Goal: Task Accomplishment & Management: Manage account settings

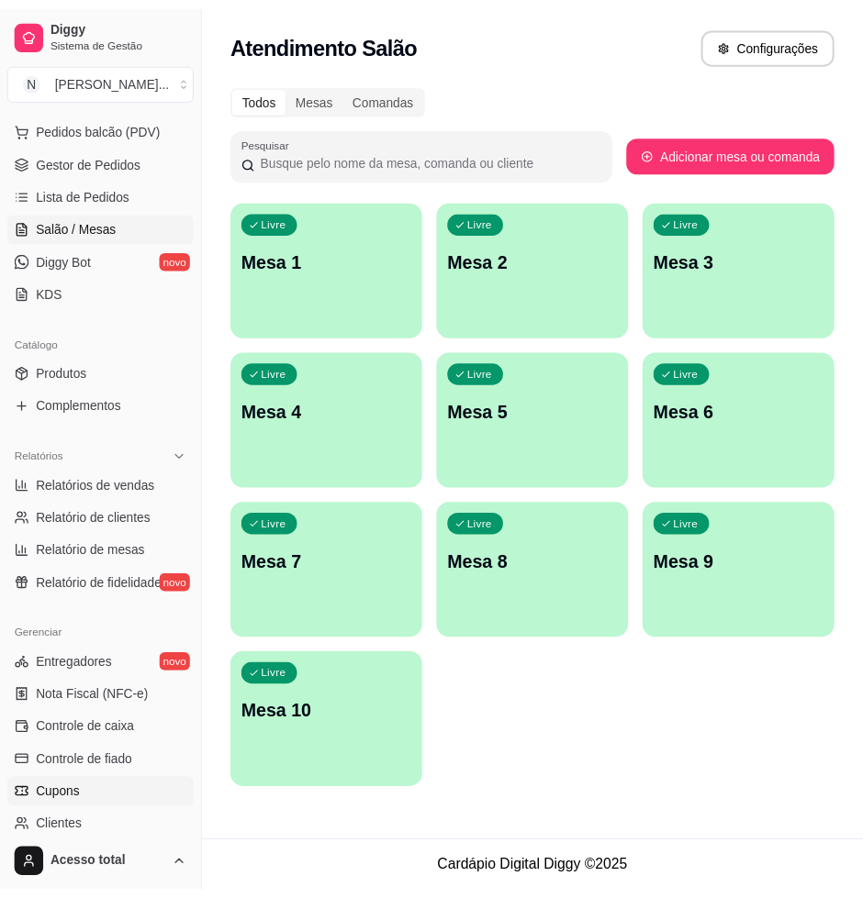
scroll to position [344, 0]
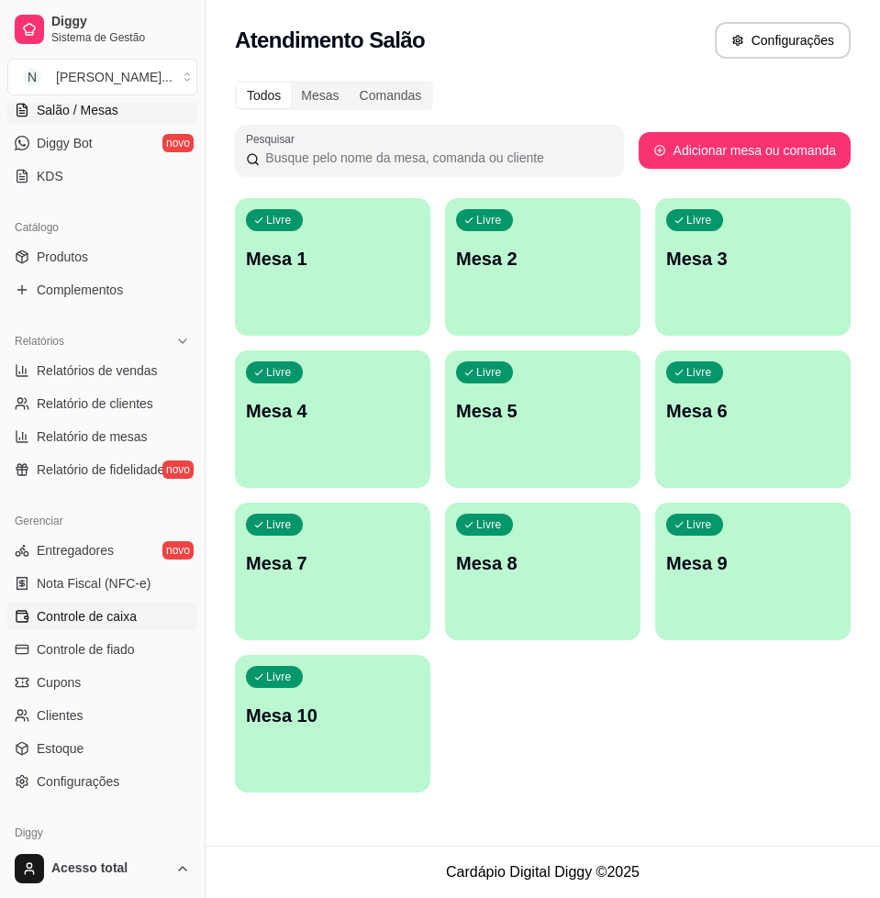
click at [137, 626] on link "Controle de caixa" at bounding box center [102, 616] width 190 height 29
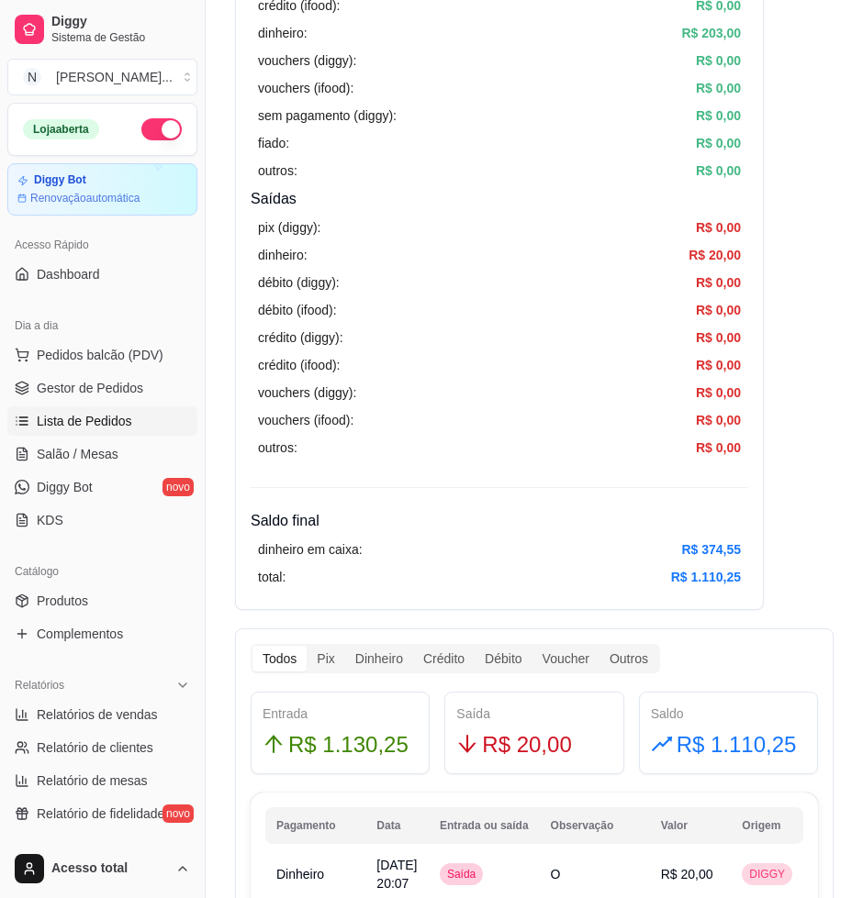
click at [116, 428] on span "Lista de Pedidos" at bounding box center [84, 421] width 95 height 18
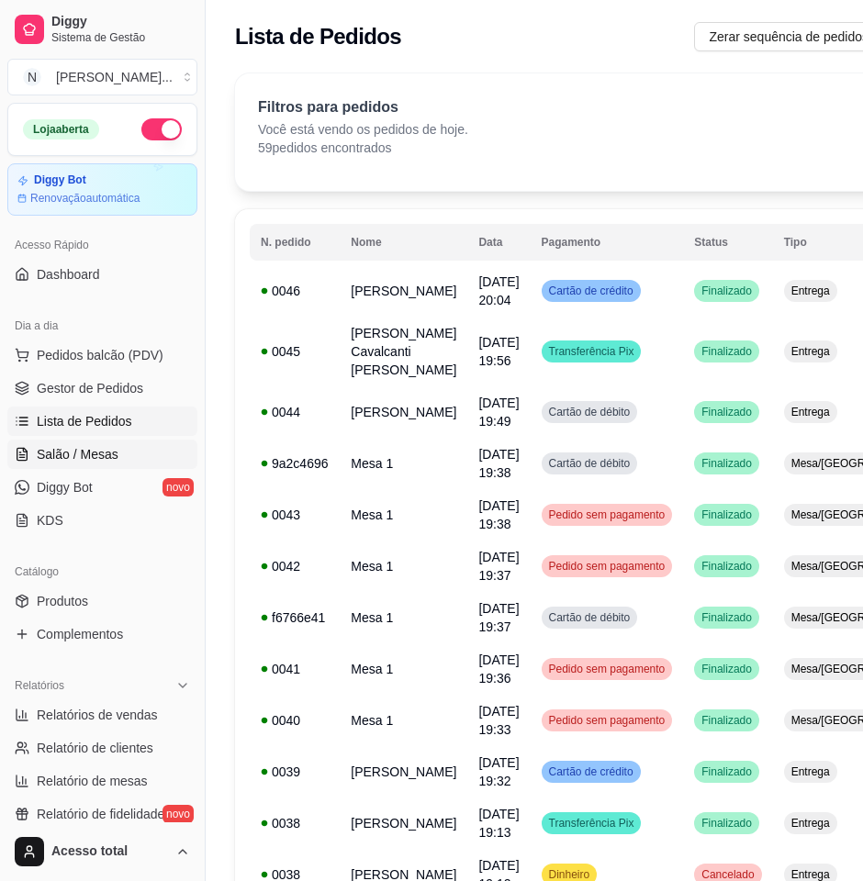
click at [112, 452] on span "Salão / Mesas" at bounding box center [78, 454] width 82 height 18
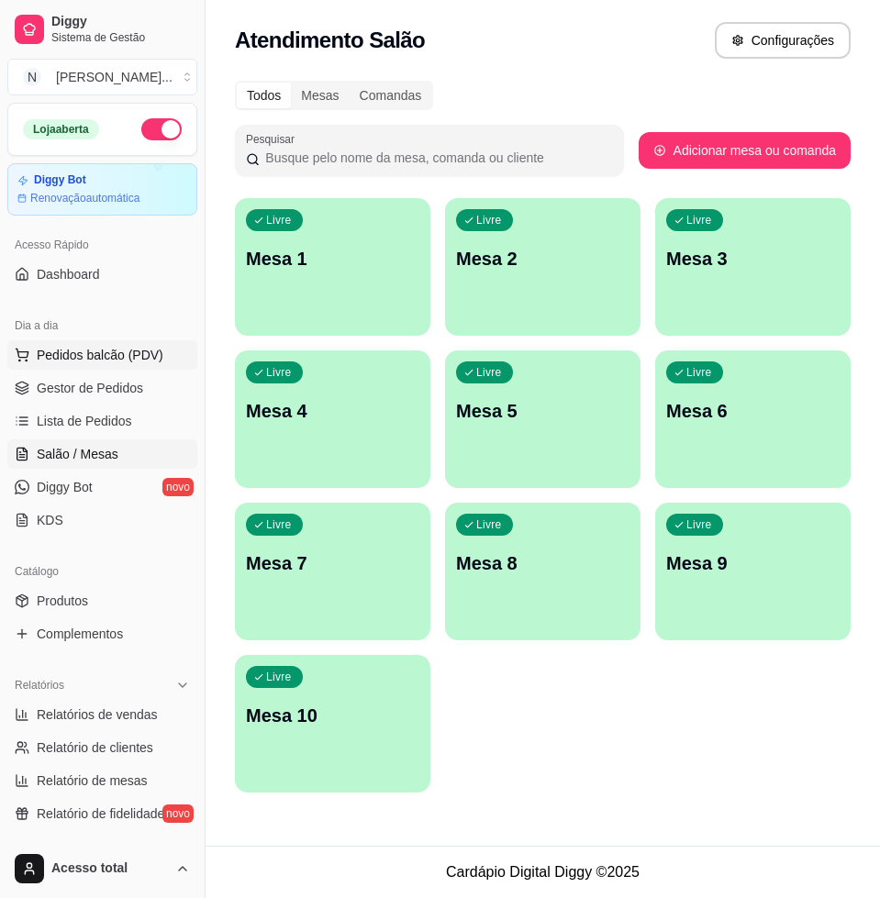
click at [83, 356] on span "Pedidos balcão (PDV)" at bounding box center [100, 355] width 127 height 18
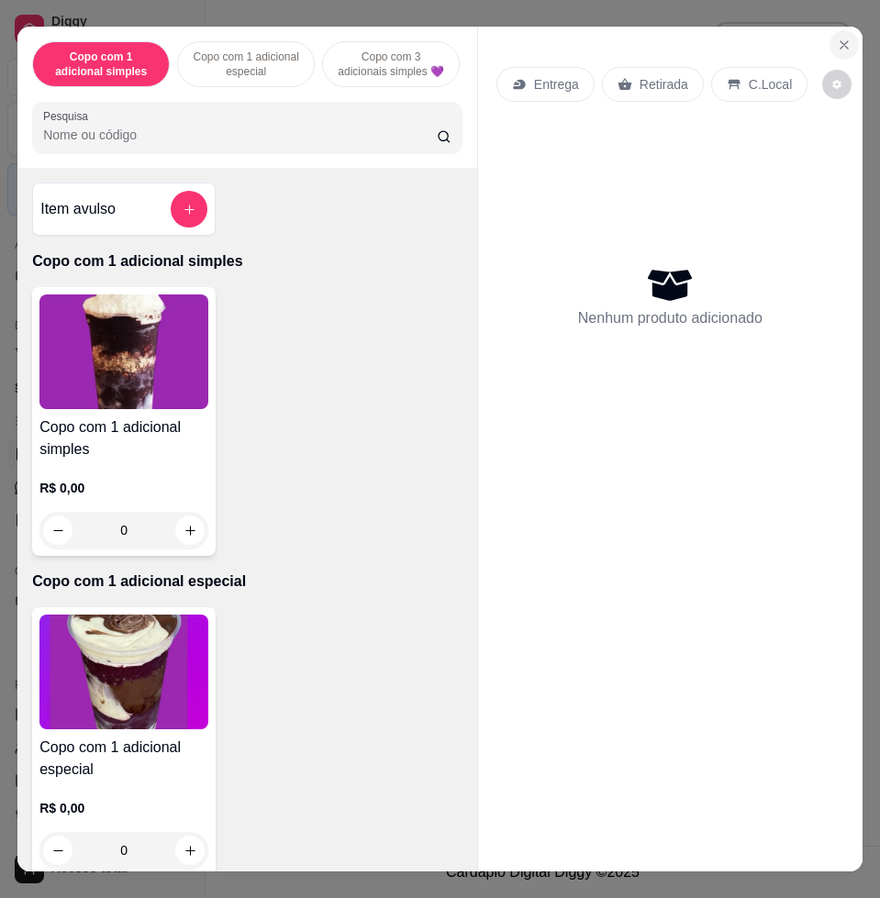
click at [837, 31] on button "Close" at bounding box center [844, 44] width 29 height 29
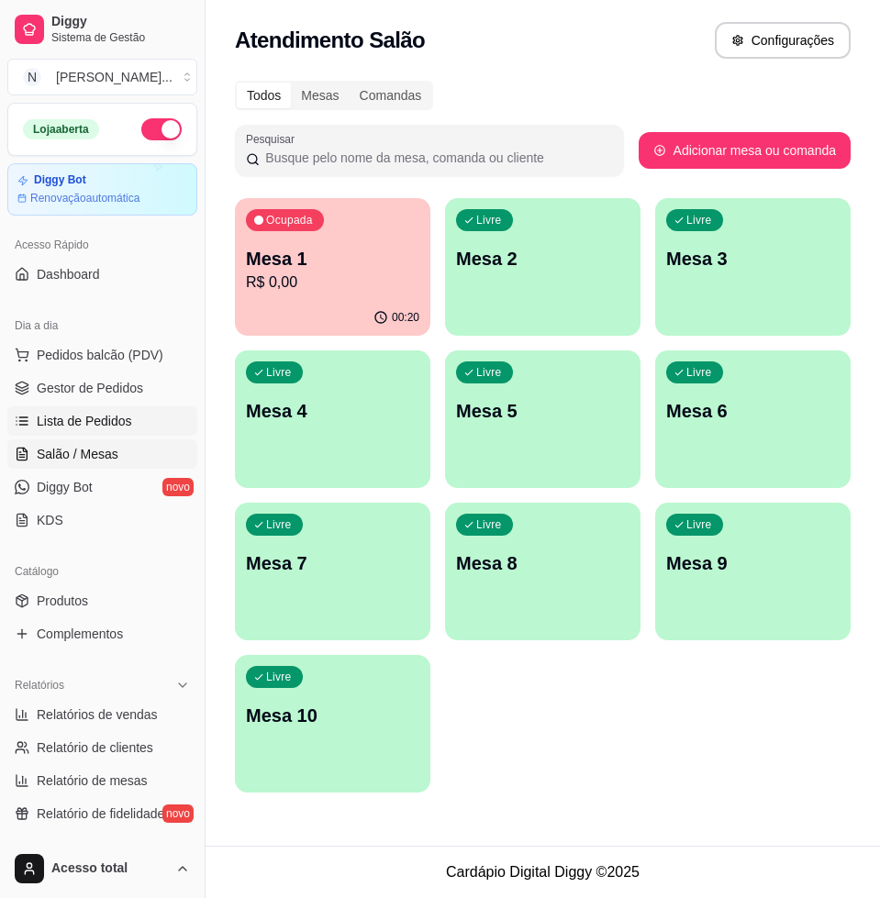
click at [50, 414] on span "Lista de Pedidos" at bounding box center [84, 421] width 95 height 18
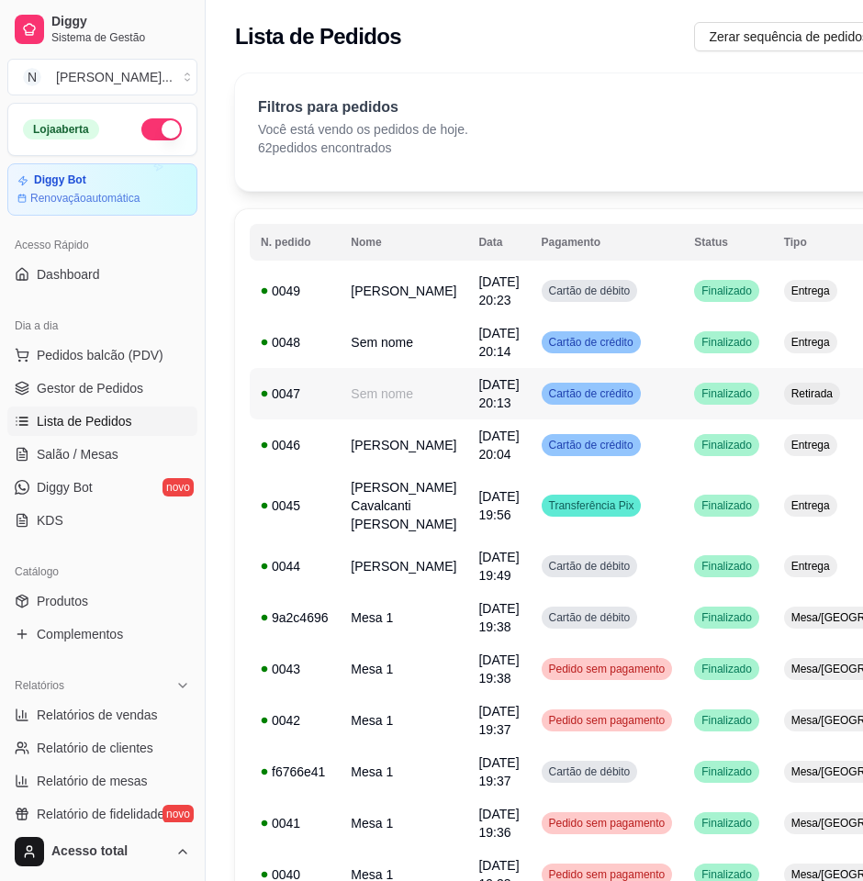
click at [372, 403] on td "Sem nome" at bounding box center [404, 393] width 128 height 51
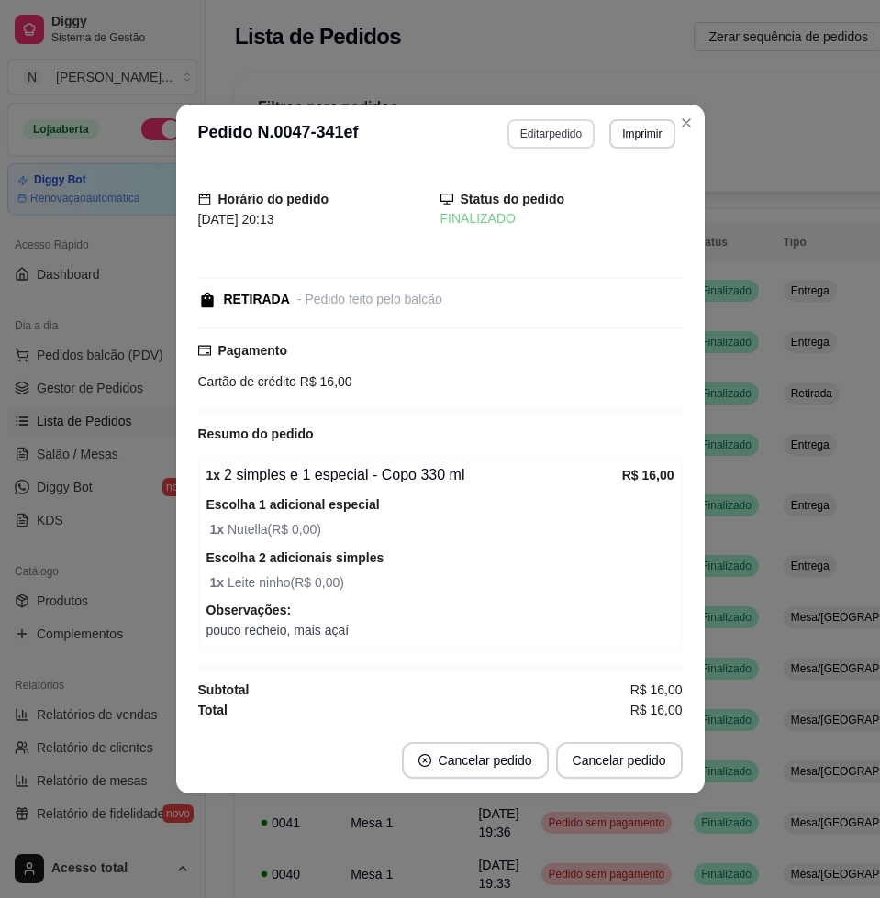
click at [552, 135] on button "Editar pedido" at bounding box center [551, 133] width 87 height 29
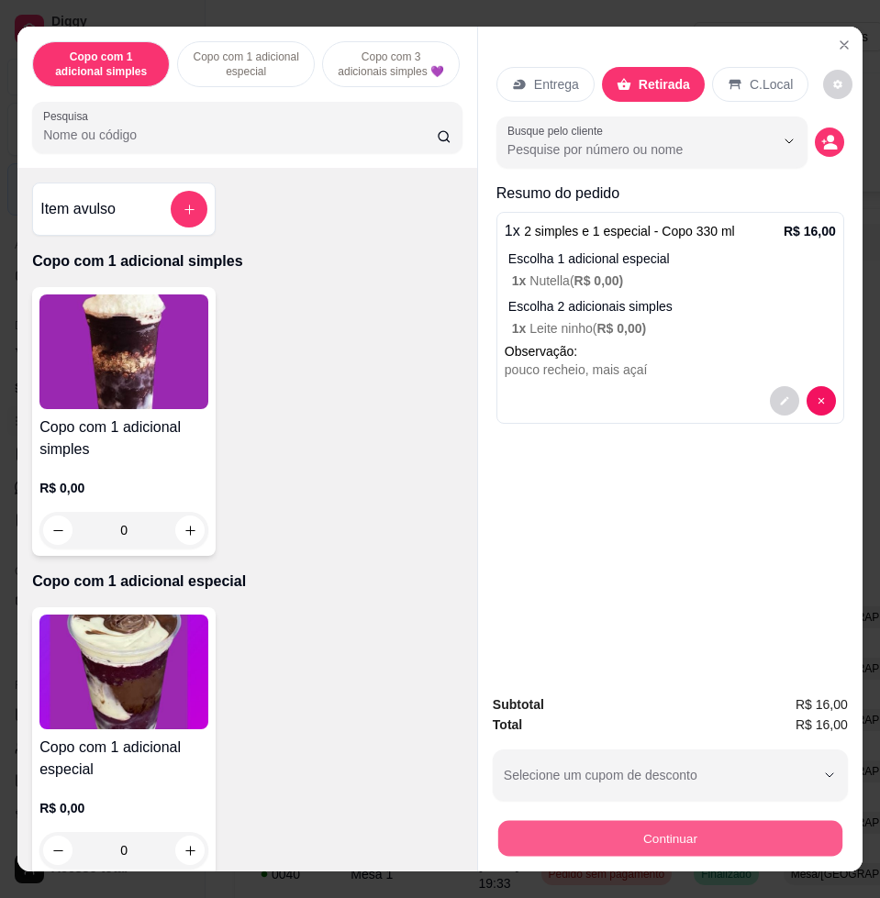
click at [633, 820] on button "Continuar" at bounding box center [670, 838] width 344 height 36
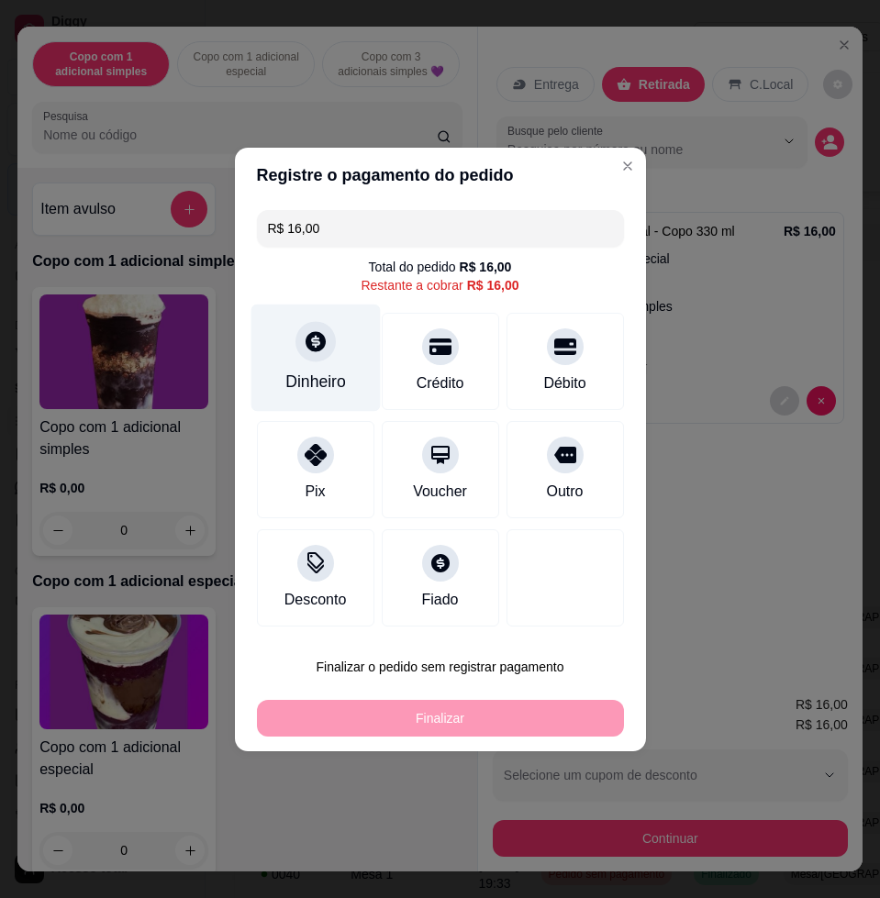
click at [304, 338] on icon at bounding box center [315, 341] width 24 height 24
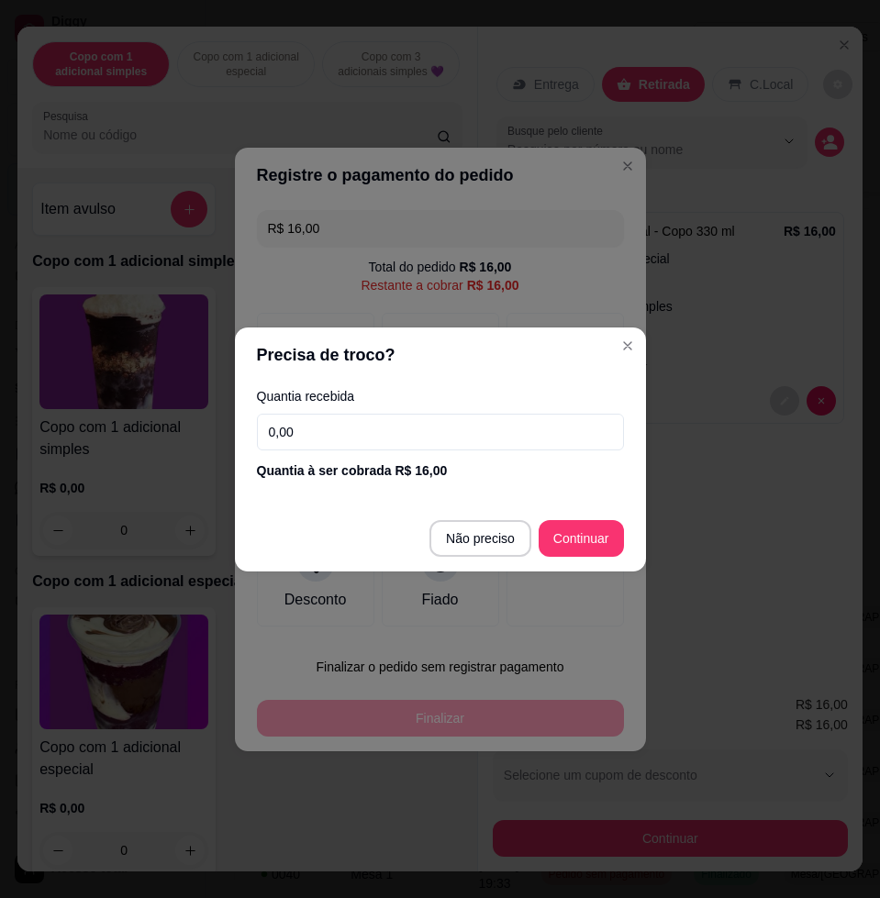
click at [366, 441] on input "0,00" at bounding box center [440, 432] width 367 height 37
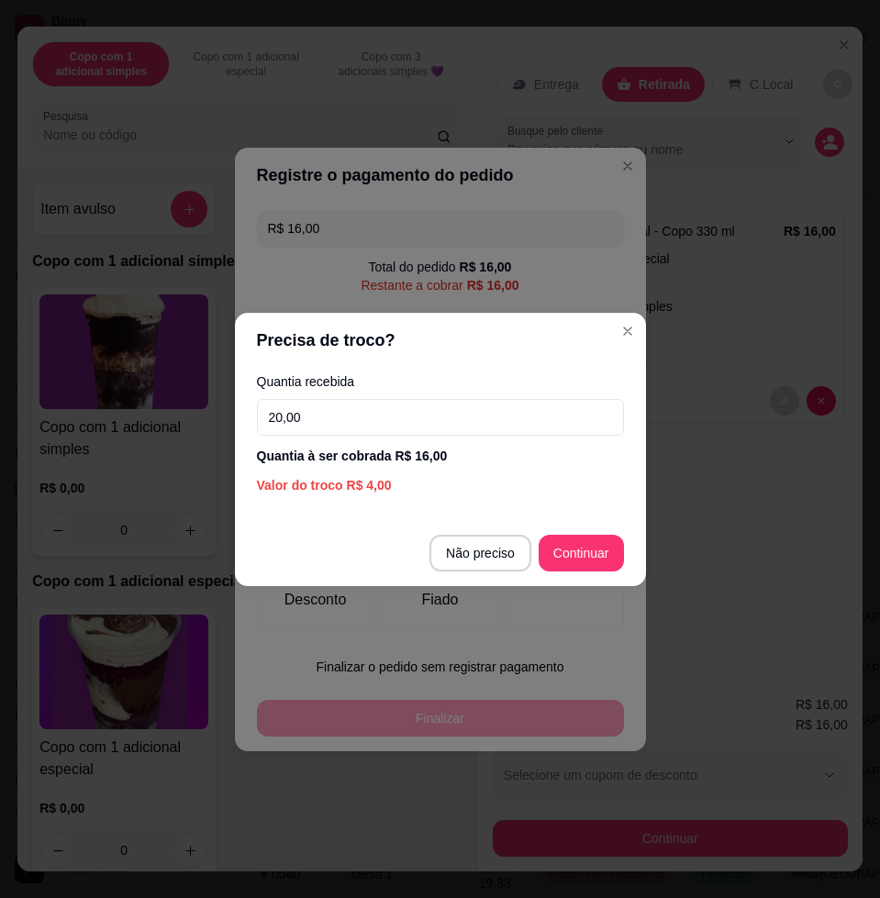
type input "20,00"
drag, startPoint x: 547, startPoint y: 503, endPoint x: 549, endPoint y: 524, distance: 21.2
click at [549, 524] on section "Precisa de troco? Quantia recebida 20,00 Quantia à ser cobrada R$ 16,00 Valor d…" at bounding box center [440, 449] width 411 height 273
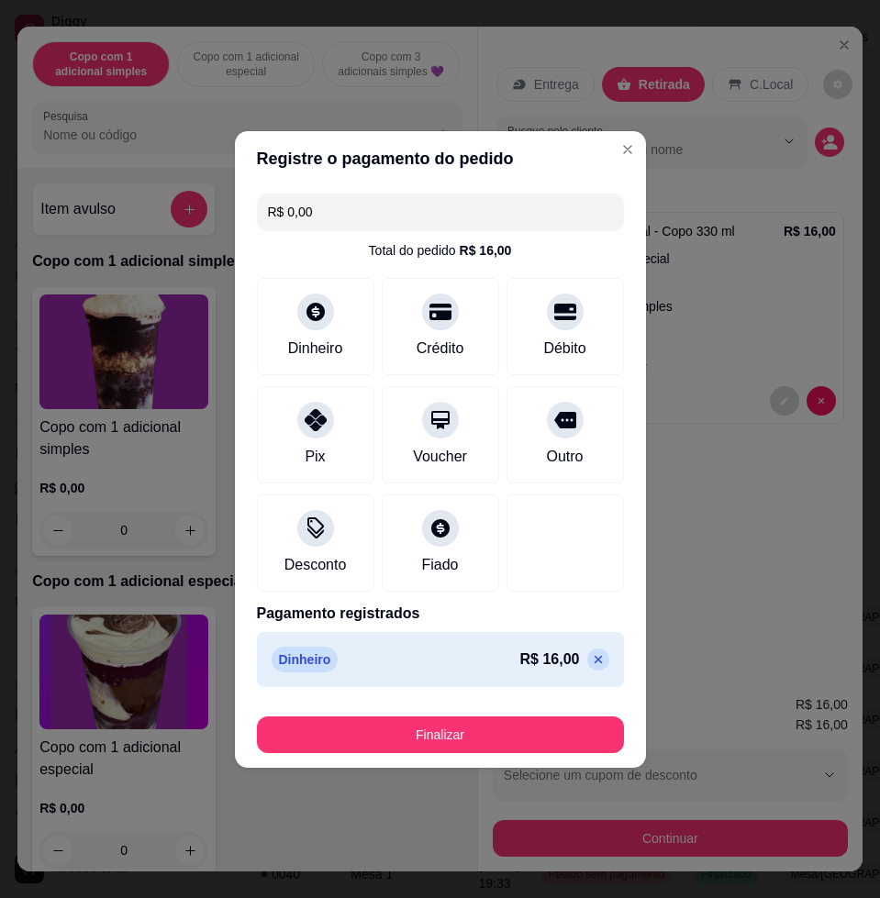
drag, startPoint x: 611, startPoint y: 737, endPoint x: 586, endPoint y: 738, distance: 25.7
click at [608, 738] on footer "Finalizar" at bounding box center [440, 731] width 411 height 73
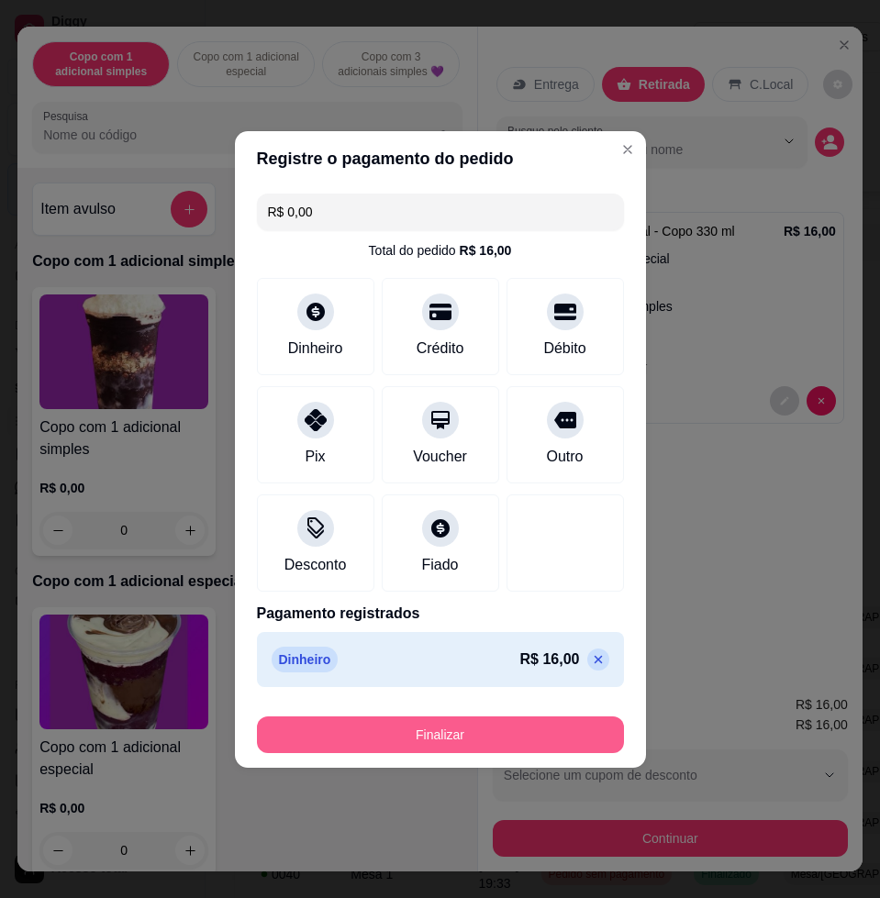
click at [531, 731] on button "Finalizar" at bounding box center [440, 735] width 367 height 37
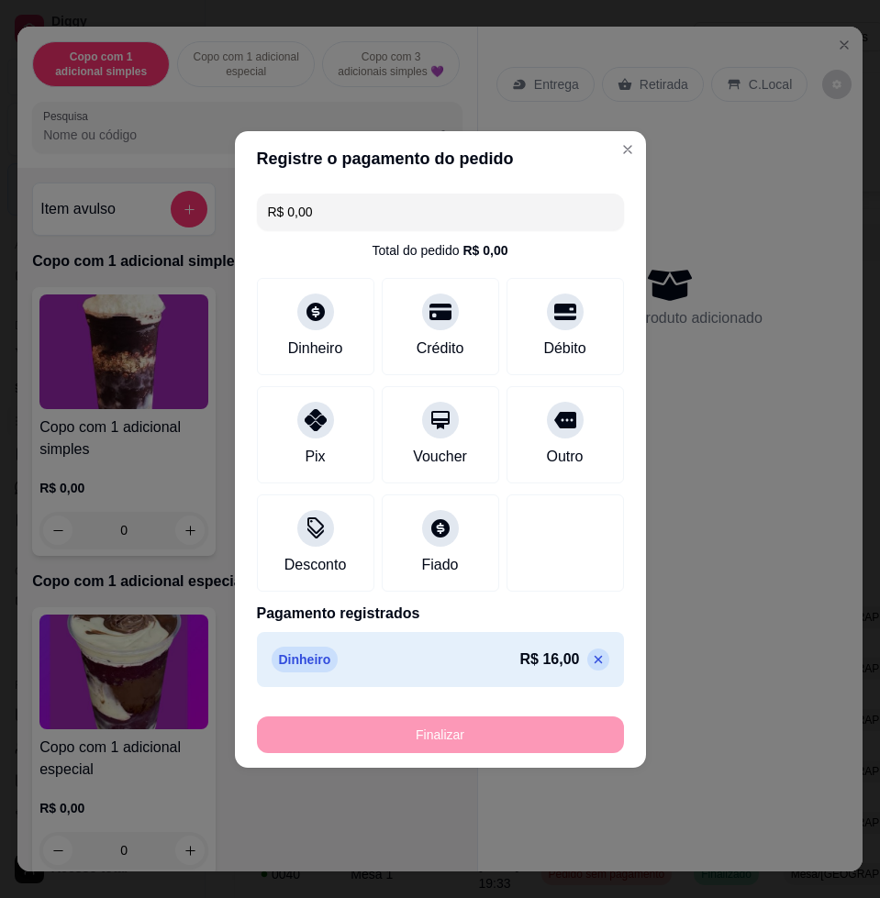
type input "-R$ 16,00"
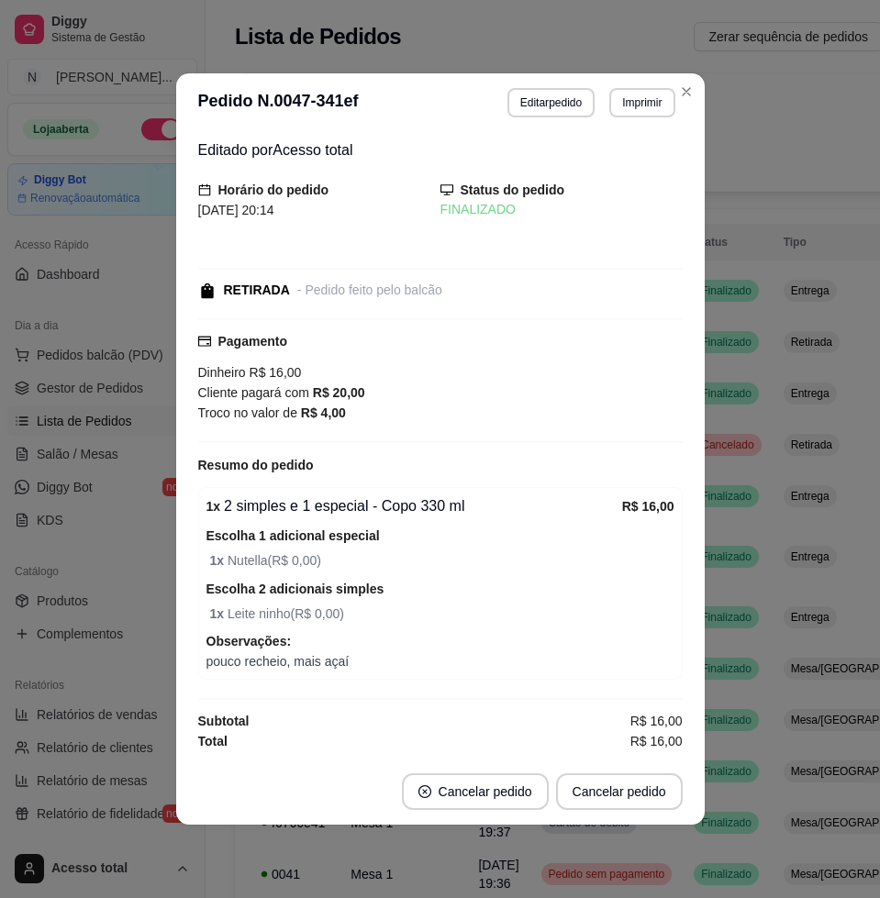
click at [669, 88] on div "**********" at bounding box center [592, 102] width 168 height 29
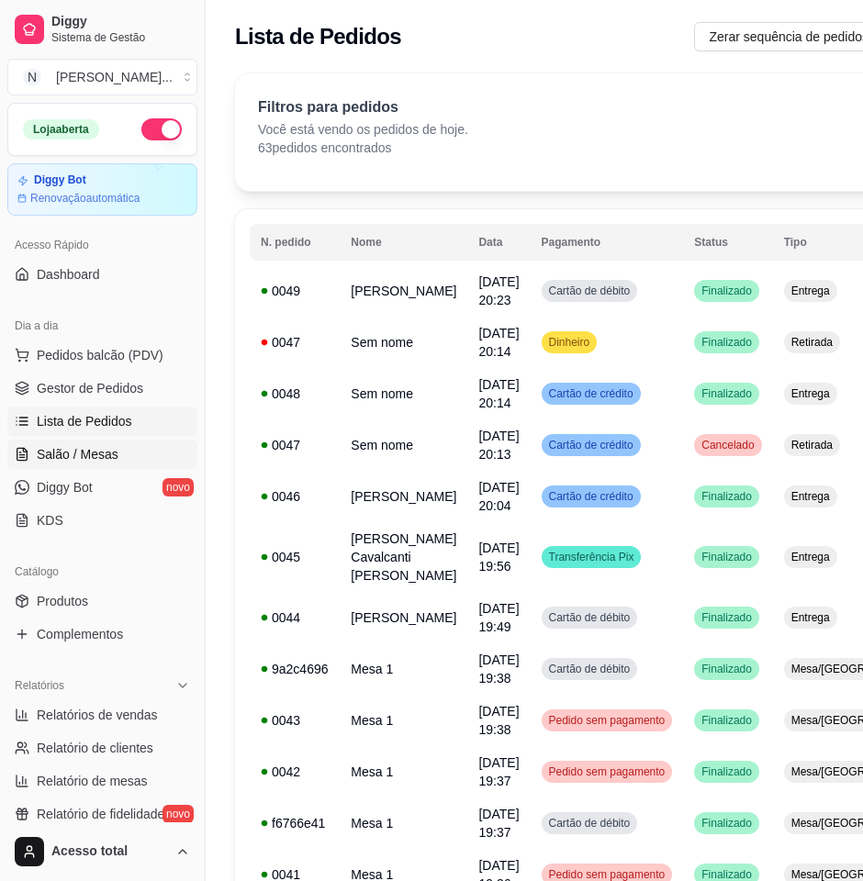
click at [109, 451] on span "Salão / Mesas" at bounding box center [78, 454] width 82 height 18
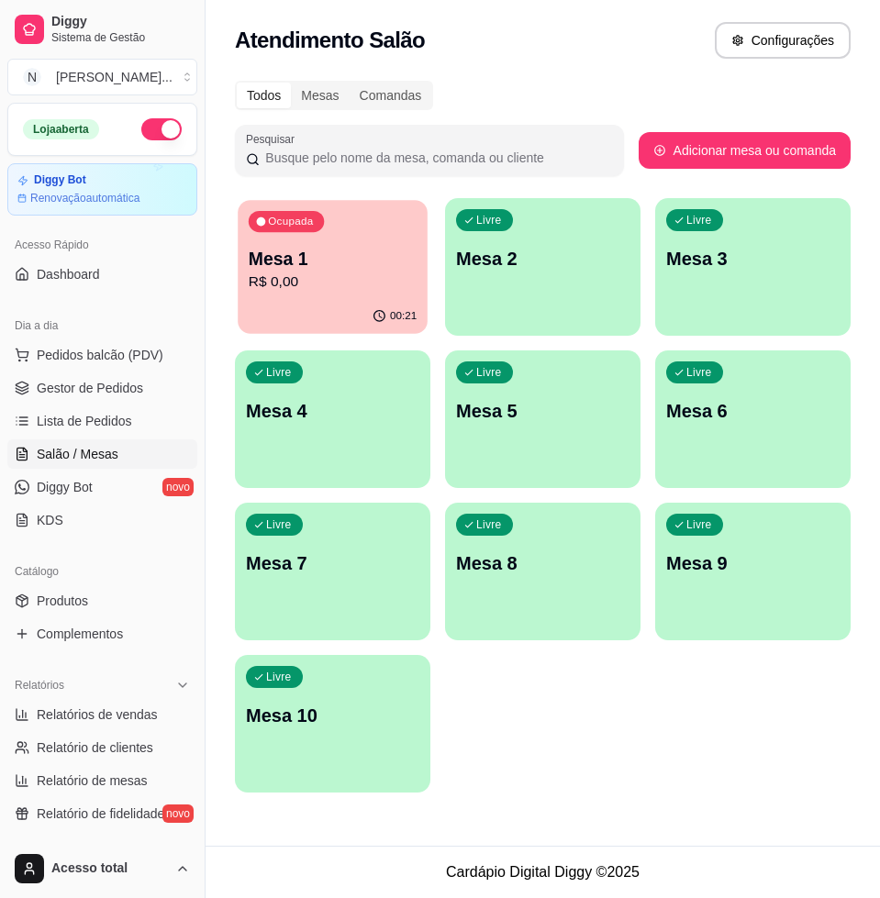
click at [298, 326] on div "00:21" at bounding box center [333, 316] width 190 height 35
click at [374, 281] on p "R$ 0,00" at bounding box center [333, 282] width 168 height 21
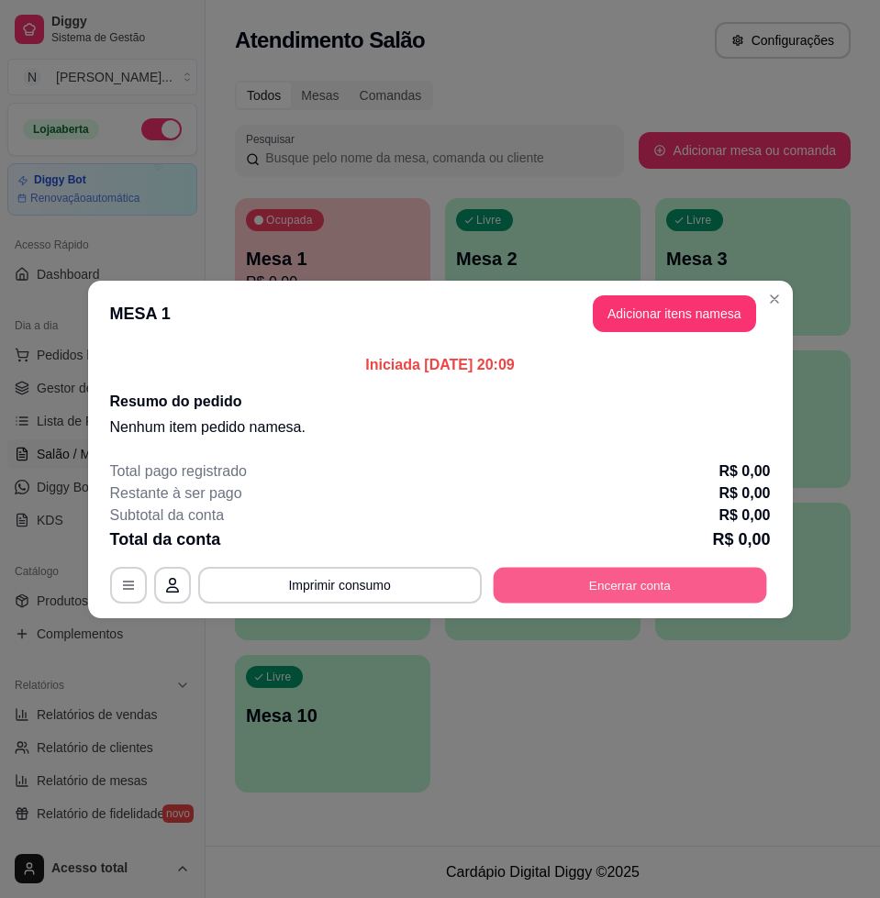
click at [720, 589] on button "Encerrar conta" at bounding box center [629, 585] width 273 height 36
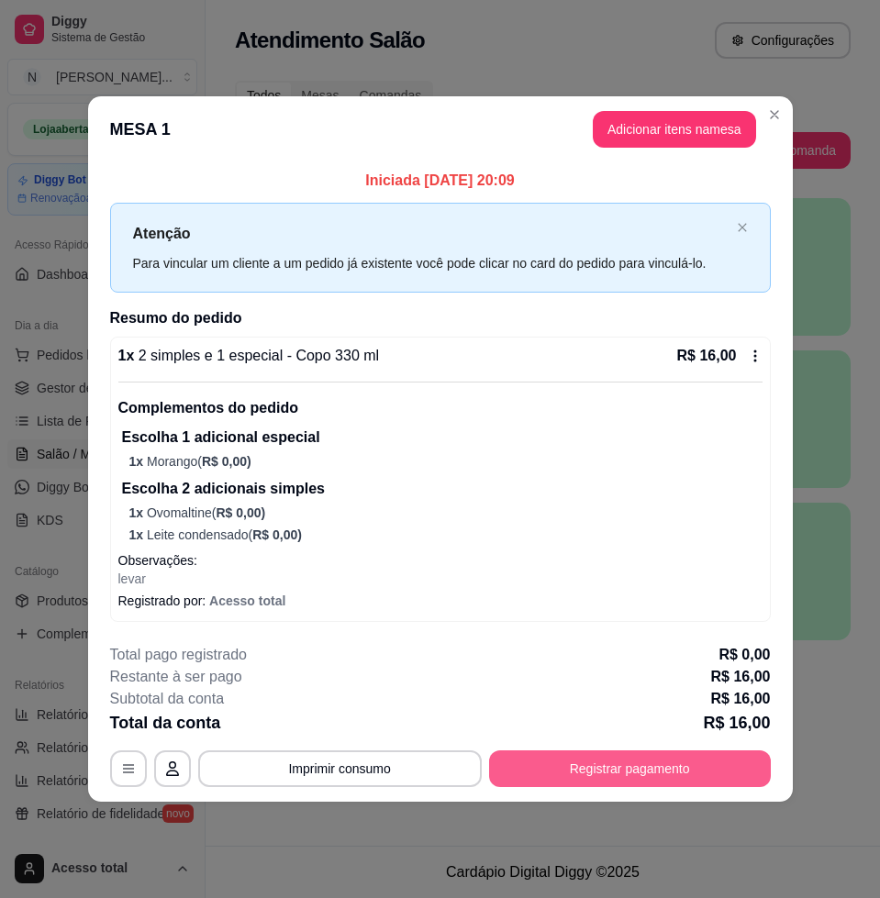
click at [599, 775] on button "Registrar pagamento" at bounding box center [630, 769] width 282 height 37
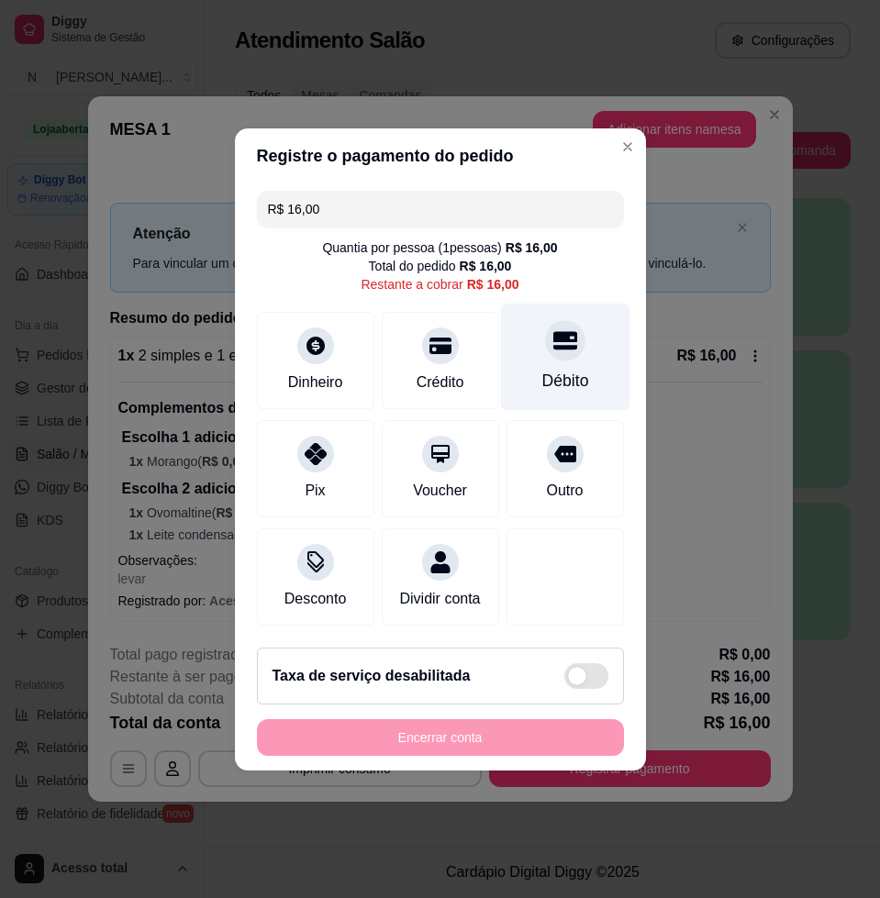
click at [545, 344] on div at bounding box center [565, 340] width 40 height 40
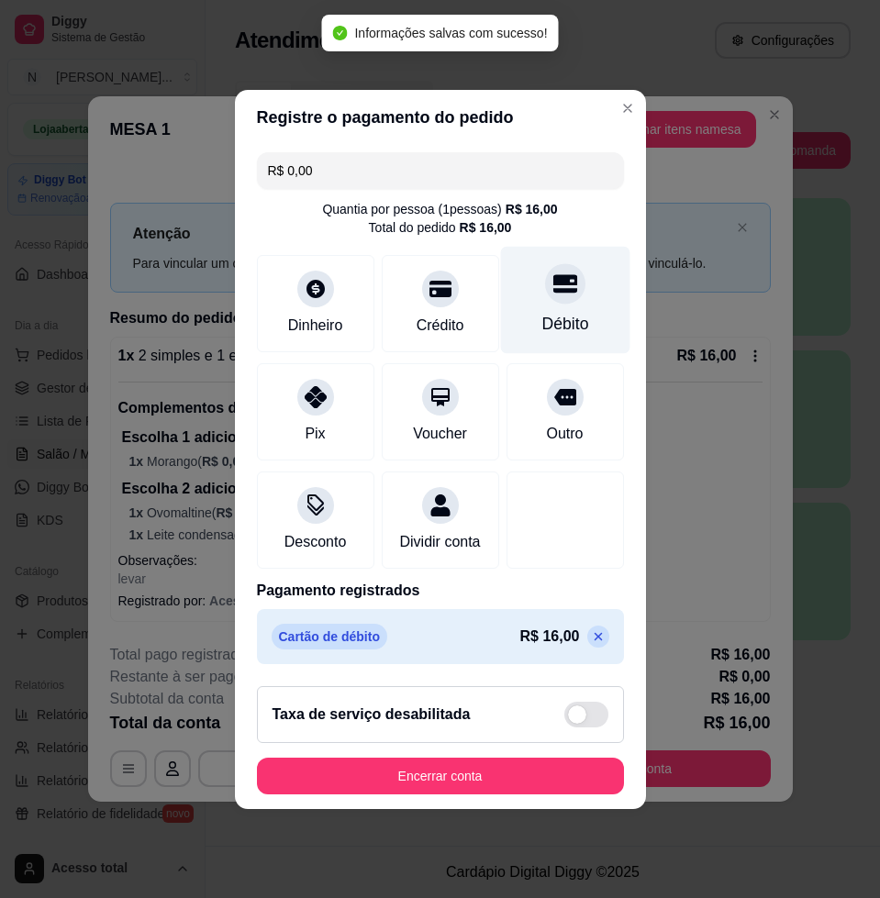
type input "R$ 0,00"
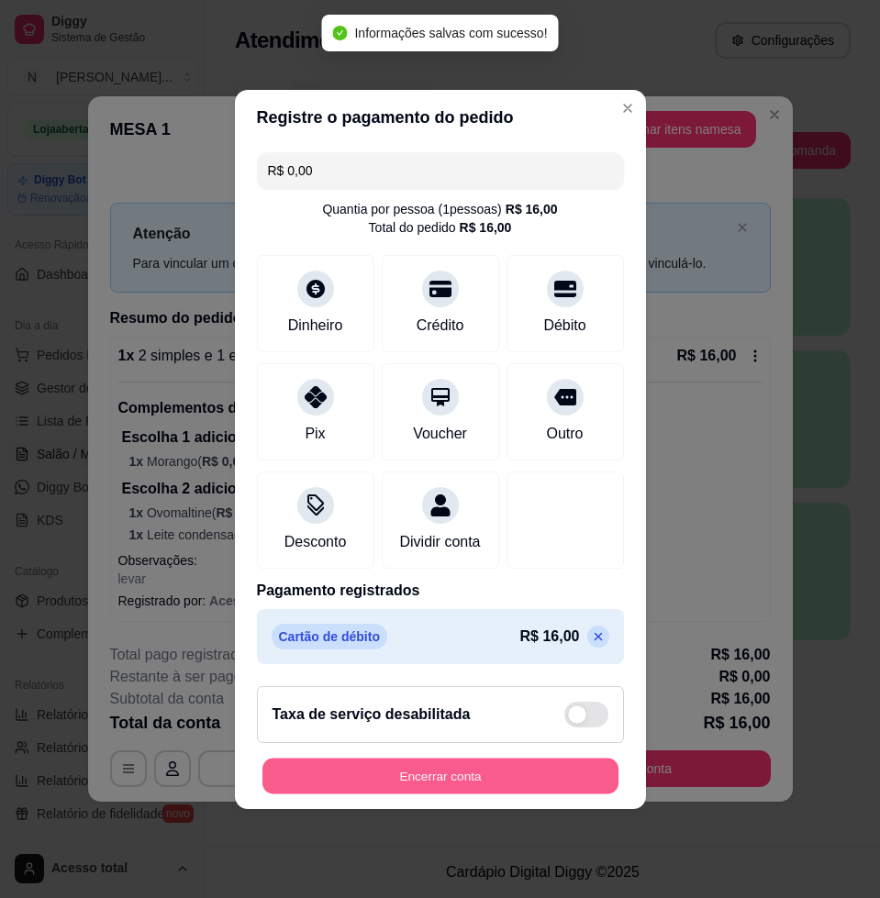
click at [563, 782] on button "Encerrar conta" at bounding box center [440, 776] width 356 height 36
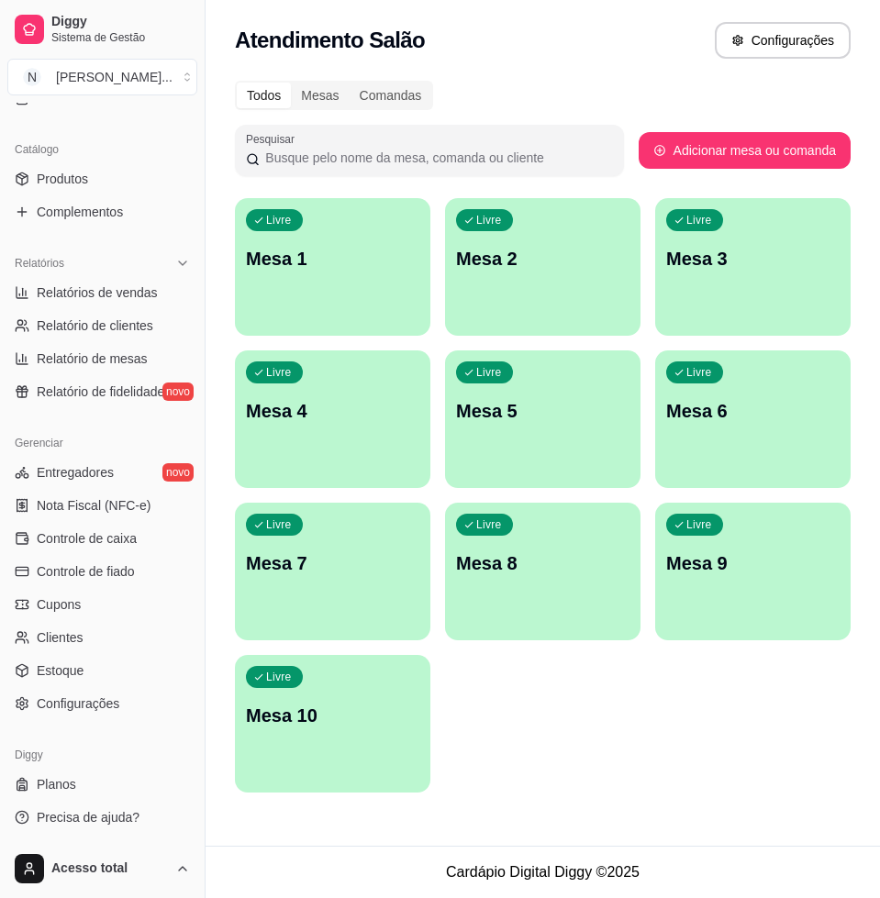
scroll to position [78, 0]
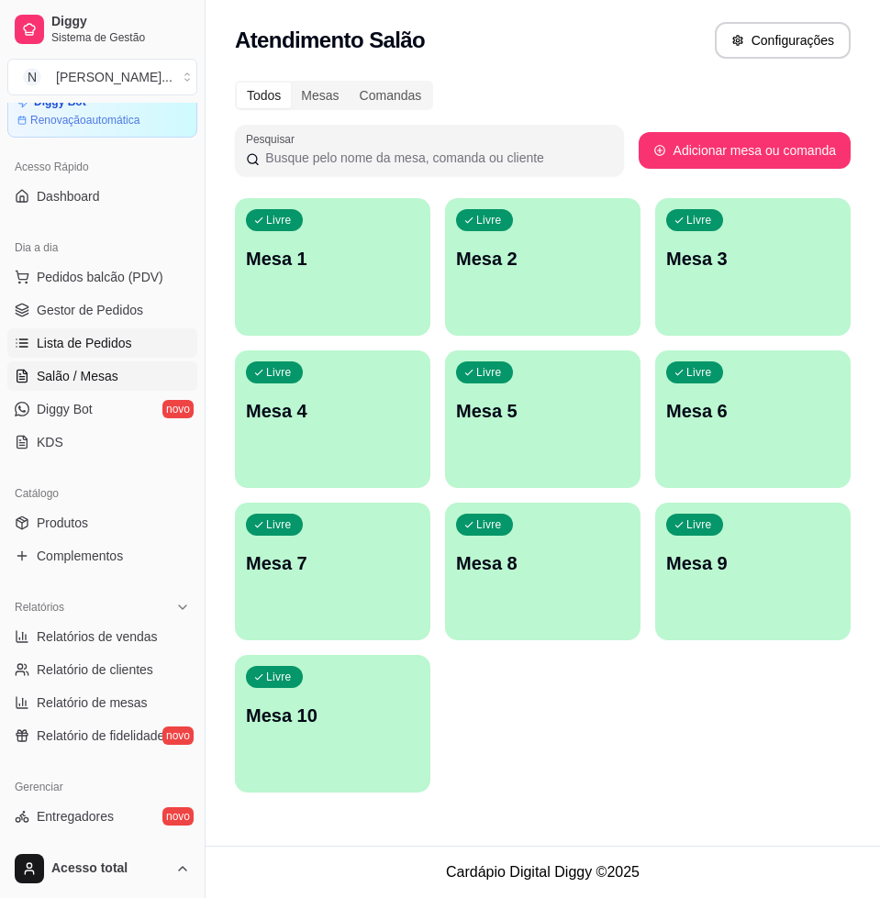
click at [94, 351] on span "Lista de Pedidos" at bounding box center [84, 343] width 95 height 18
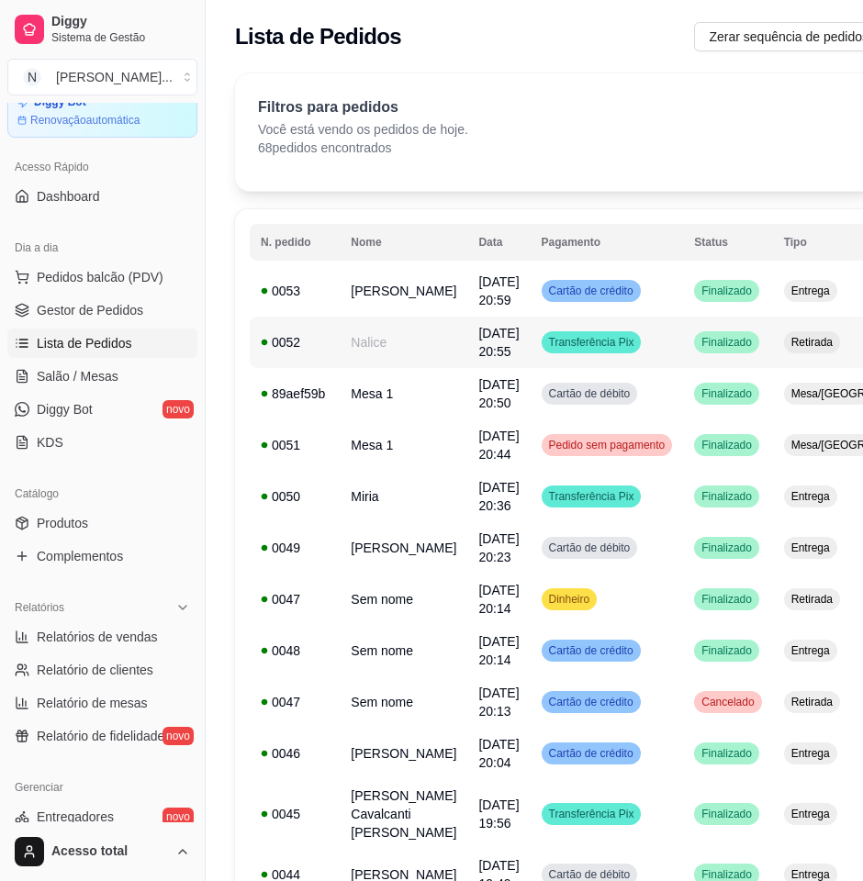
click at [407, 357] on td "Nalice" at bounding box center [404, 342] width 128 height 51
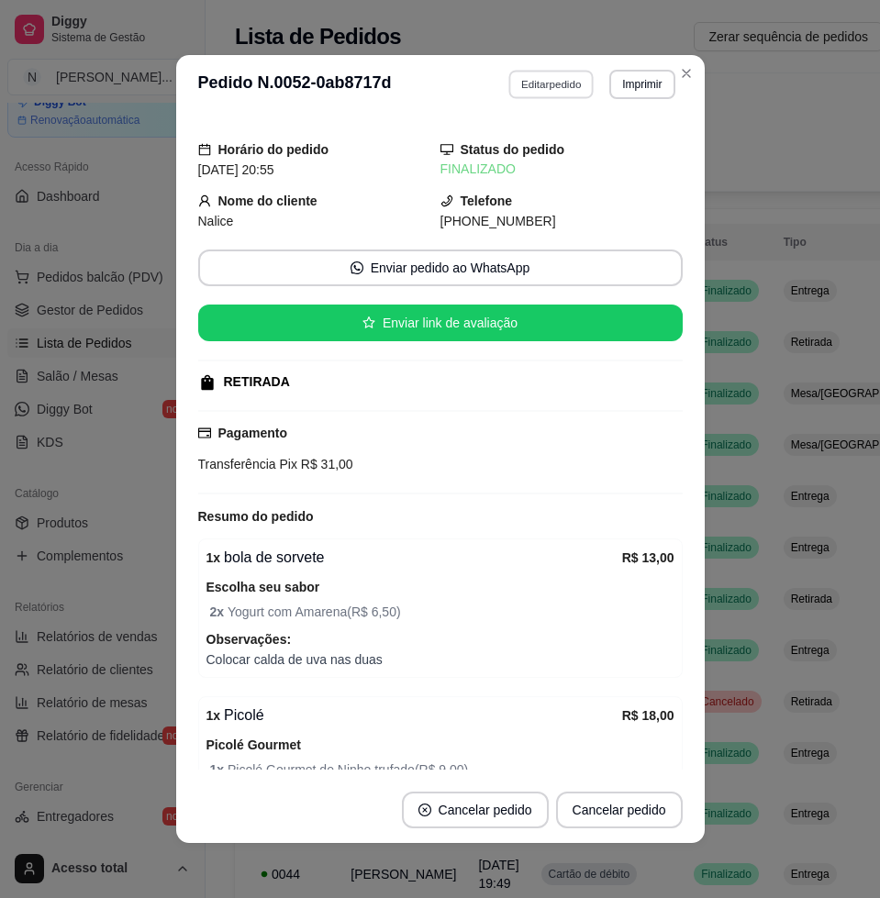
click at [529, 74] on button "Editar pedido" at bounding box center [550, 84] width 85 height 28
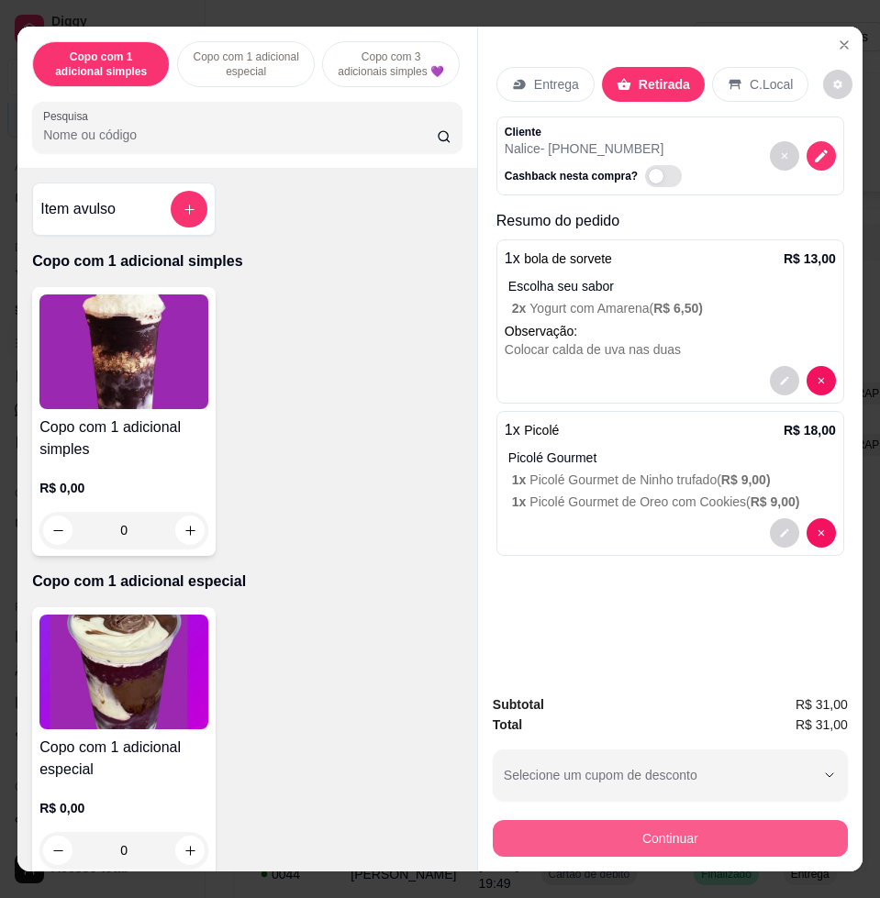
click at [695, 842] on button "Continuar" at bounding box center [670, 838] width 355 height 37
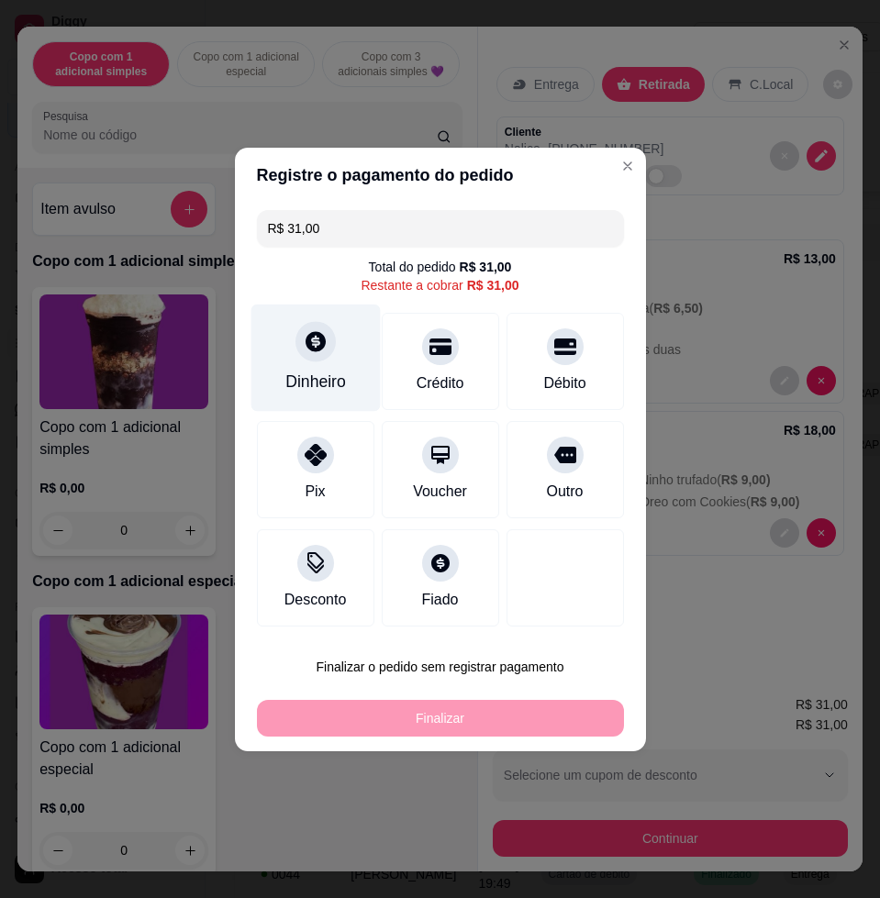
click at [306, 371] on div "Dinheiro" at bounding box center [315, 382] width 61 height 24
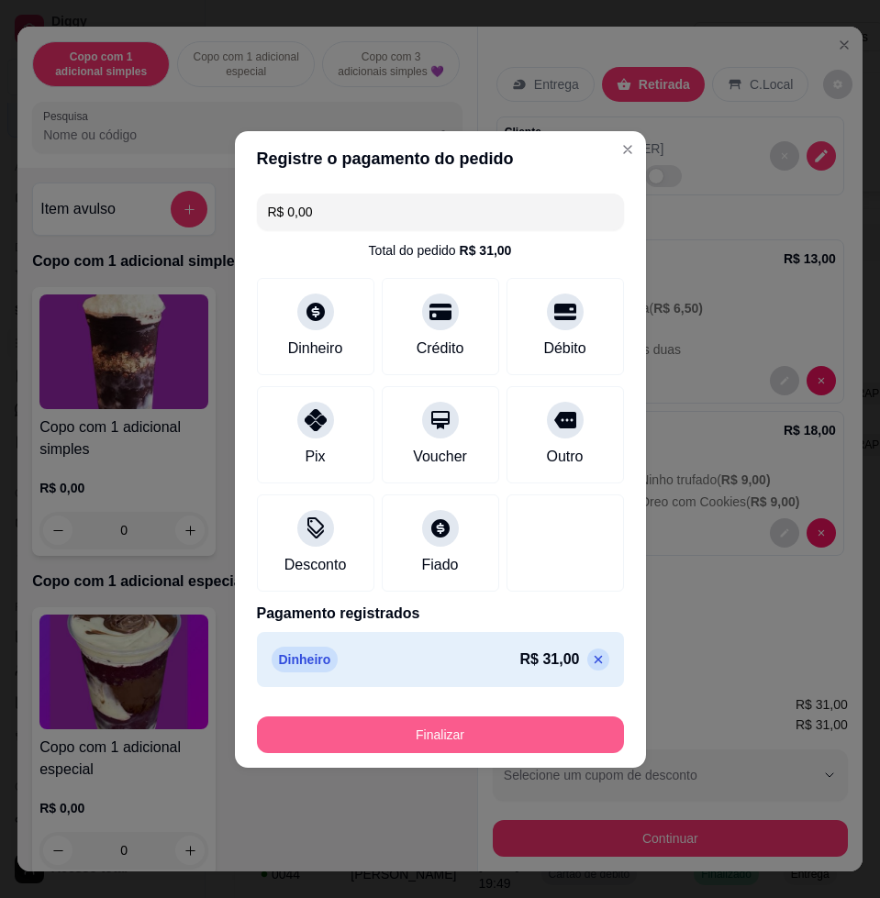
click at [574, 720] on button "Finalizar" at bounding box center [440, 735] width 367 height 37
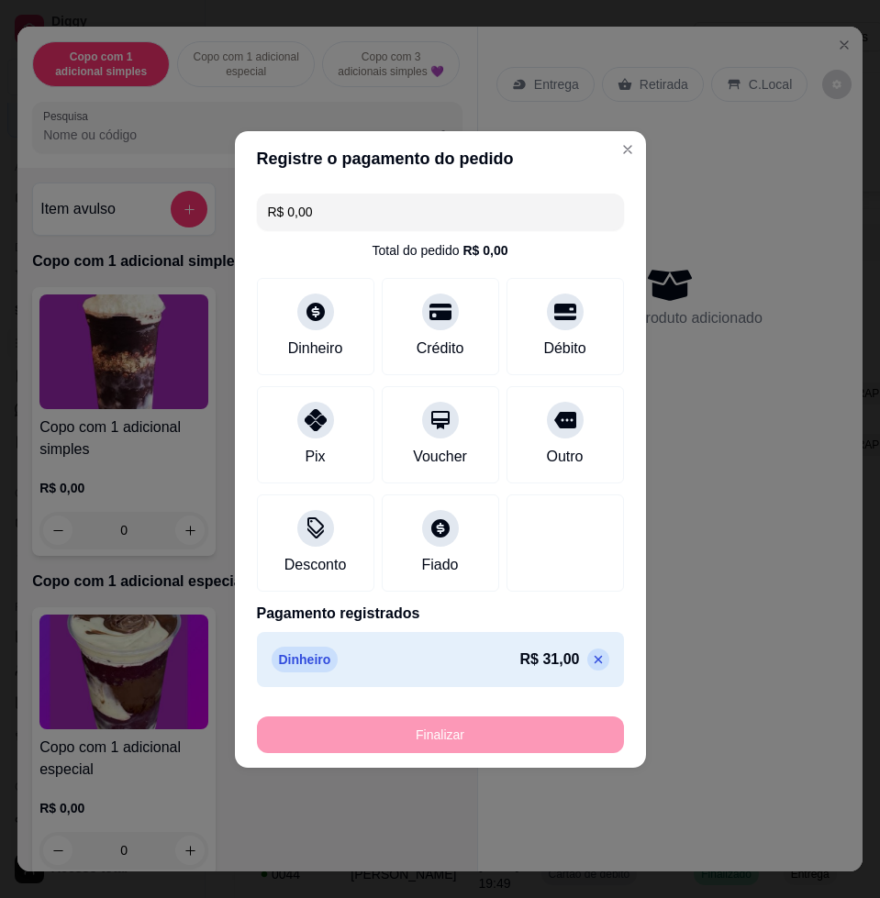
type input "-R$ 31,00"
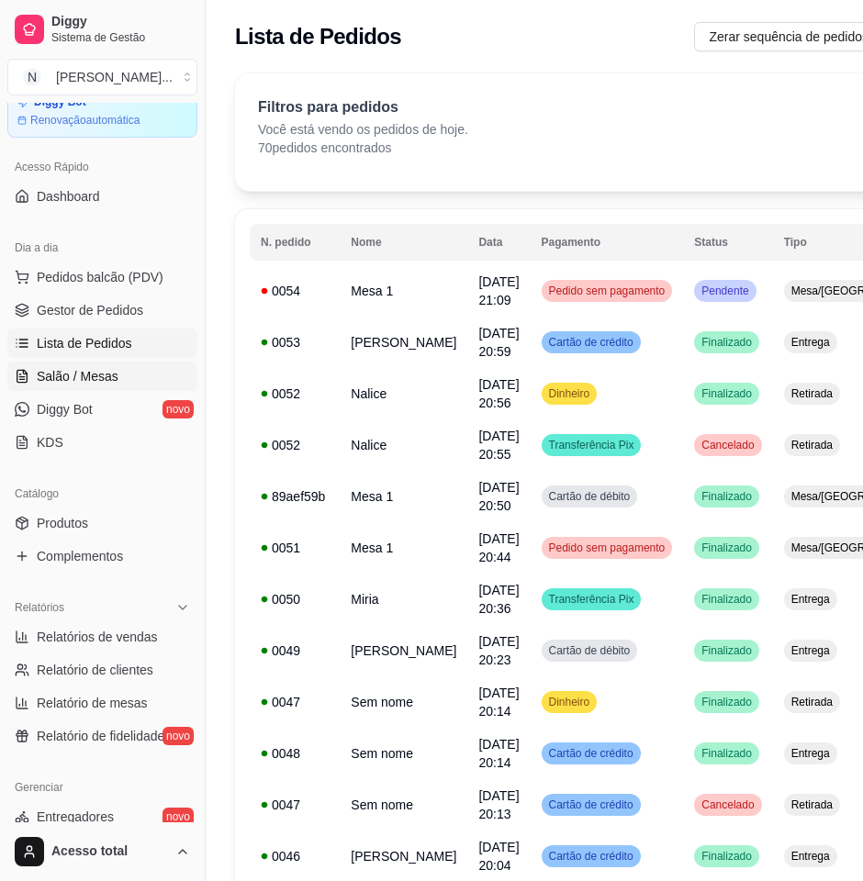
click at [137, 372] on link "Salão / Mesas" at bounding box center [102, 376] width 190 height 29
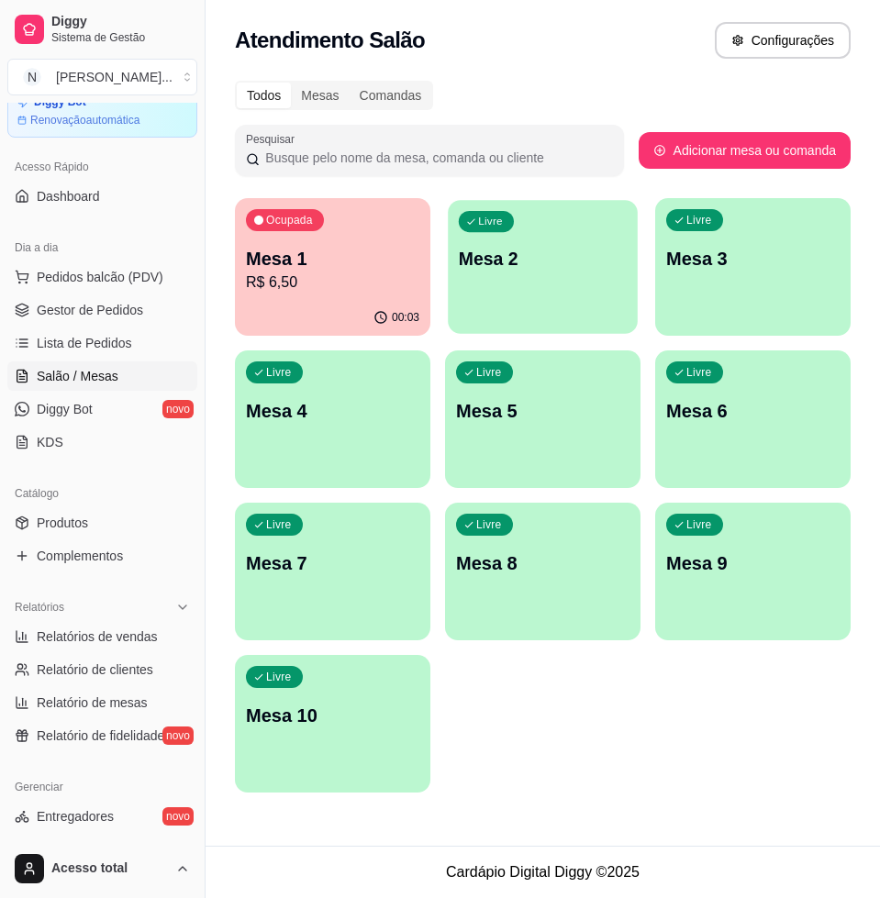
click at [530, 297] on div "Livre Mesa 2" at bounding box center [543, 256] width 190 height 112
click at [548, 216] on div "Livre Mesa 2" at bounding box center [542, 256] width 195 height 116
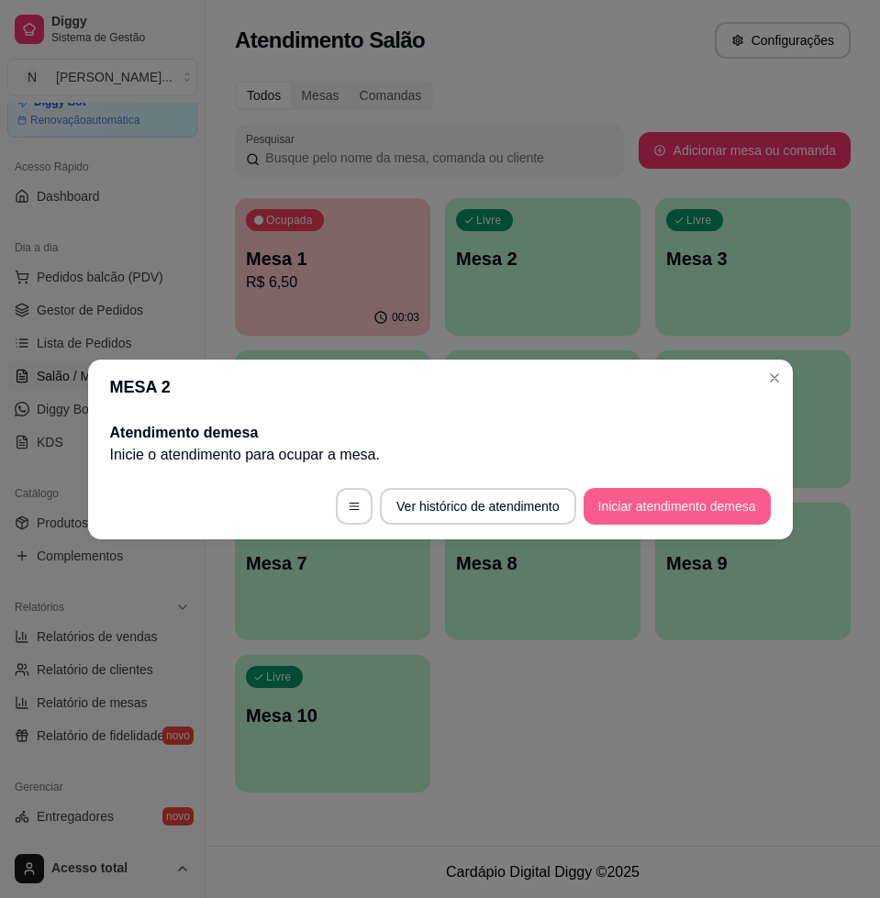
click at [684, 506] on button "Iniciar atendimento de mesa" at bounding box center [677, 506] width 187 height 37
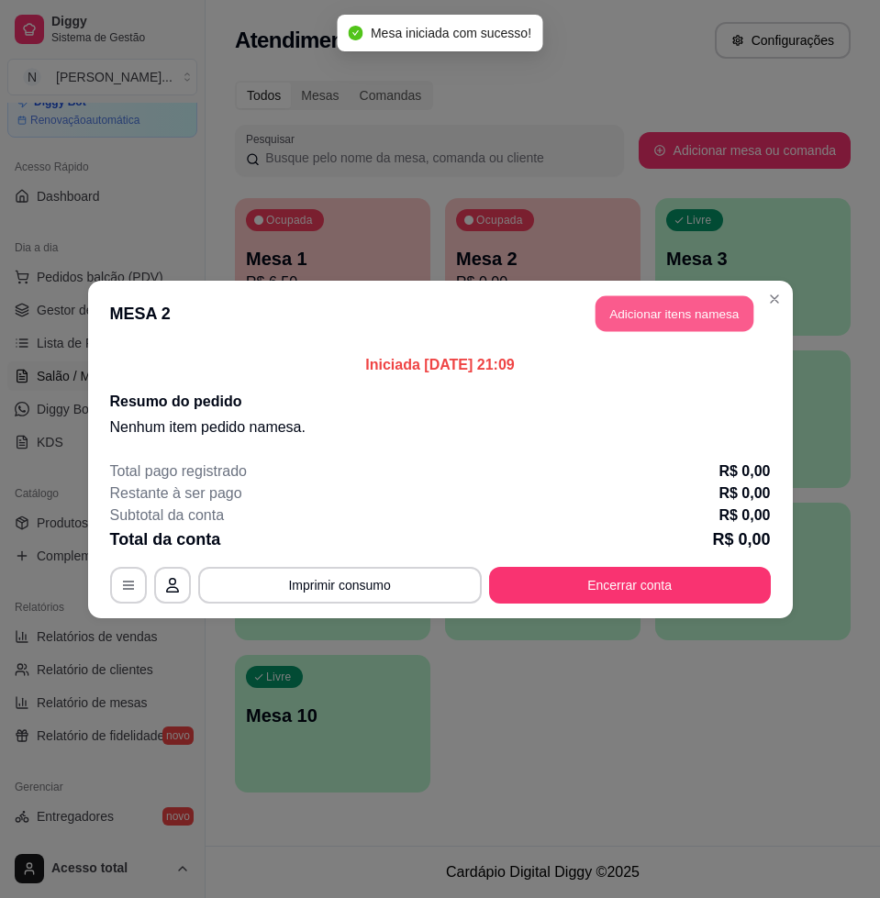
click at [693, 313] on button "Adicionar itens na mesa" at bounding box center [675, 314] width 158 height 36
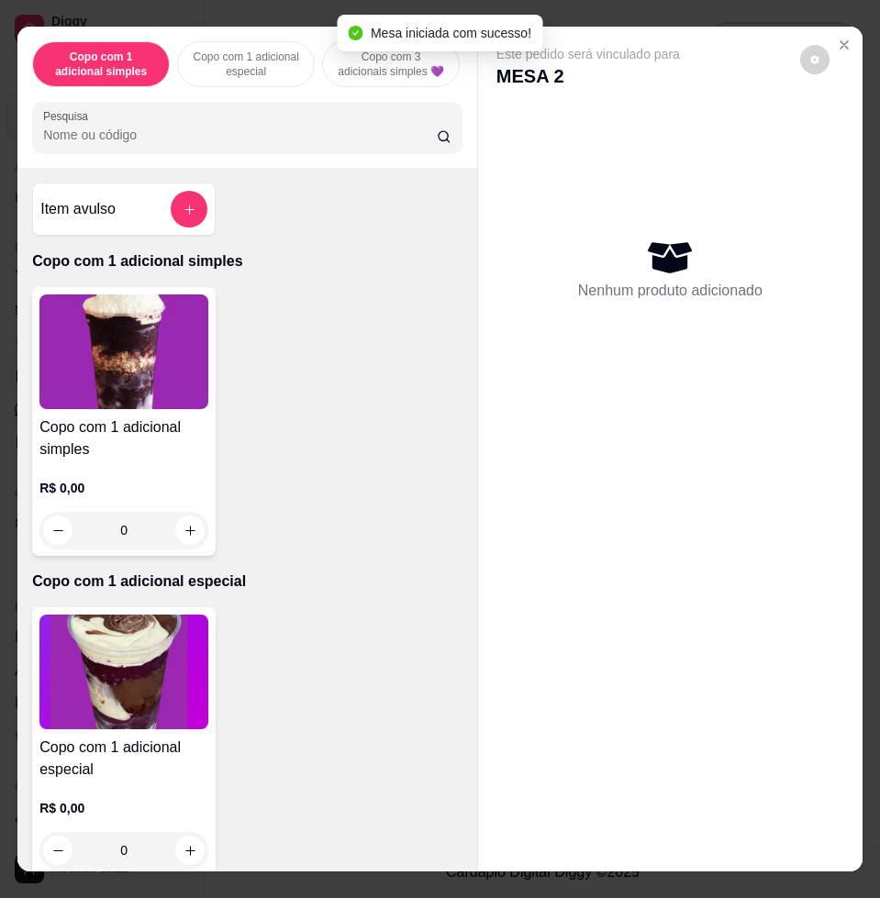
scroll to position [459, 0]
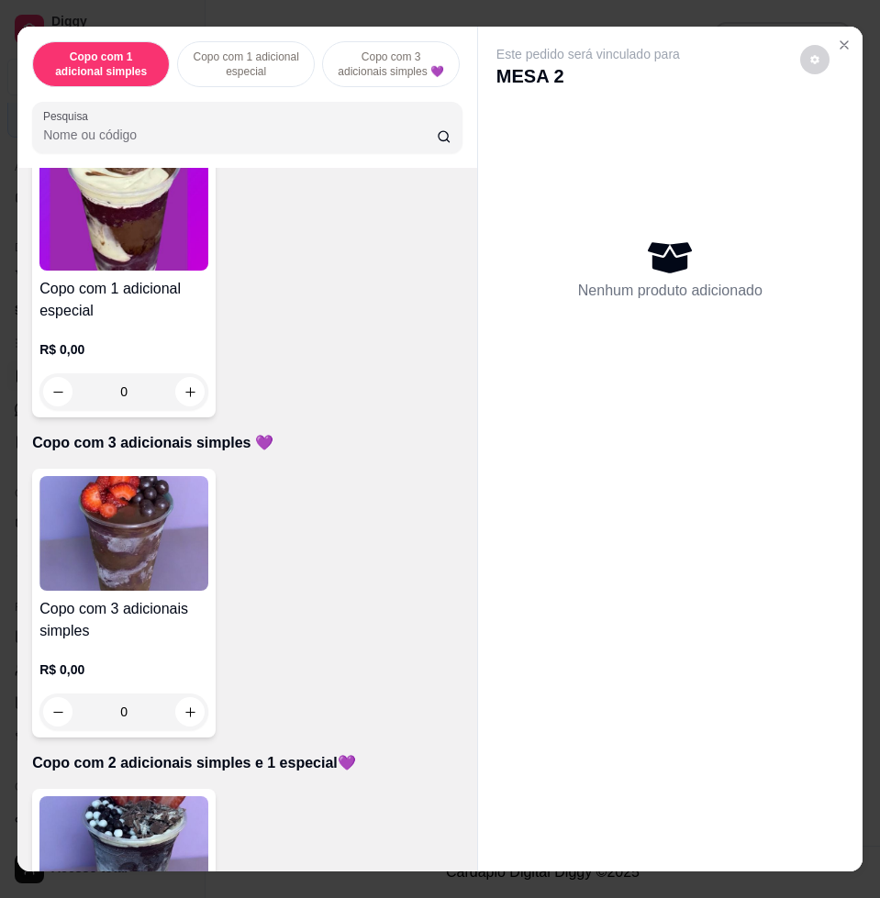
click at [124, 537] on img at bounding box center [123, 533] width 169 height 115
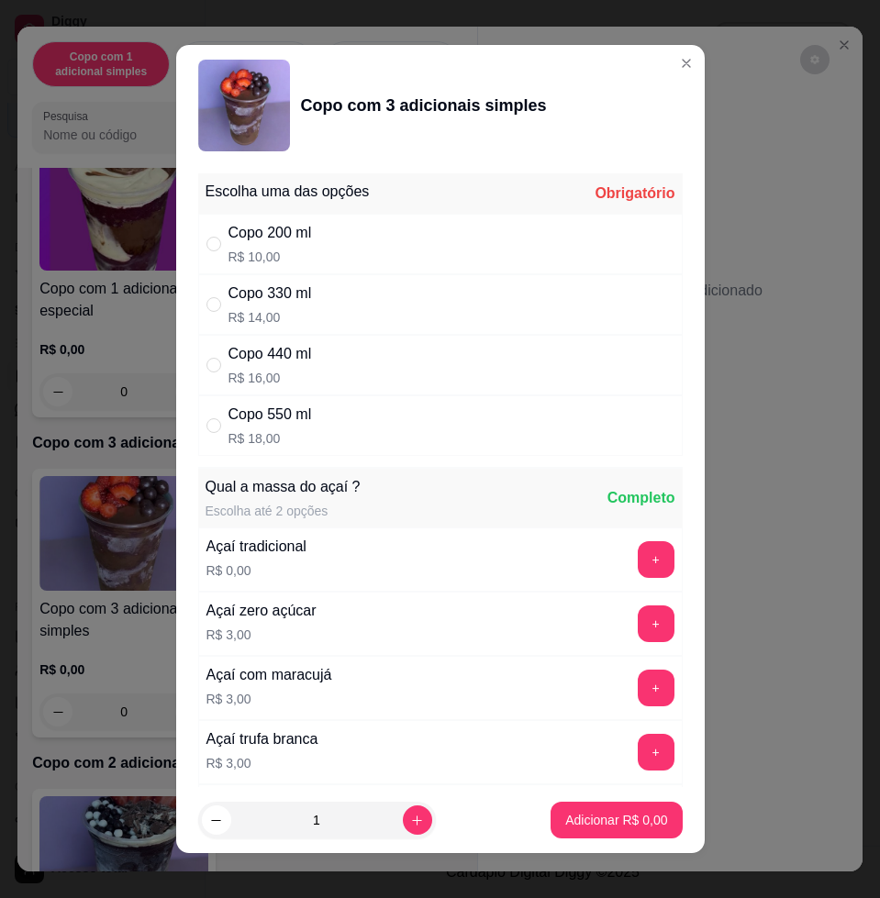
drag, startPoint x: 396, startPoint y: 418, endPoint x: 400, endPoint y: 443, distance: 26.1
click at [396, 431] on div "Copo 550 ml R$ 18,00" at bounding box center [440, 426] width 485 height 61
radio input "true"
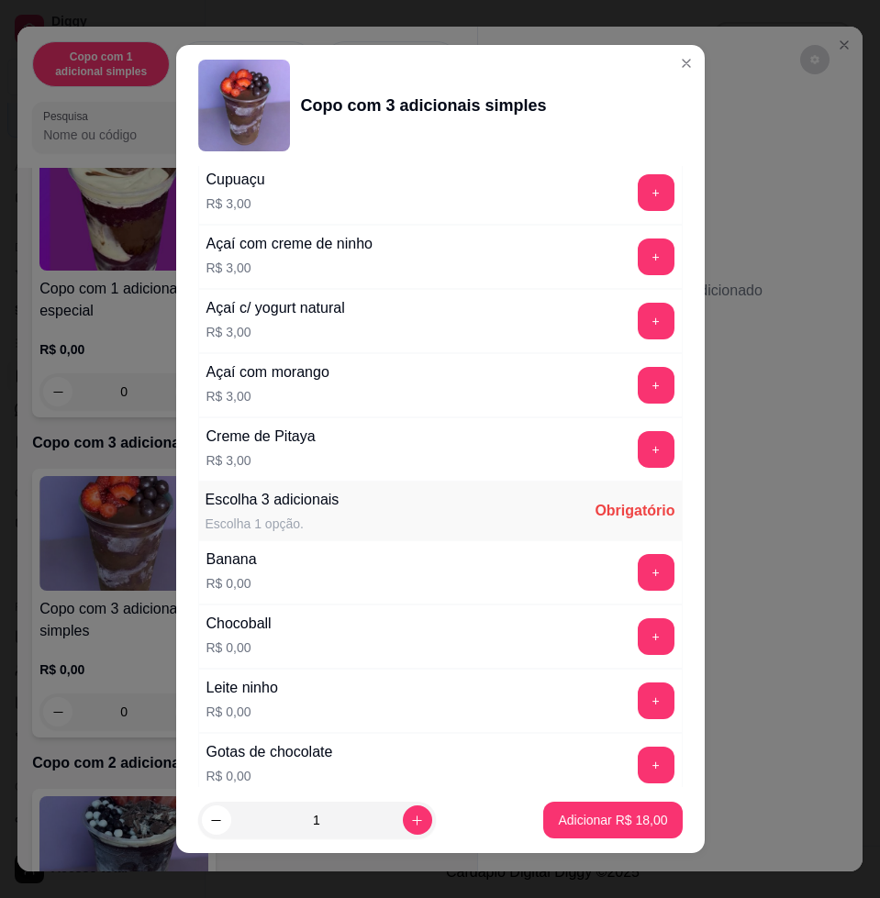
scroll to position [803, 0]
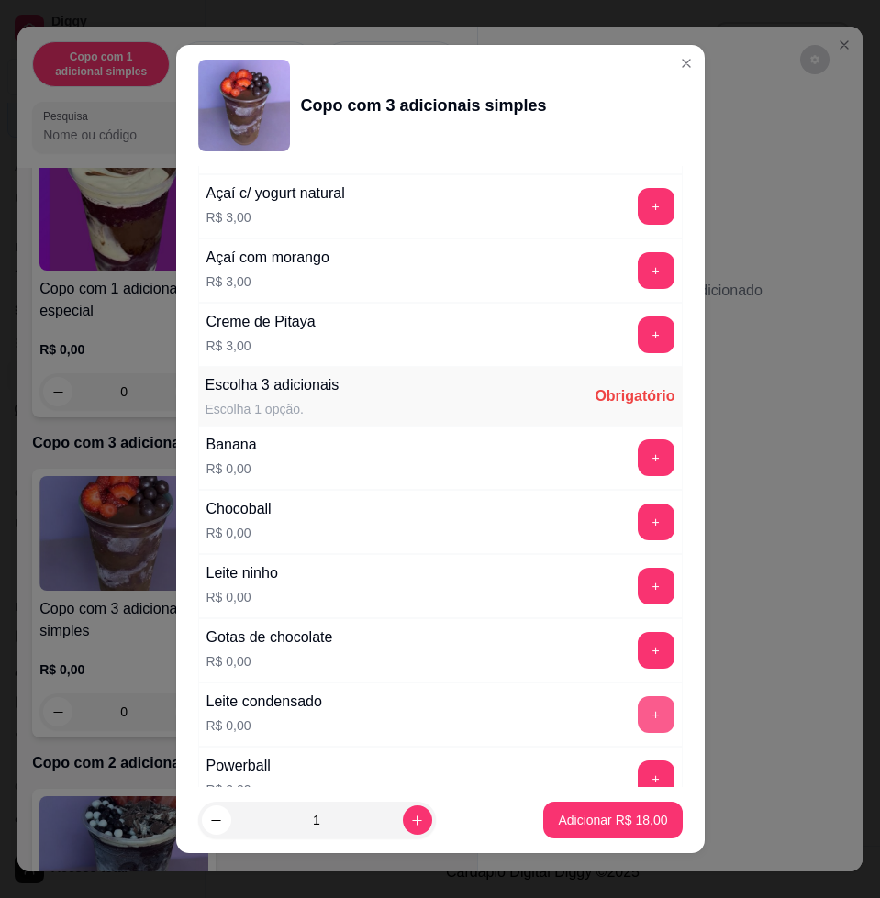
click at [638, 709] on button "+" at bounding box center [656, 715] width 37 height 37
click at [638, 586] on button "+" at bounding box center [656, 586] width 37 height 37
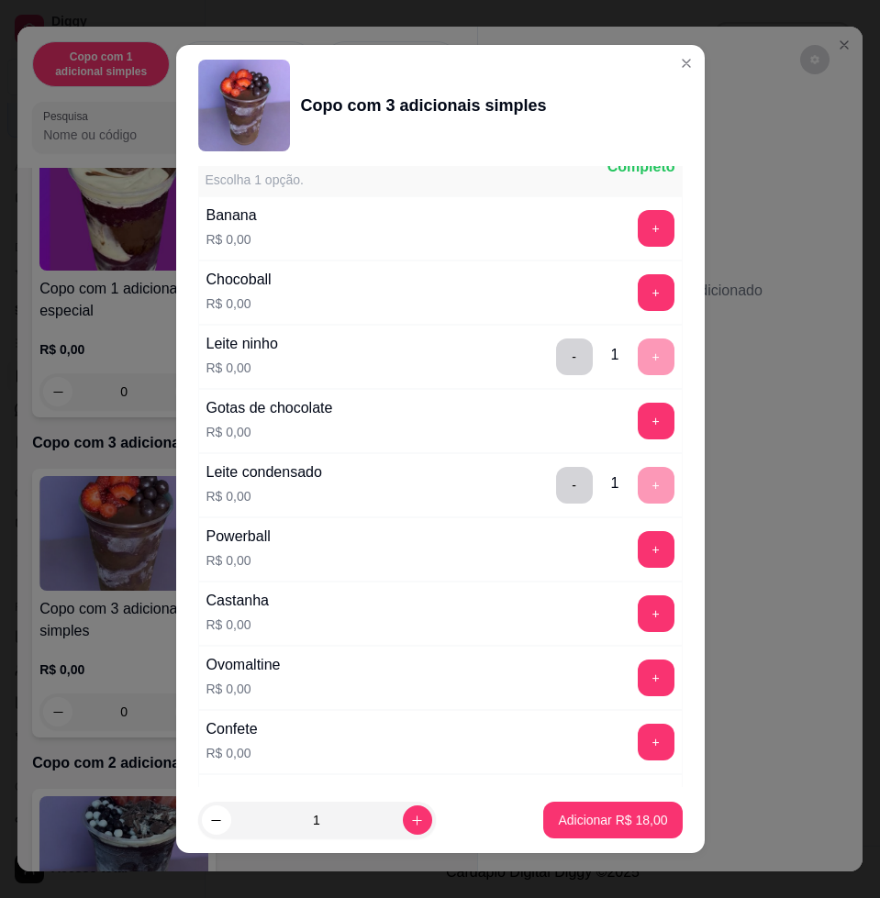
scroll to position [1377, 0]
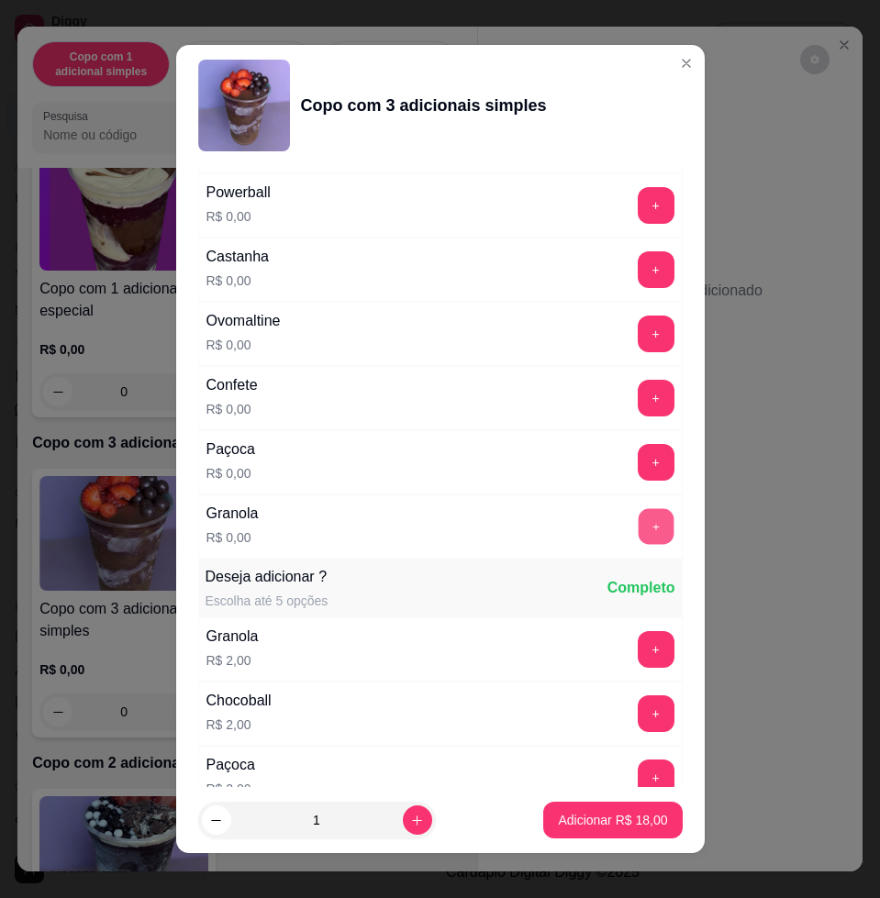
click at [638, 532] on button "+" at bounding box center [656, 527] width 36 height 36
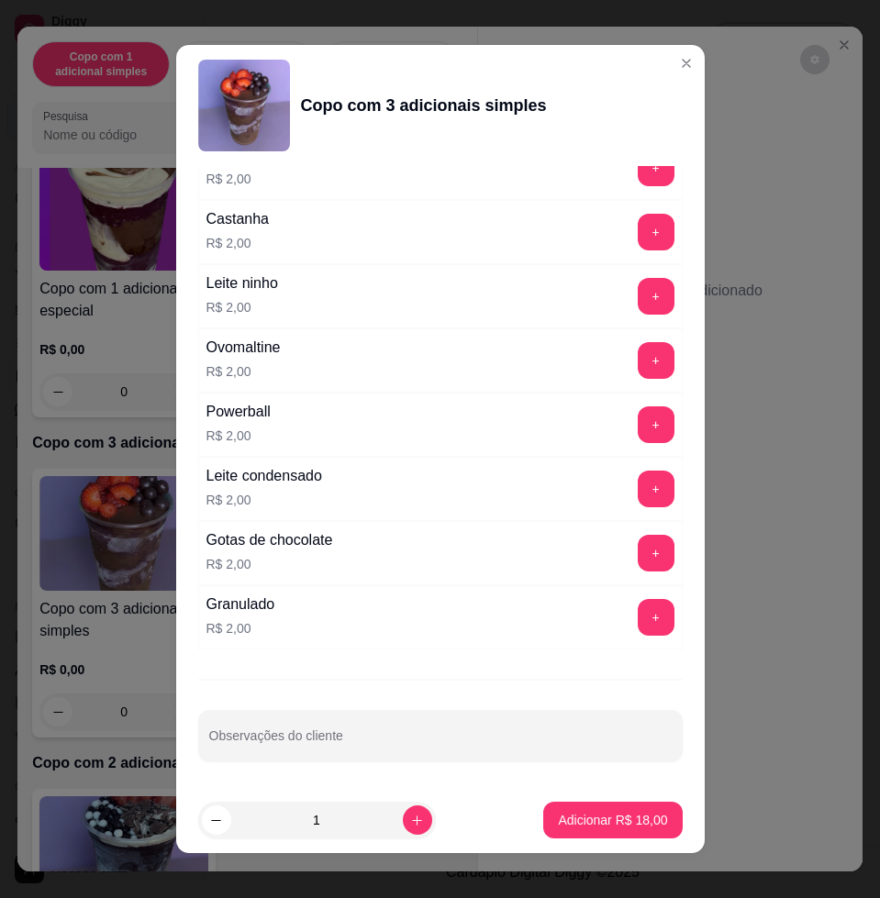
scroll to position [14, 0]
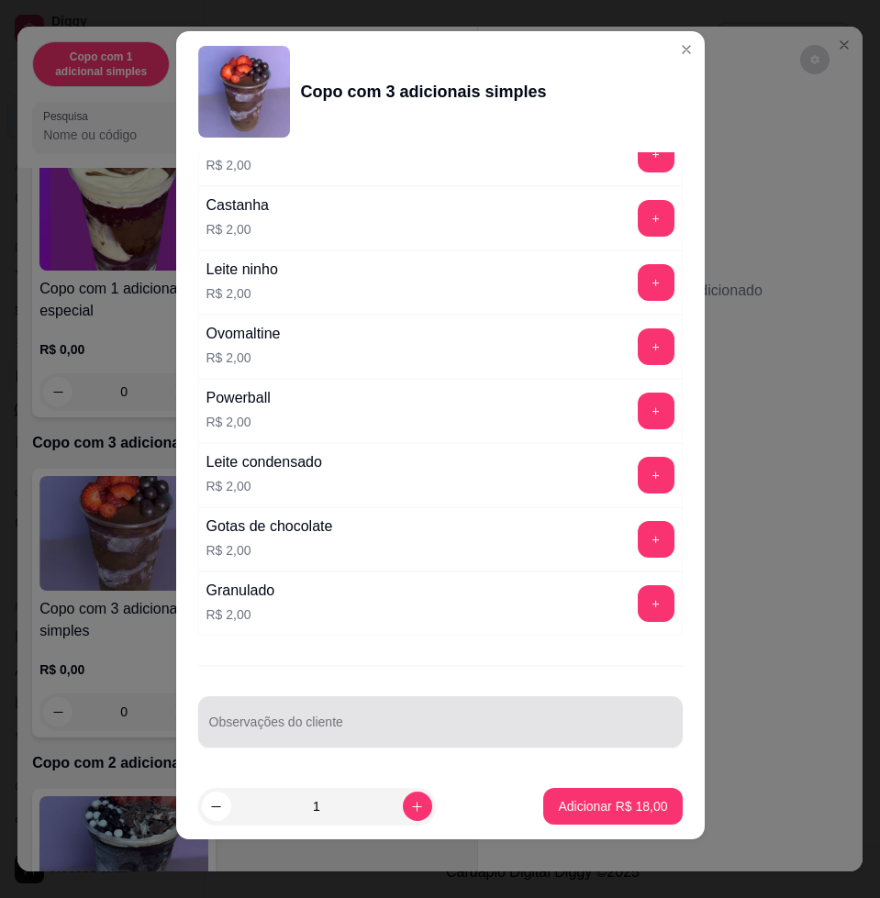
click at [475, 702] on div "Observações do cliente" at bounding box center [440, 722] width 485 height 51
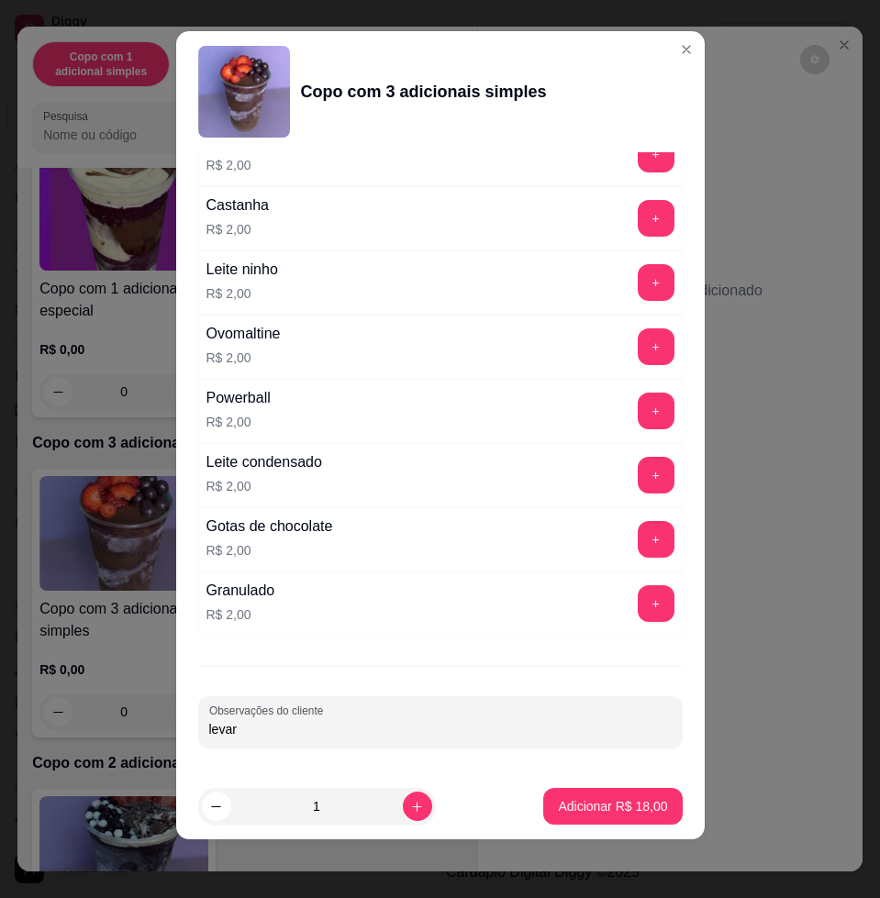
type input "levar"
click at [661, 803] on footer "1 Adicionar R$ 18,00" at bounding box center [440, 807] width 529 height 66
click at [657, 803] on footer "1 Adicionar R$ 18,00" at bounding box center [440, 807] width 529 height 66
click at [626, 814] on p "Adicionar R$ 18,00" at bounding box center [612, 807] width 109 height 18
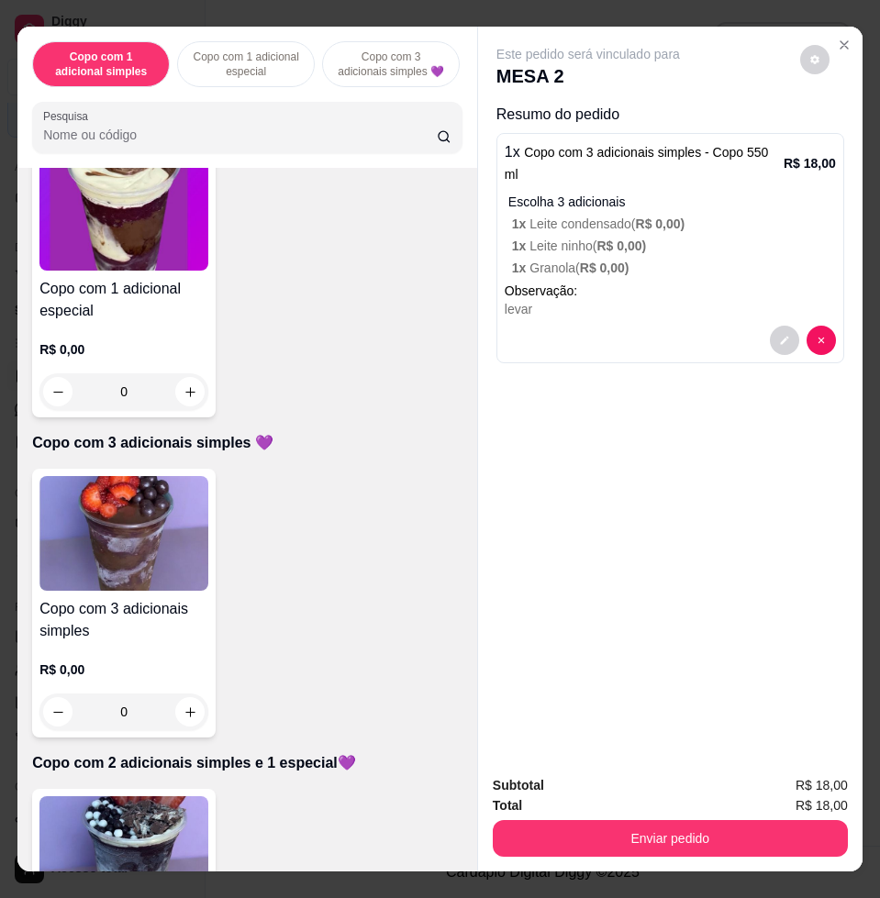
click at [731, 864] on div "Copo com 1 adicional simples Copo com 1 adicional especial Copo com 3 adicionai…" at bounding box center [440, 449] width 880 height 898
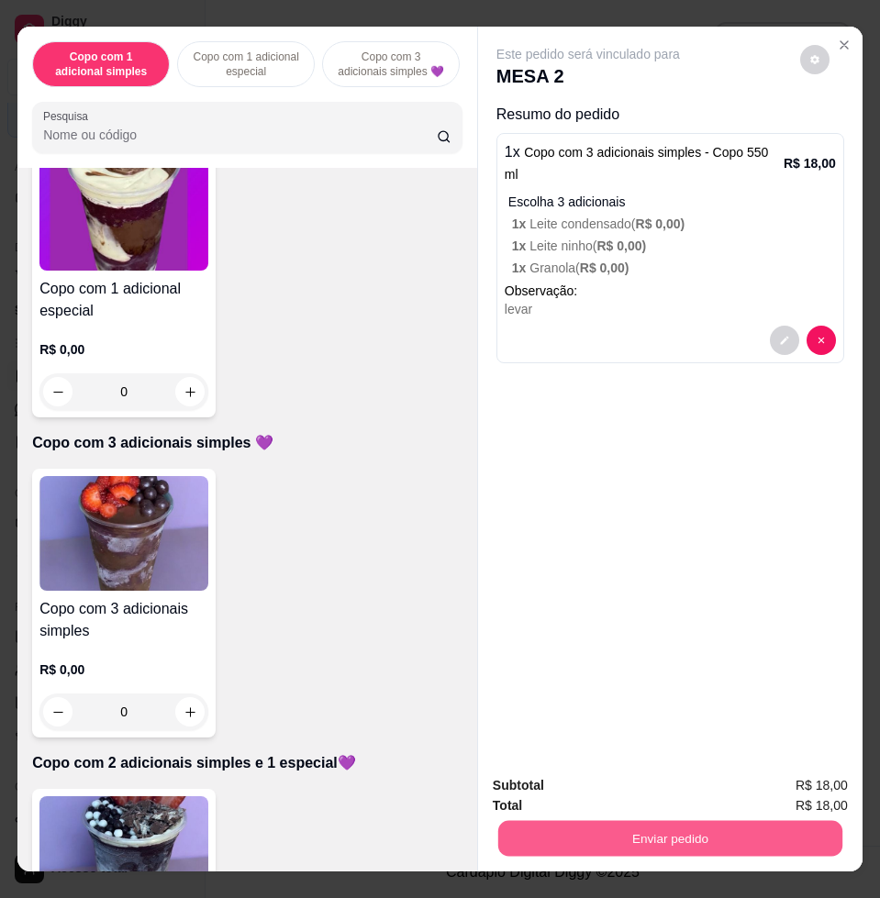
click at [753, 838] on button "Enviar pedido" at bounding box center [670, 838] width 344 height 36
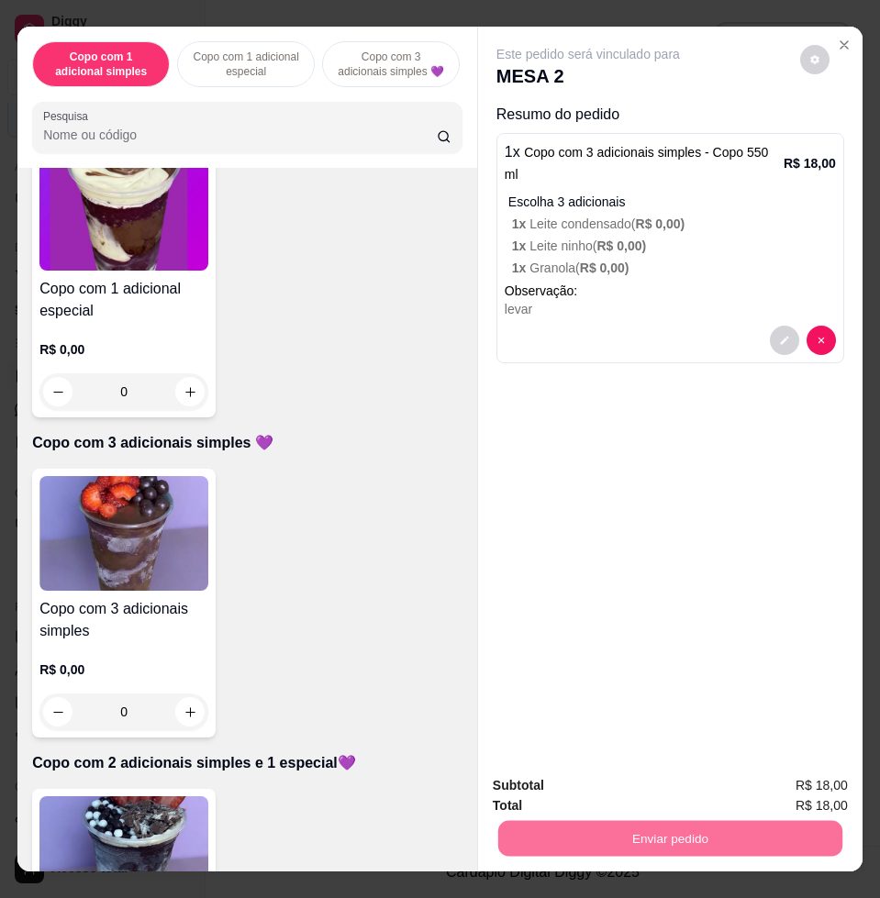
click at [813, 776] on button "Enviar pedido" at bounding box center [798, 784] width 101 height 34
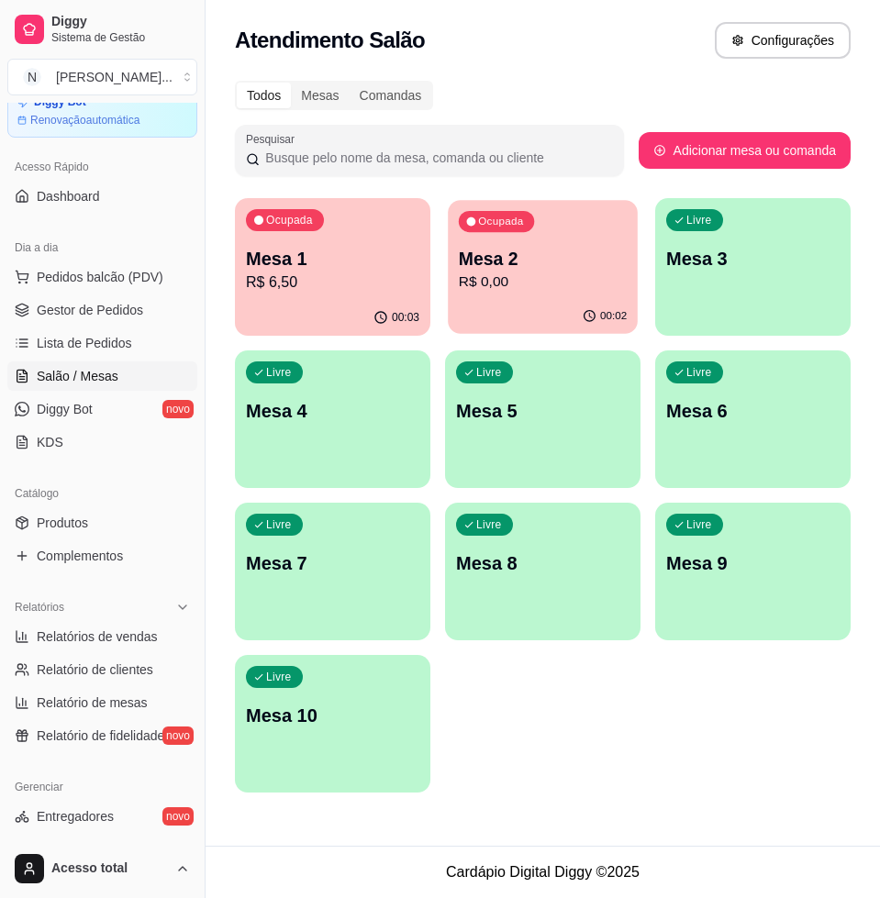
click at [527, 228] on div "Ocupada" at bounding box center [496, 221] width 75 height 21
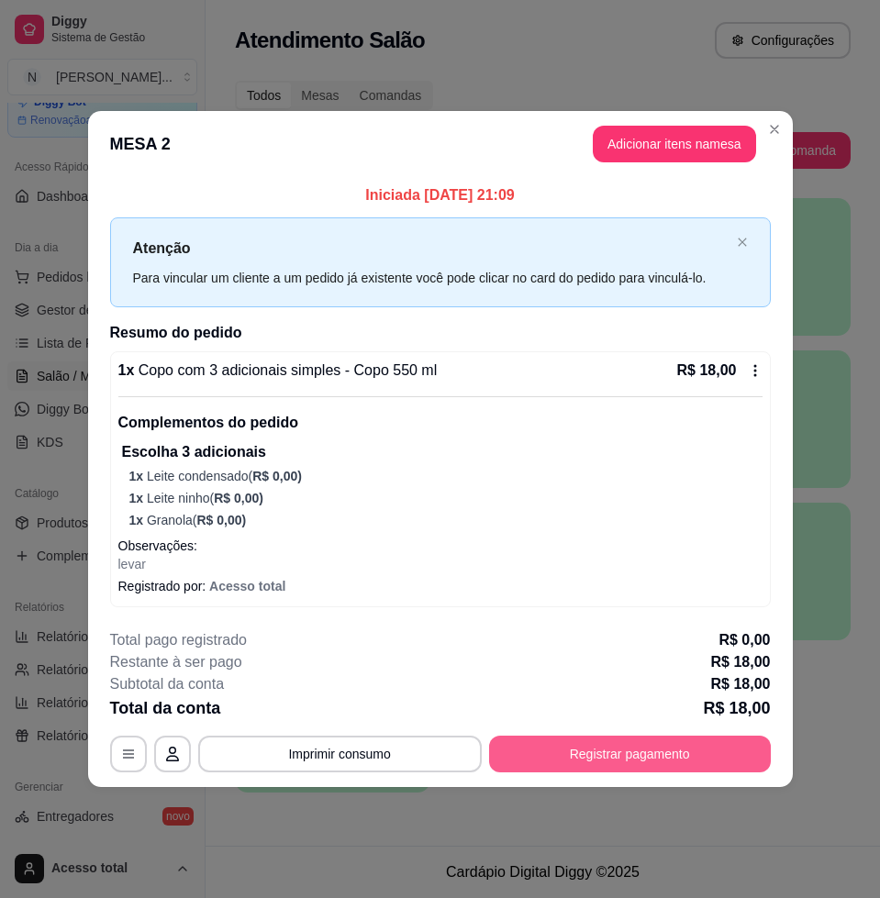
click at [655, 753] on button "Registrar pagamento" at bounding box center [630, 754] width 282 height 37
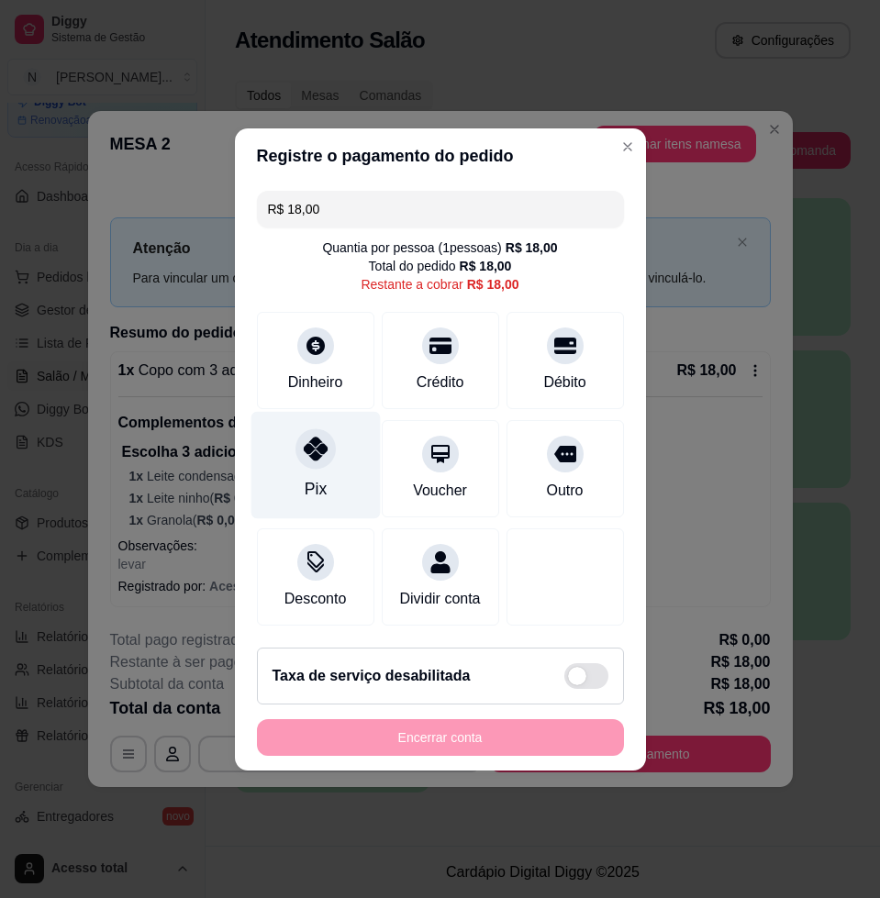
click at [336, 440] on div "Pix" at bounding box center [315, 464] width 129 height 107
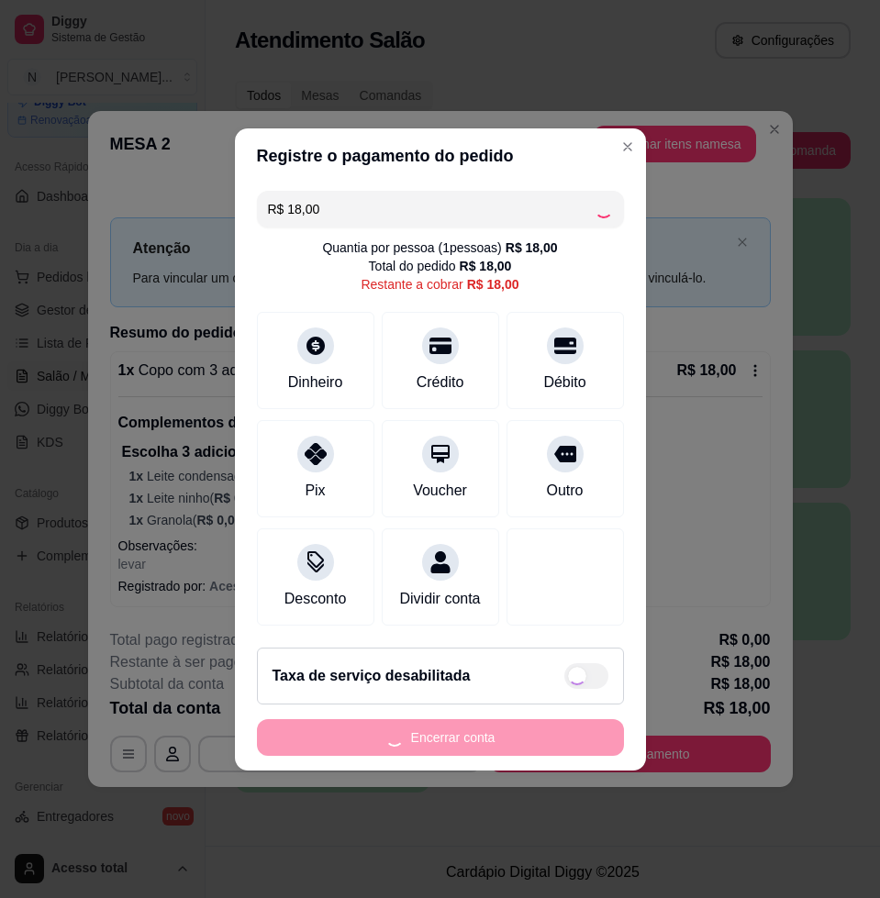
type input "R$ 0,00"
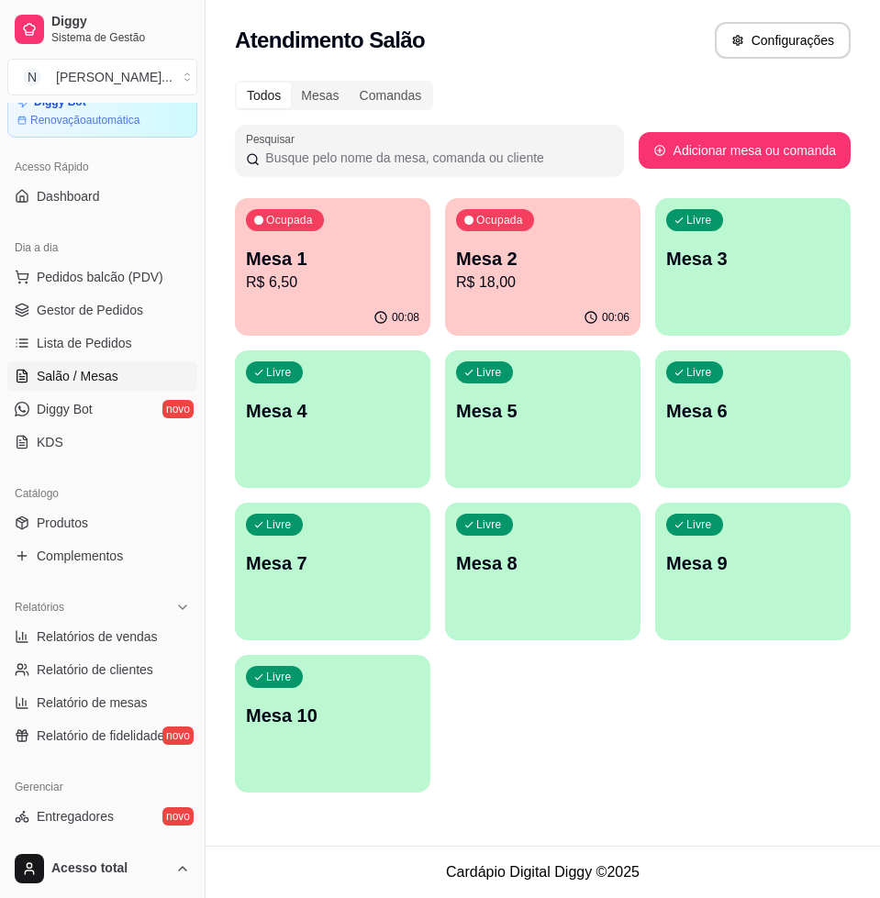
click at [499, 275] on p "R$ 18,00" at bounding box center [542, 283] width 173 height 22
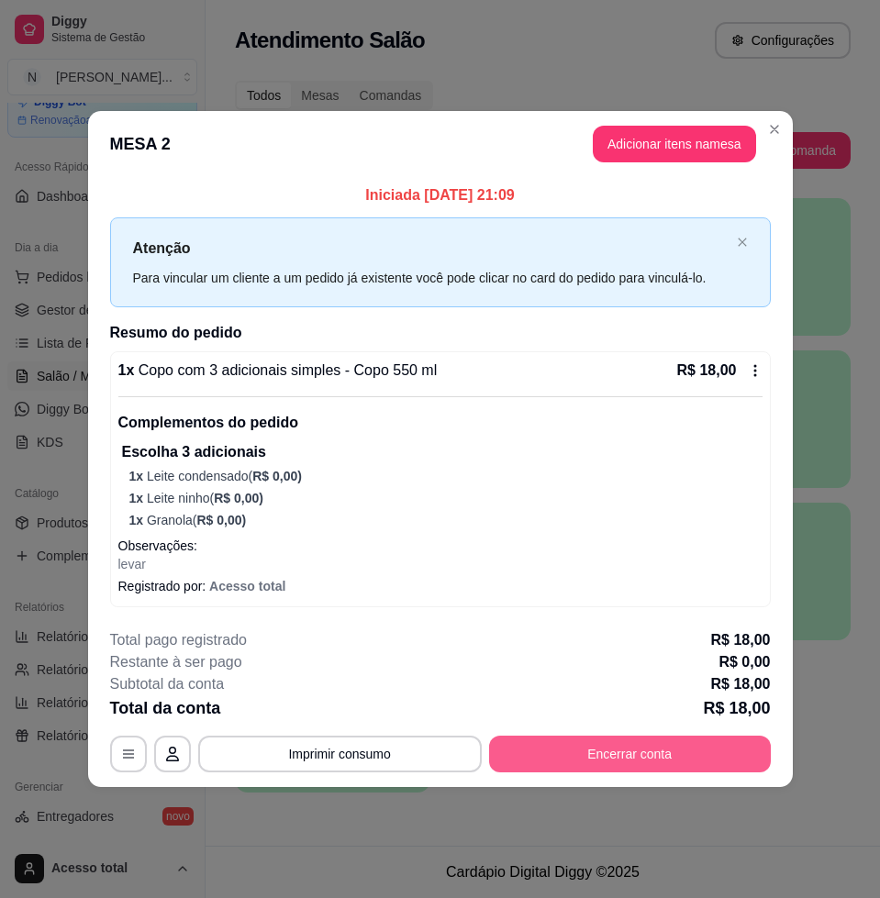
click at [625, 752] on button "Encerrar conta" at bounding box center [630, 754] width 282 height 37
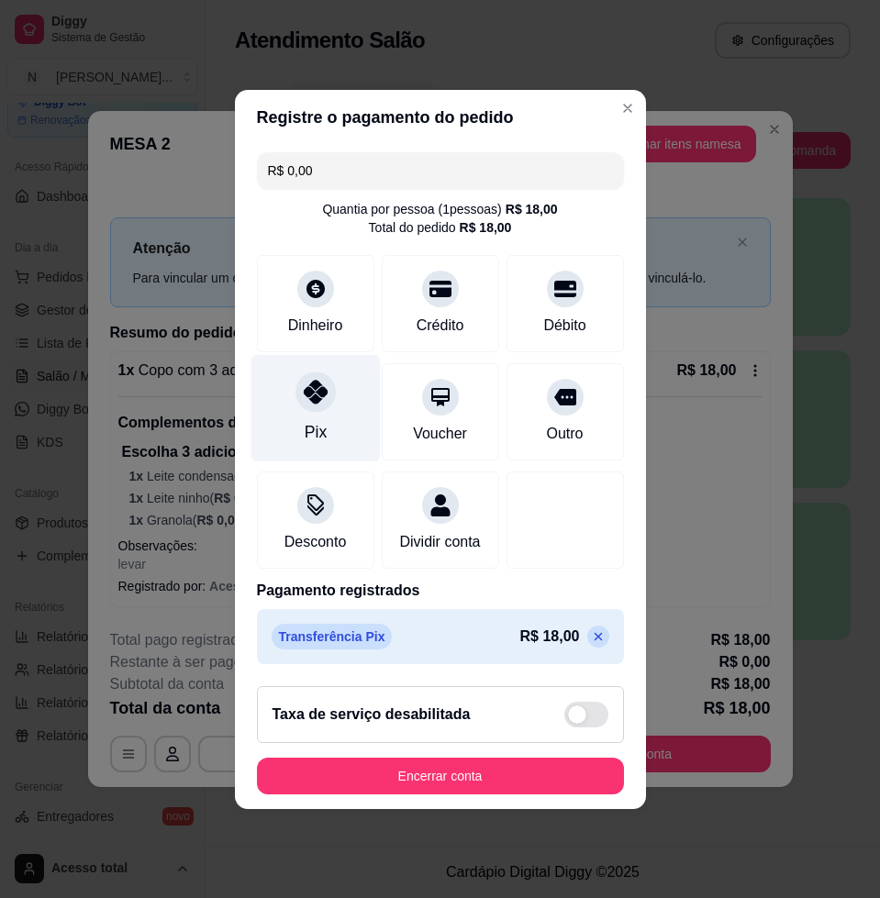
click at [333, 410] on div "Pix" at bounding box center [315, 407] width 129 height 107
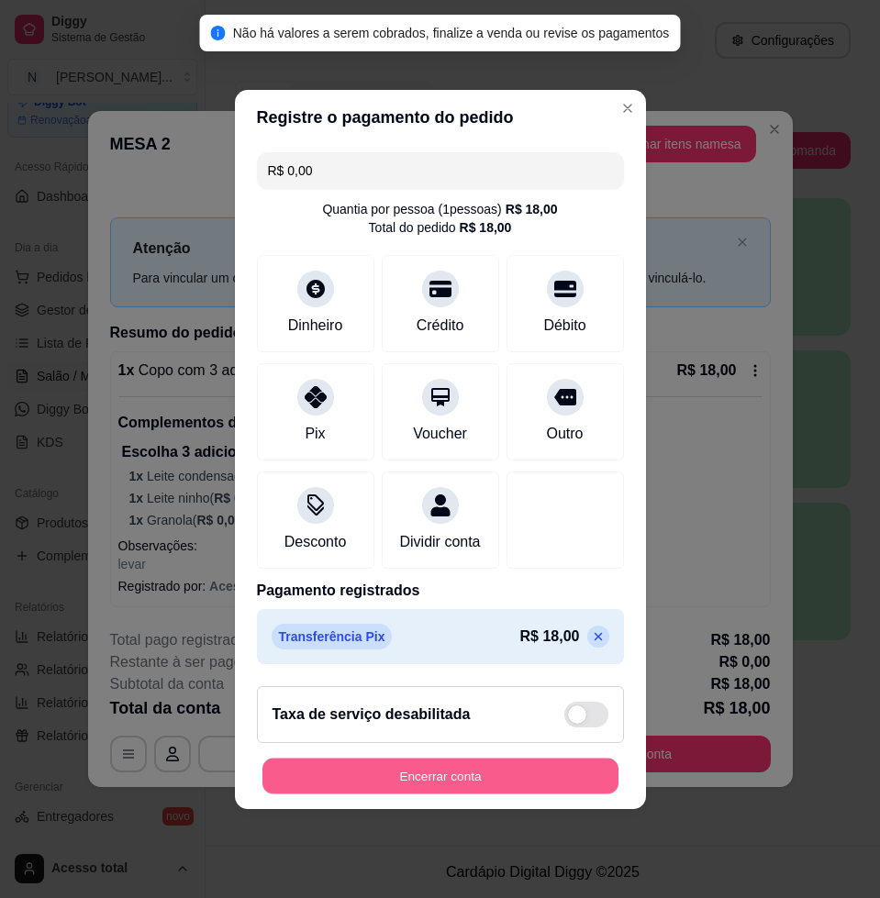
click at [538, 789] on button "Encerrar conta" at bounding box center [440, 776] width 356 height 36
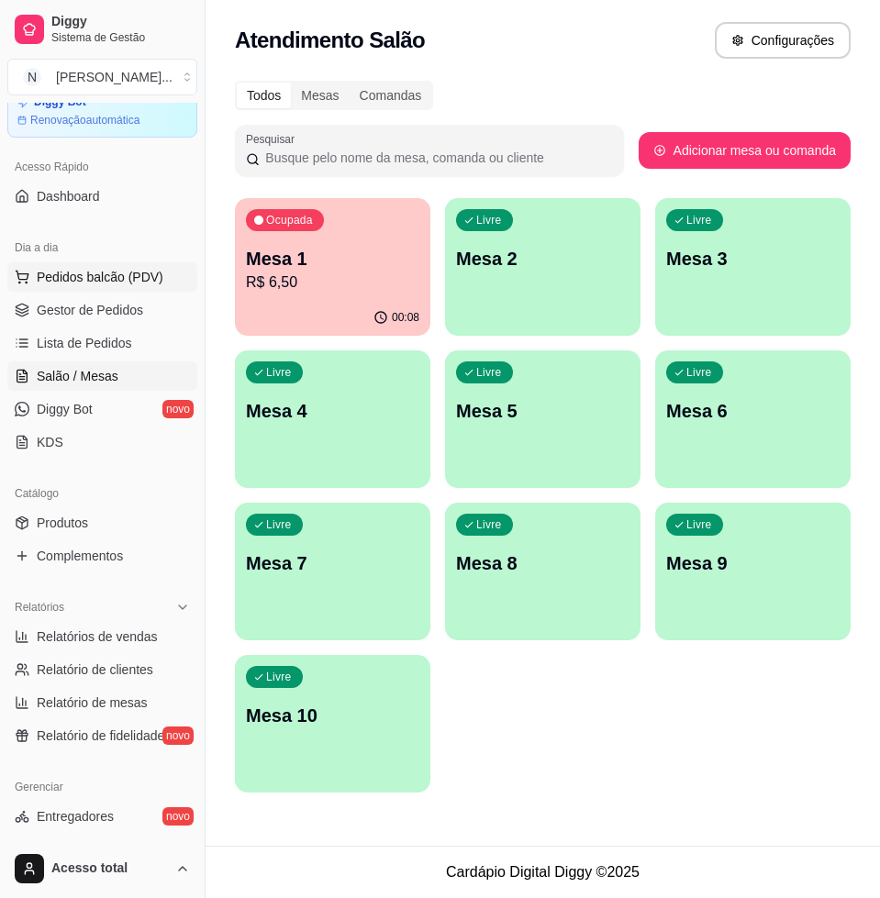
click at [80, 278] on span "Pedidos balcão (PDV)" at bounding box center [100, 277] width 127 height 18
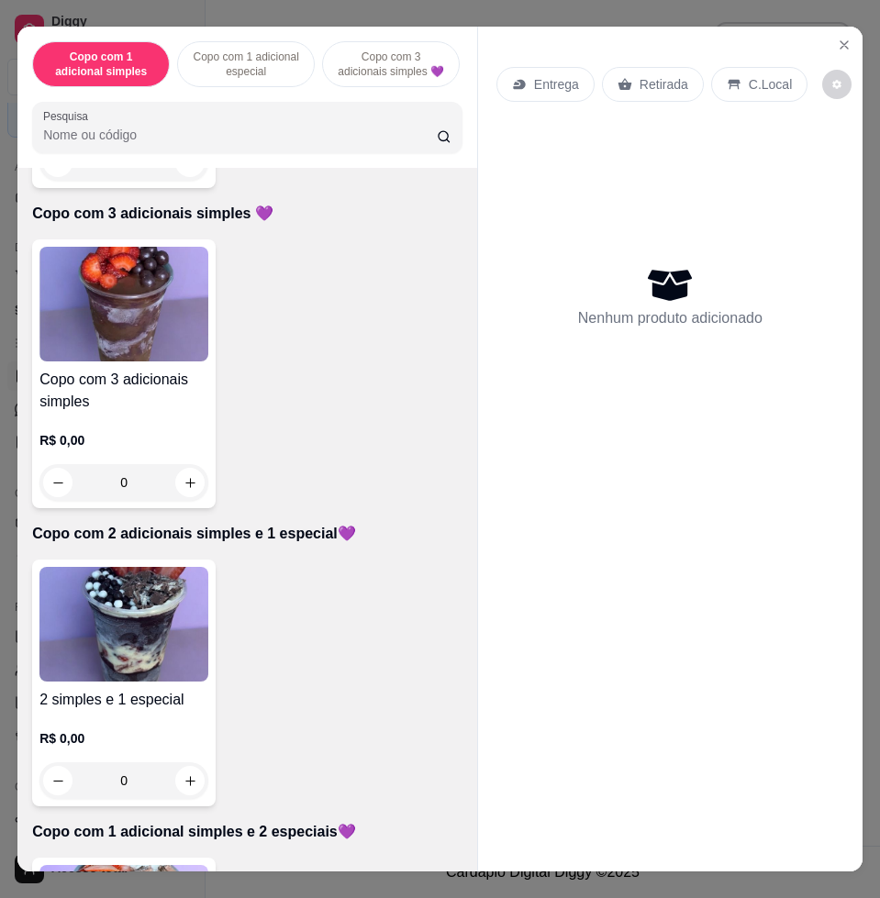
scroll to position [918, 0]
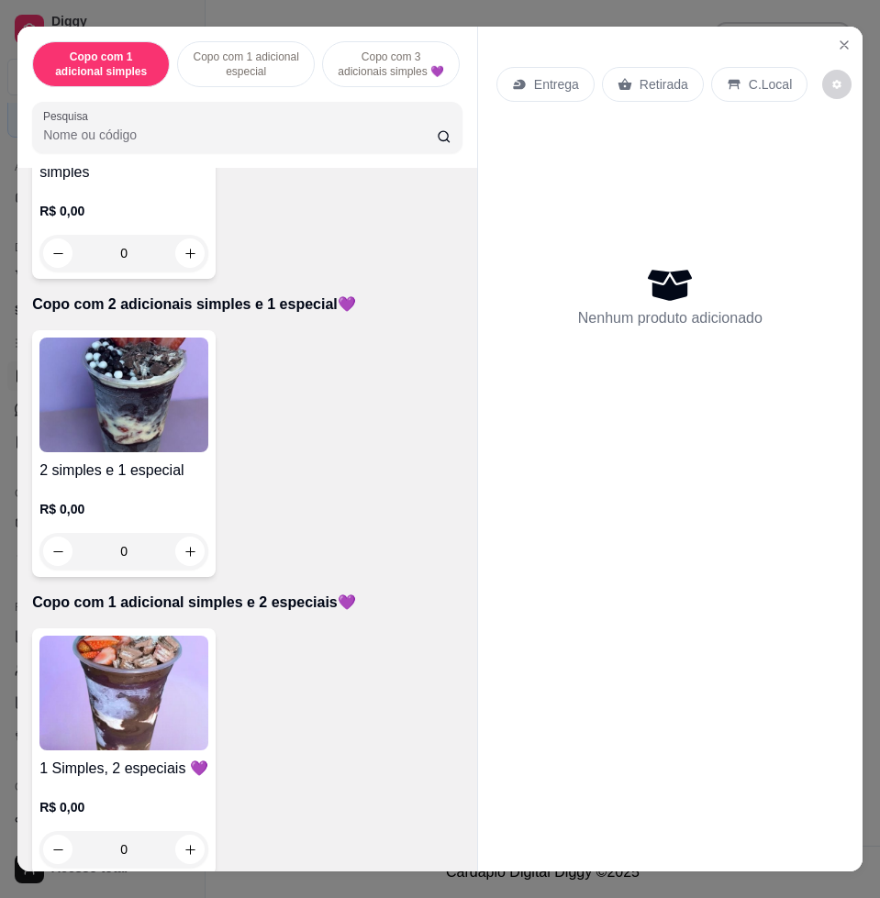
click at [118, 624] on div "Item avulso Copo com 1 adicional simples Copo com 1 adicional simples R$ 0,00 0…" at bounding box center [247, 519] width 460 height 703
click at [121, 648] on img at bounding box center [123, 693] width 169 height 115
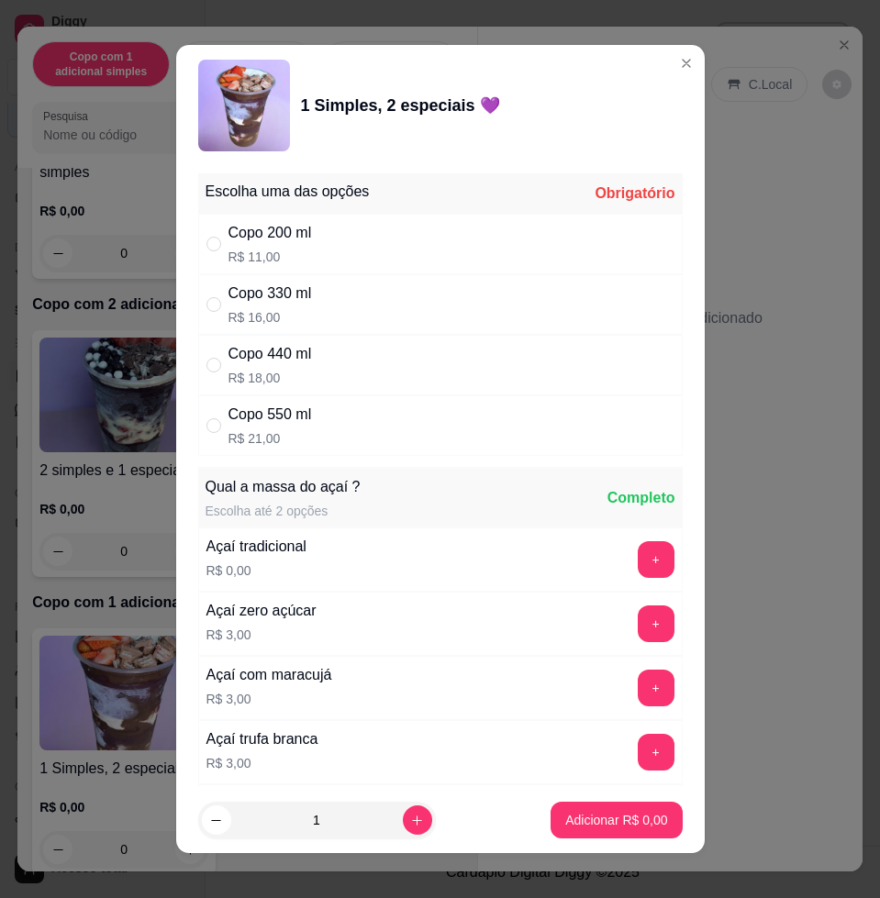
click at [300, 363] on div "Copo 440 ml" at bounding box center [271, 354] width 84 height 22
radio input "true"
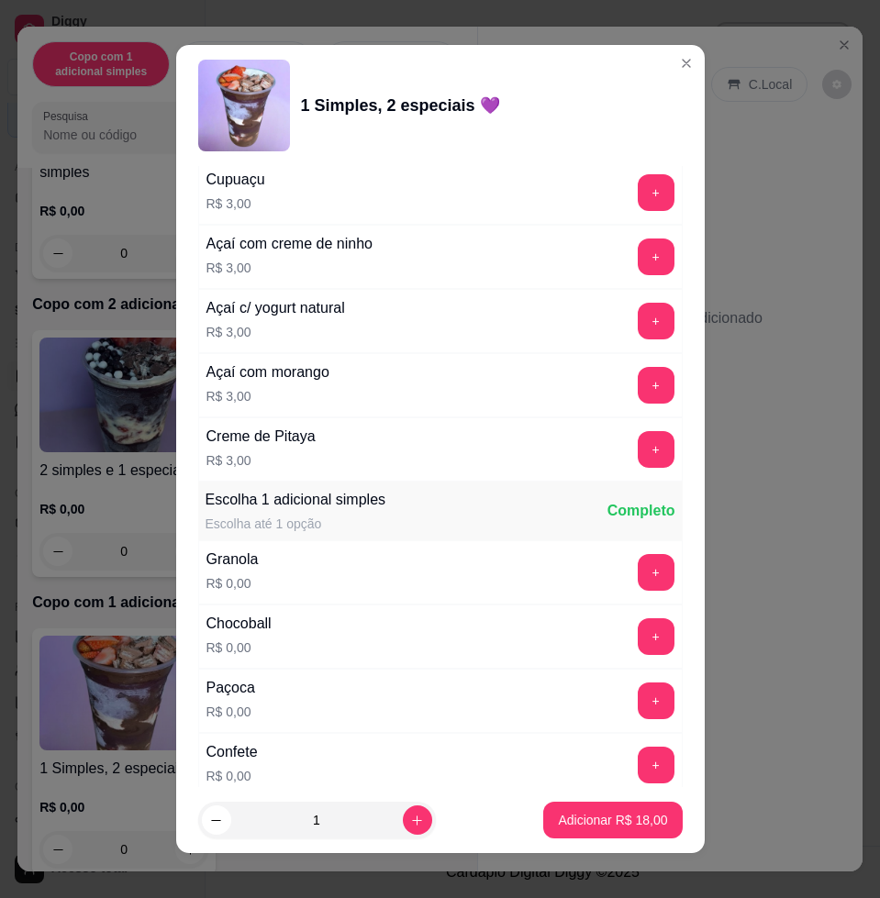
scroll to position [1147, 0]
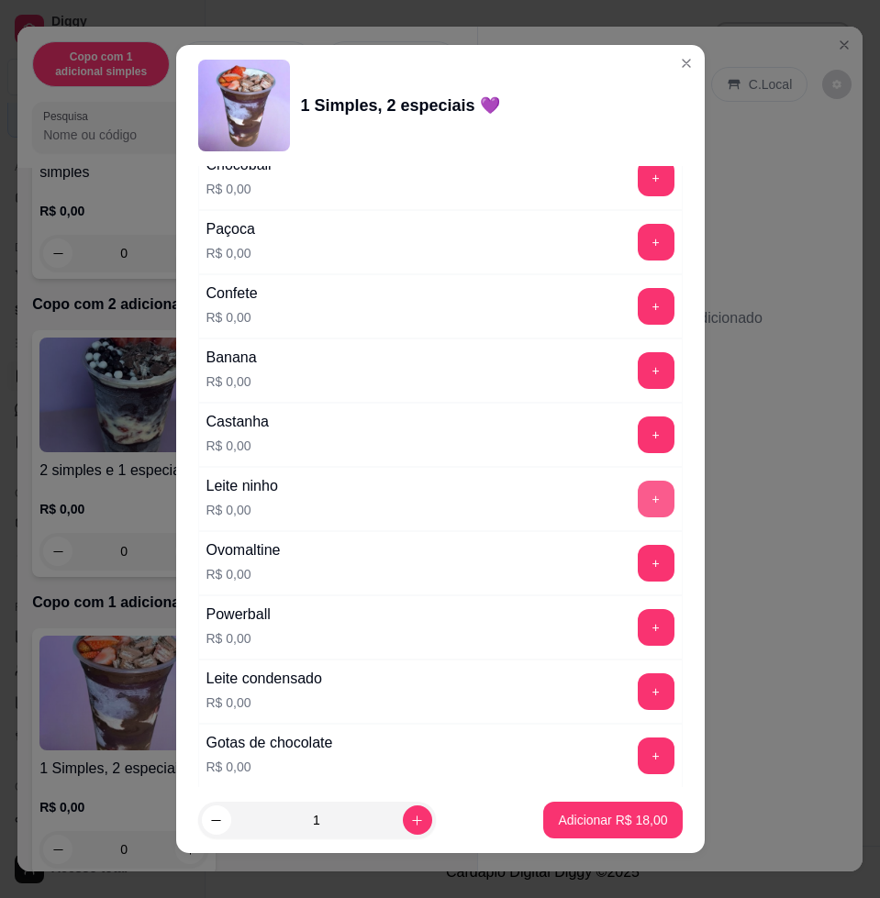
click at [638, 496] on button "+" at bounding box center [656, 499] width 37 height 37
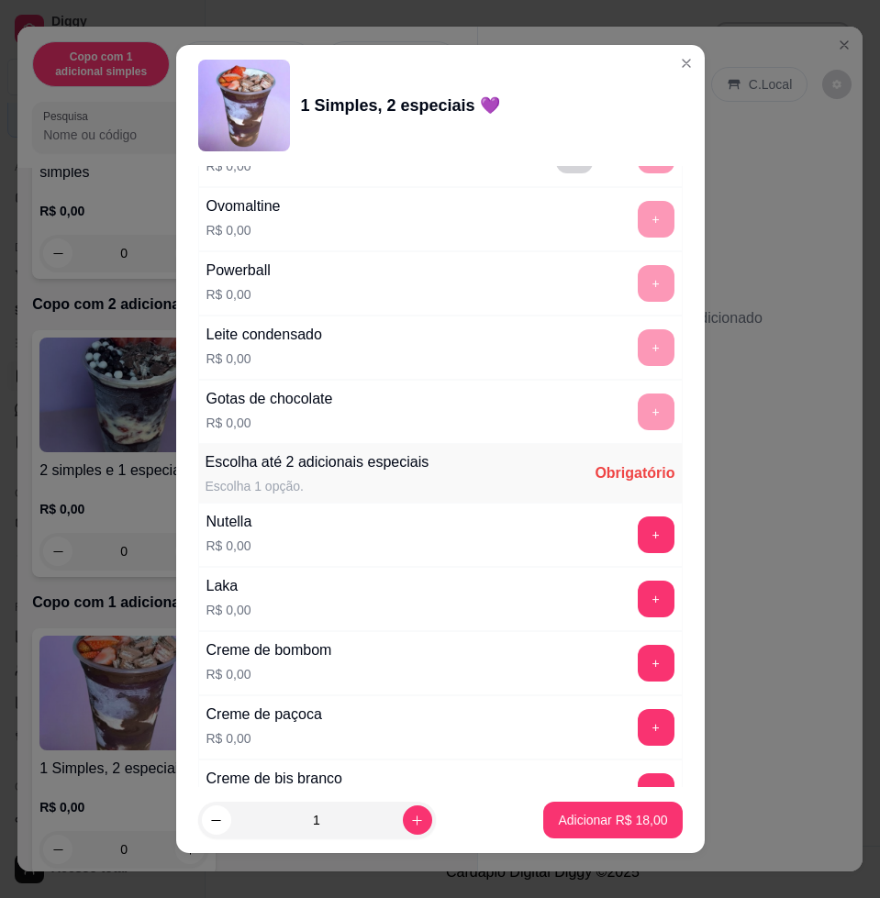
scroll to position [1487, 0]
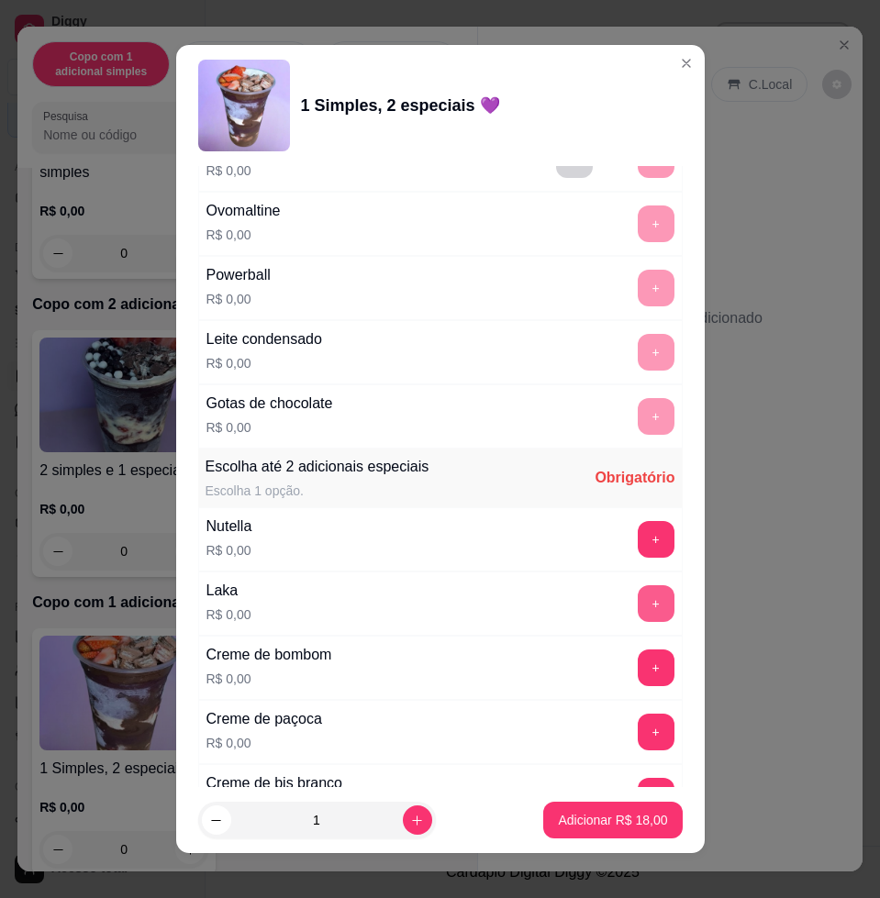
click at [638, 606] on button "+" at bounding box center [656, 604] width 37 height 37
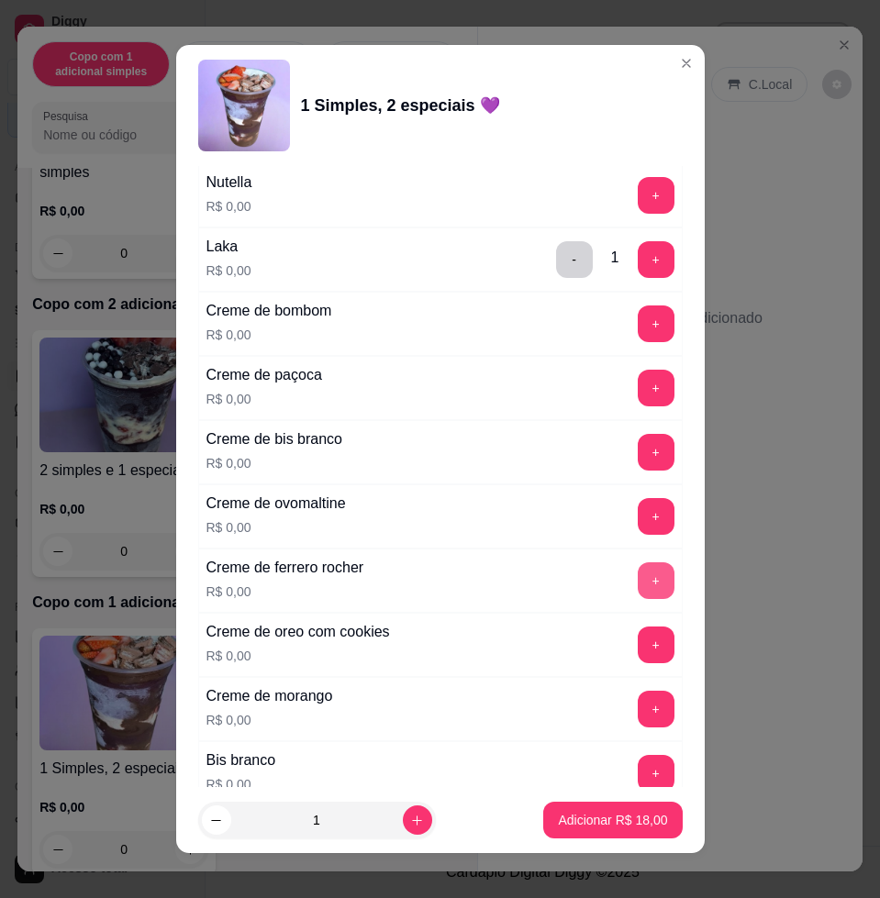
scroll to position [2290, 0]
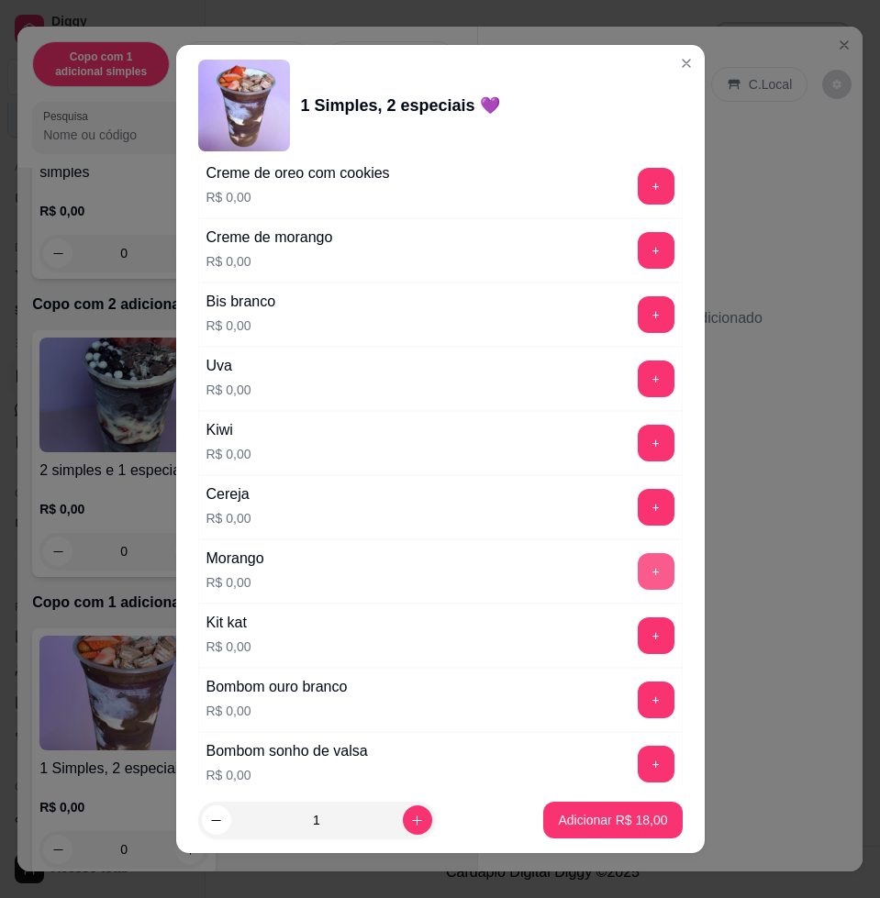
click at [638, 576] on button "+" at bounding box center [656, 571] width 37 height 37
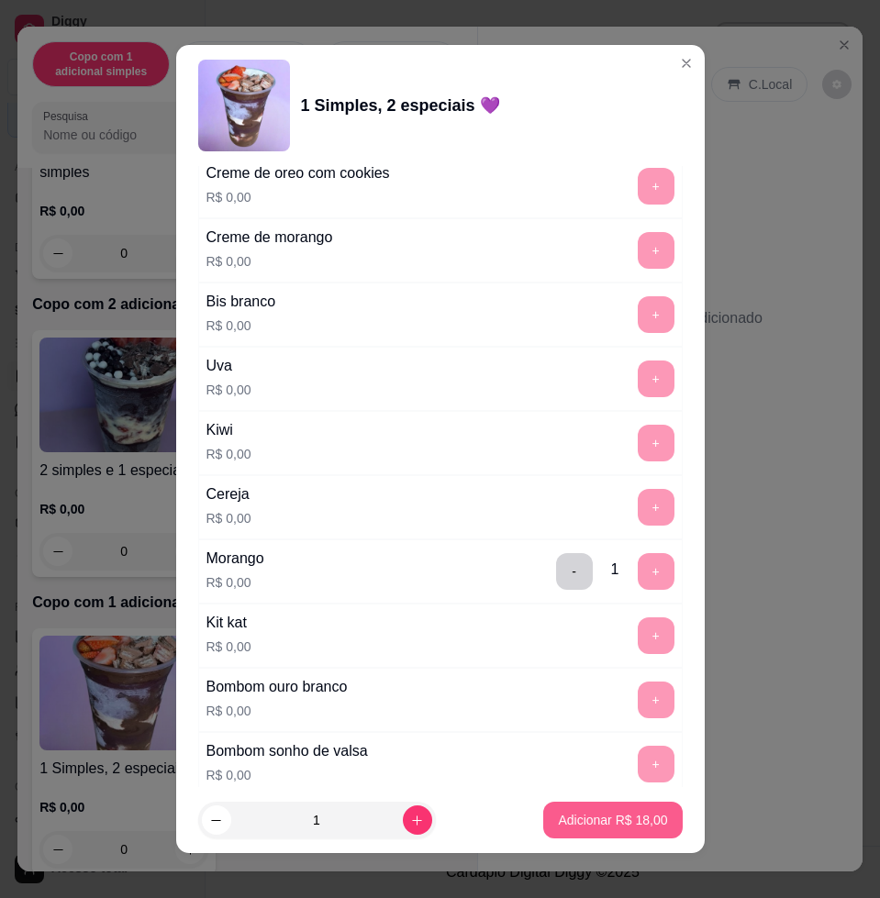
click at [648, 831] on button "Adicionar R$ 18,00" at bounding box center [612, 820] width 139 height 37
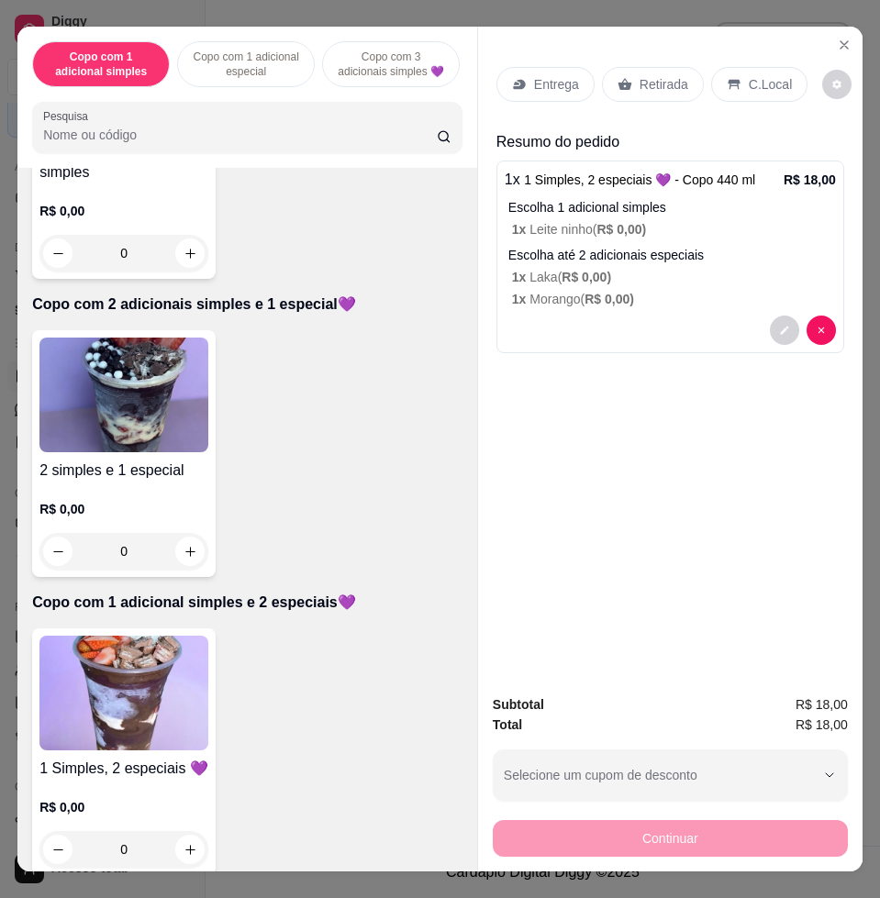
click at [534, 75] on p "Entrega" at bounding box center [556, 84] width 45 height 18
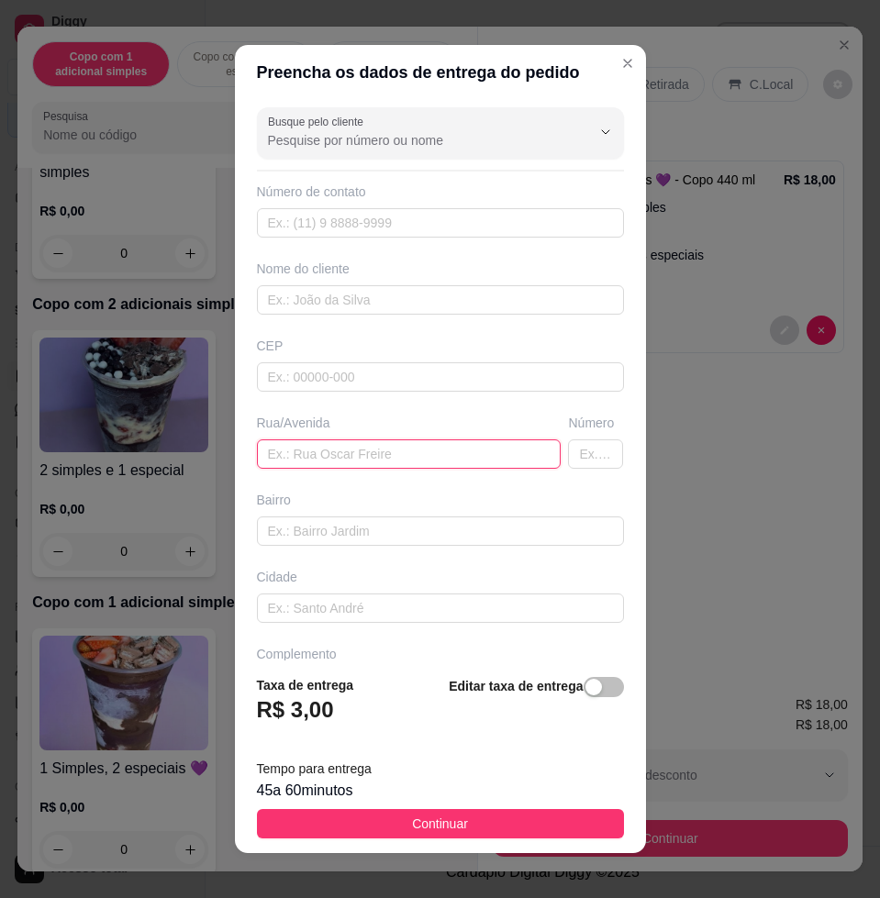
click at [391, 462] on input "text" at bounding box center [409, 454] width 305 height 29
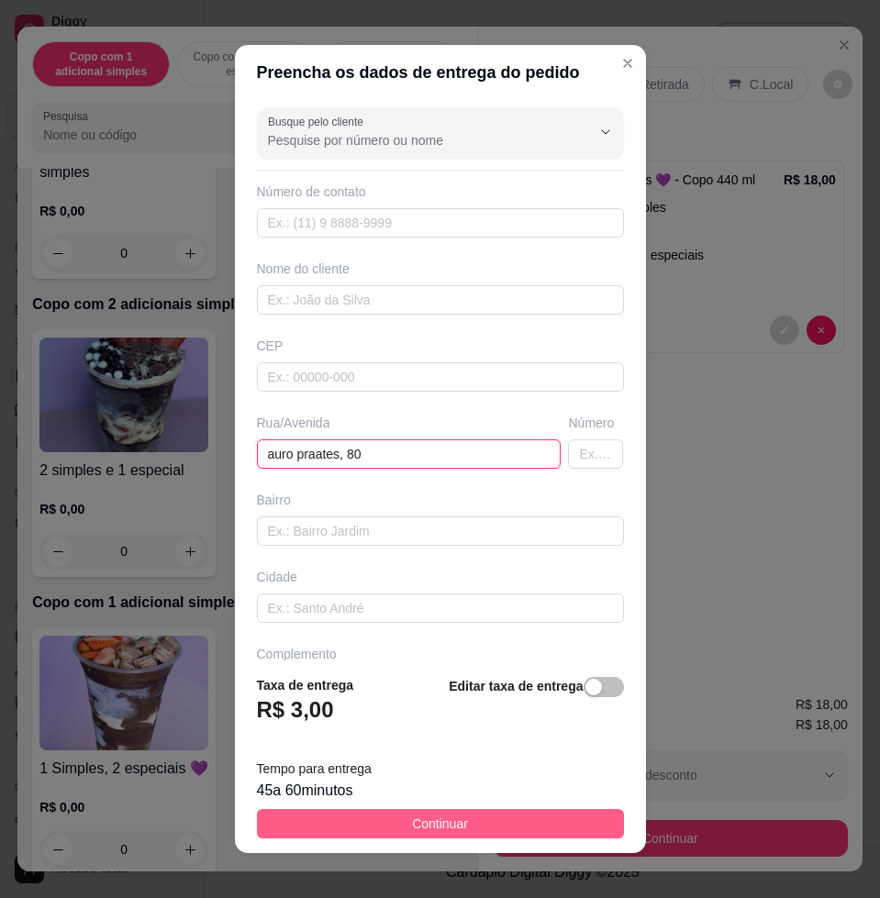
type input "auro praates, 80"
click at [468, 820] on button "Continuar" at bounding box center [440, 823] width 367 height 29
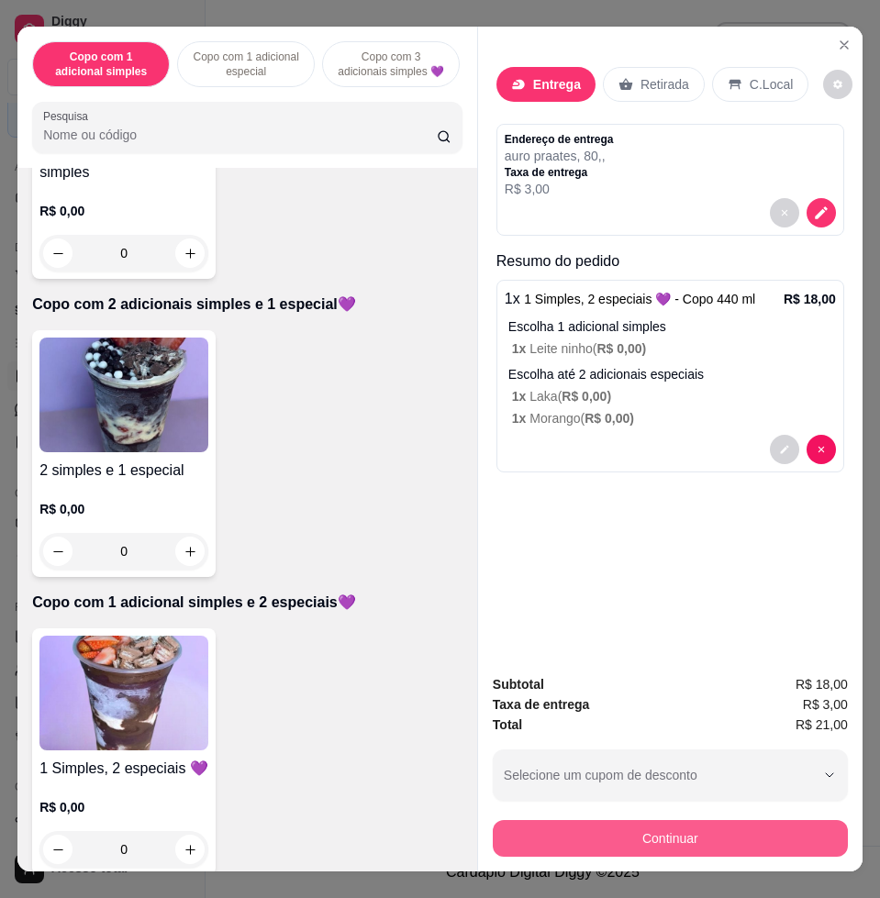
click at [681, 831] on button "Continuar" at bounding box center [670, 838] width 355 height 37
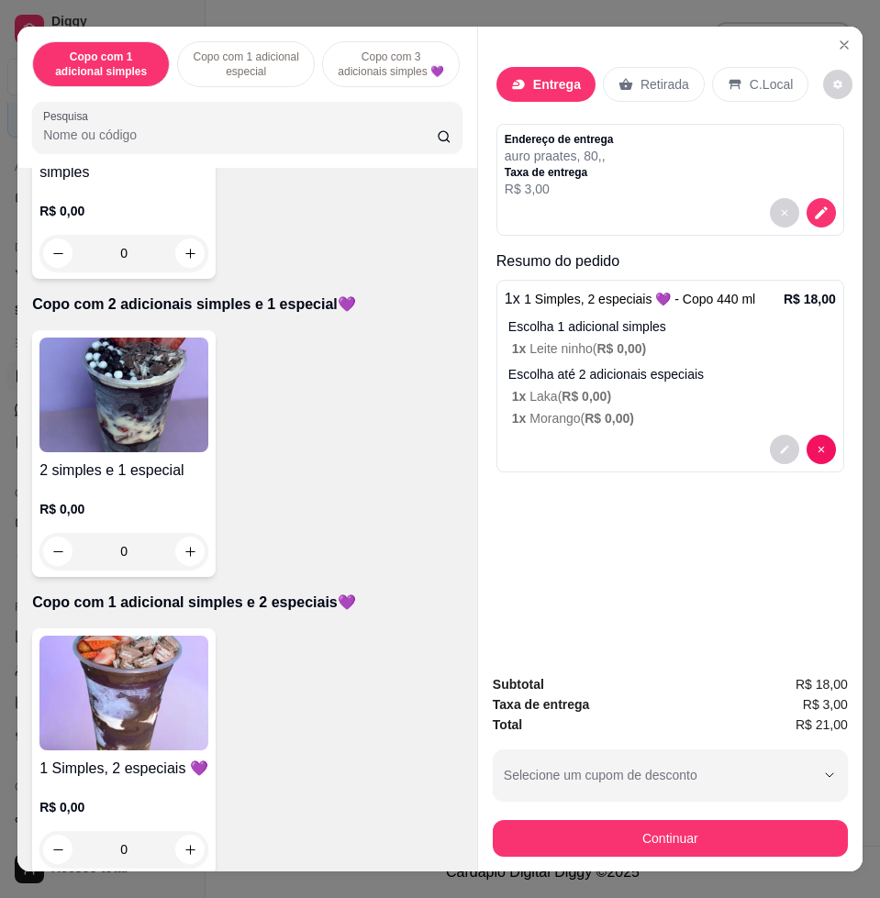
click at [334, 464] on div "Pix" at bounding box center [315, 465] width 129 height 107
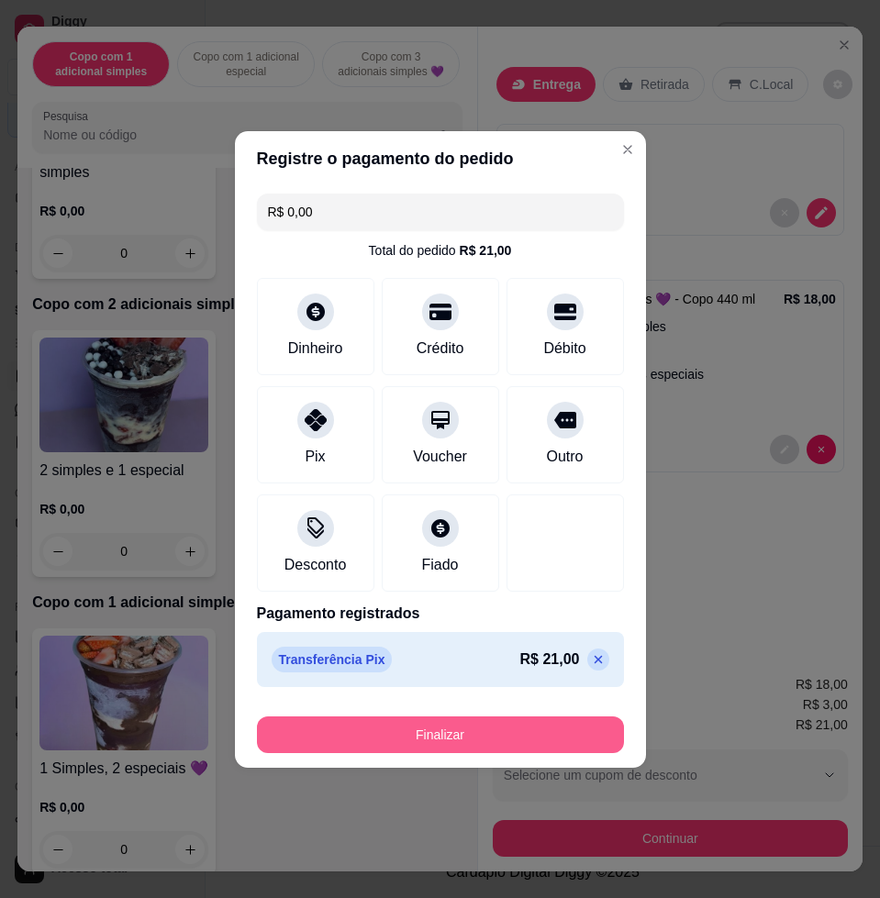
click at [420, 723] on button "Finalizar" at bounding box center [440, 735] width 367 height 37
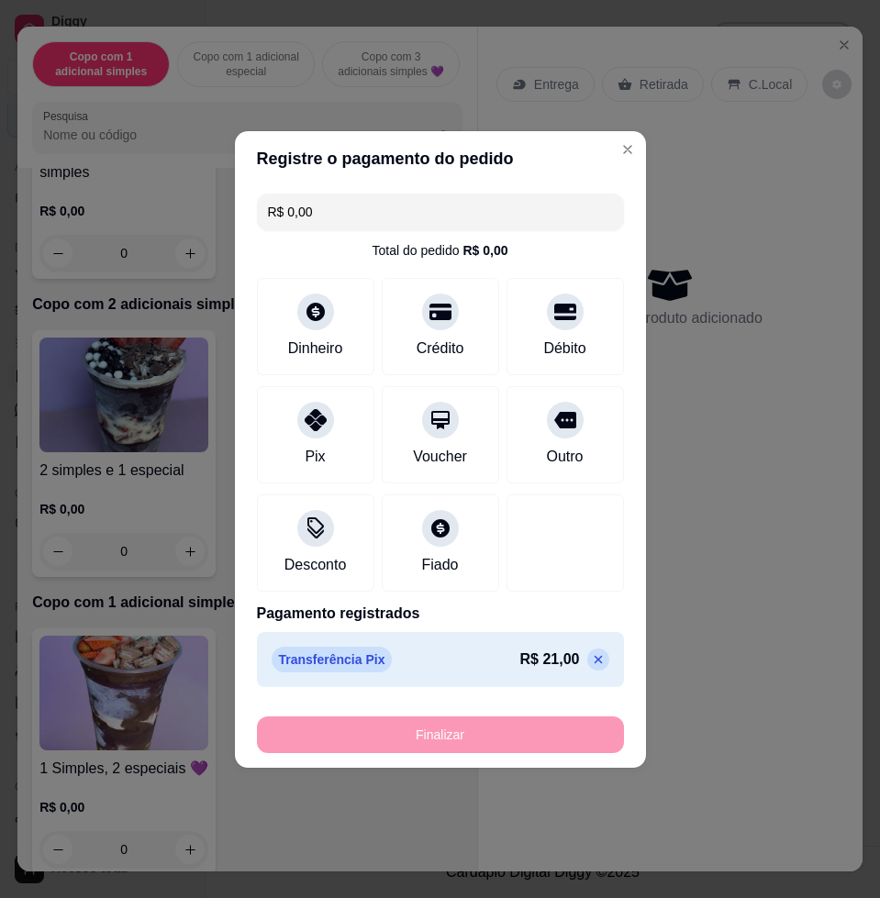
type input "-R$ 21,00"
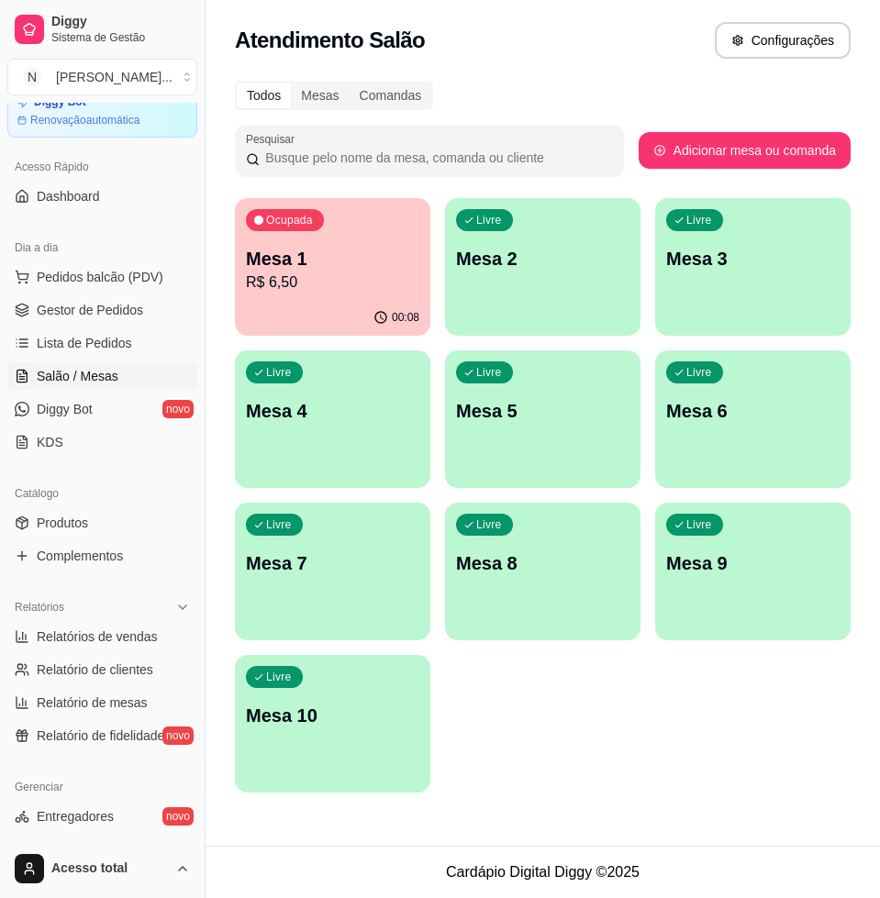
click at [264, 229] on div "Ocupada" at bounding box center [285, 220] width 78 height 22
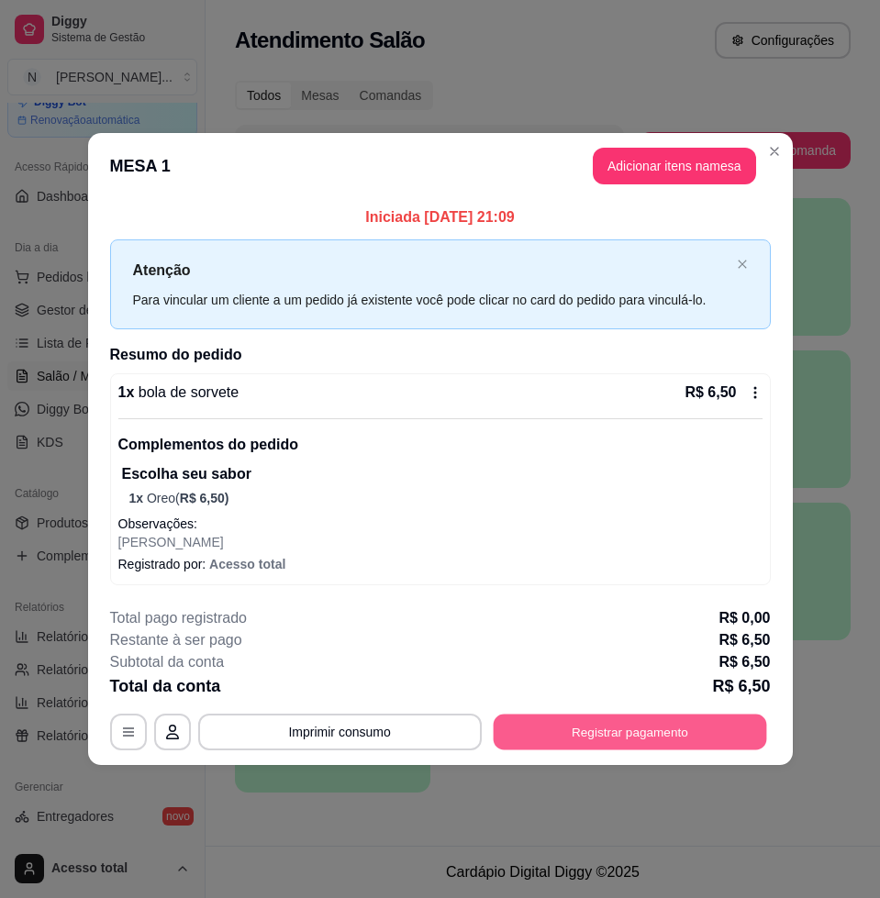
click at [664, 739] on button "Registrar pagamento" at bounding box center [629, 732] width 273 height 36
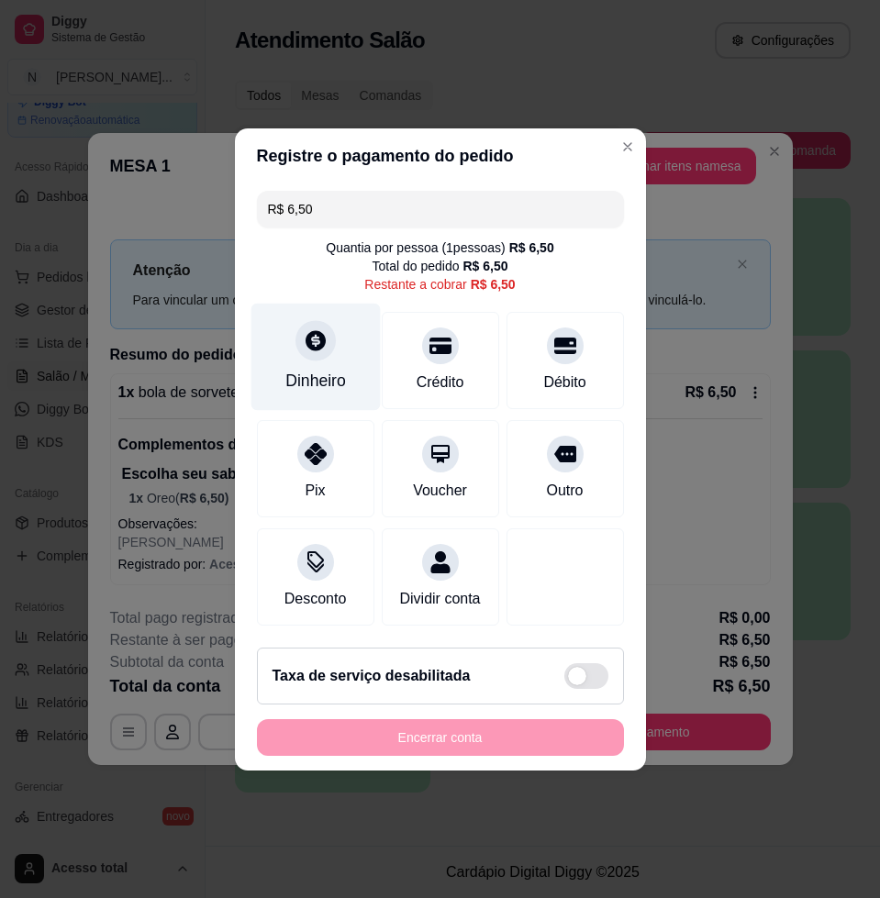
click at [274, 340] on div "Dinheiro" at bounding box center [315, 356] width 129 height 107
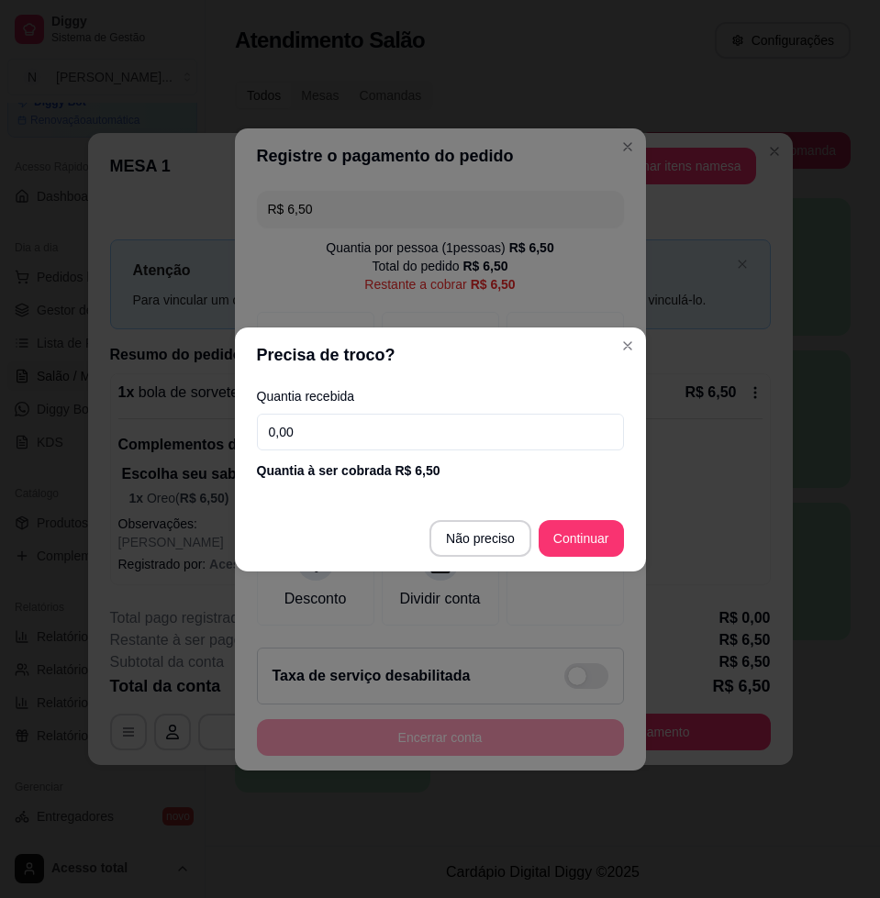
click at [342, 441] on input "0,00" at bounding box center [440, 432] width 367 height 37
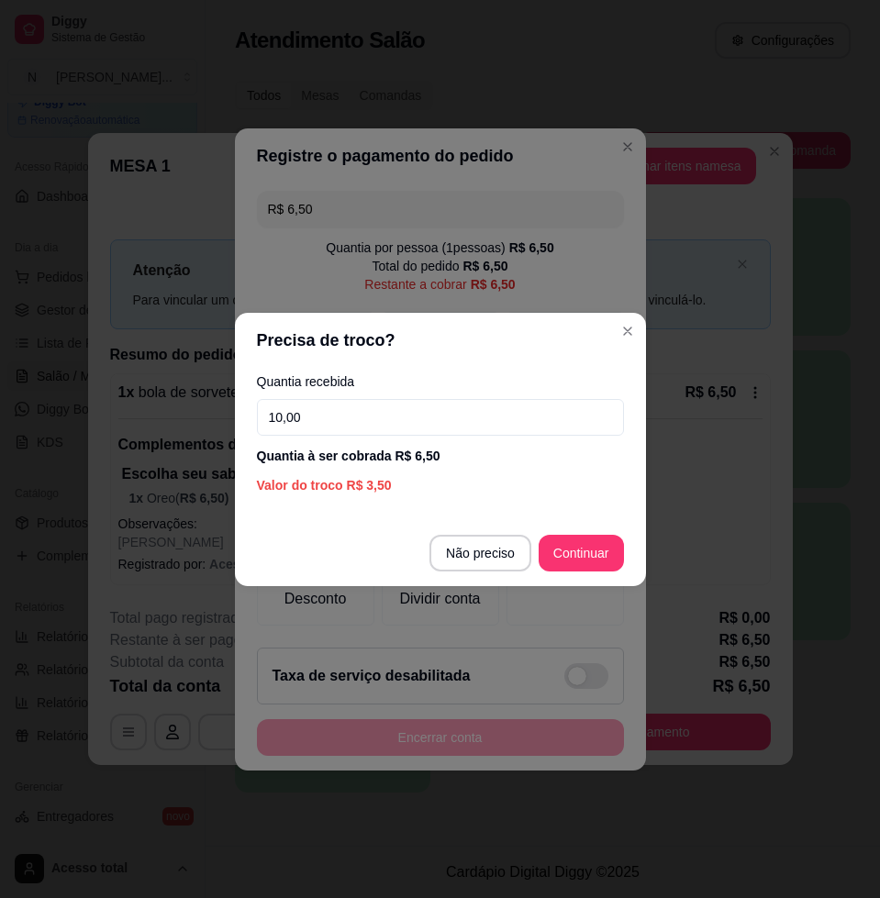
type input "10,00"
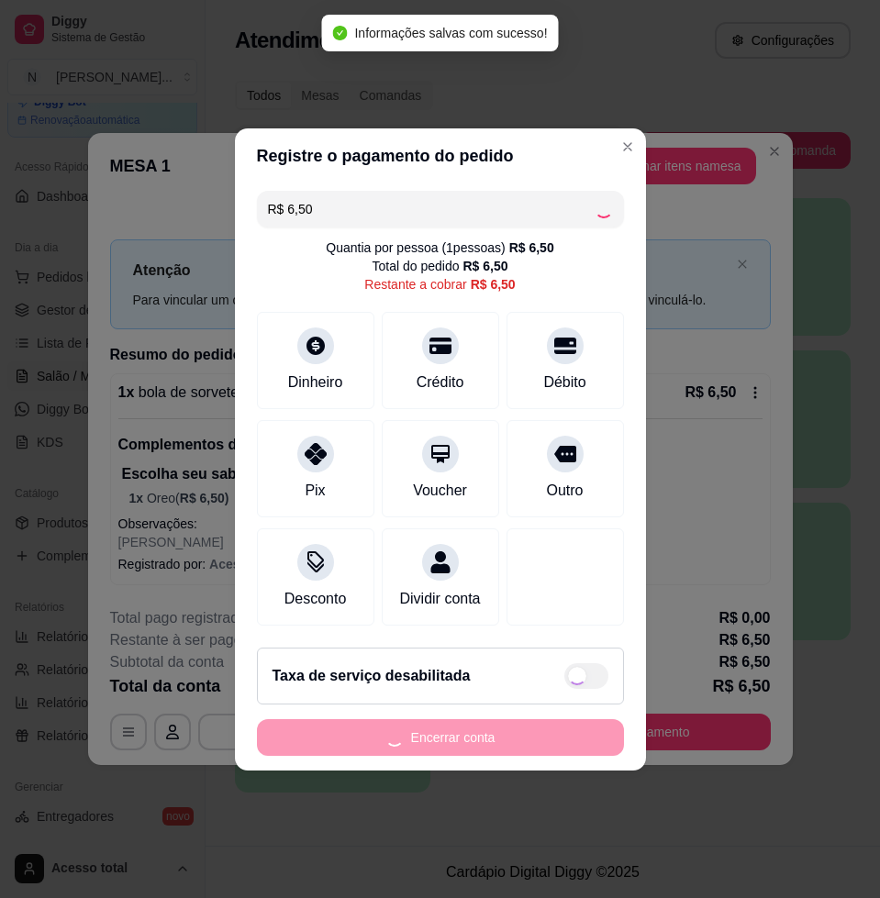
type input "R$ 0,00"
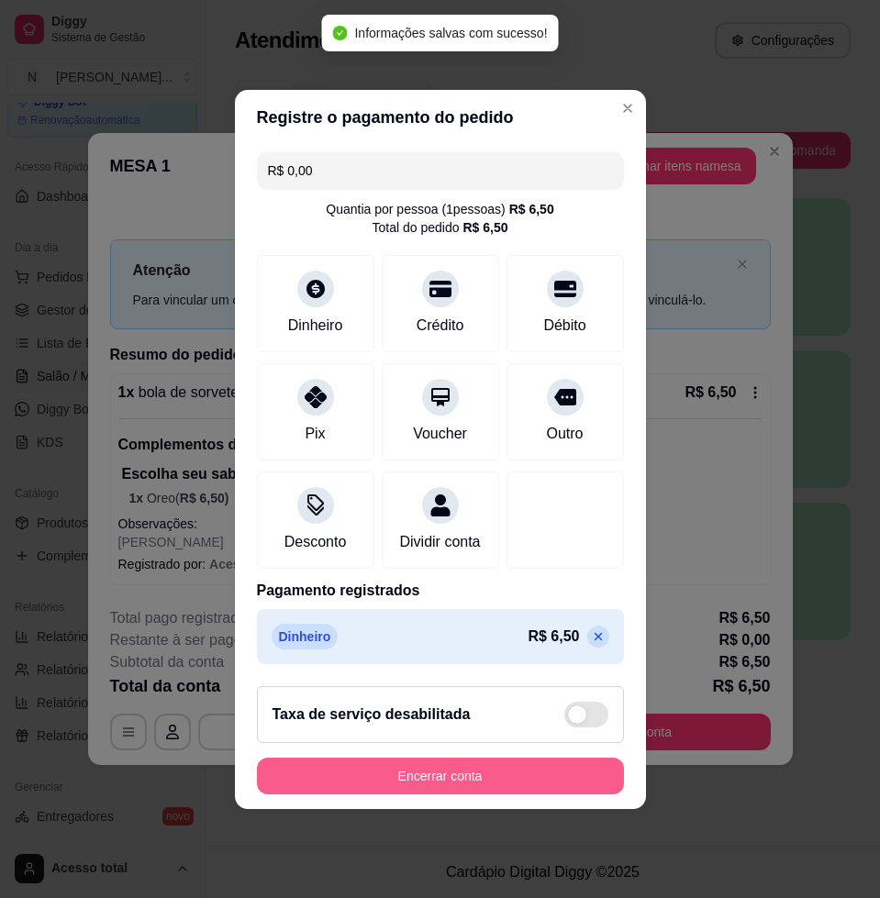
click at [583, 776] on button "Encerrar conta" at bounding box center [440, 776] width 367 height 37
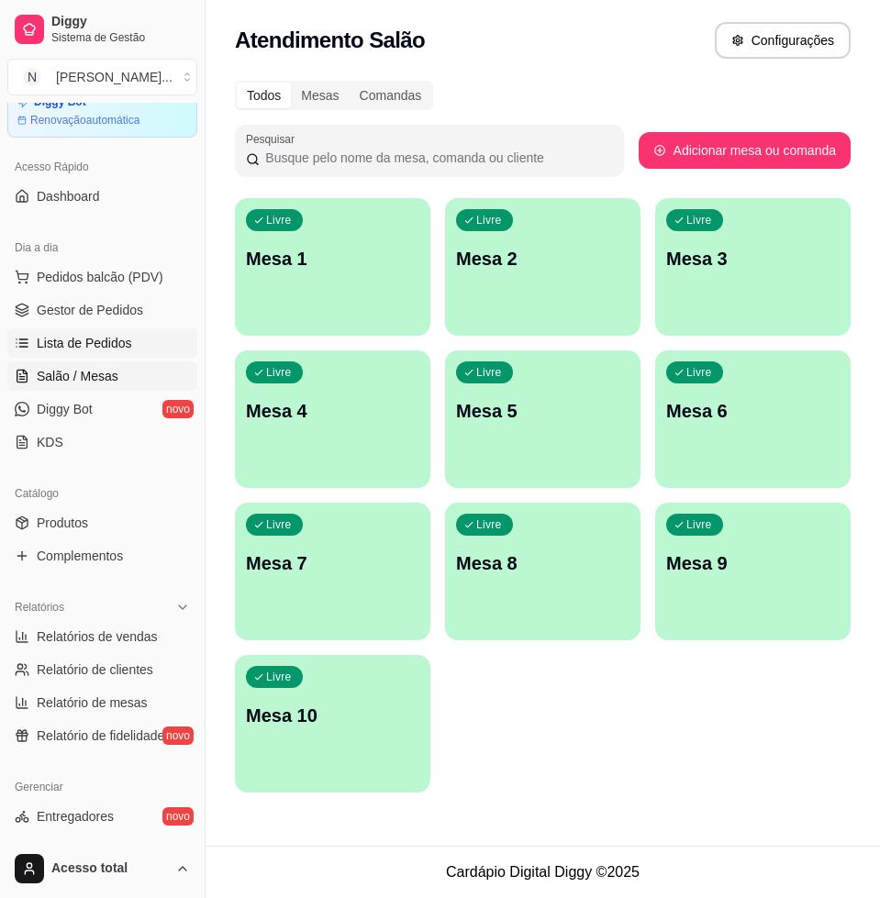
click at [92, 345] on span "Lista de Pedidos" at bounding box center [84, 343] width 95 height 18
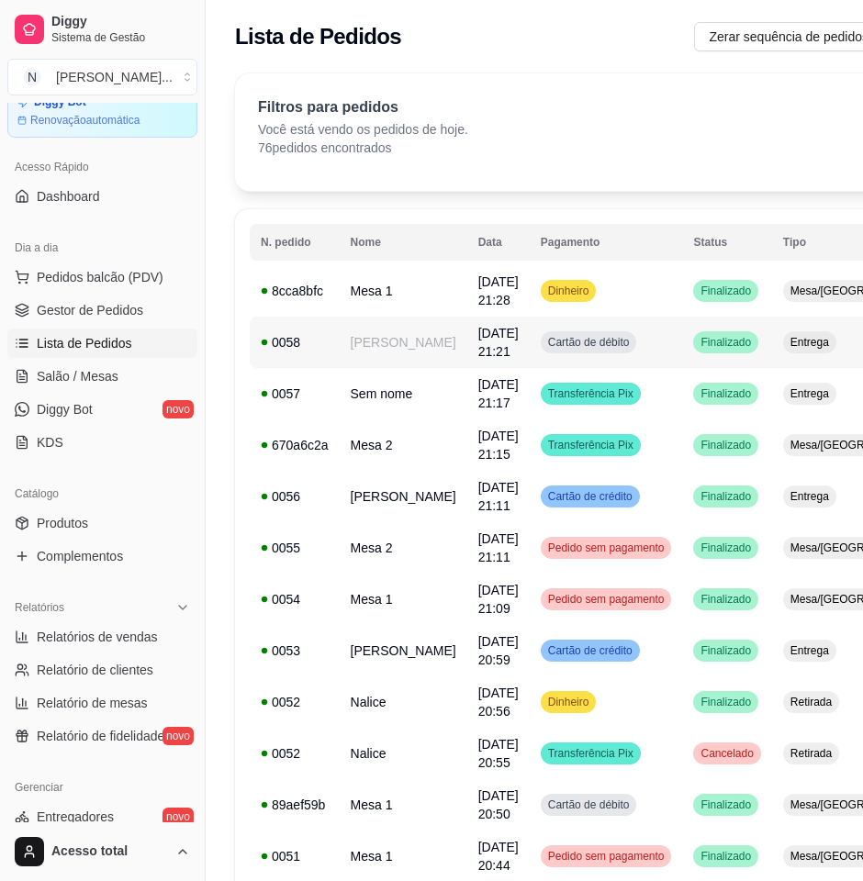
click at [331, 346] on td "0058" at bounding box center [295, 342] width 90 height 51
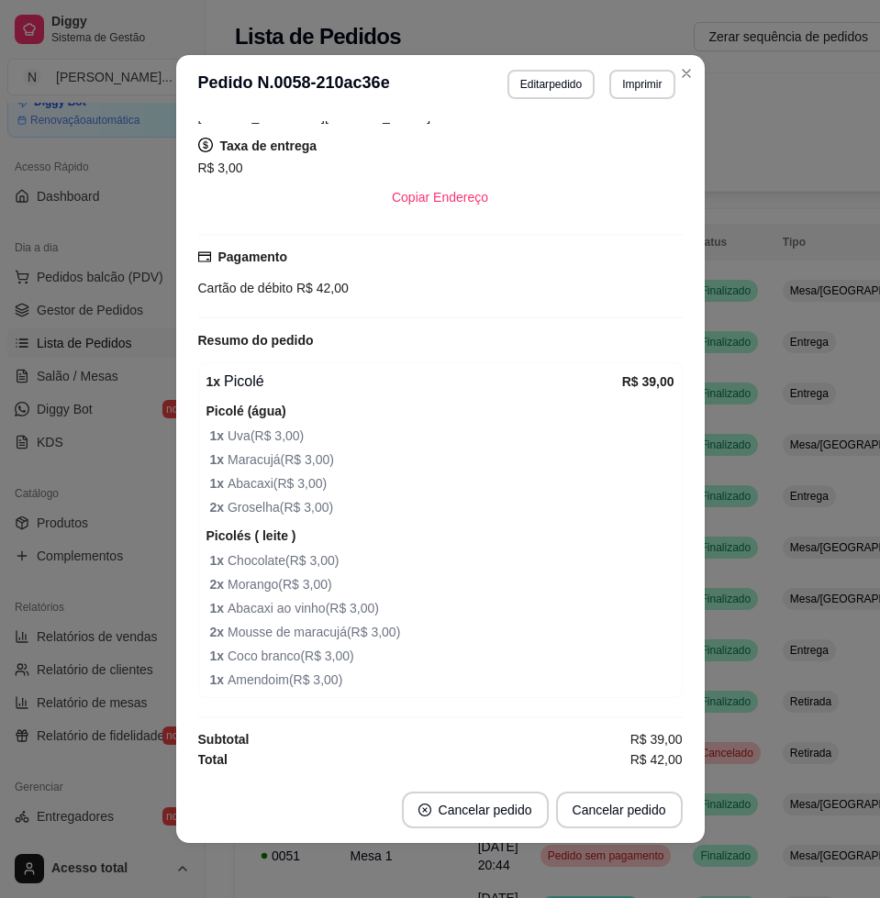
scroll to position [91, 0]
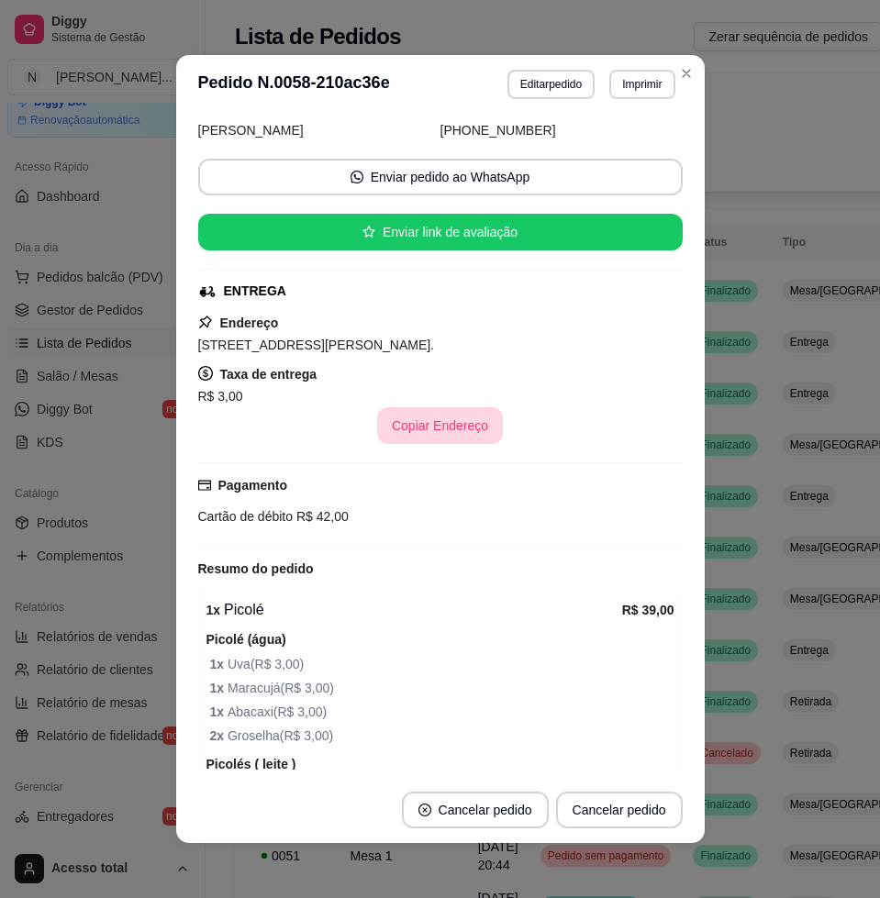
click at [439, 436] on button "Copiar Endereço" at bounding box center [440, 425] width 126 height 37
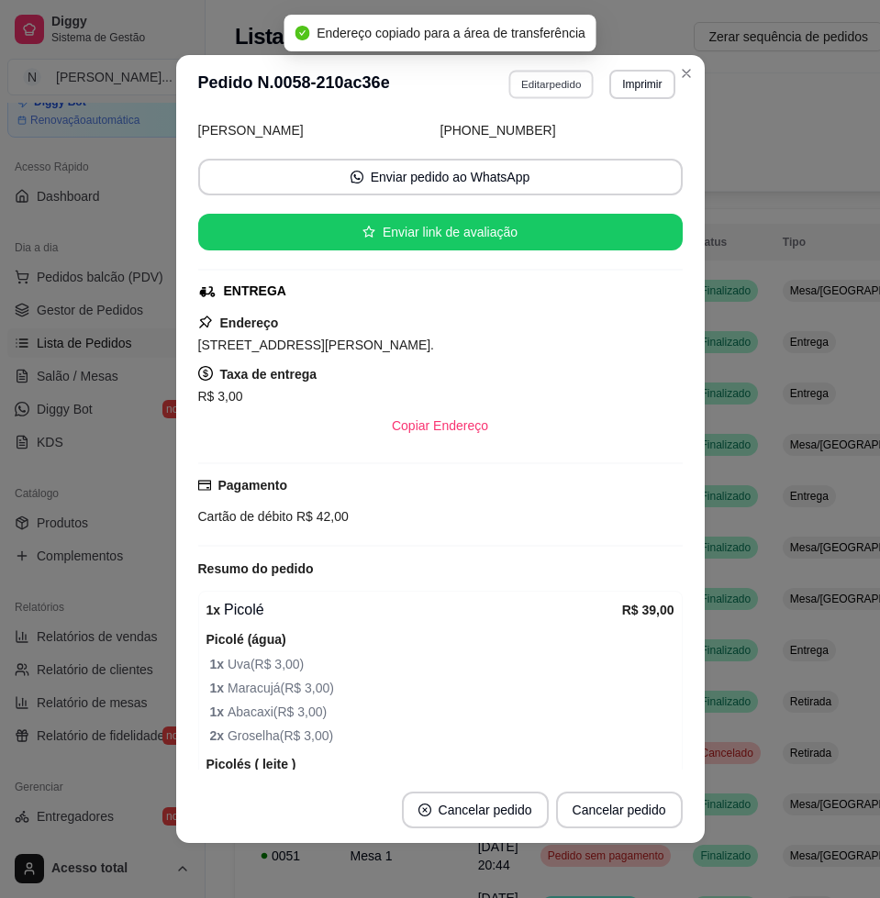
click at [548, 96] on button "Editar pedido" at bounding box center [550, 84] width 85 height 28
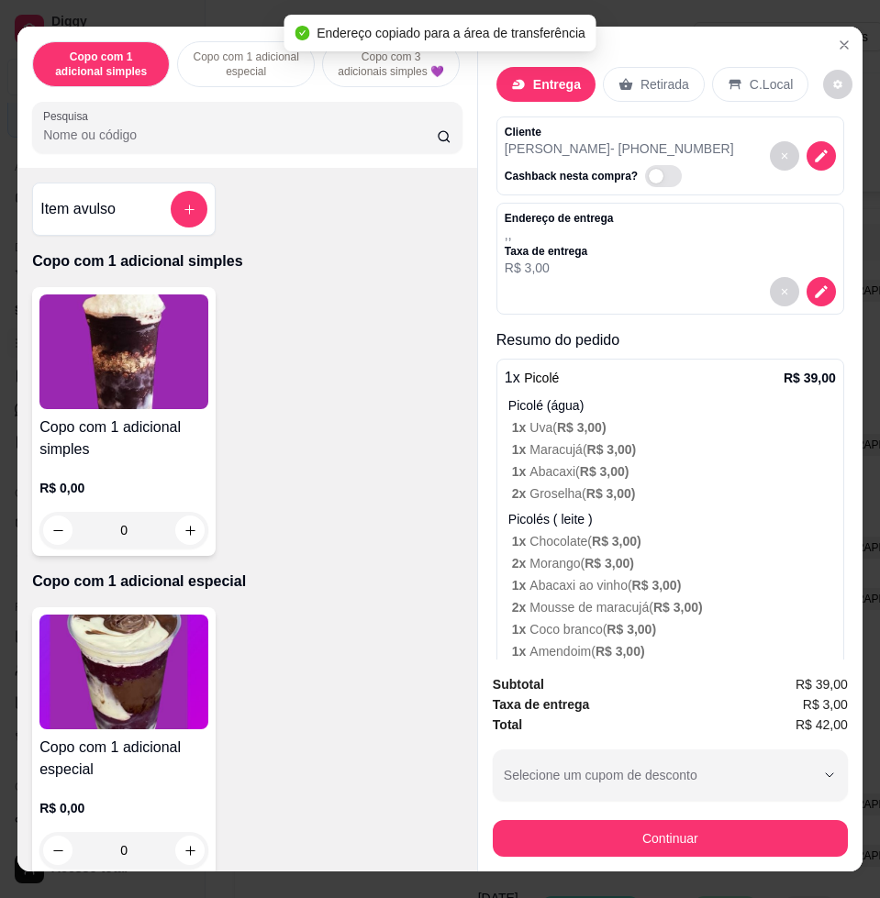
click at [162, 114] on div "Pesquisa" at bounding box center [247, 127] width 430 height 51
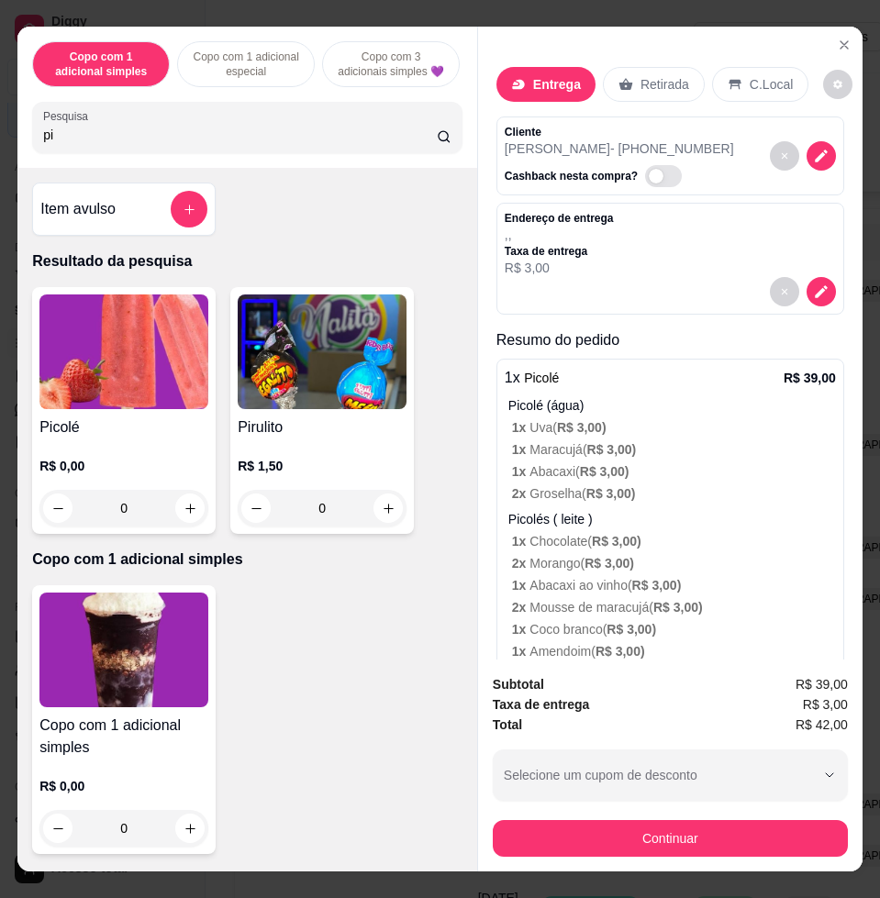
type input "pi"
click at [119, 418] on div "Picolé R$ 0,00 0" at bounding box center [124, 410] width 184 height 247
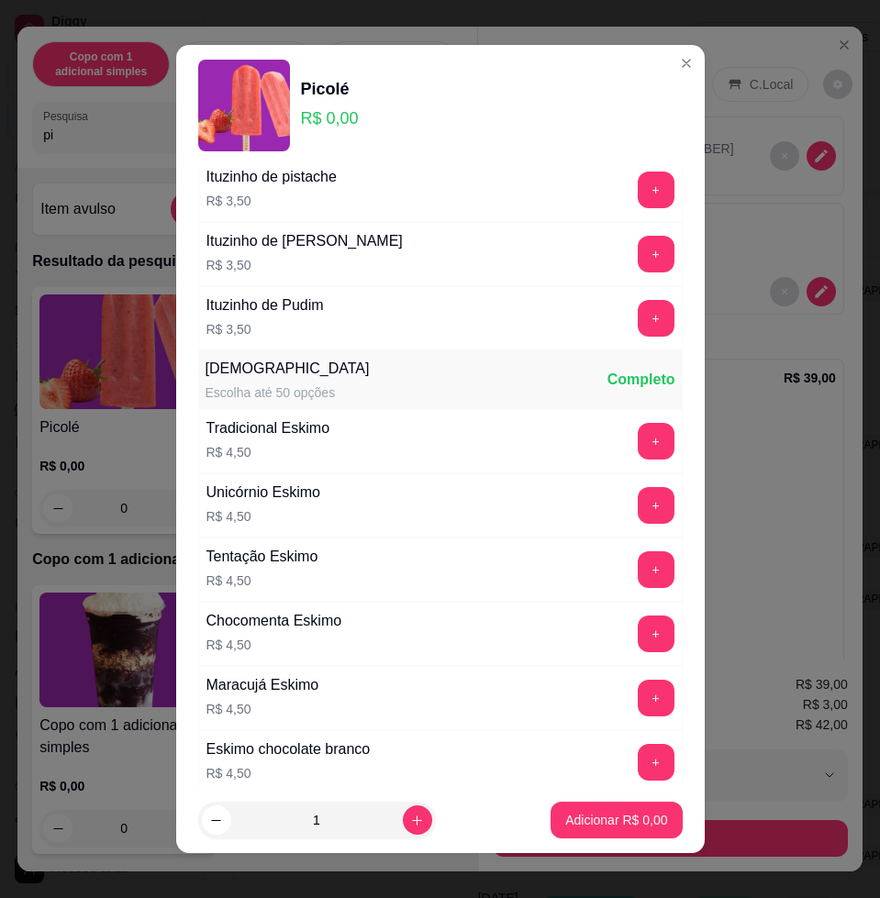
scroll to position [2294, 0]
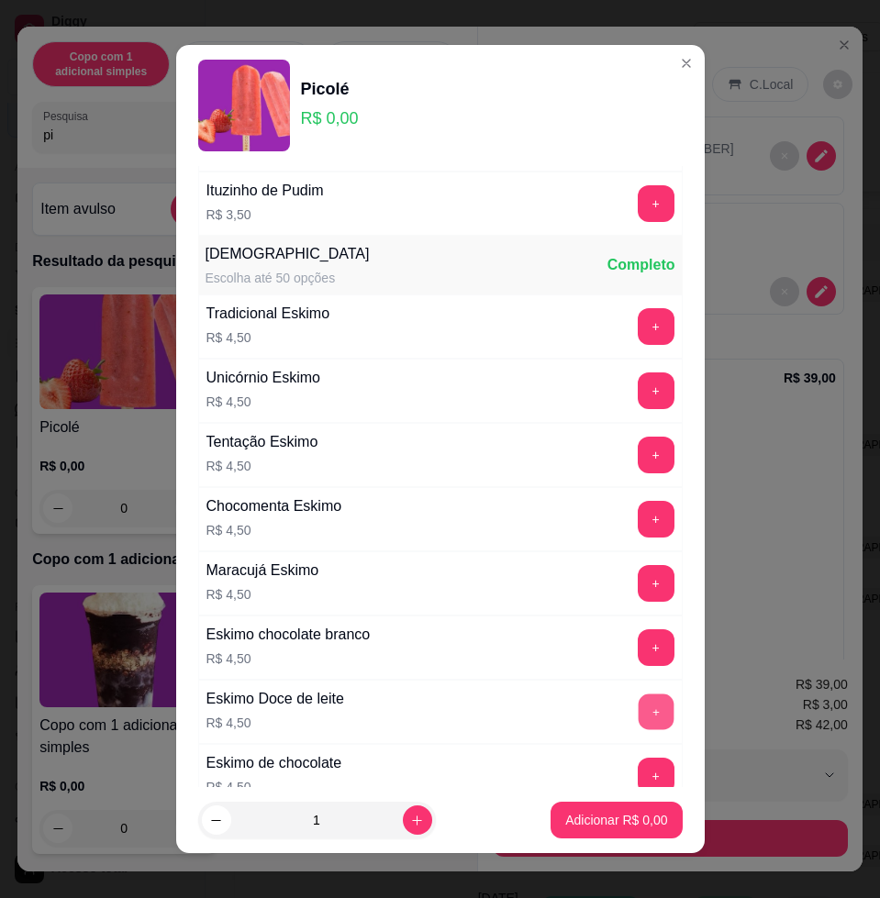
click at [638, 697] on button "+" at bounding box center [656, 713] width 36 height 36
click at [638, 698] on button "+" at bounding box center [656, 713] width 36 height 36
click at [612, 823] on p "Adicionar R$ 9,00" at bounding box center [616, 820] width 102 height 18
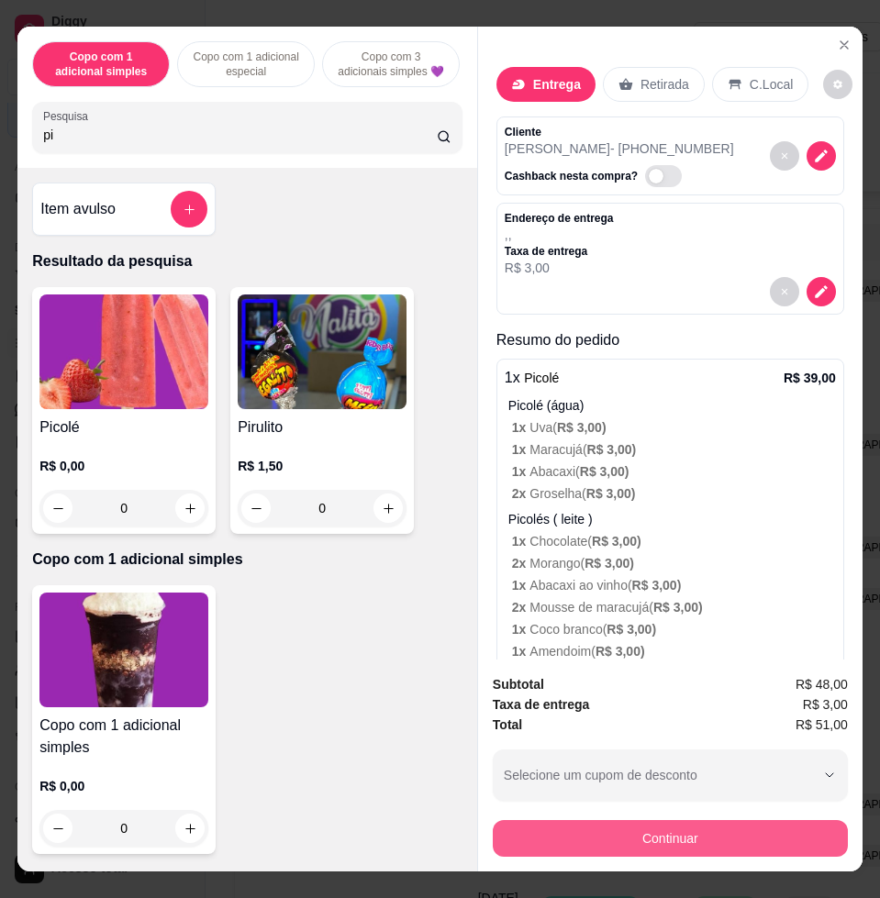
click at [722, 824] on button "Continuar" at bounding box center [670, 838] width 355 height 37
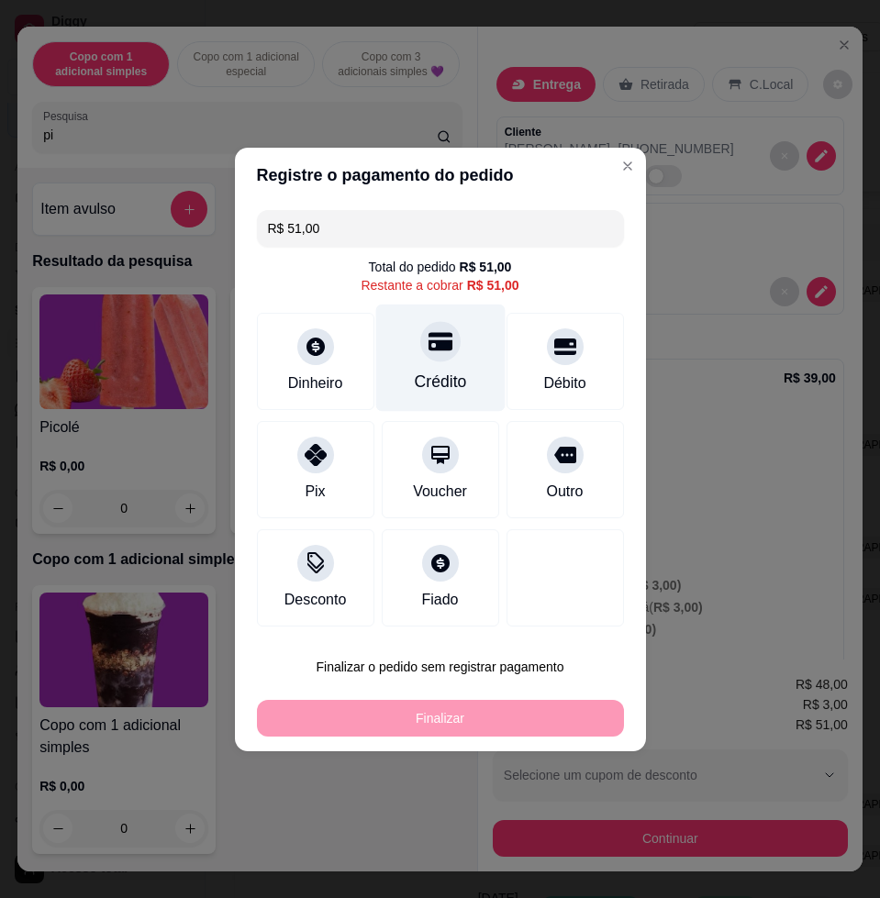
click at [461, 383] on div "Crédito" at bounding box center [439, 357] width 129 height 107
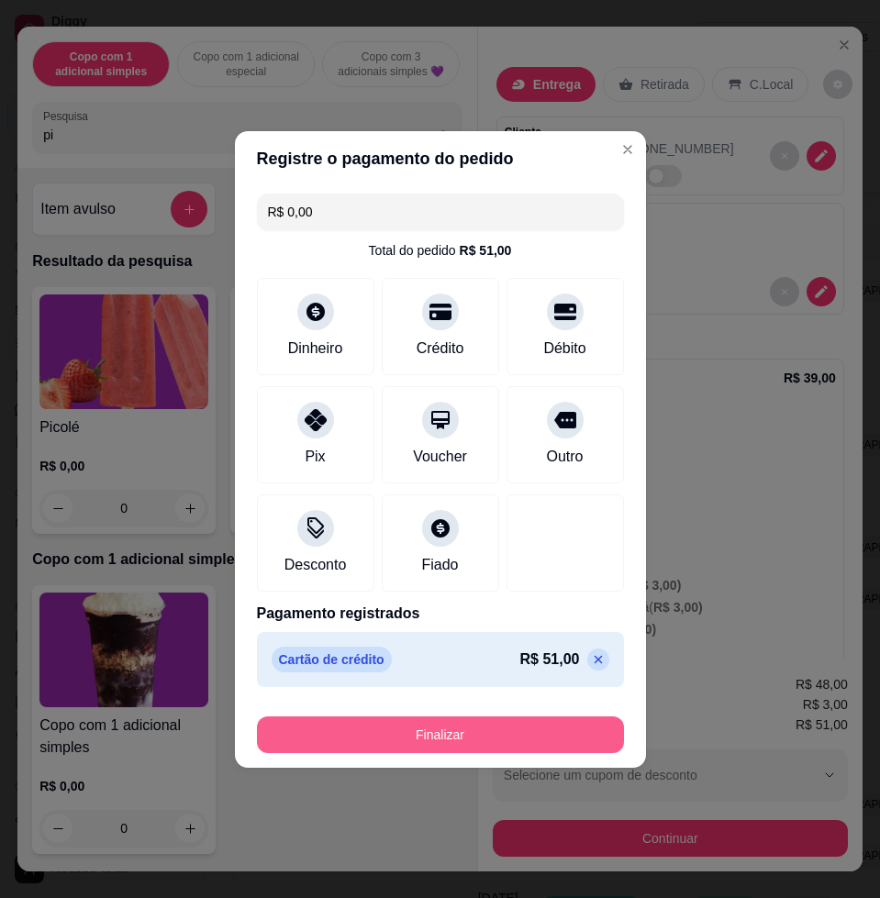
click at [528, 738] on button "Finalizar" at bounding box center [440, 735] width 367 height 37
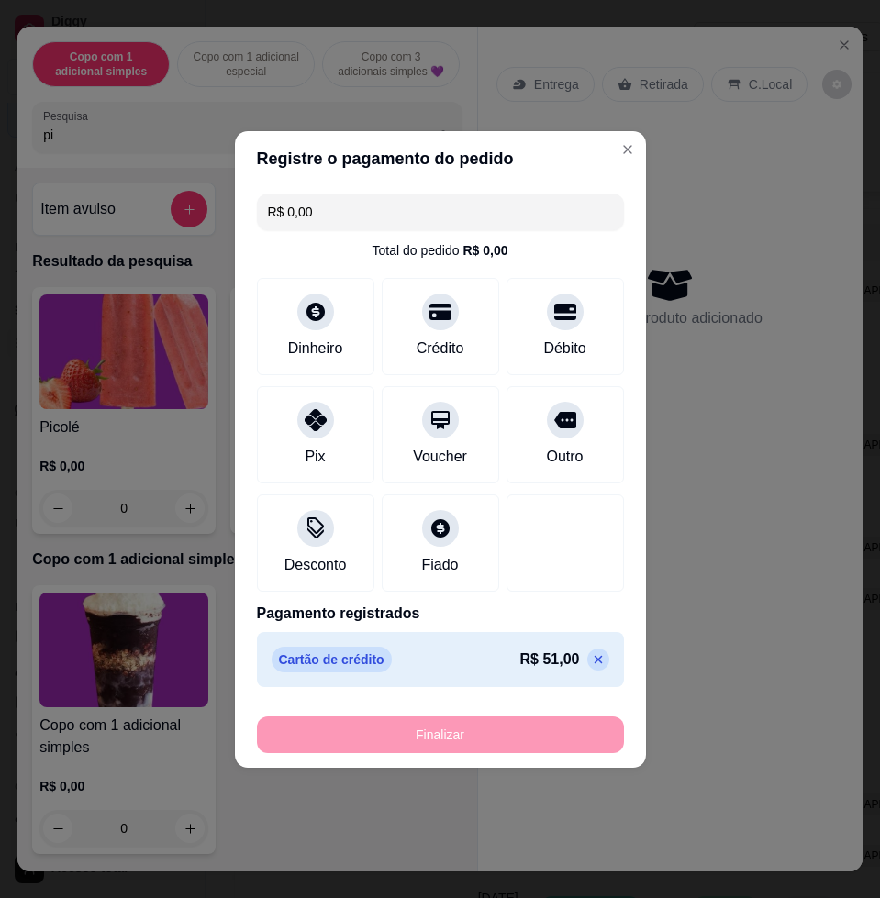
type input "-R$ 51,00"
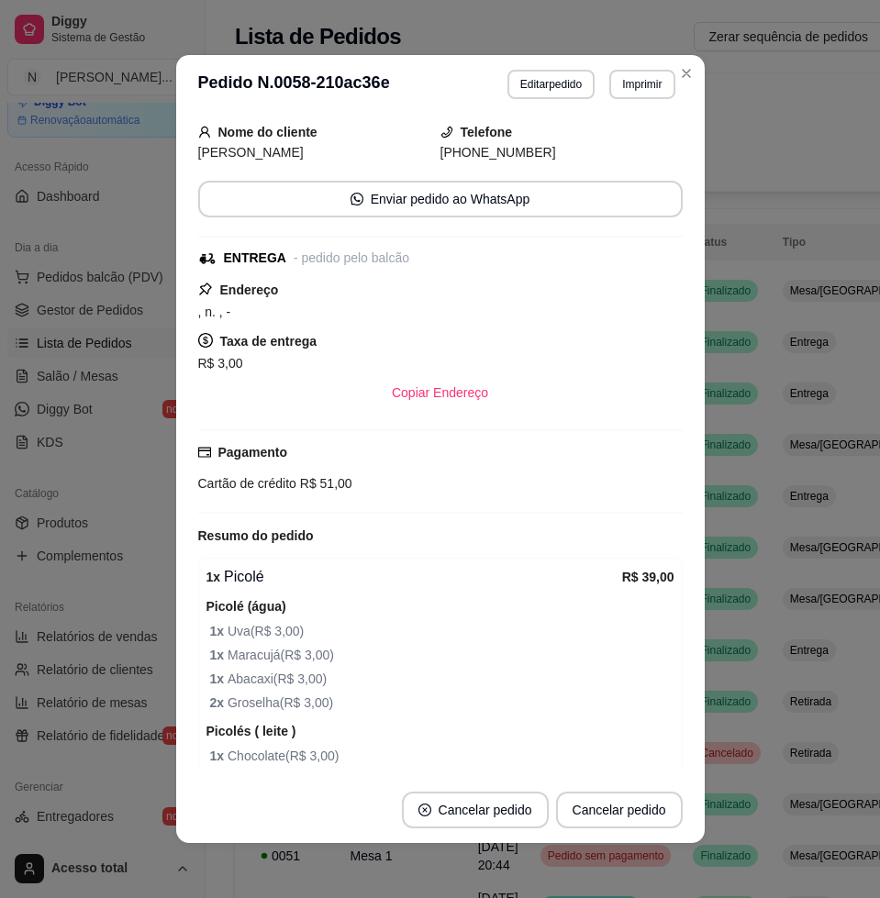
scroll to position [113, 0]
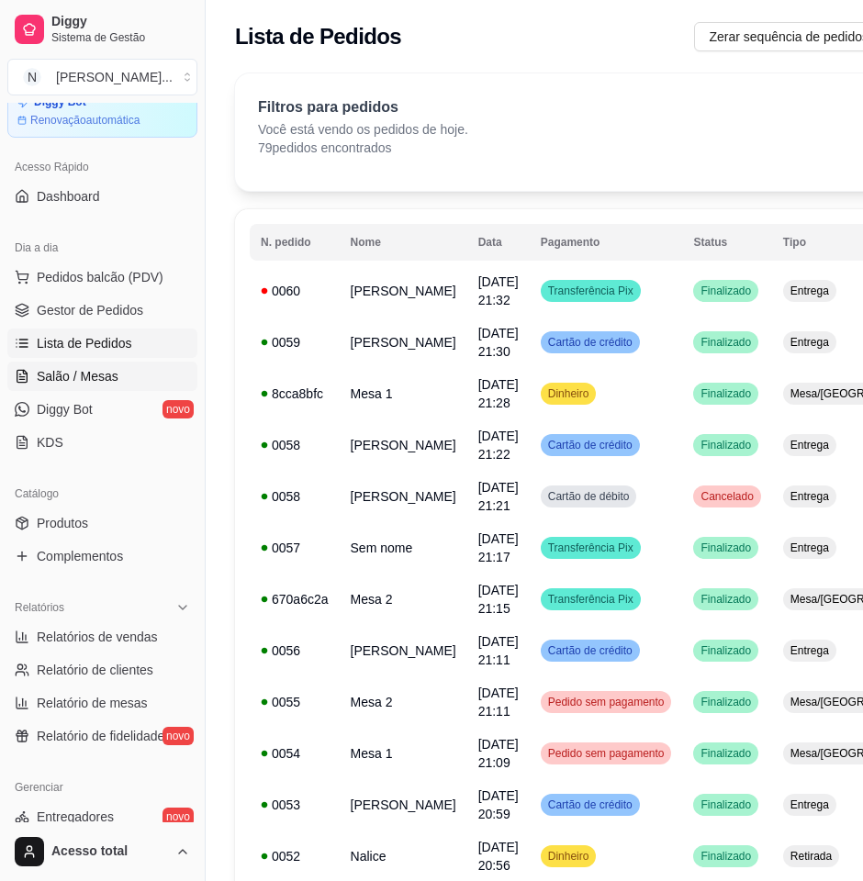
click at [81, 381] on span "Salão / Mesas" at bounding box center [78, 376] width 82 height 18
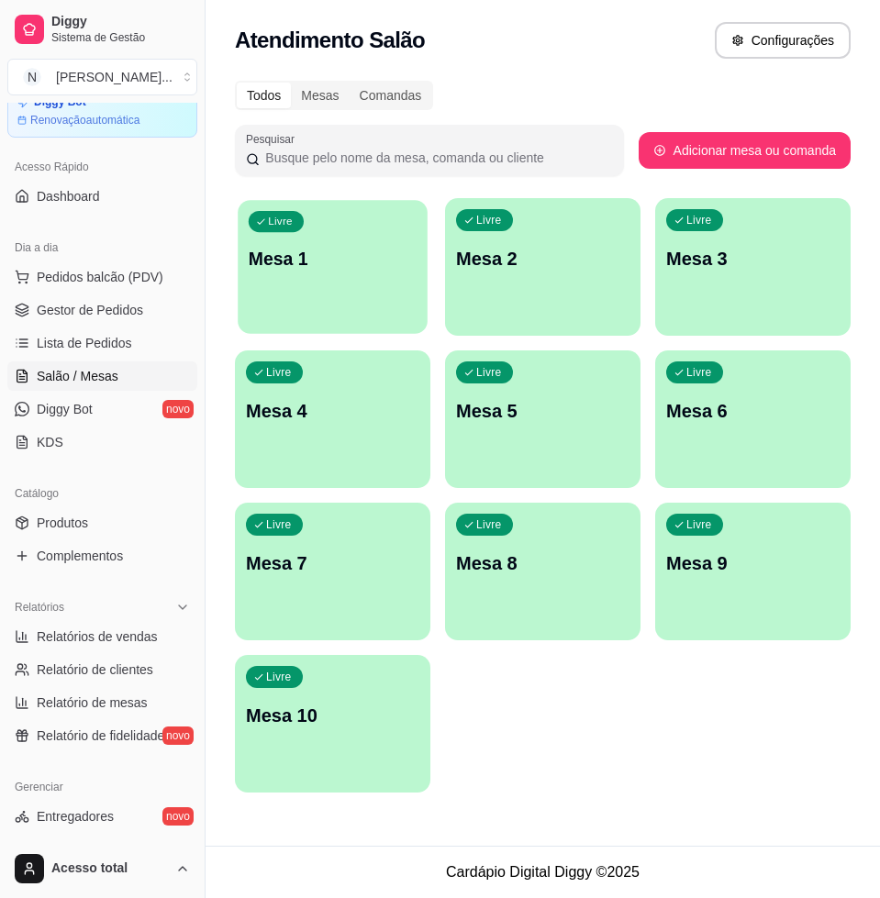
click at [315, 286] on div "Livre Mesa 1" at bounding box center [333, 256] width 190 height 112
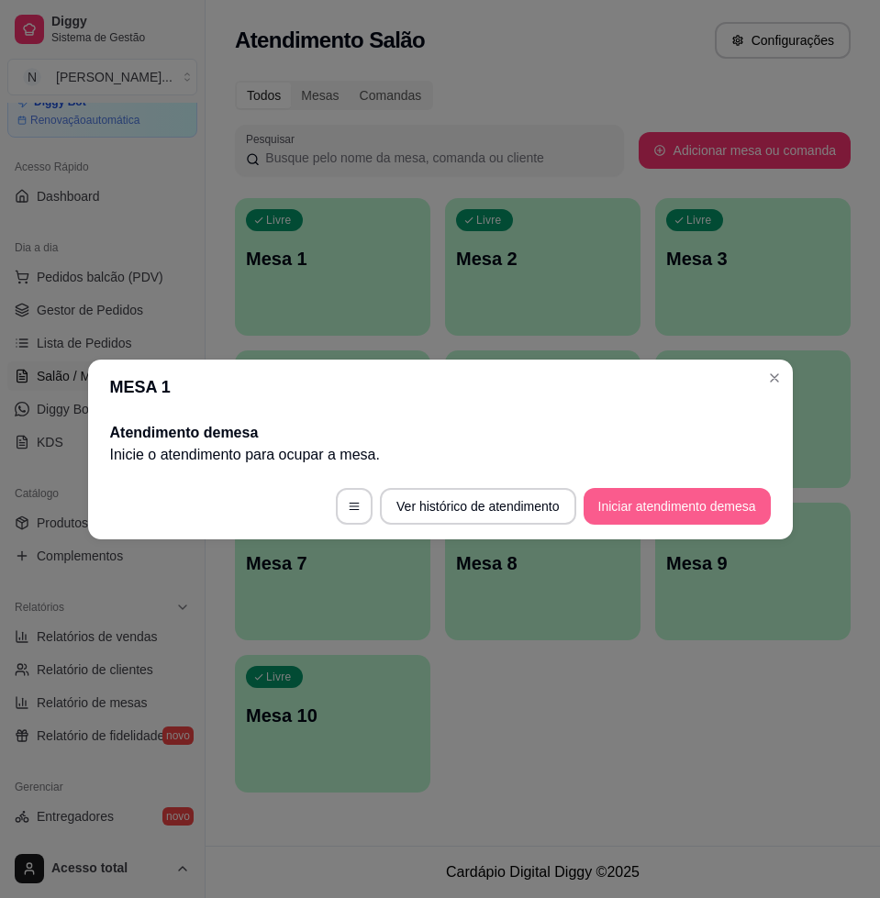
click at [615, 511] on button "Iniciar atendimento de mesa" at bounding box center [677, 506] width 187 height 37
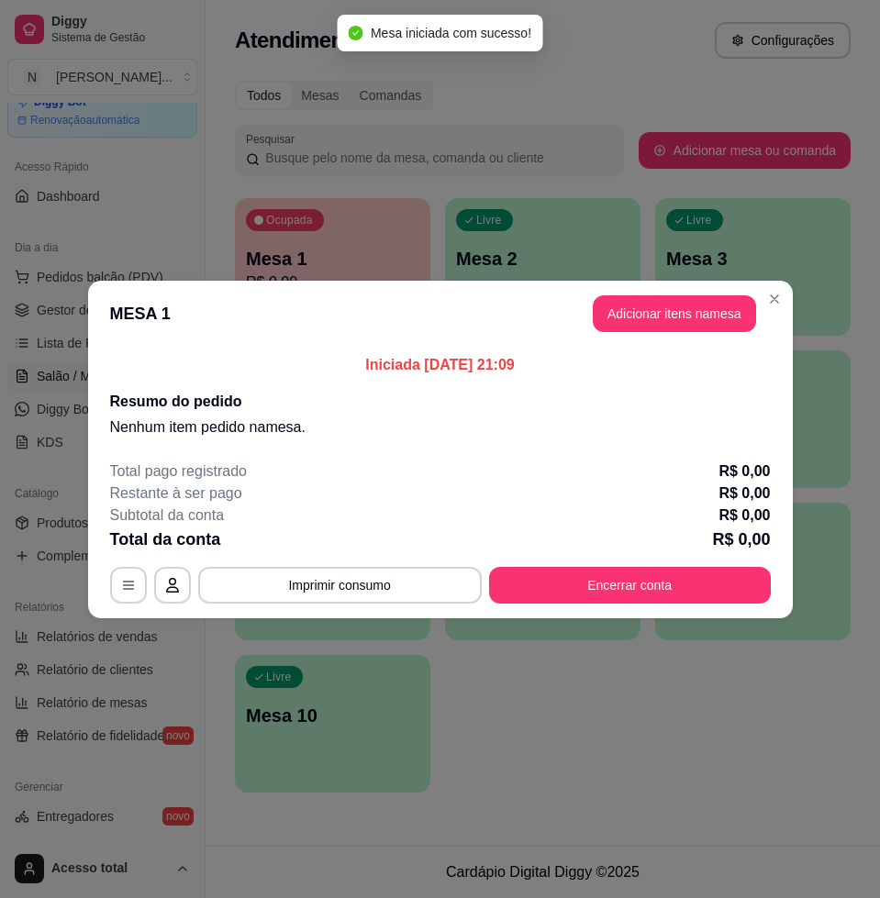
click at [675, 292] on header "MESA 1 Adicionar itens na mesa" at bounding box center [440, 314] width 705 height 66
click at [675, 312] on button "Adicionar itens na mesa" at bounding box center [675, 314] width 158 height 36
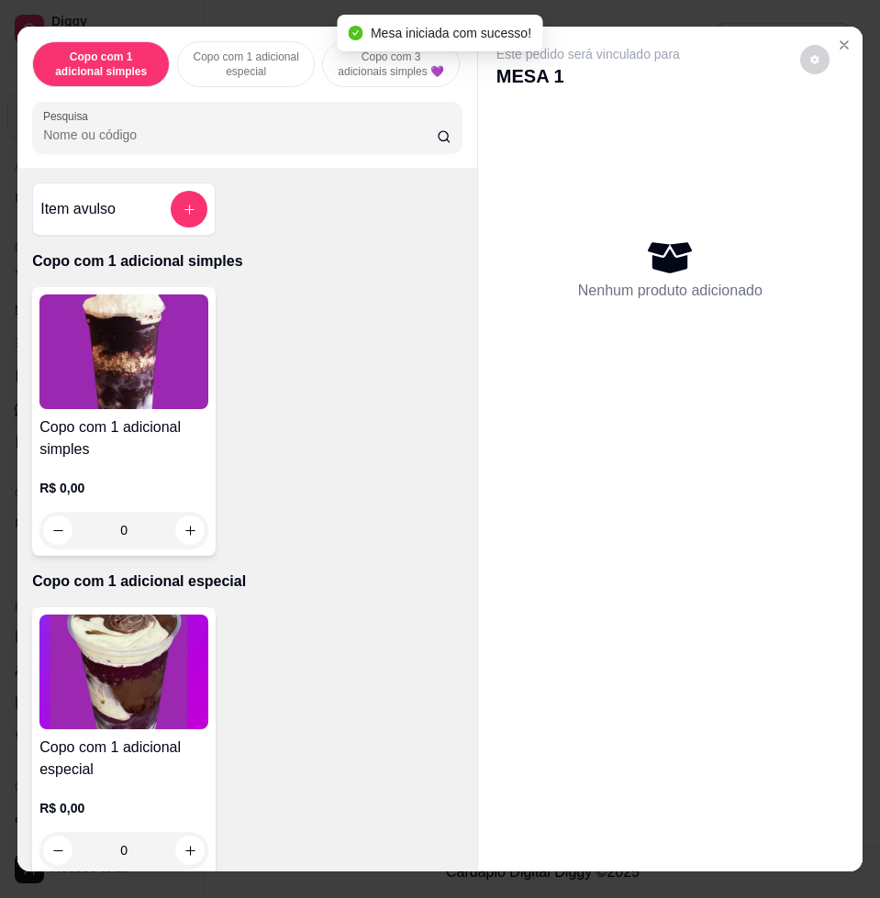
click at [169, 361] on img at bounding box center [123, 352] width 169 height 115
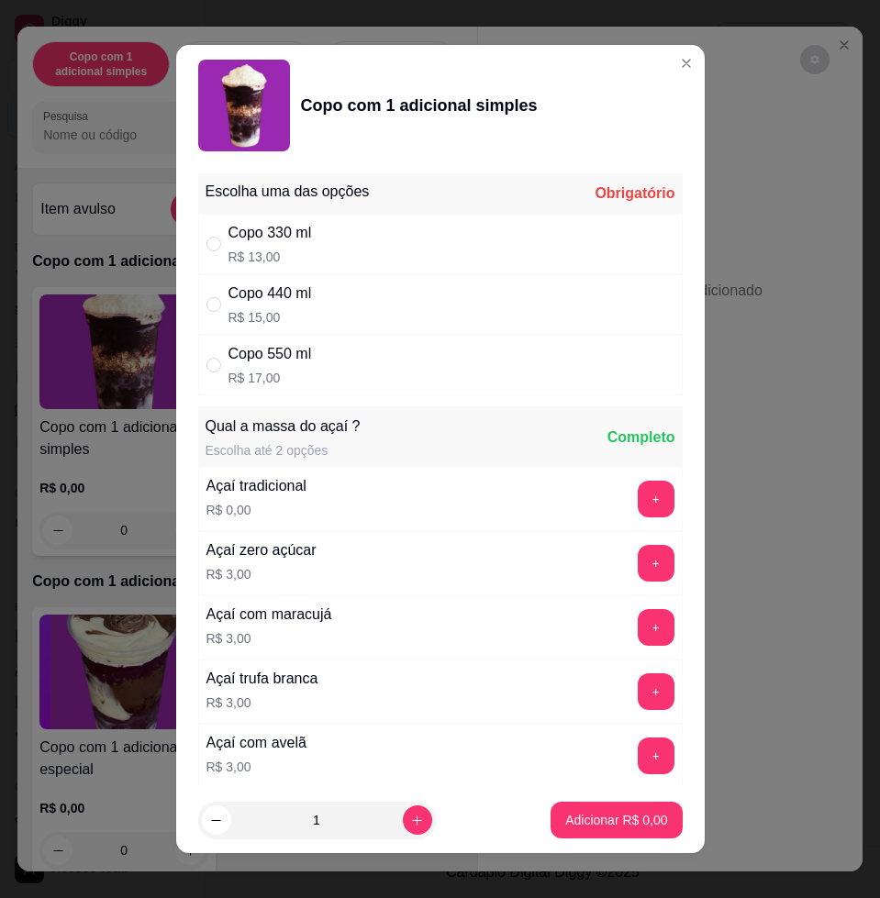
click at [351, 304] on div "Copo 440 ml R$ 15,00" at bounding box center [440, 304] width 485 height 61
radio input "true"
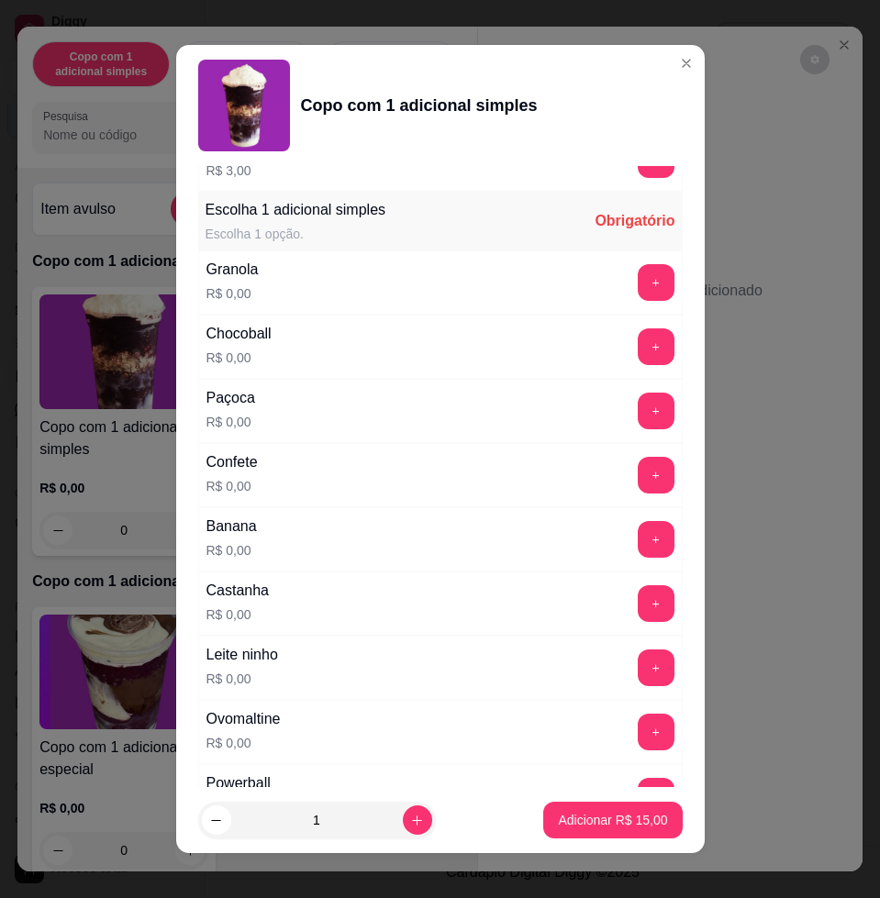
scroll to position [1147, 0]
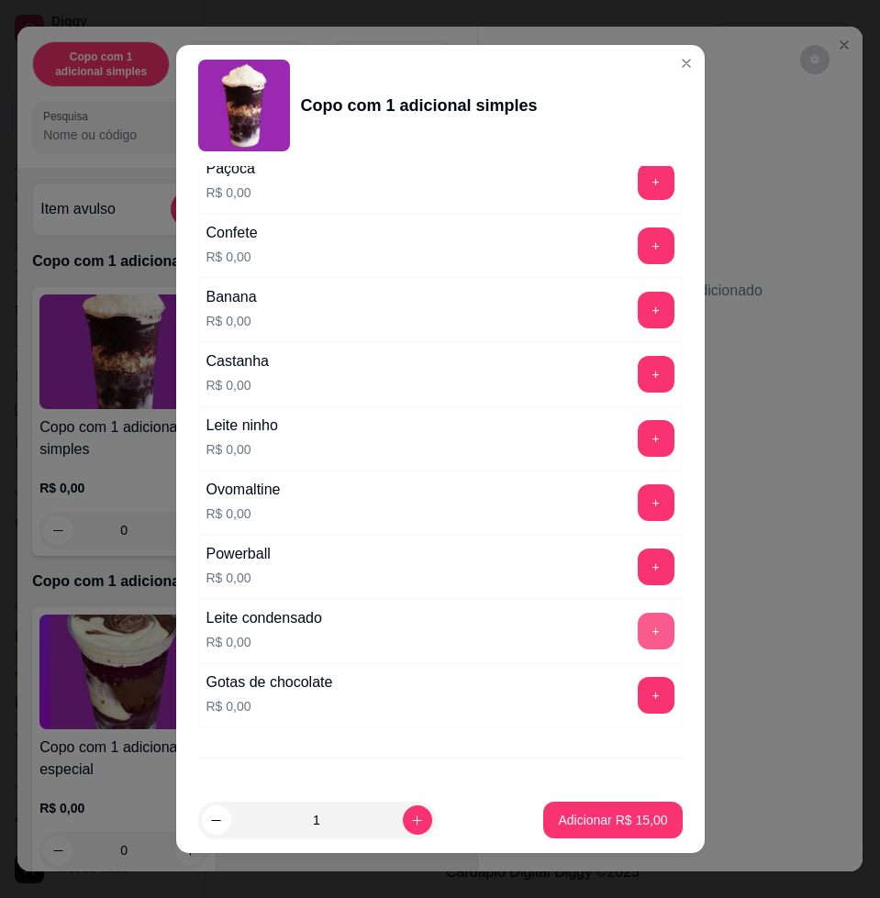
click at [638, 630] on button "+" at bounding box center [656, 631] width 37 height 37
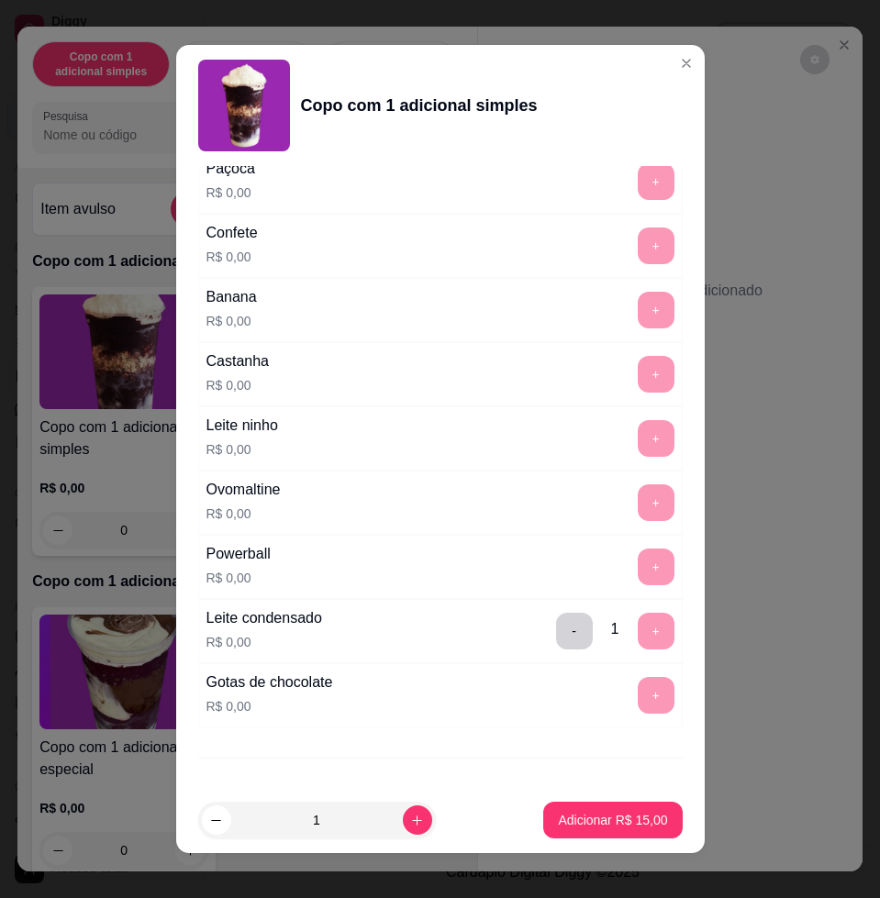
scroll to position [1225, 0]
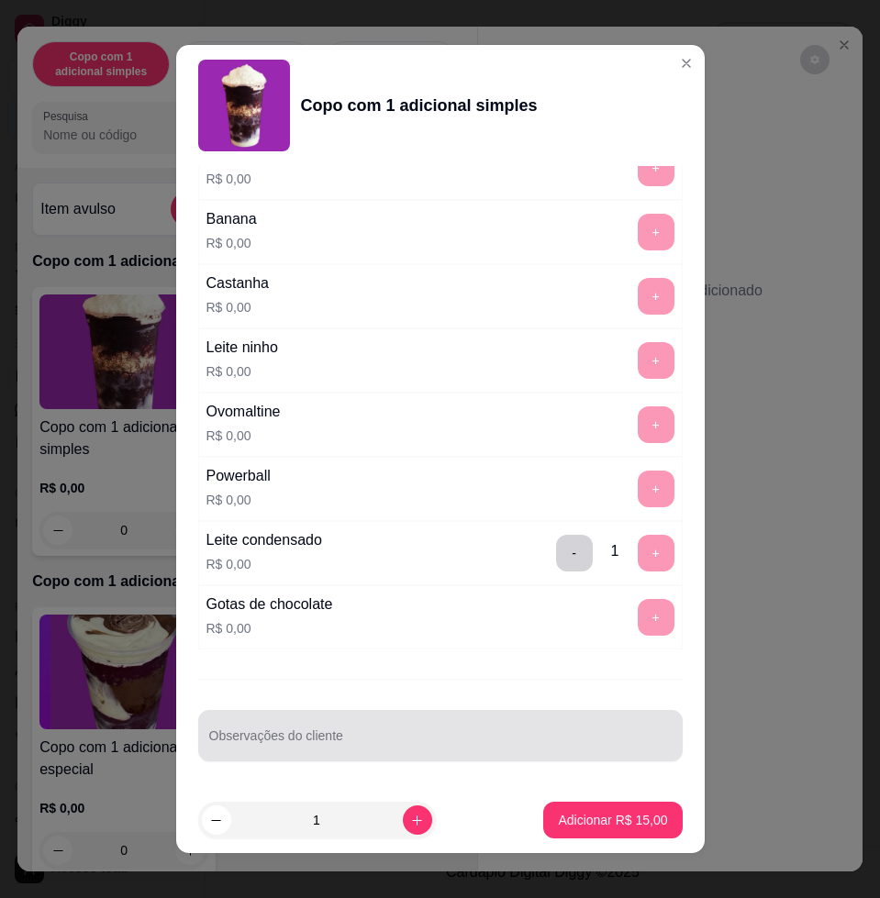
click at [466, 725] on div at bounding box center [440, 736] width 463 height 37
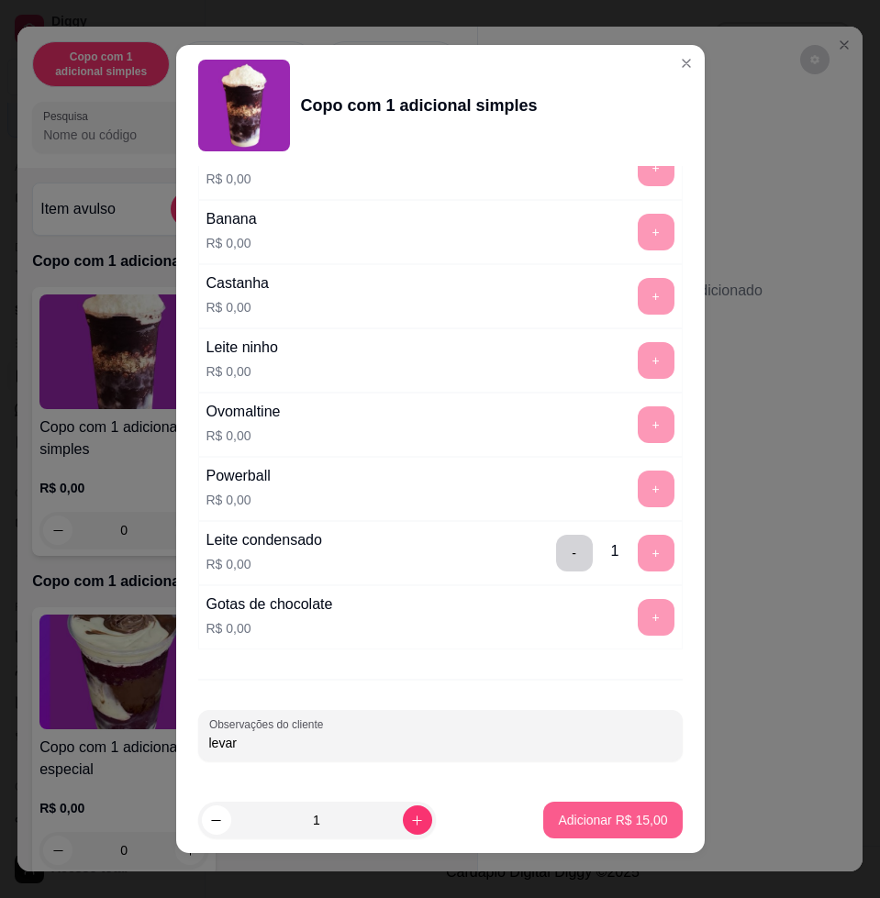
type input "levar"
click at [612, 833] on button "Adicionar R$ 15,00" at bounding box center [612, 820] width 139 height 37
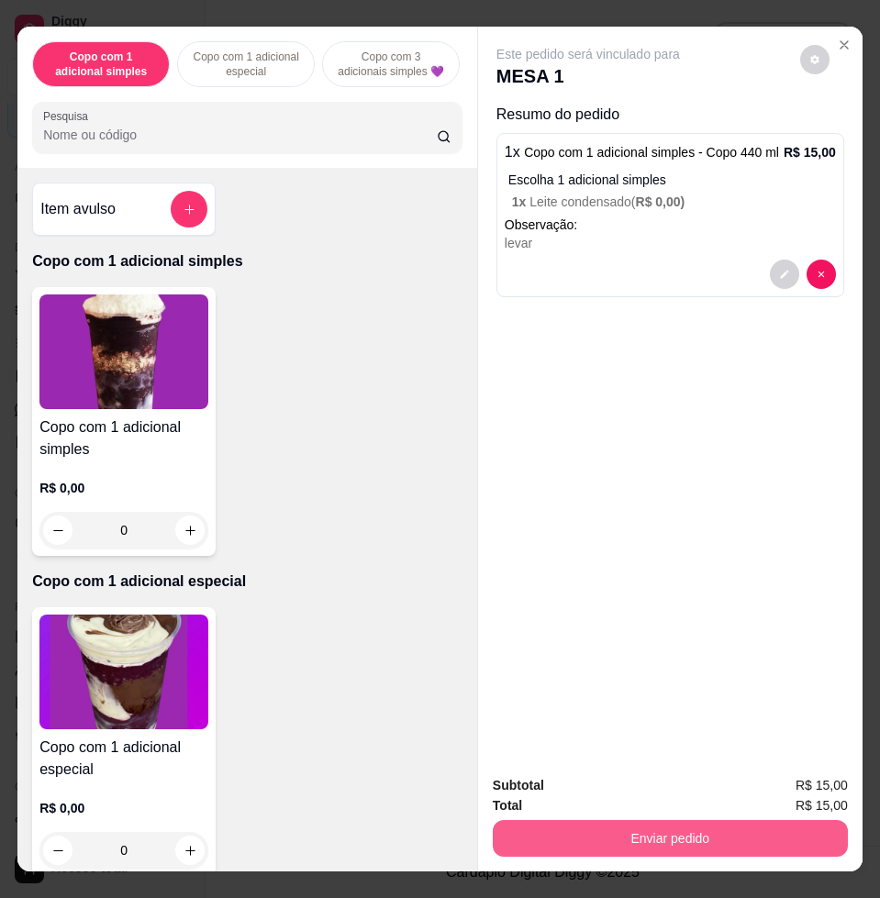
click at [778, 835] on button "Enviar pedido" at bounding box center [670, 838] width 355 height 37
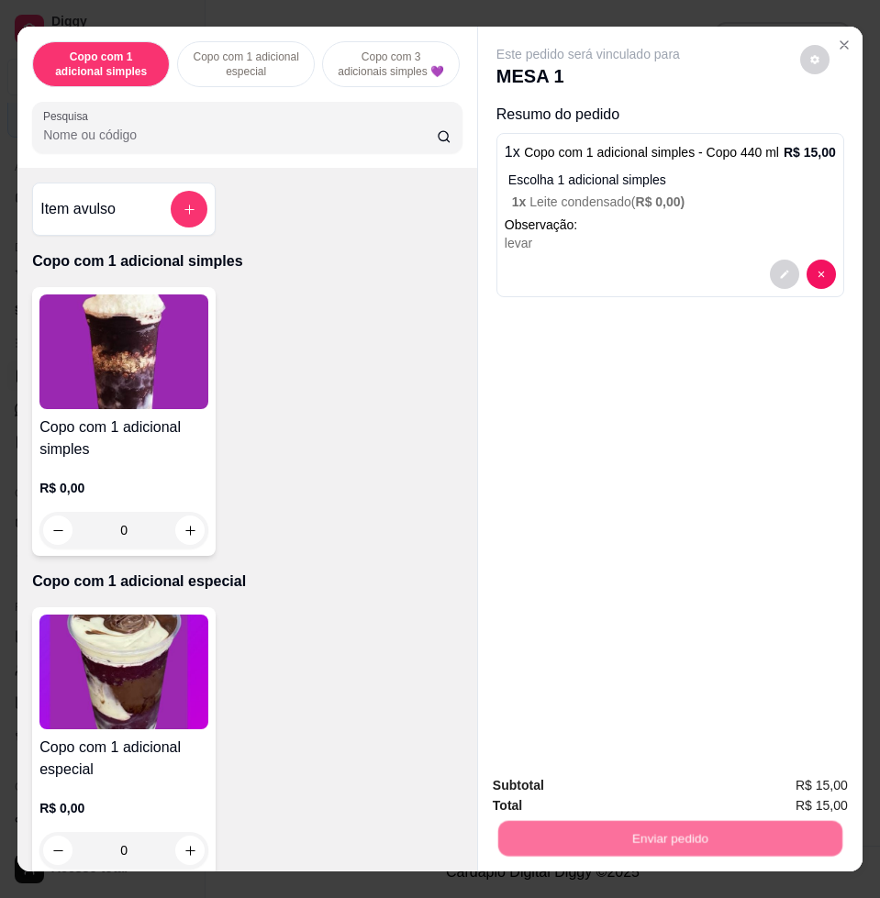
click at [805, 800] on button "Enviar pedido" at bounding box center [798, 784] width 104 height 35
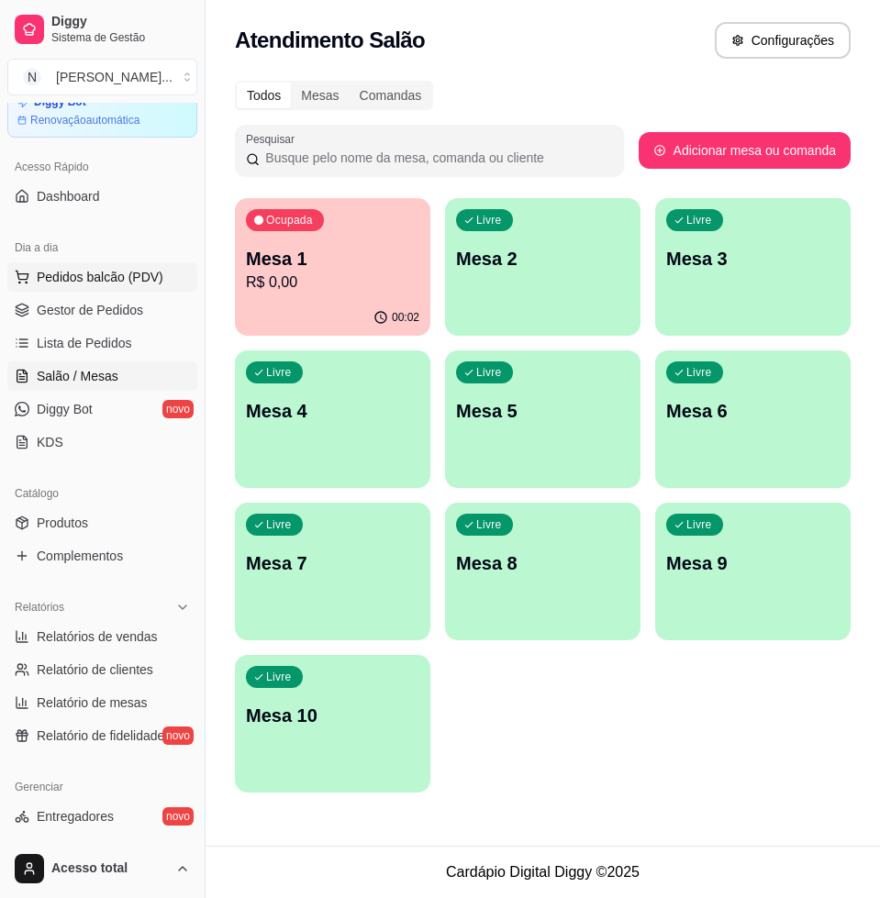
click at [110, 276] on span "Pedidos balcão (PDV)" at bounding box center [100, 277] width 127 height 18
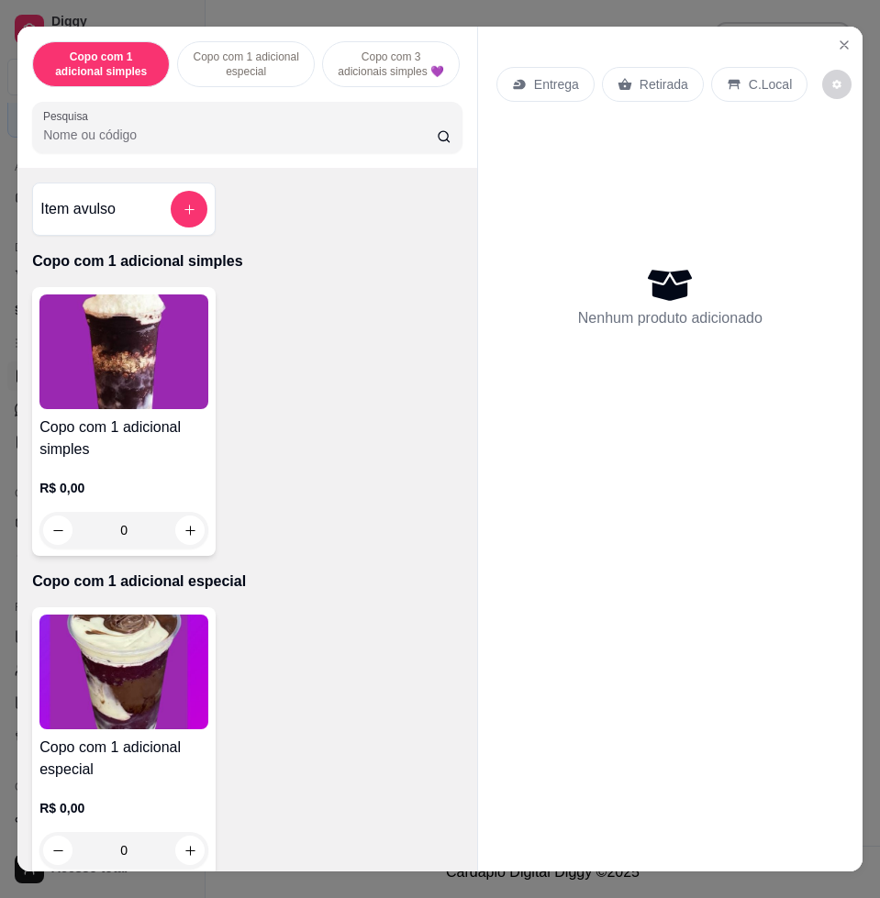
scroll to position [688, 0]
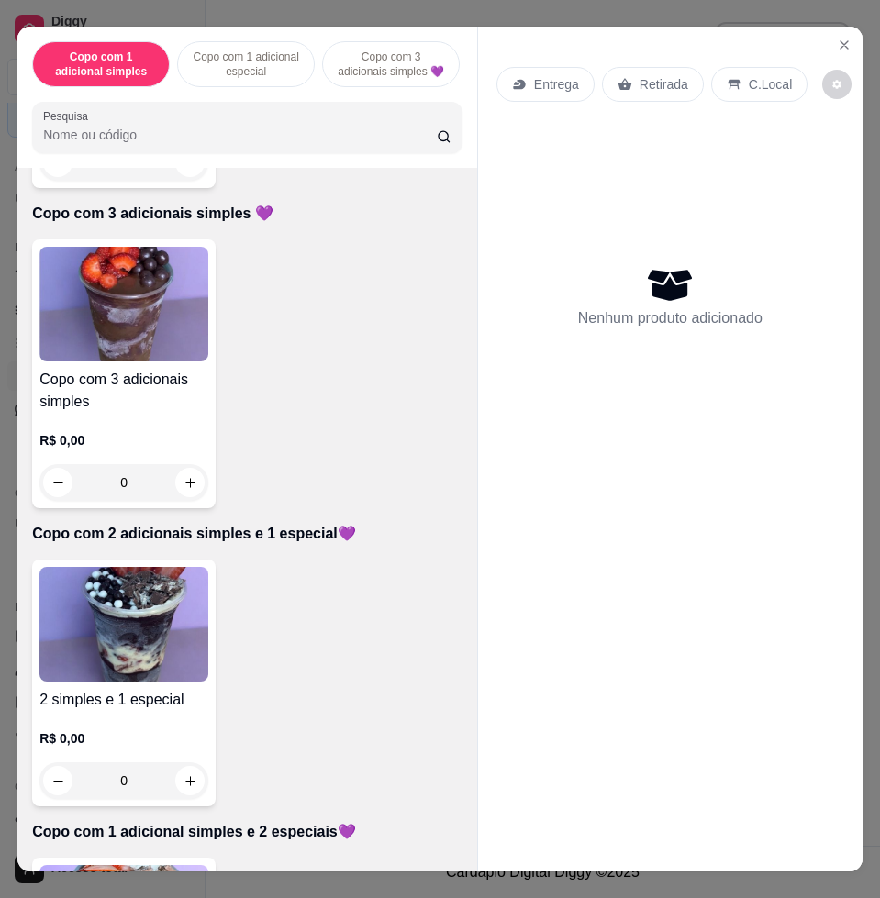
click at [170, 641] on img at bounding box center [123, 624] width 169 height 115
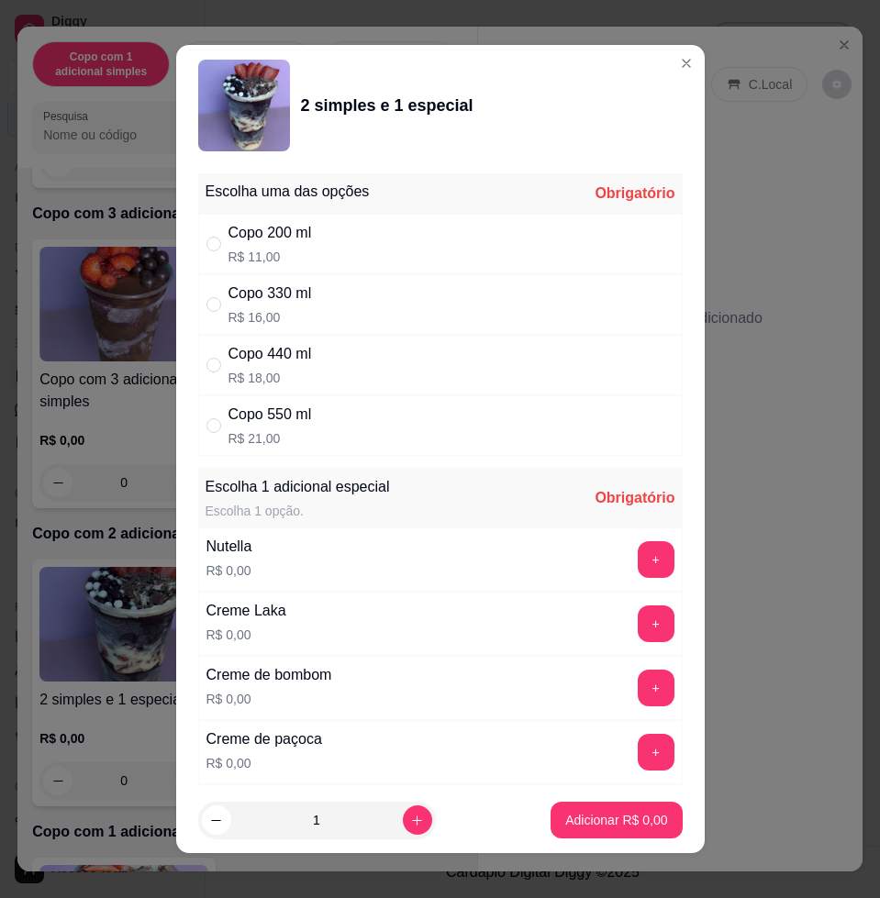
click at [318, 288] on div "Copo 330 ml R$ 16,00" at bounding box center [440, 304] width 485 height 61
radio input "true"
click at [630, 553] on div "+" at bounding box center [655, 559] width 51 height 37
click at [638, 561] on button "+" at bounding box center [656, 559] width 37 height 37
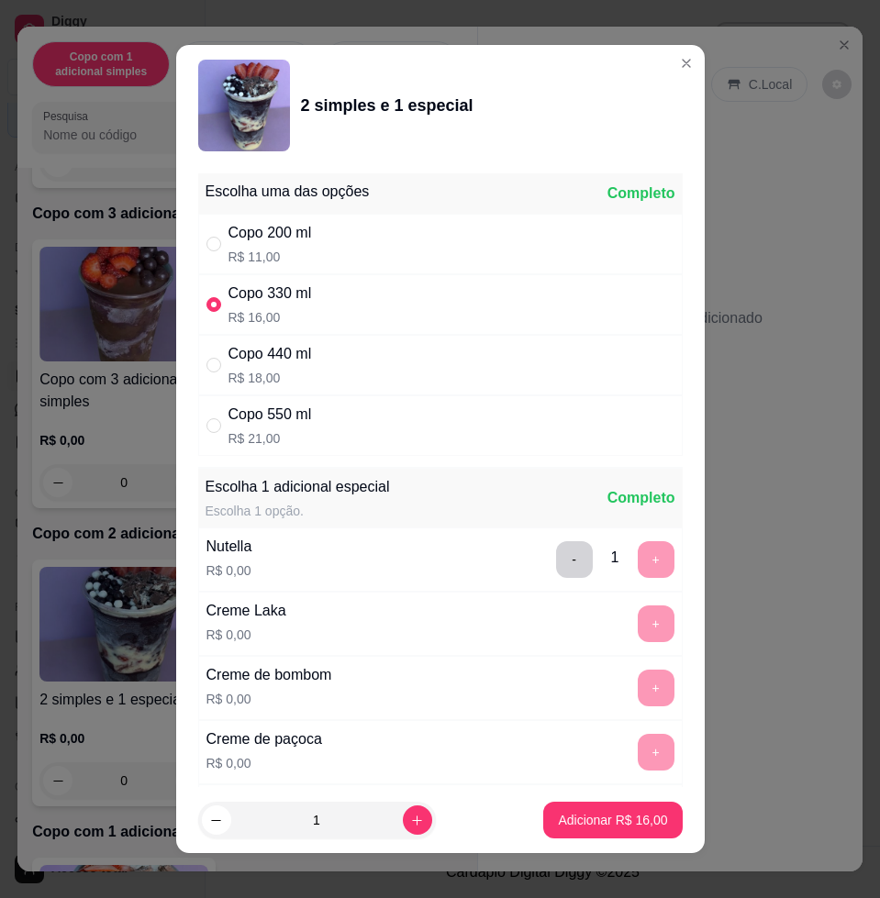
scroll to position [14, 0]
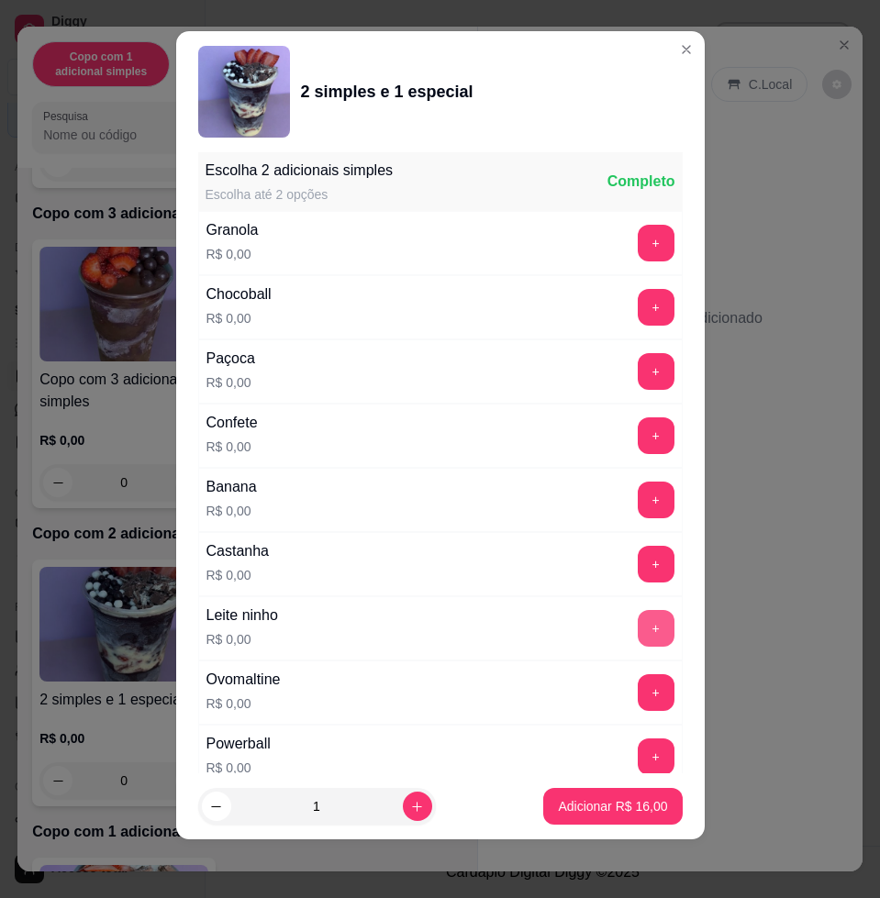
click at [638, 642] on button "+" at bounding box center [656, 628] width 37 height 37
click at [619, 782] on footer "1 Adicionar R$ 16,00" at bounding box center [440, 807] width 529 height 66
click at [617, 789] on button "Adicionar R$ 16,00" at bounding box center [613, 807] width 135 height 36
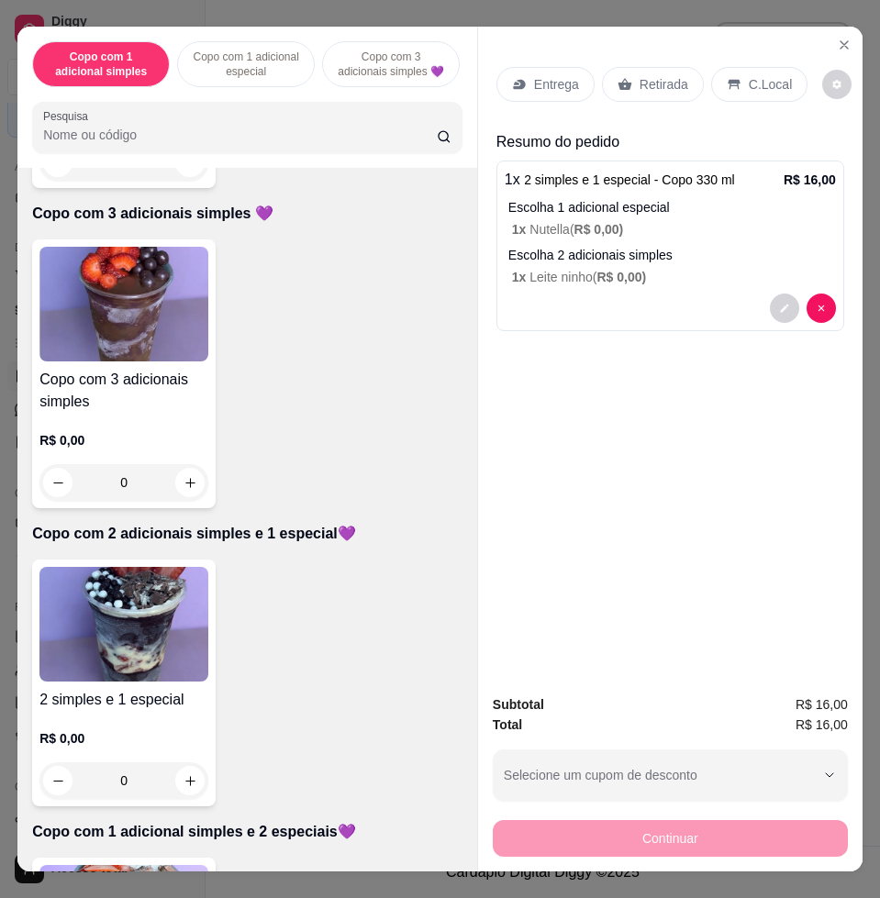
click at [561, 67] on div "Entrega" at bounding box center [545, 84] width 98 height 35
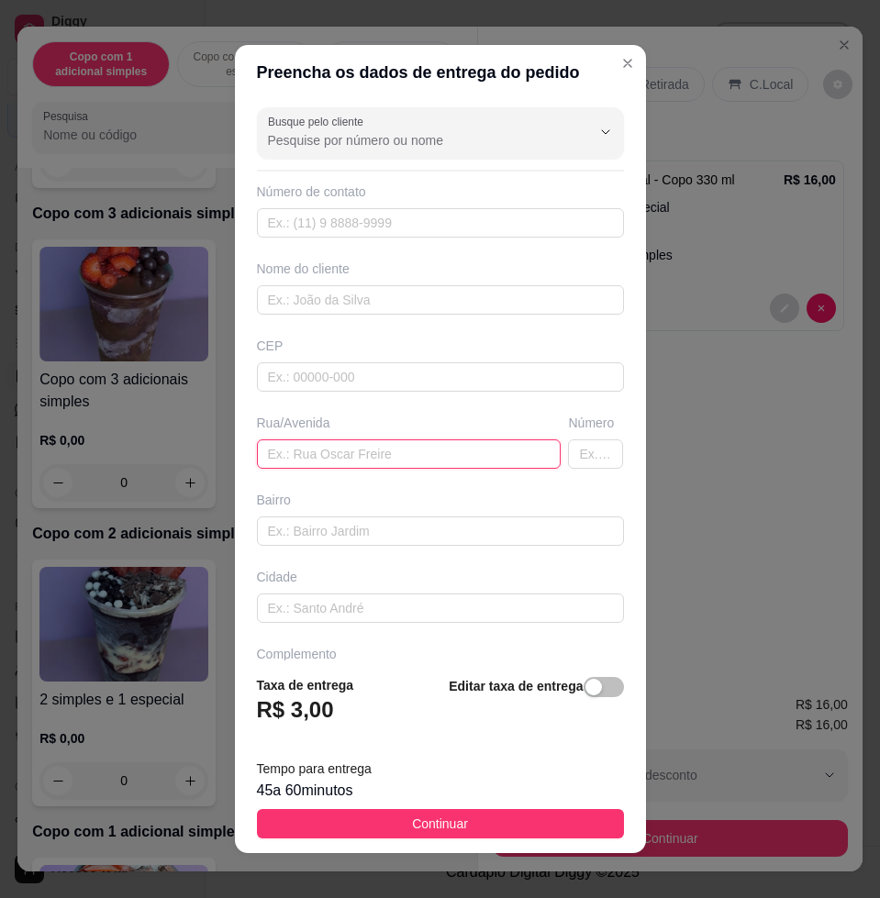
click at [413, 453] on input "text" at bounding box center [409, 454] width 305 height 29
paste input "[PERSON_NAME] 839"
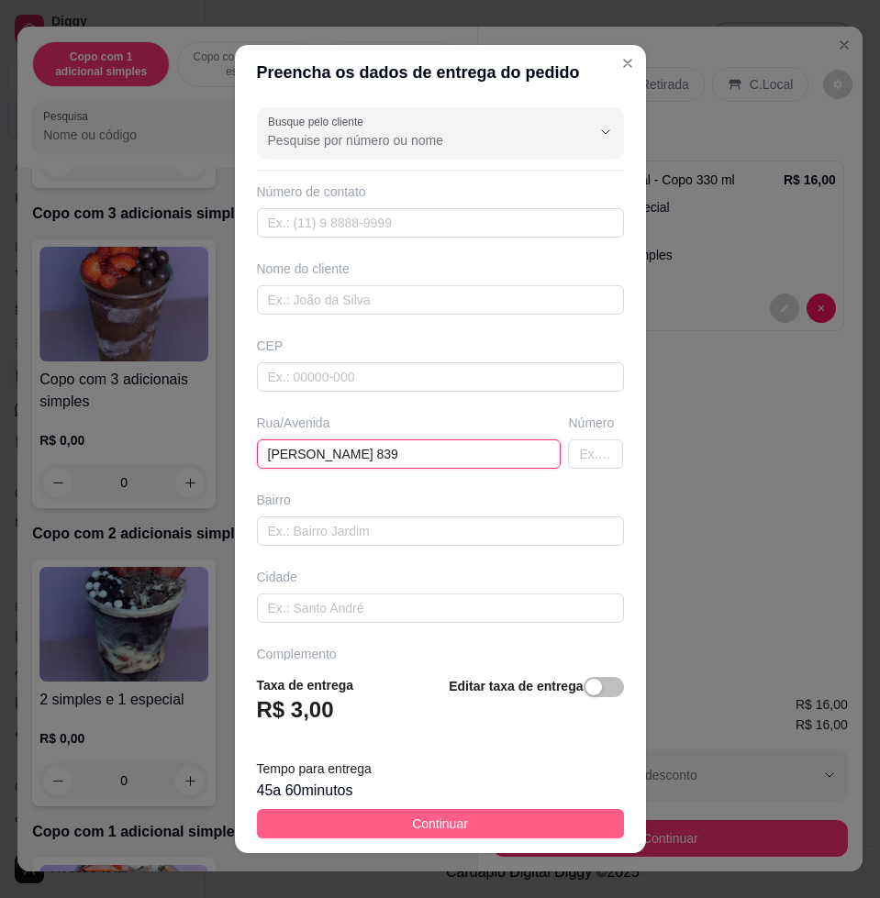
type input "[PERSON_NAME] 839"
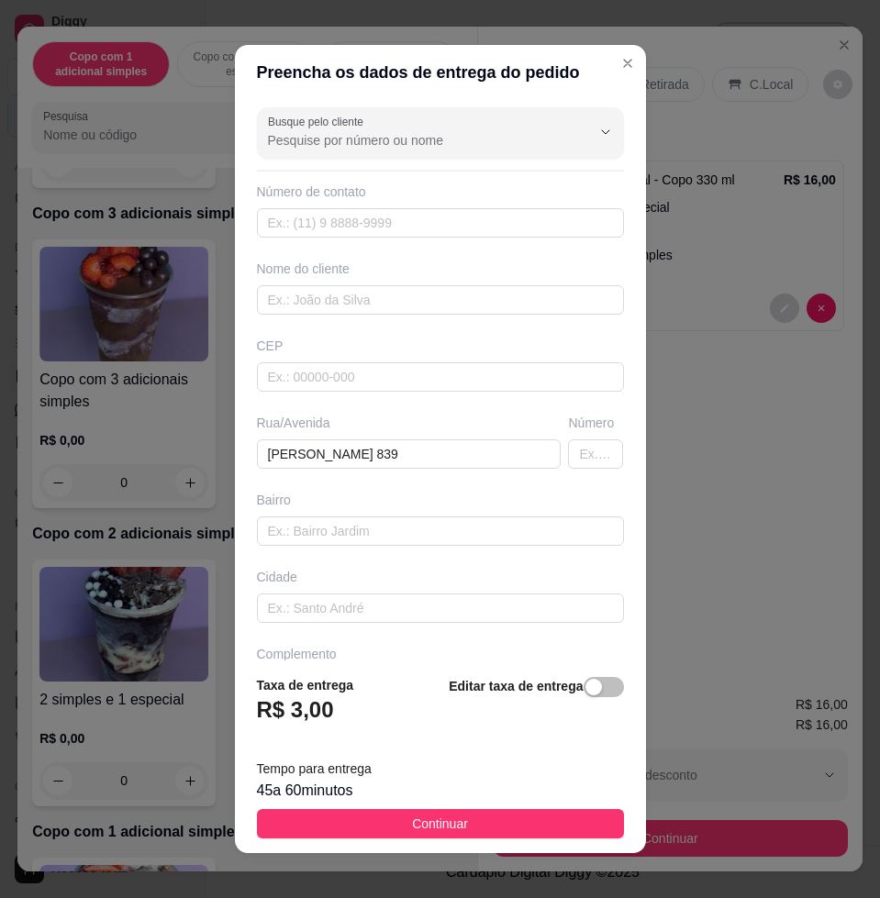
click at [555, 828] on button "Continuar" at bounding box center [440, 823] width 367 height 29
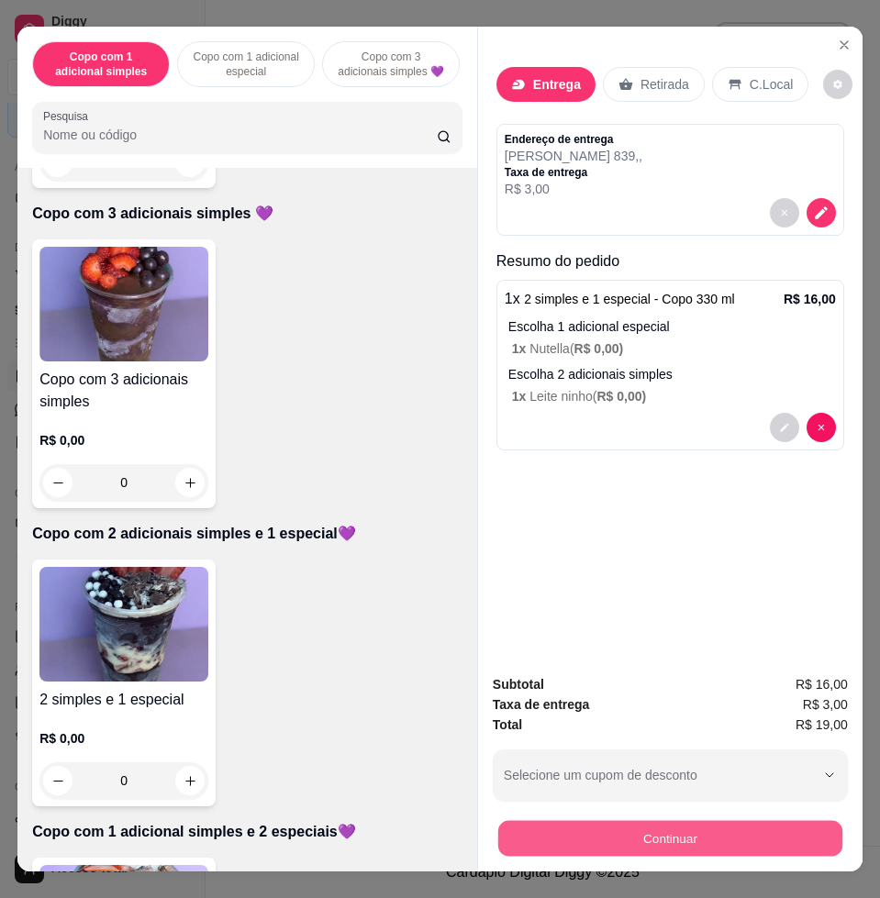
click at [614, 831] on button "Continuar" at bounding box center [670, 838] width 344 height 36
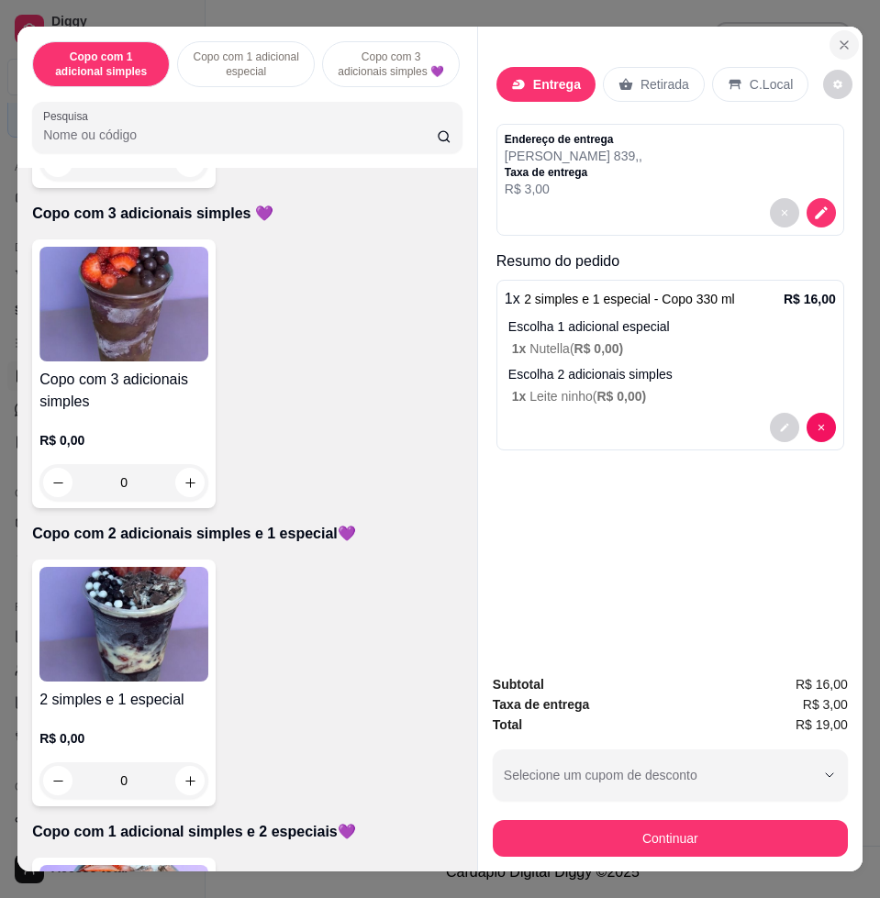
click at [830, 30] on button "Close" at bounding box center [844, 44] width 29 height 29
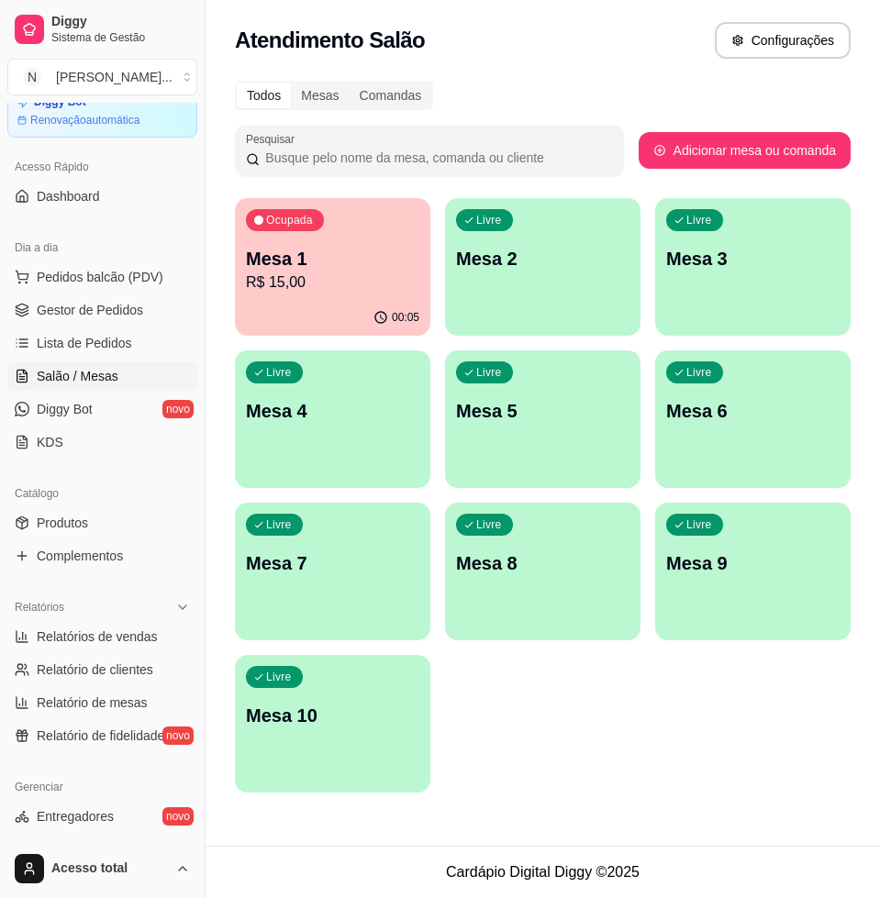
click at [350, 295] on div "Ocupada Mesa 1 R$ 15,00" at bounding box center [332, 249] width 195 height 102
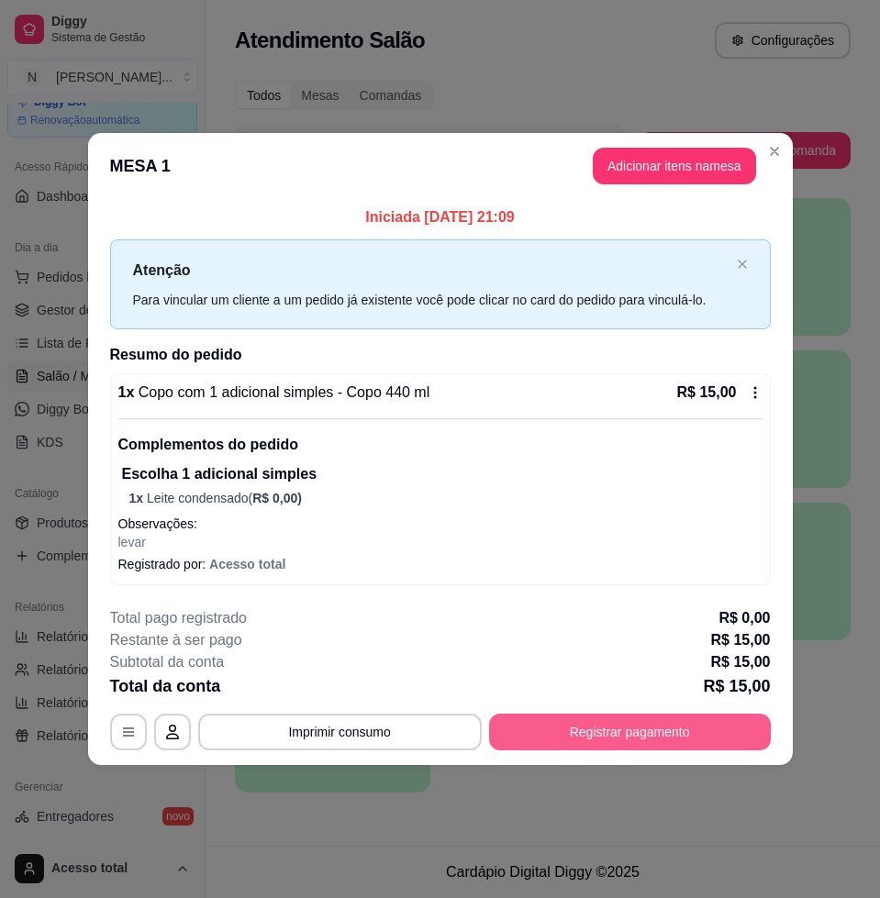
click at [558, 724] on button "Registrar pagamento" at bounding box center [630, 732] width 282 height 37
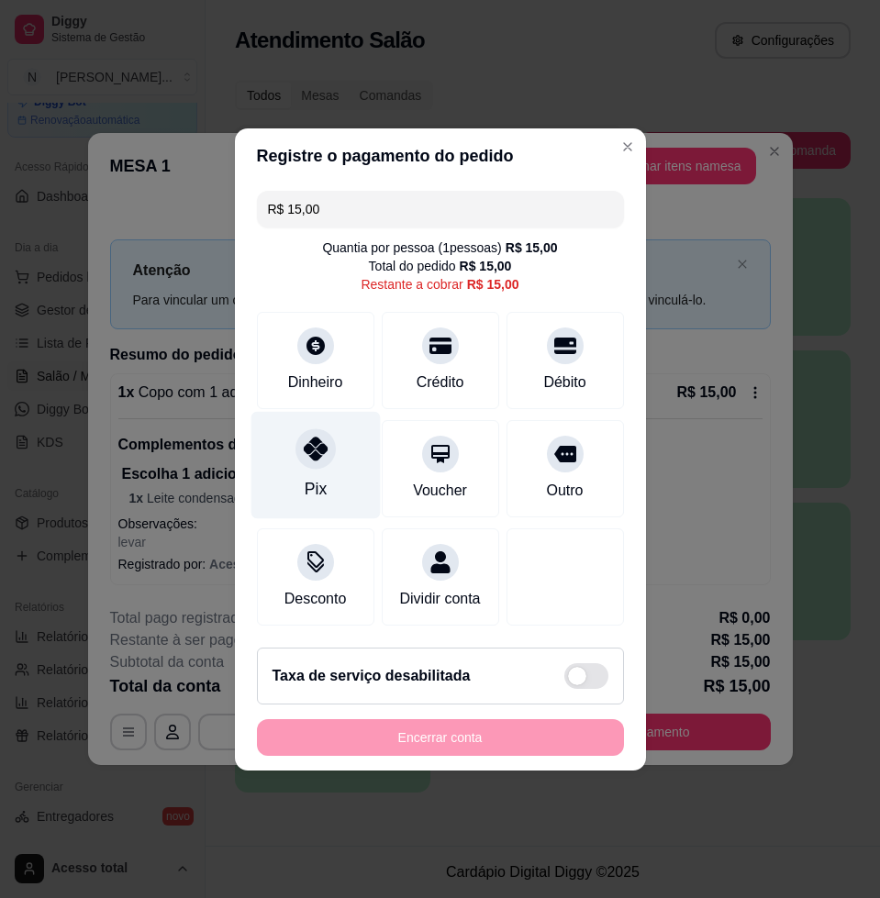
click at [314, 477] on div "Pix" at bounding box center [315, 489] width 22 height 24
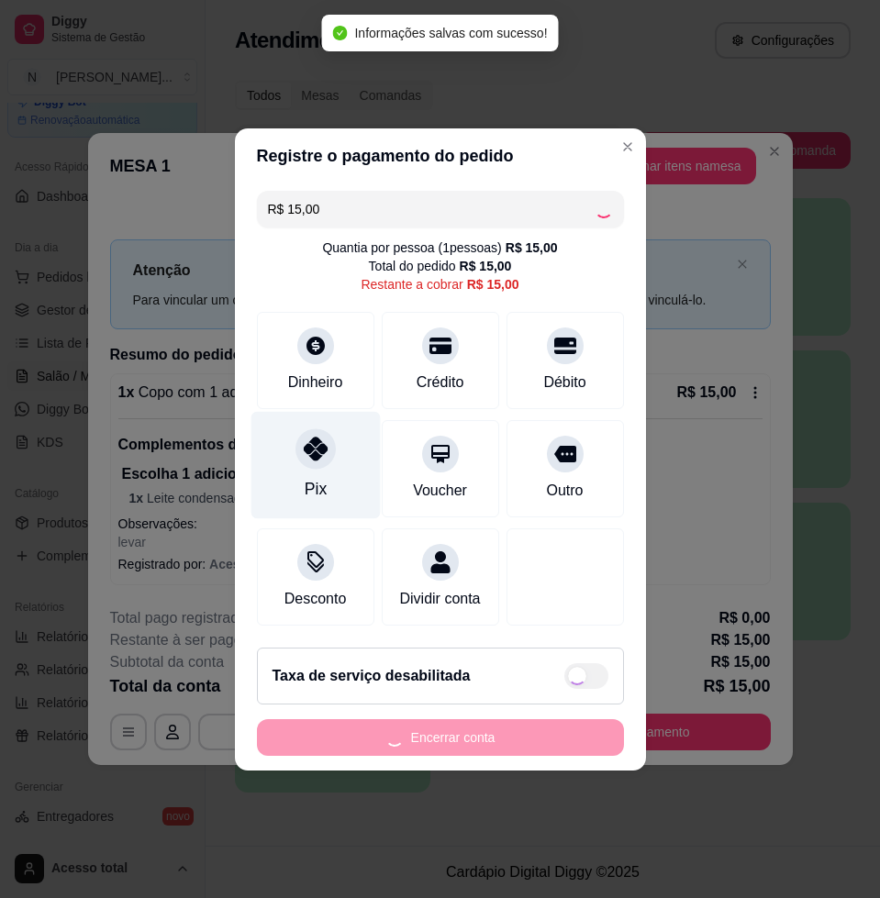
type input "R$ 0,00"
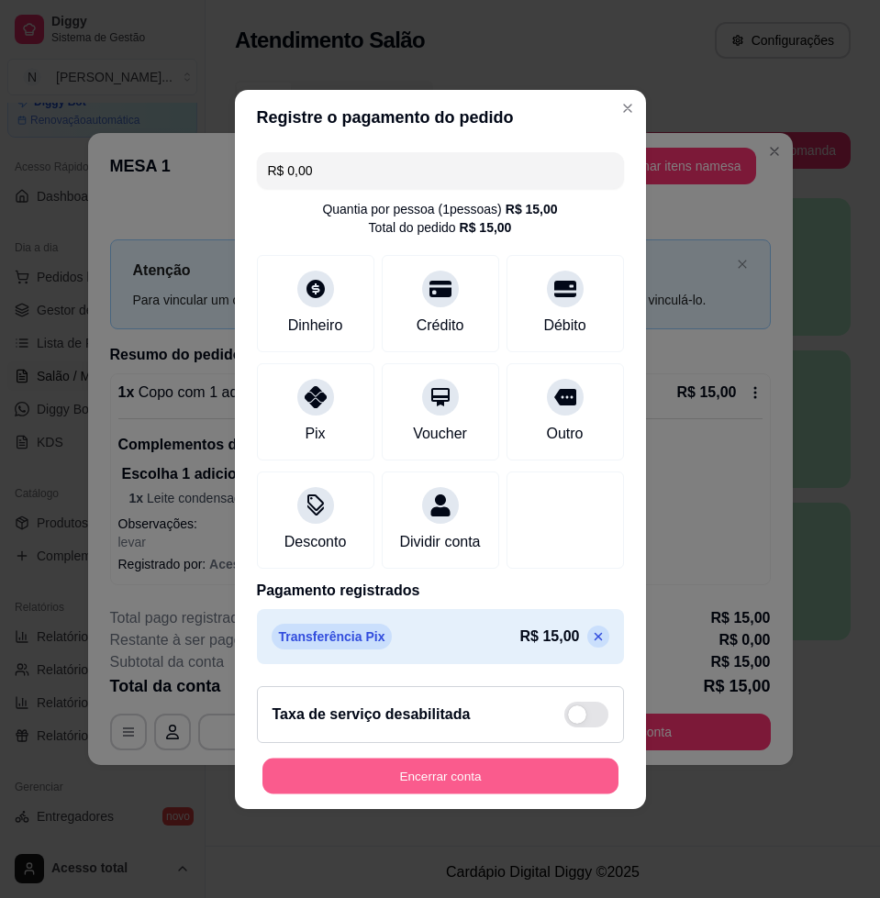
click at [504, 780] on button "Encerrar conta" at bounding box center [440, 776] width 356 height 36
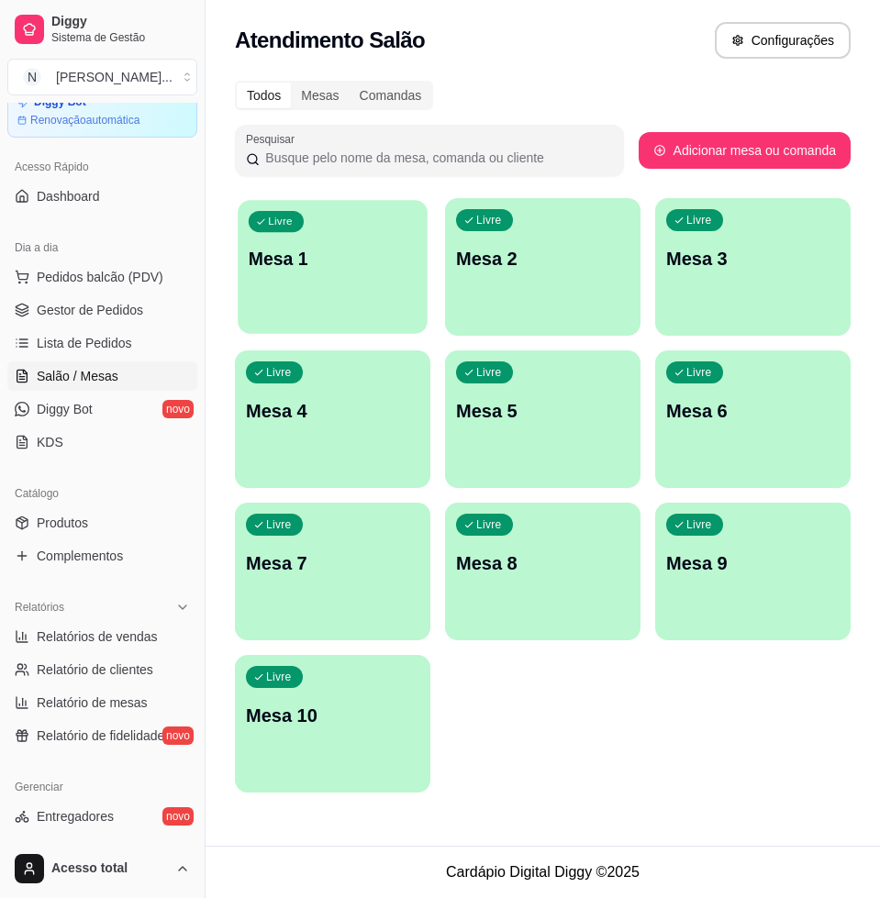
click at [330, 284] on div "Livre Mesa 1" at bounding box center [333, 256] width 190 height 112
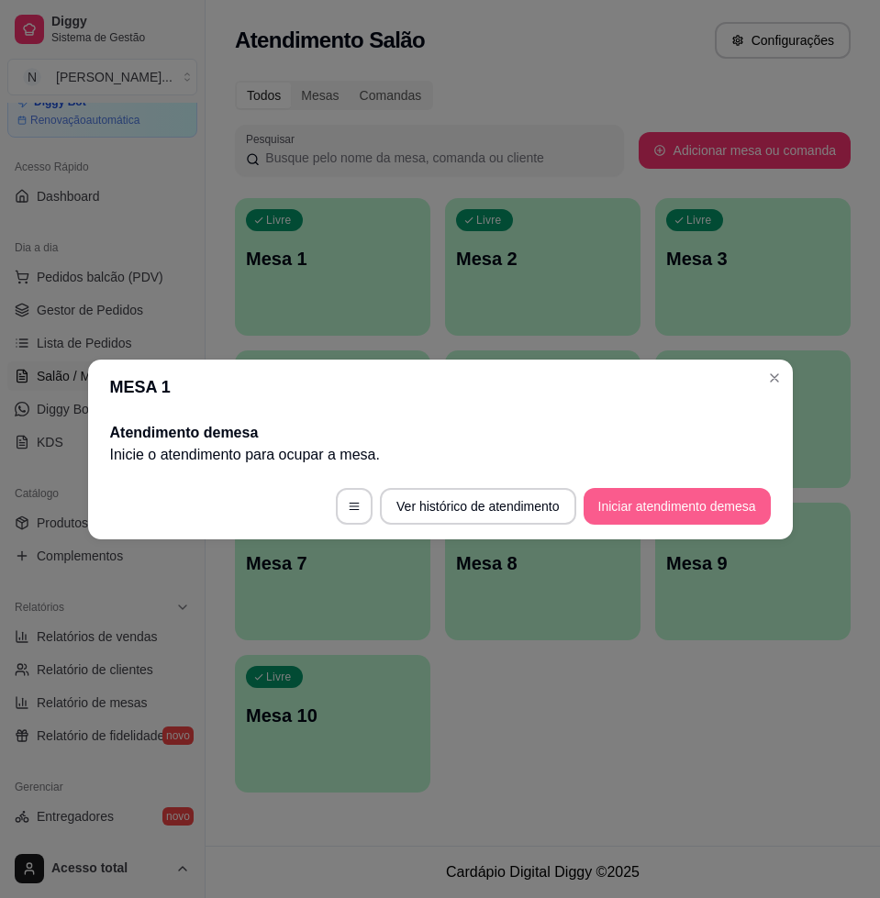
click at [716, 523] on button "Iniciar atendimento de mesa" at bounding box center [677, 506] width 187 height 37
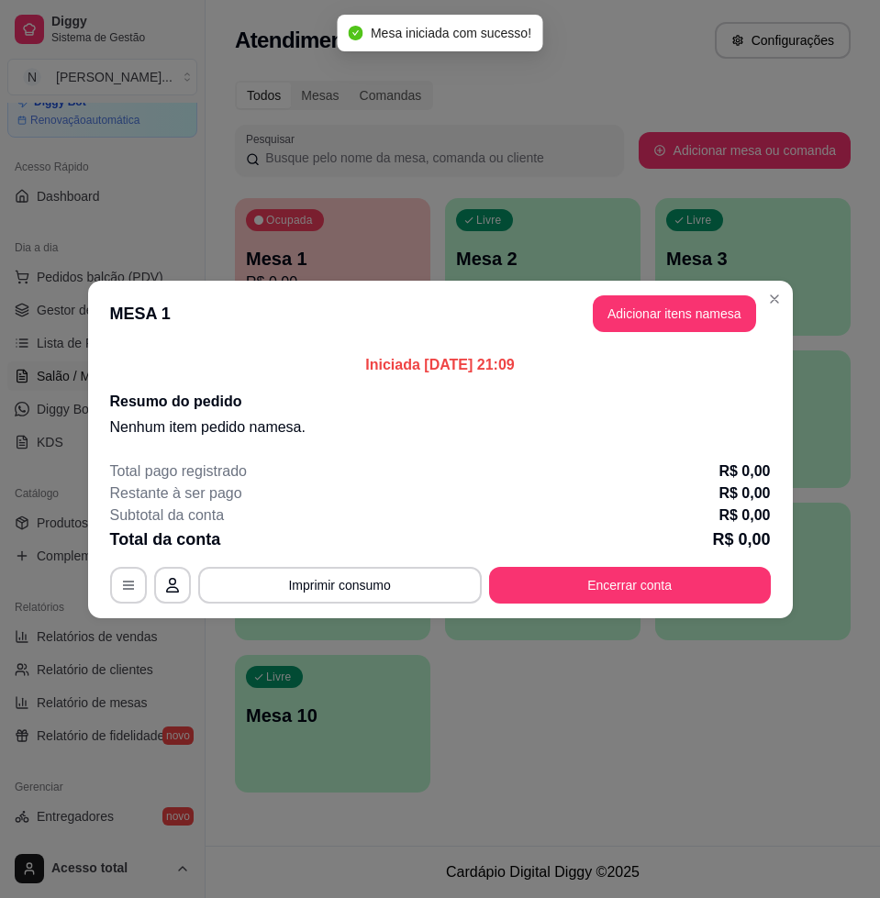
click at [723, 319] on button "Adicionar itens na mesa" at bounding box center [674, 314] width 163 height 37
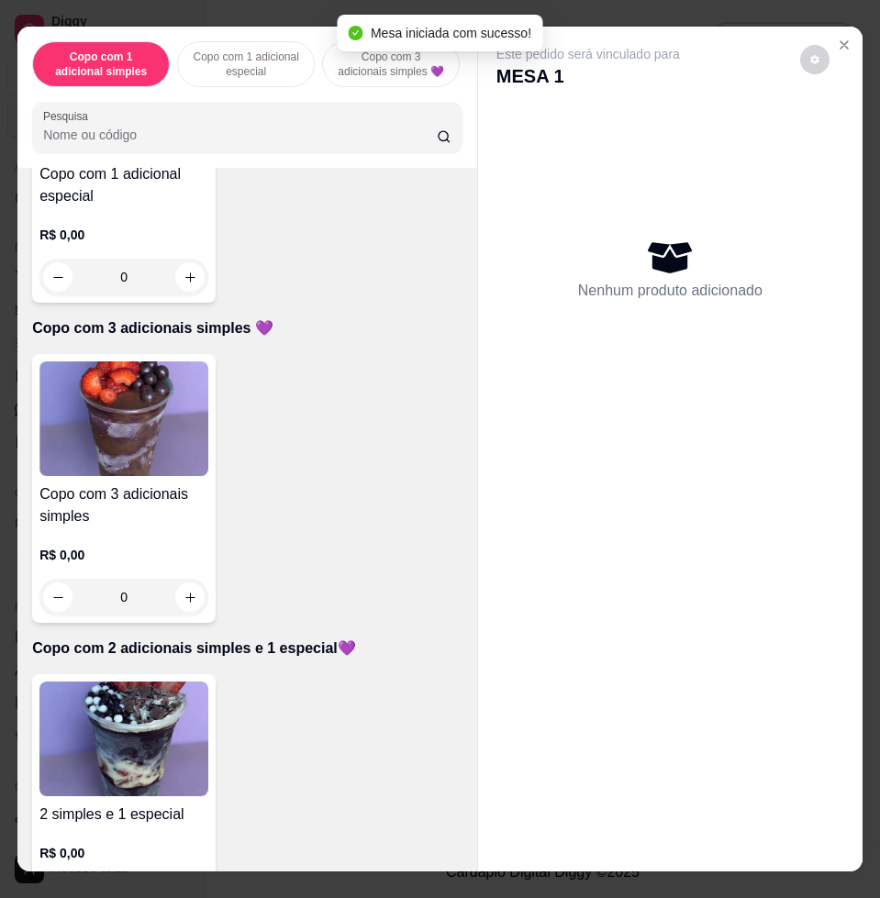
scroll to position [918, 0]
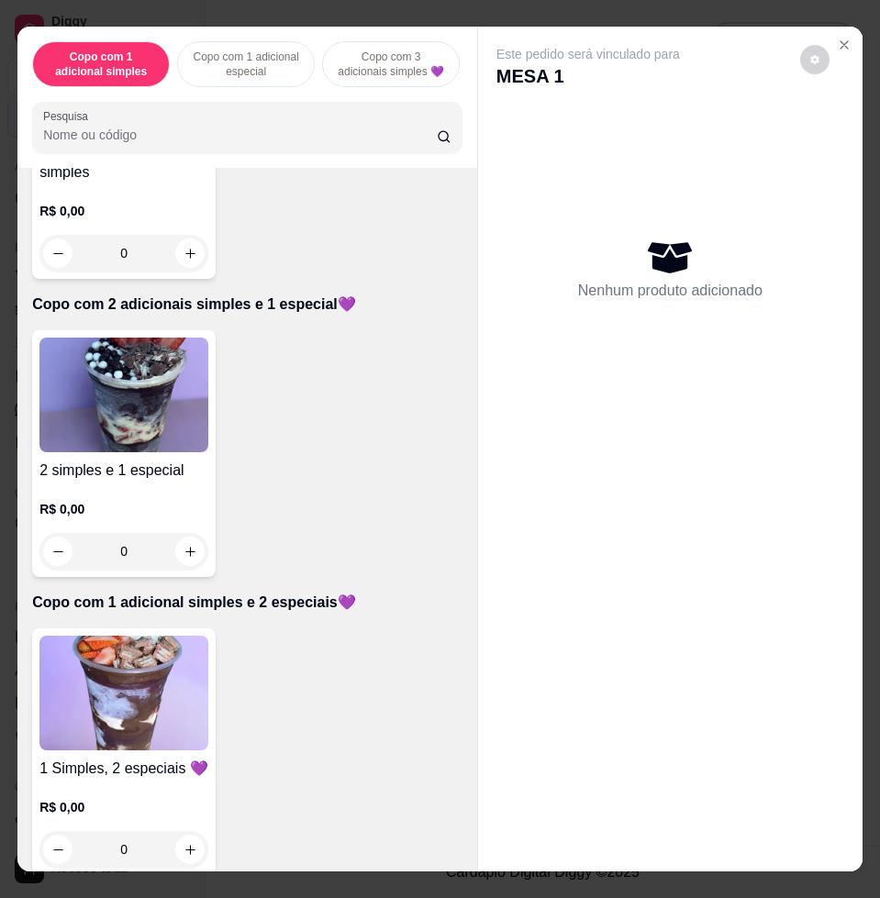
click at [114, 668] on img at bounding box center [123, 693] width 169 height 115
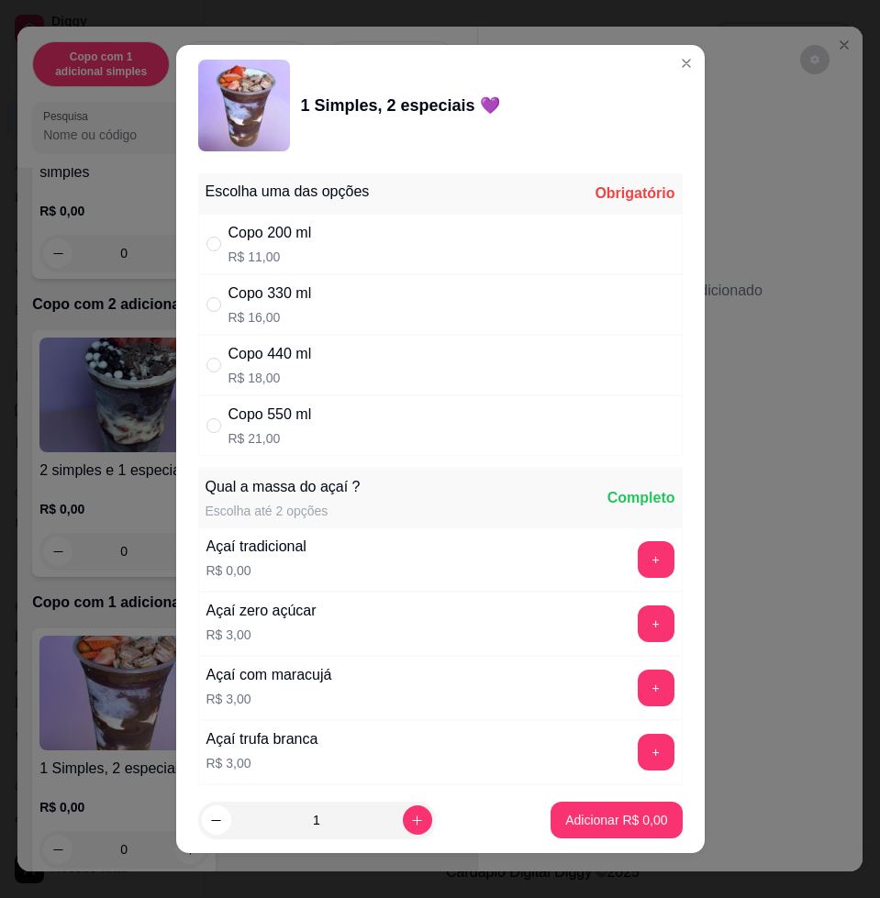
click at [335, 338] on div "Copo 440 ml R$ 18,00" at bounding box center [440, 365] width 485 height 61
radio input "true"
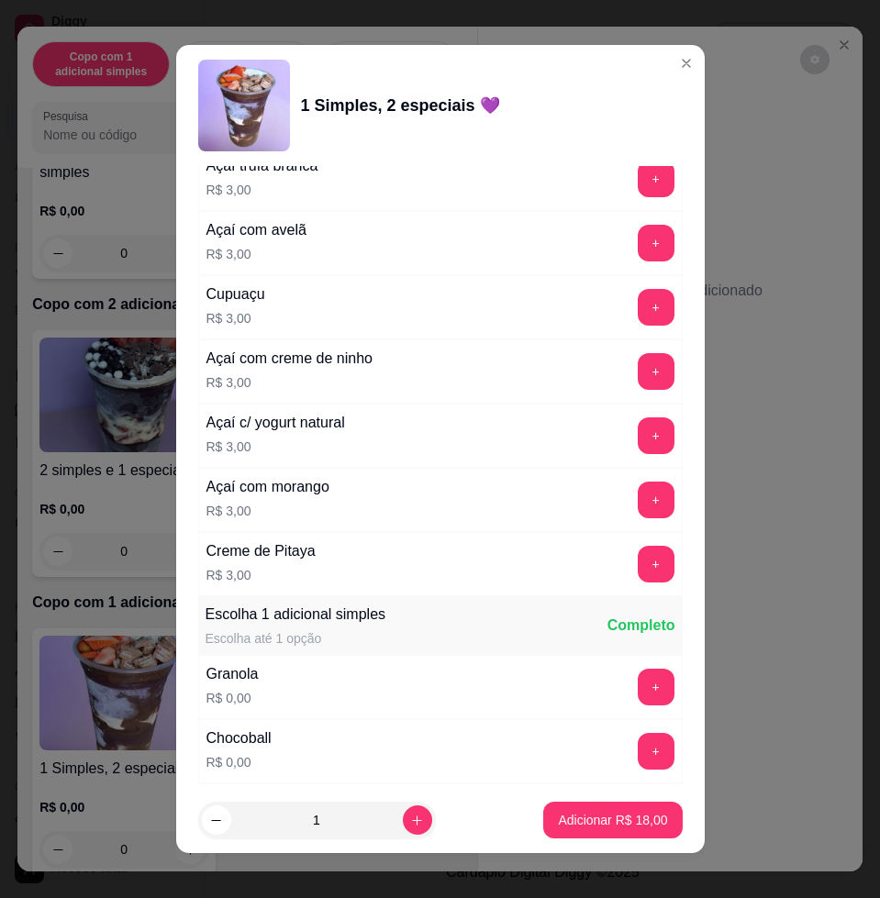
scroll to position [1147, 0]
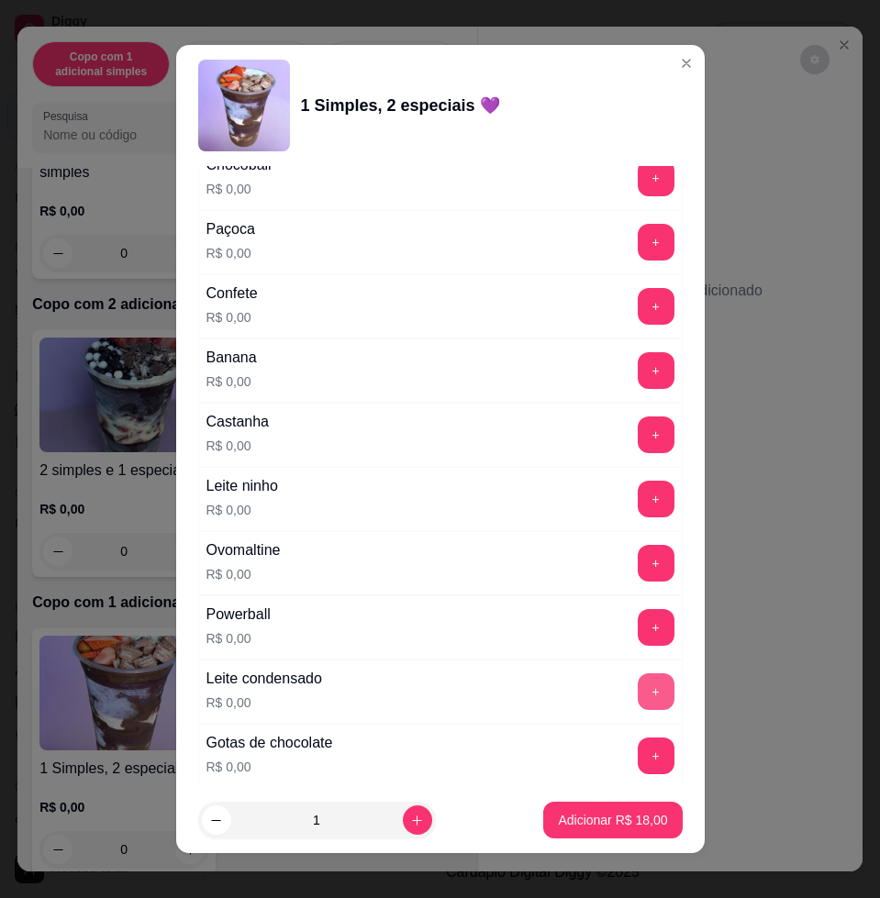
click at [638, 688] on button "+" at bounding box center [656, 692] width 37 height 37
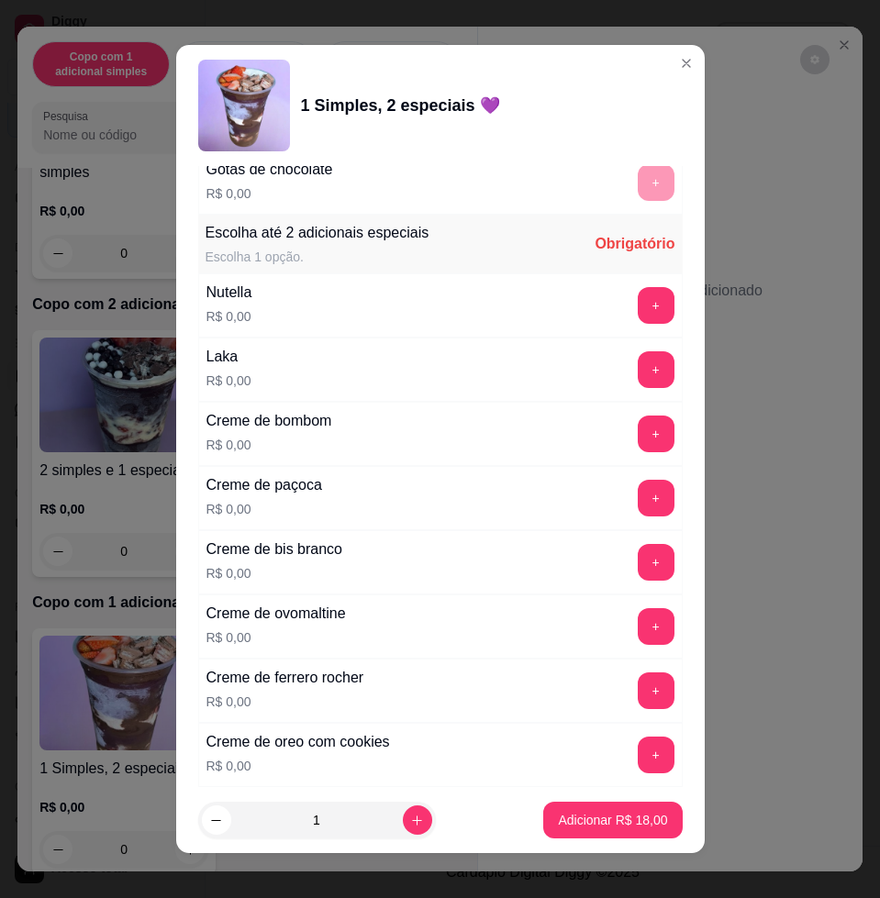
scroll to position [1835, 0]
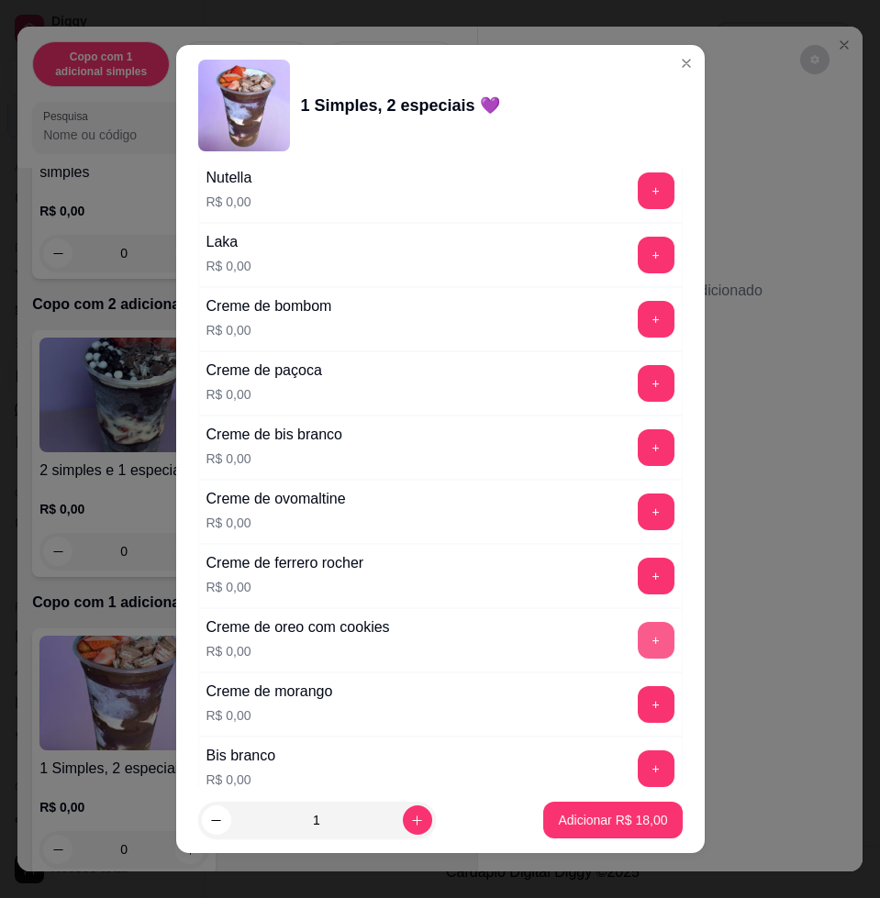
click at [638, 643] on button "+" at bounding box center [656, 640] width 37 height 37
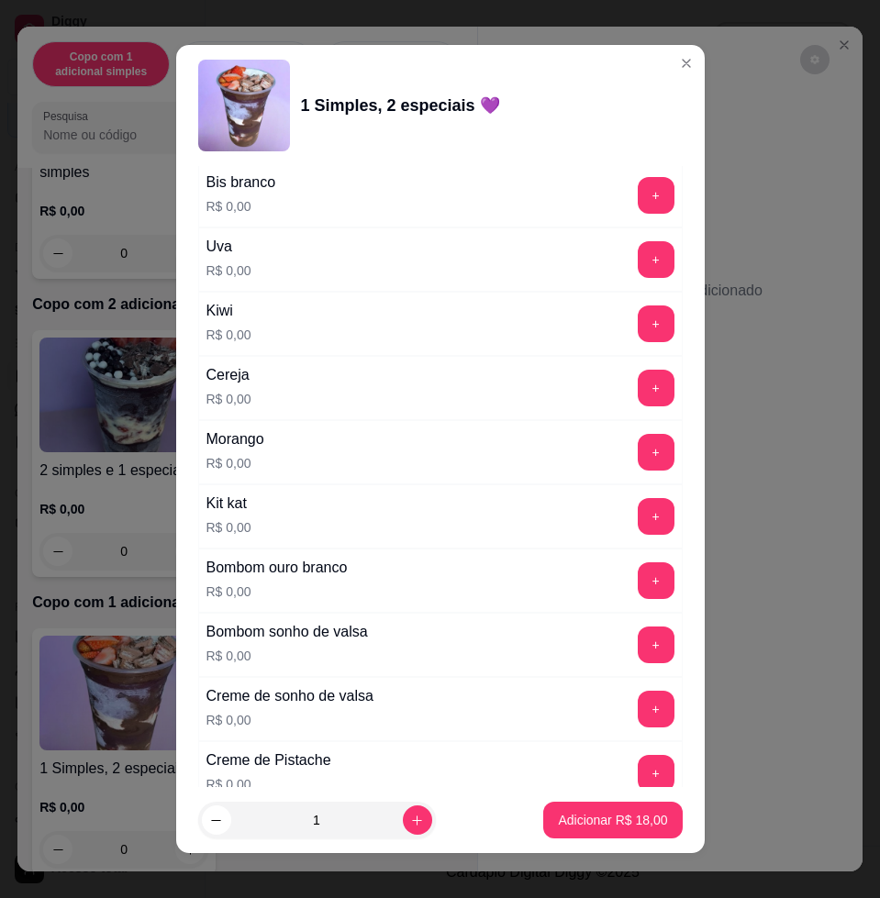
scroll to position [2524, 0]
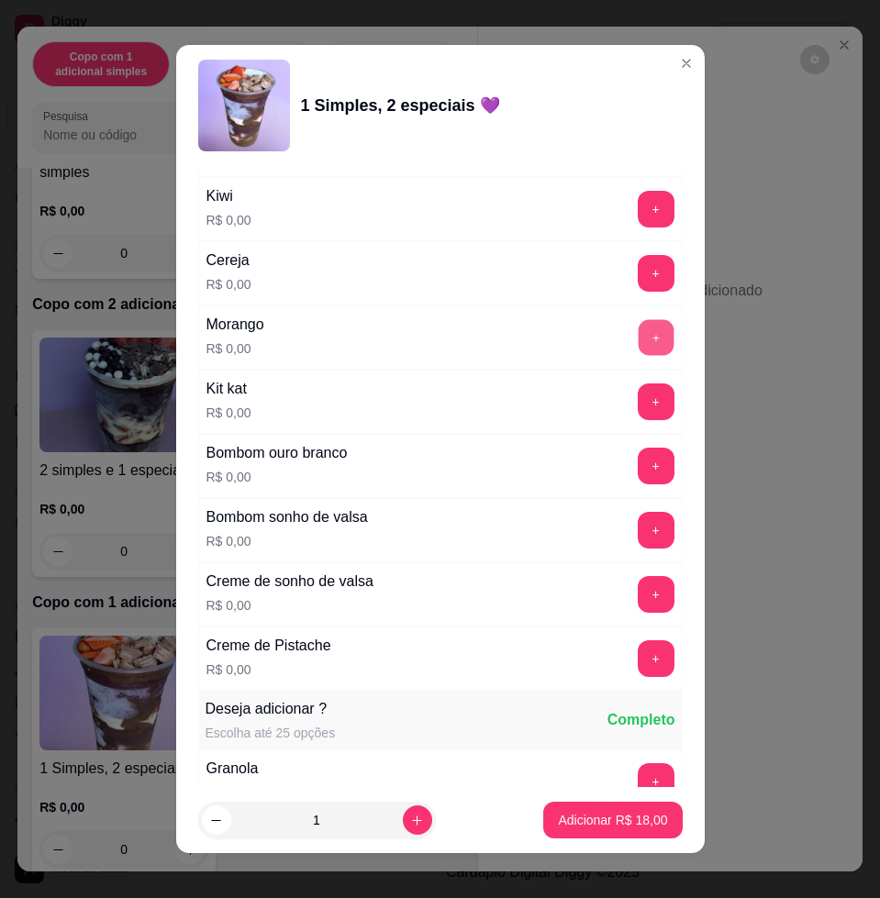
click at [638, 343] on button "+" at bounding box center [656, 338] width 36 height 36
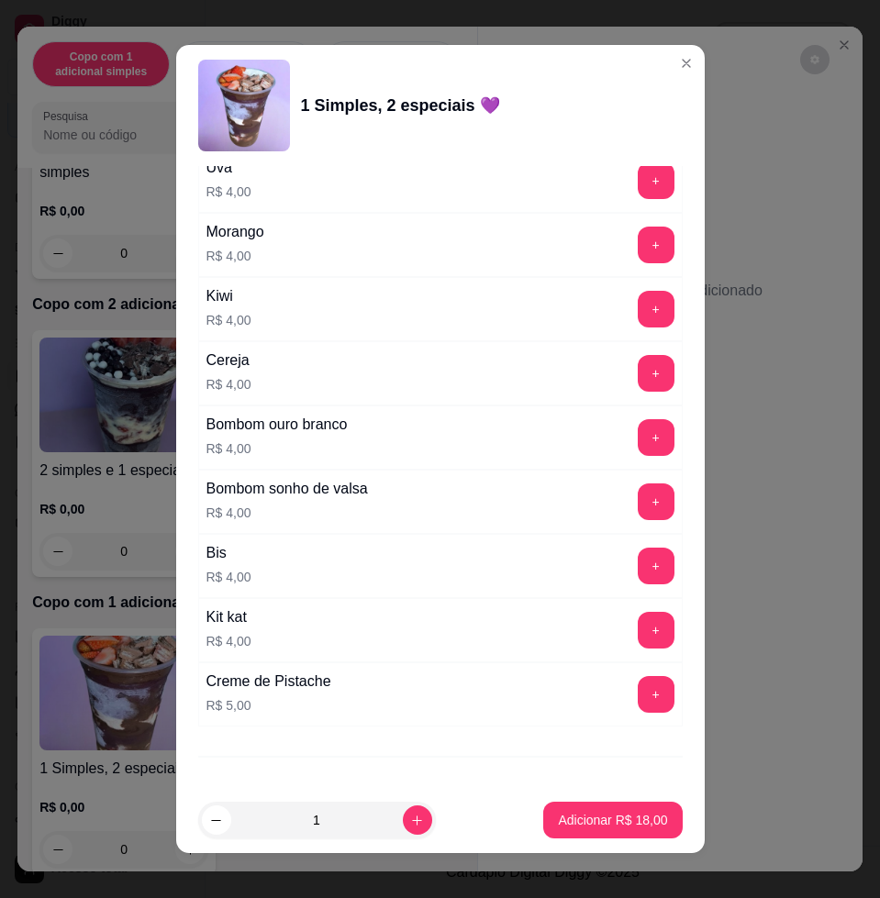
click at [348, 750] on div "Escolha uma das opções Completo Copo 200 ml R$ 11,00 Copo 330 ml R$ 16,00 Copo …" at bounding box center [440, 476] width 529 height 621
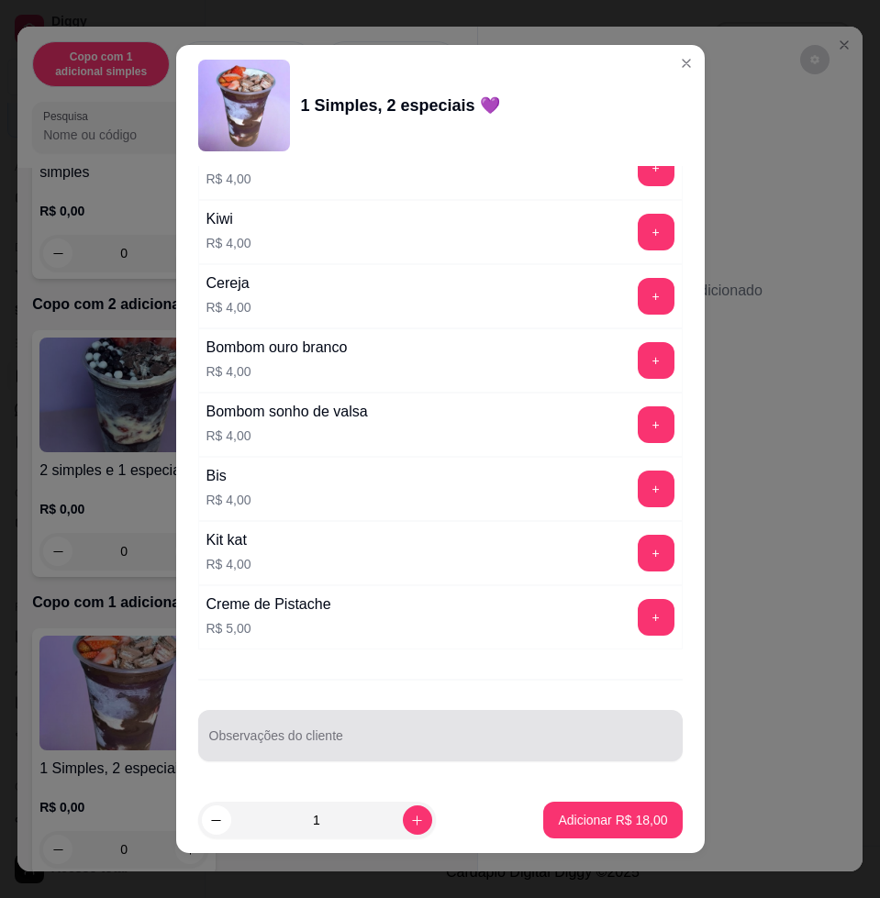
click at [375, 734] on input "Observações do cliente" at bounding box center [440, 743] width 463 height 18
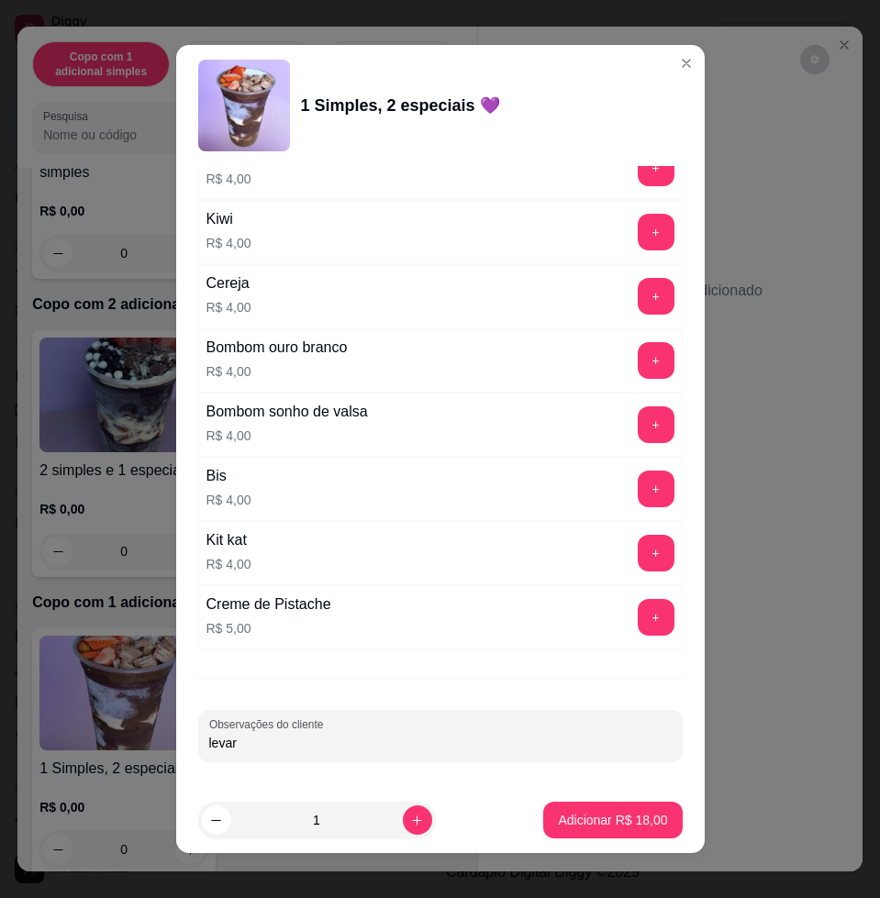
type input "levar"
click at [611, 807] on button "Adicionar R$ 18,00" at bounding box center [613, 821] width 135 height 36
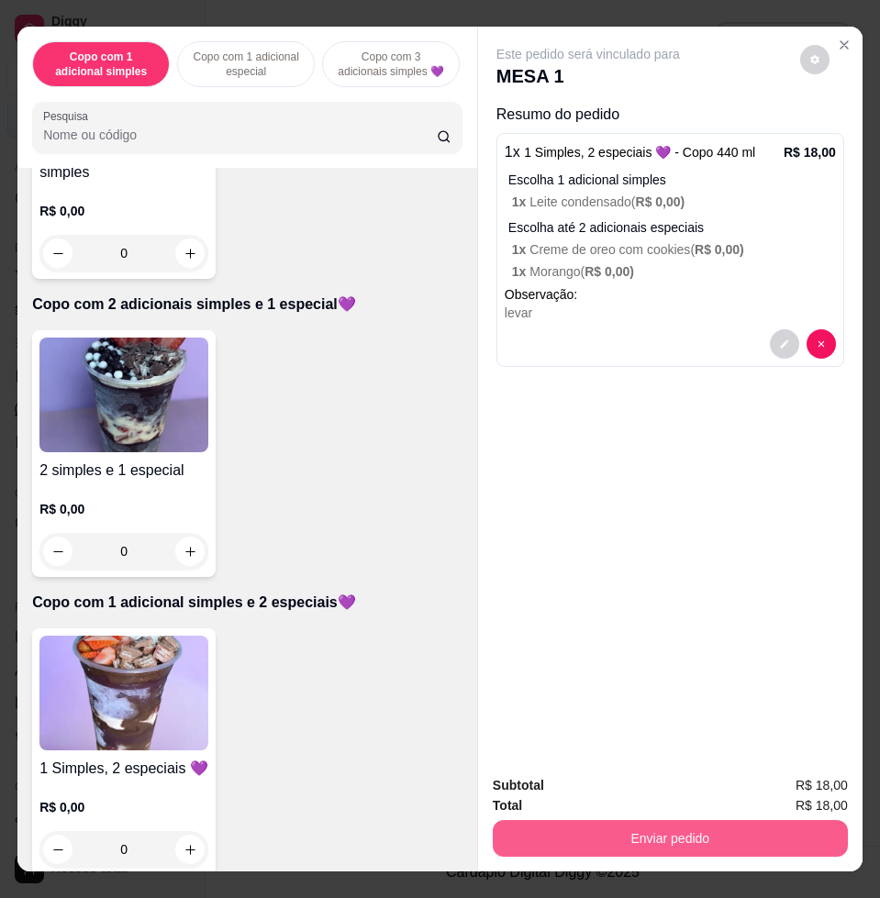
click at [768, 830] on button "Enviar pedido" at bounding box center [670, 838] width 355 height 37
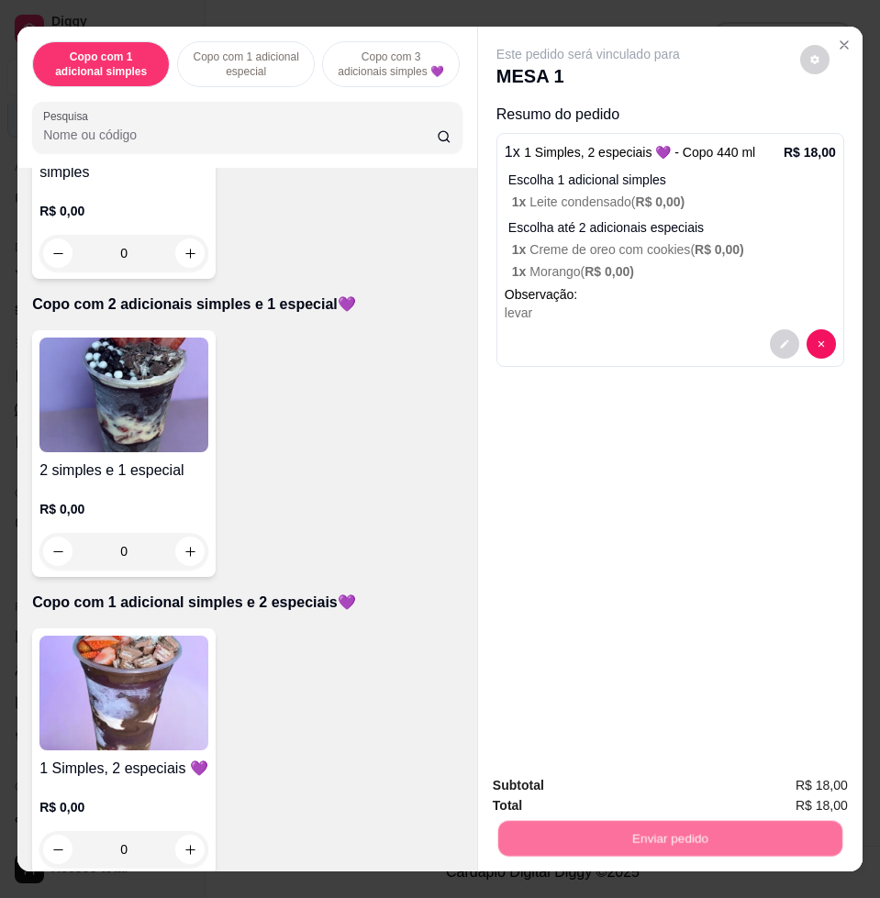
click at [778, 787] on button "Enviar pedido" at bounding box center [798, 784] width 101 height 34
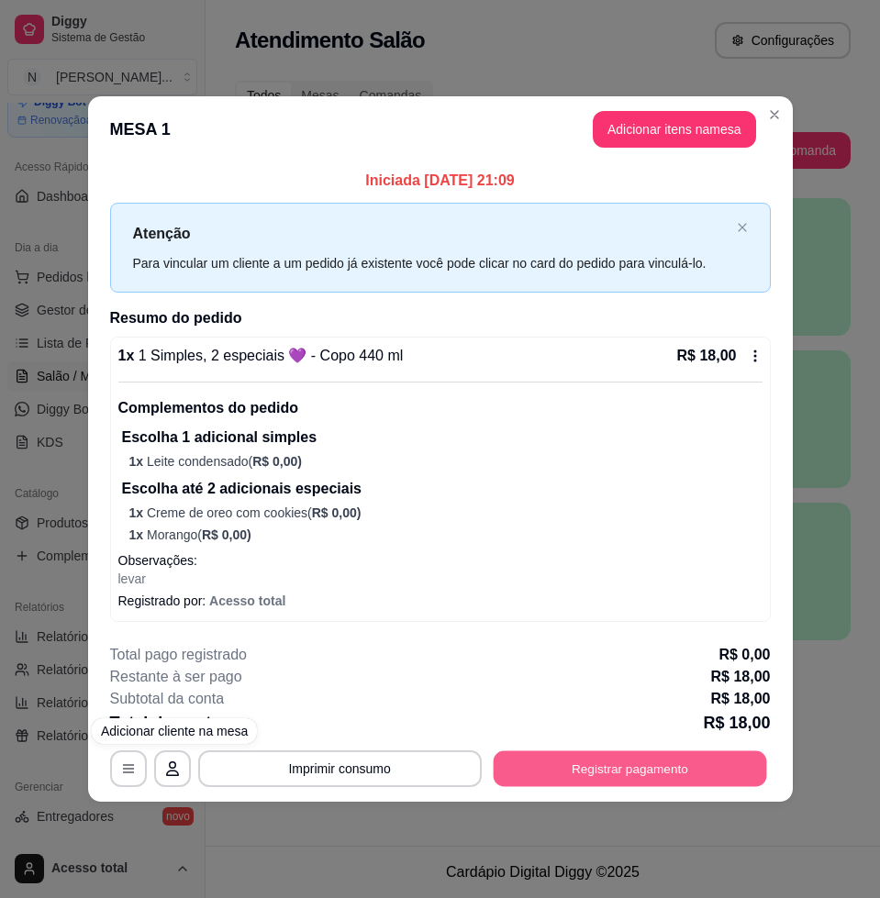
click at [594, 756] on button "Registrar pagamento" at bounding box center [629, 769] width 273 height 36
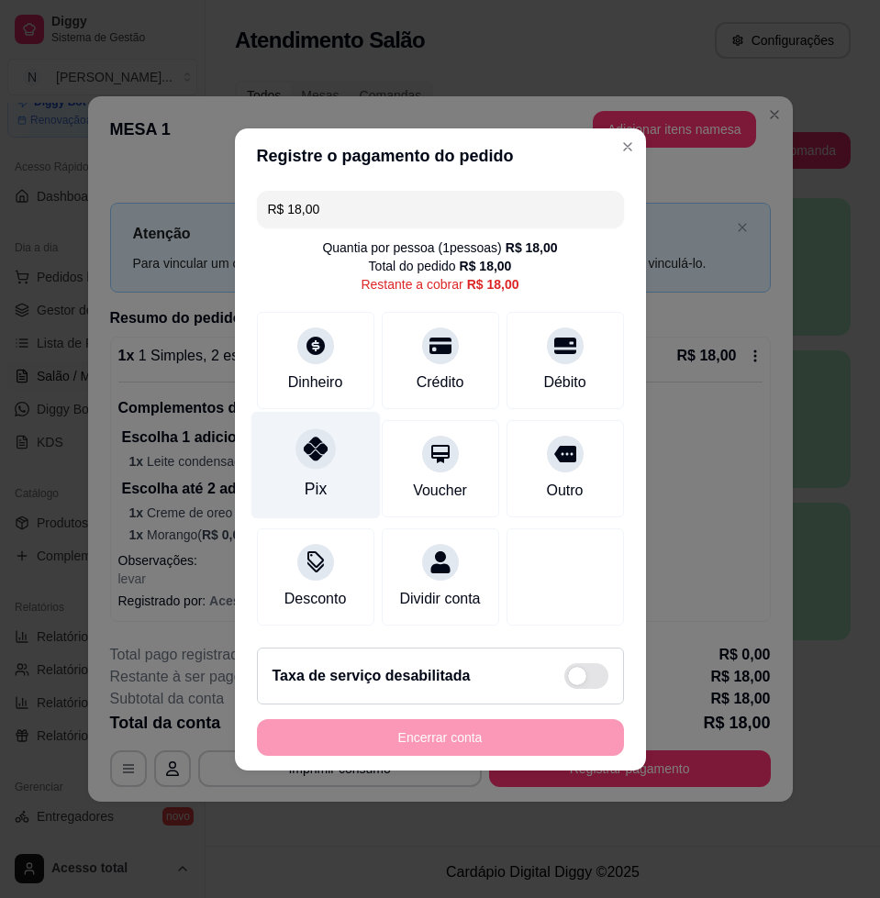
click at [311, 449] on icon at bounding box center [315, 449] width 24 height 24
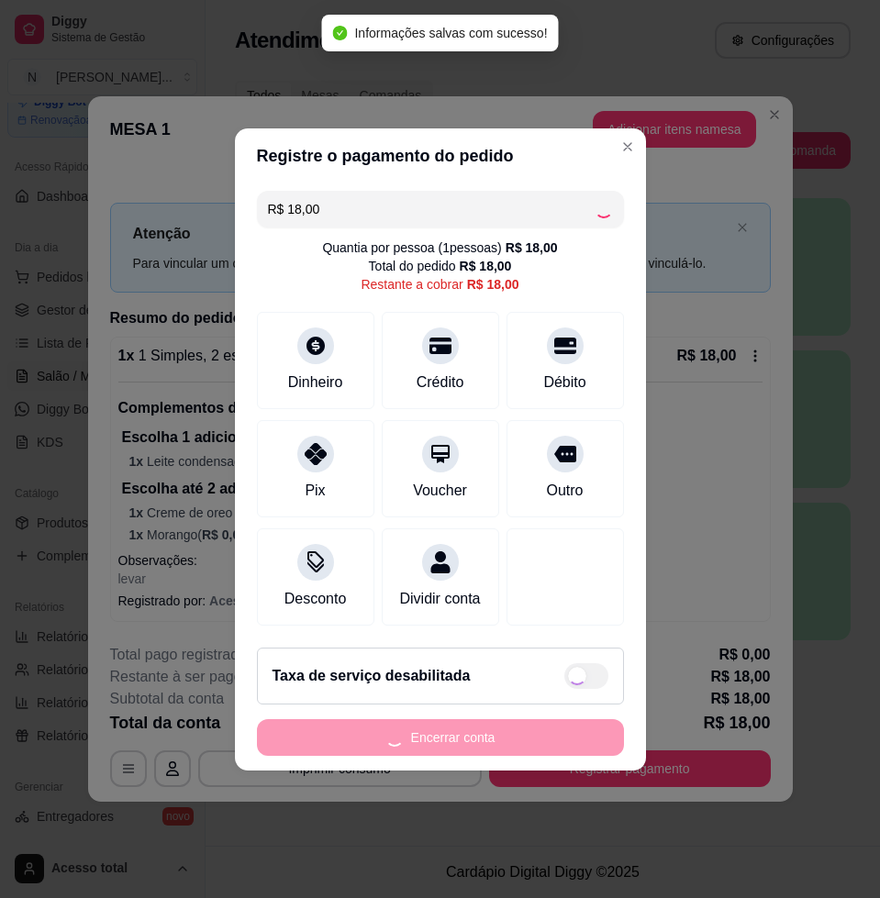
type input "R$ 0,00"
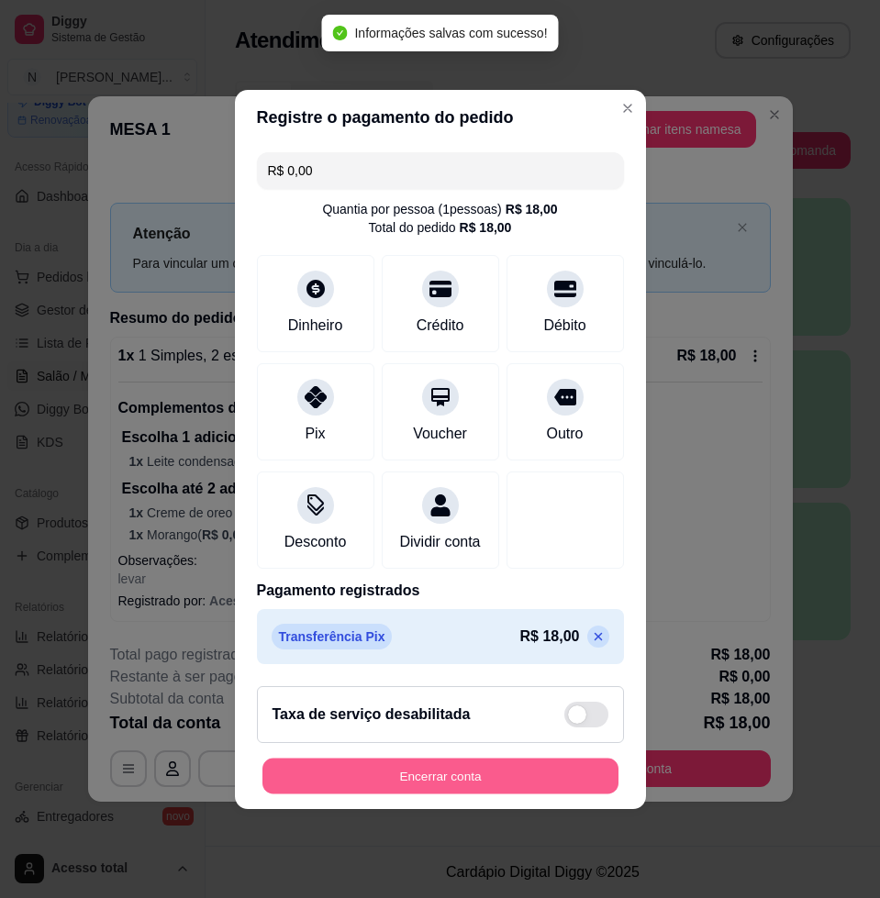
click at [581, 781] on button "Encerrar conta" at bounding box center [440, 776] width 356 height 36
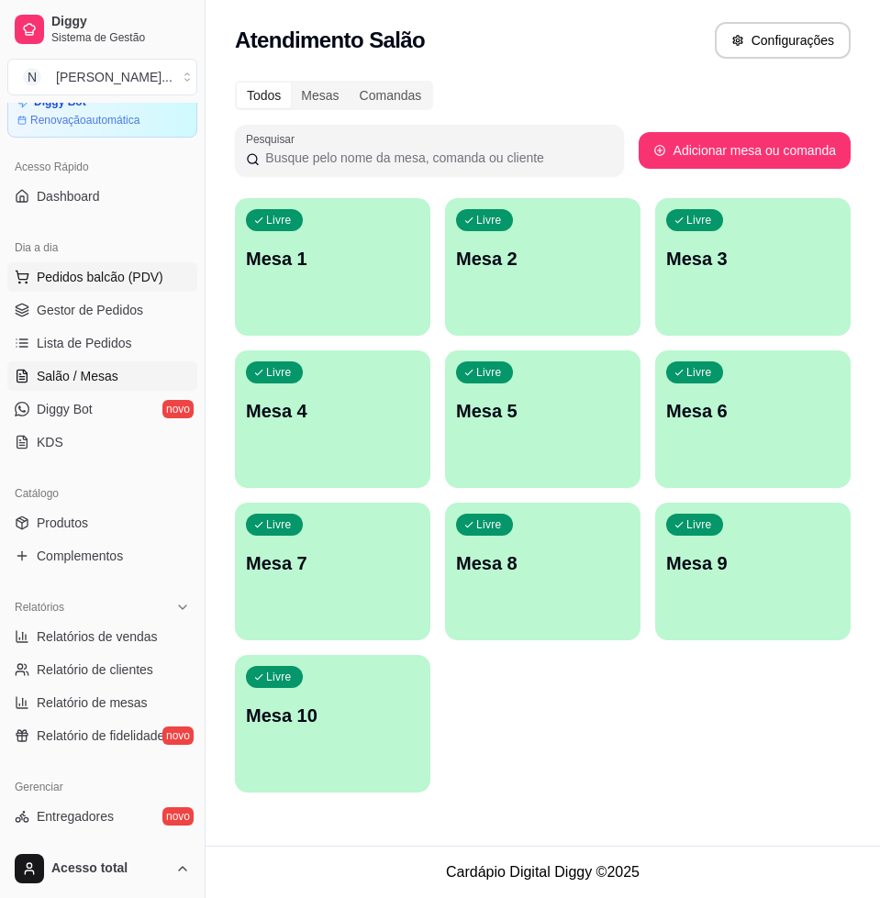
click at [66, 286] on button "Pedidos balcão (PDV)" at bounding box center [102, 276] width 190 height 29
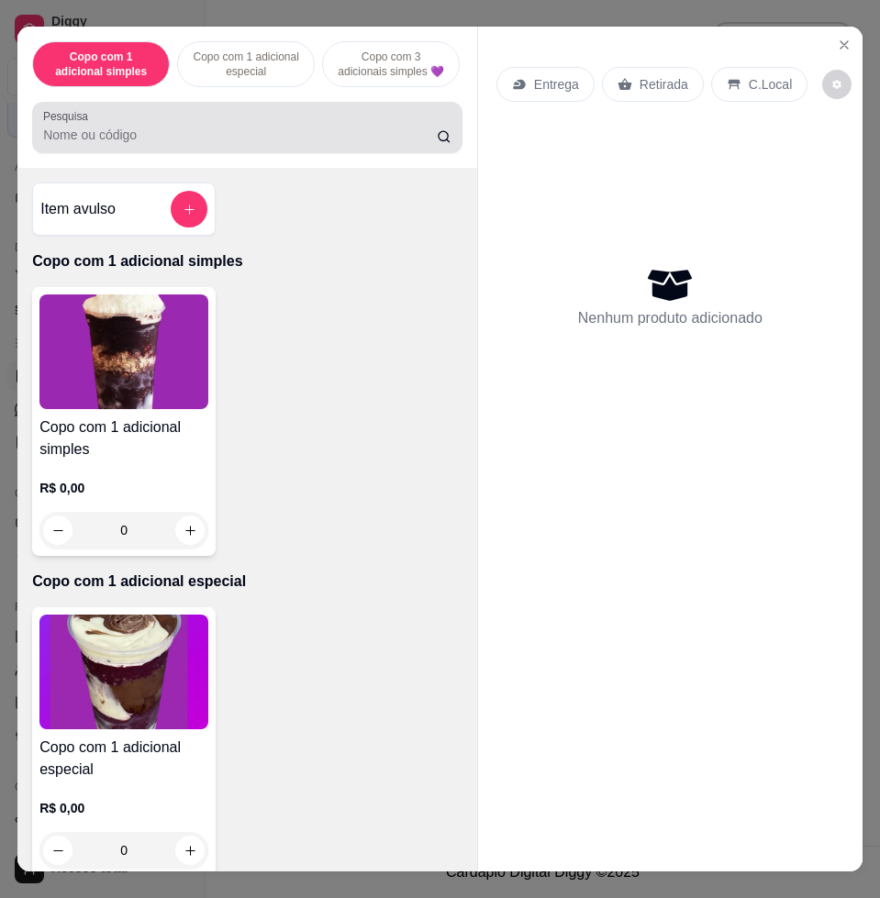
click at [208, 144] on input "Pesquisa" at bounding box center [240, 135] width 394 height 18
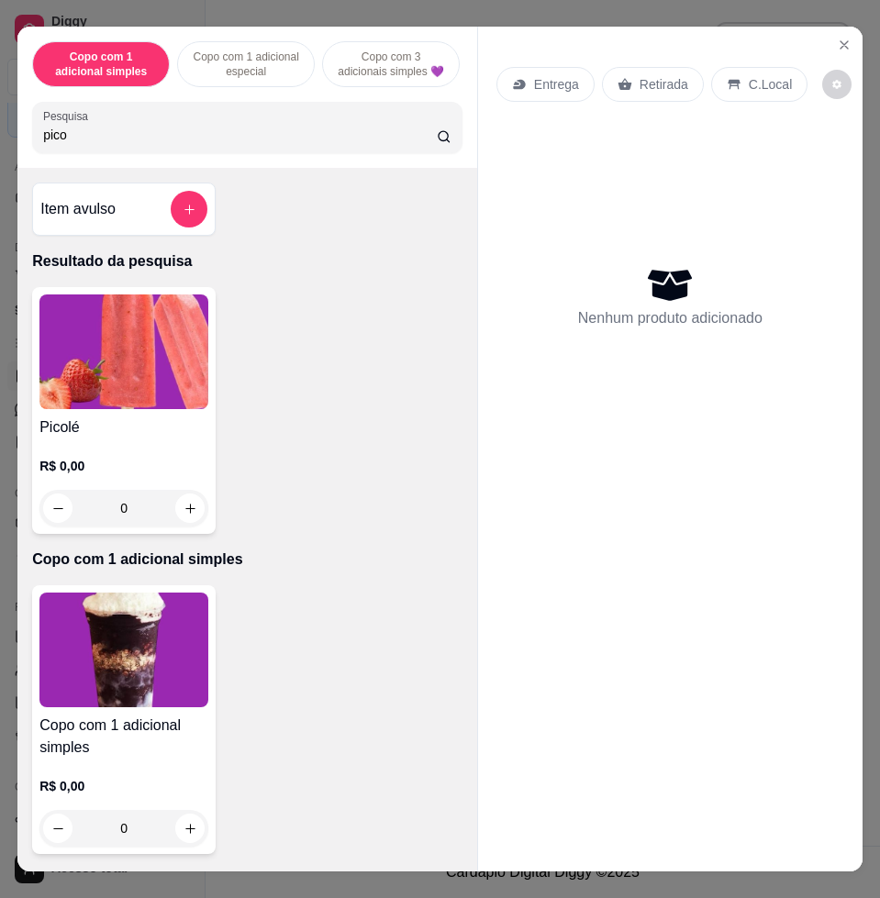
type input "pico"
click at [172, 349] on img at bounding box center [123, 352] width 169 height 115
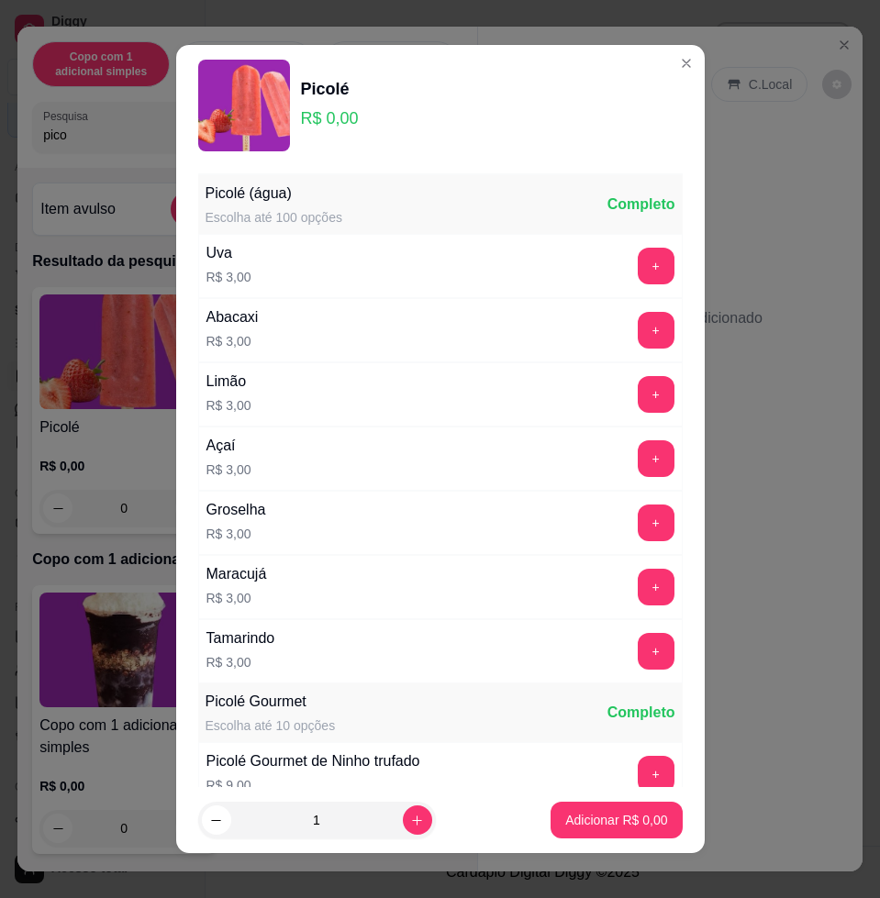
scroll to position [229, 0]
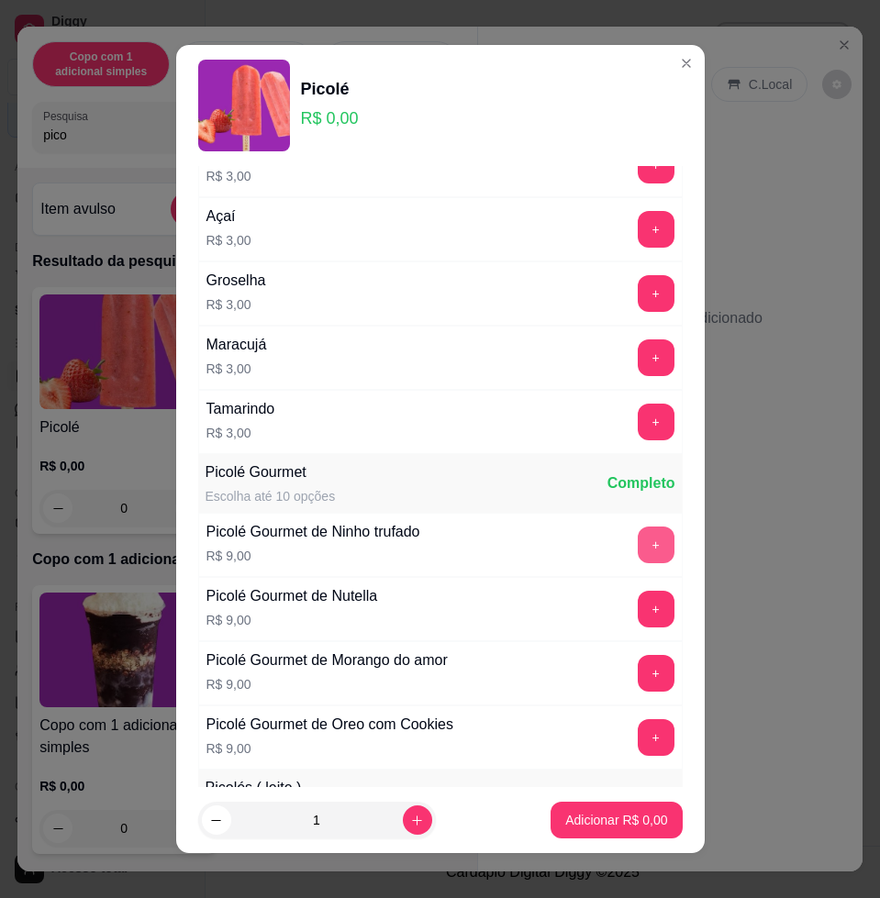
click at [638, 539] on button "+" at bounding box center [656, 545] width 37 height 37
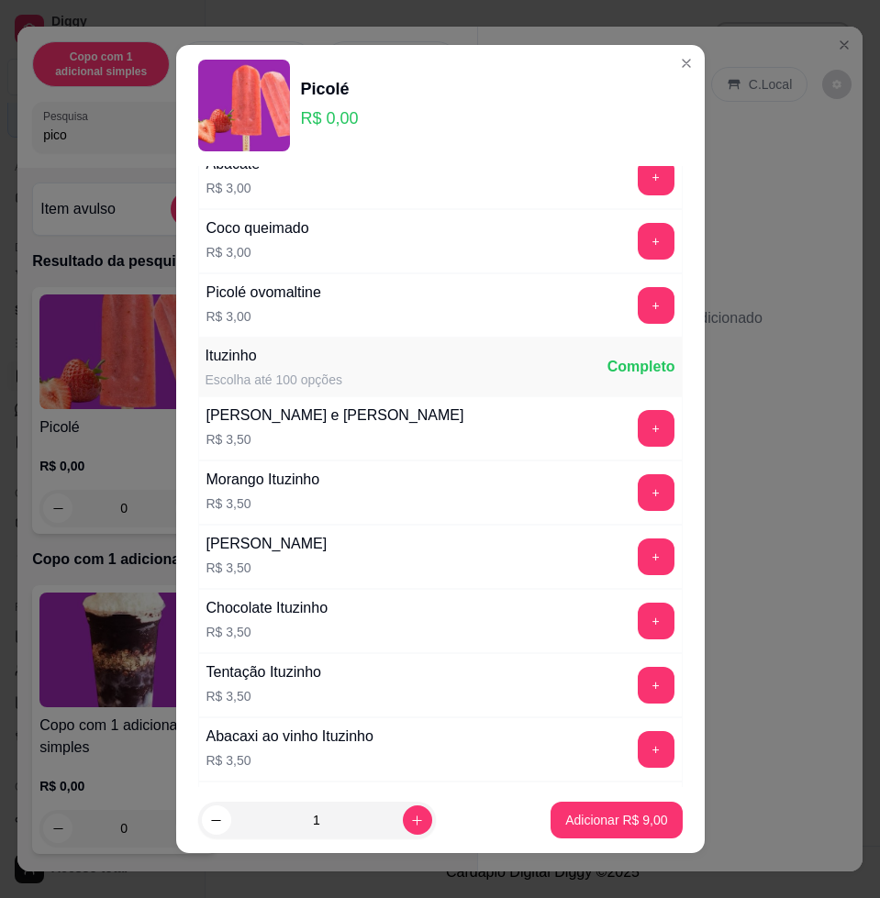
scroll to position [1606, 0]
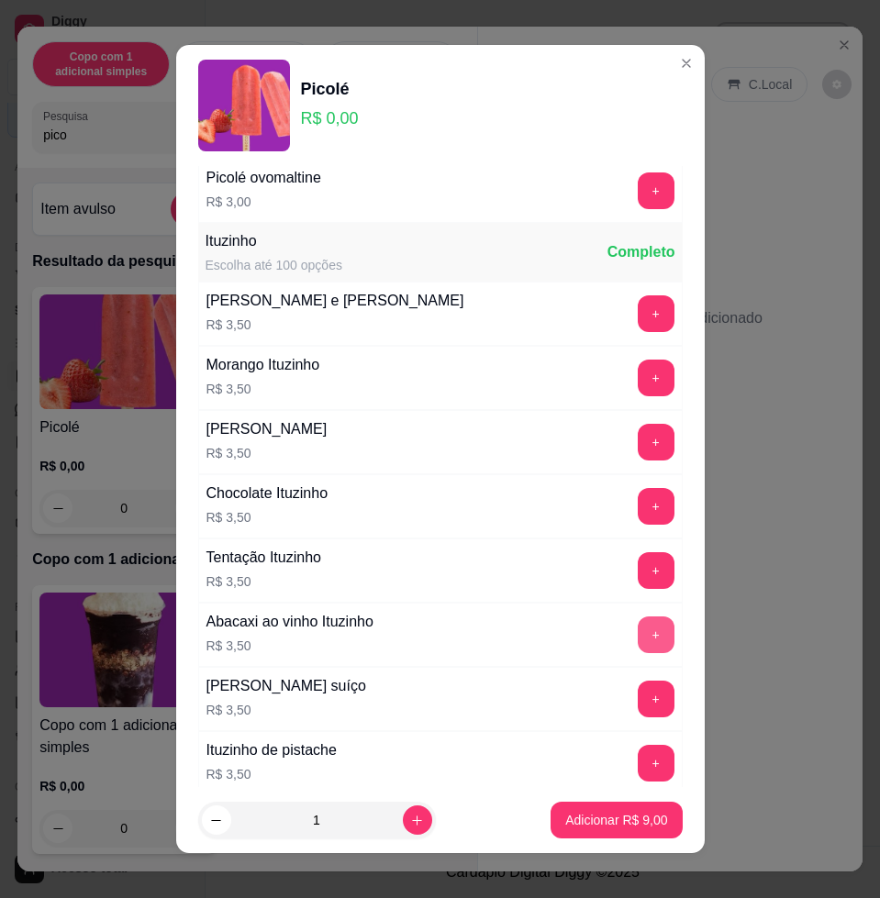
click at [638, 641] on button "+" at bounding box center [656, 635] width 37 height 37
click at [638, 305] on button "+" at bounding box center [656, 314] width 36 height 36
click at [638, 383] on button "+" at bounding box center [656, 378] width 37 height 37
click at [638, 385] on button "+" at bounding box center [656, 378] width 37 height 37
click at [638, 385] on button "+" at bounding box center [656, 379] width 36 height 36
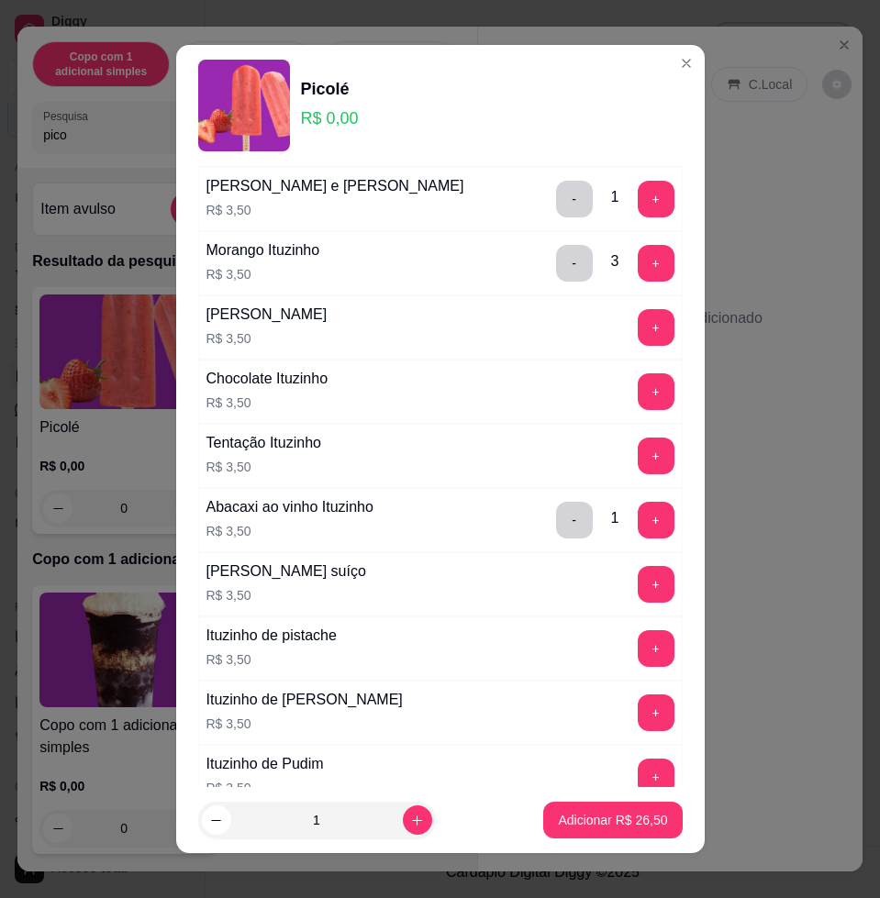
scroll to position [1835, 0]
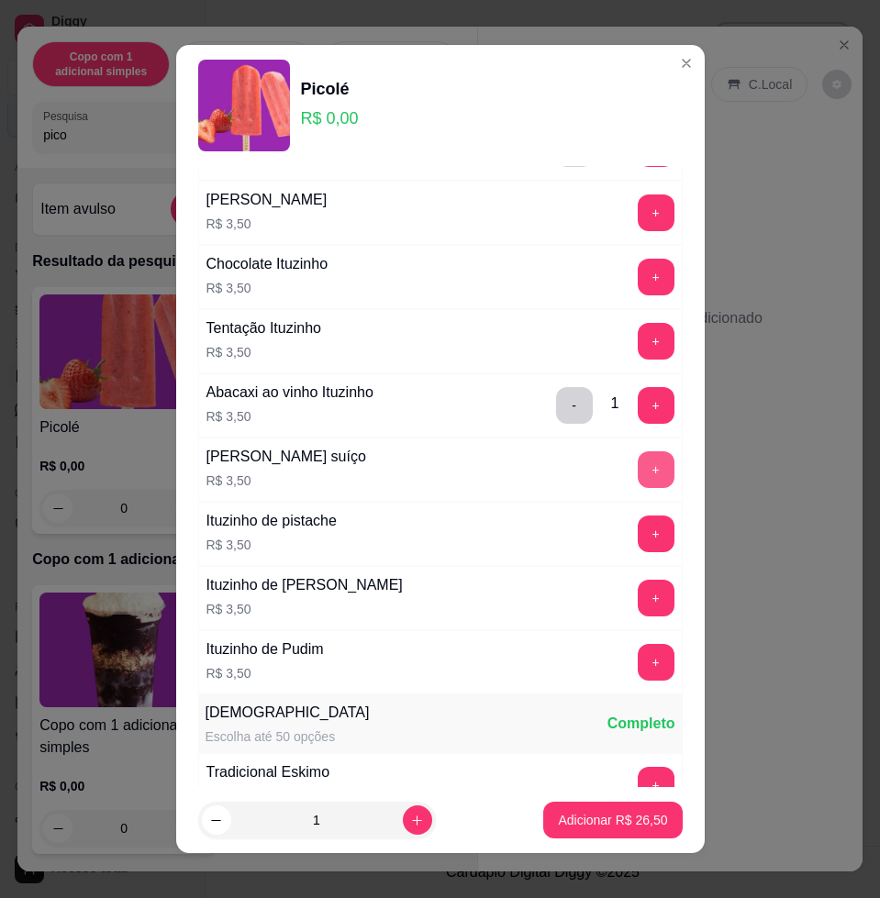
click at [638, 455] on button "+" at bounding box center [656, 470] width 37 height 37
click at [638, 478] on button "+" at bounding box center [656, 470] width 37 height 37
click at [556, 469] on button "-" at bounding box center [574, 470] width 36 height 36
click at [558, 812] on p "Adicionar R$ 30,00" at bounding box center [612, 820] width 109 height 18
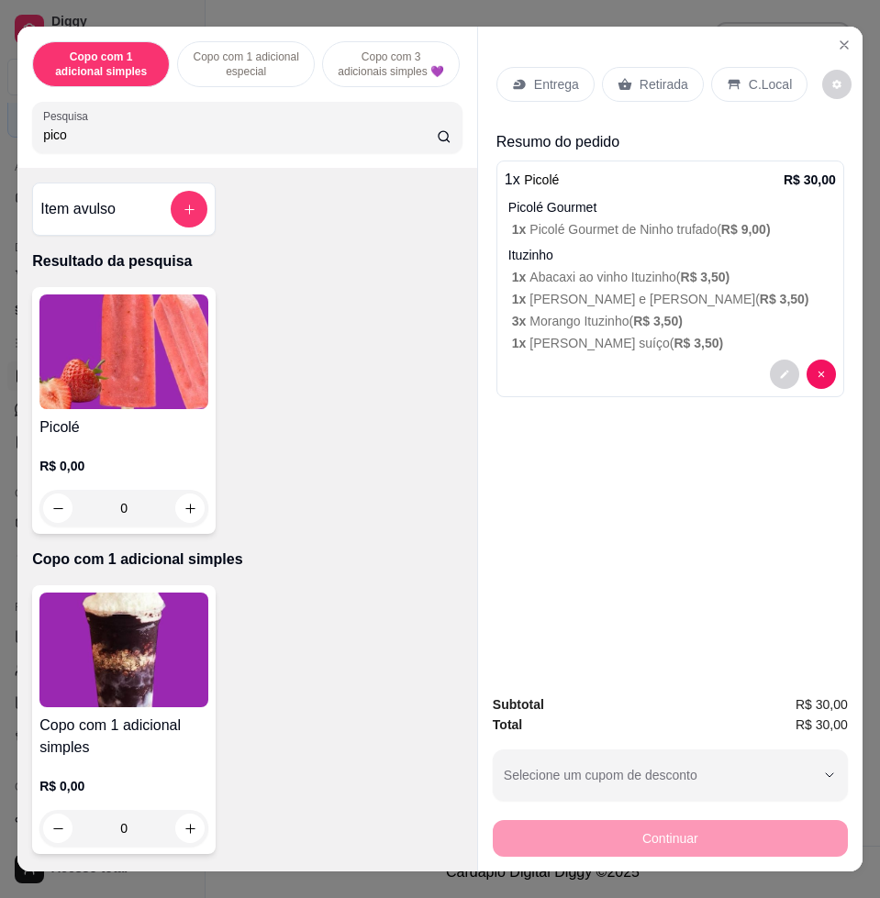
click at [563, 75] on p "Entrega" at bounding box center [556, 84] width 45 height 18
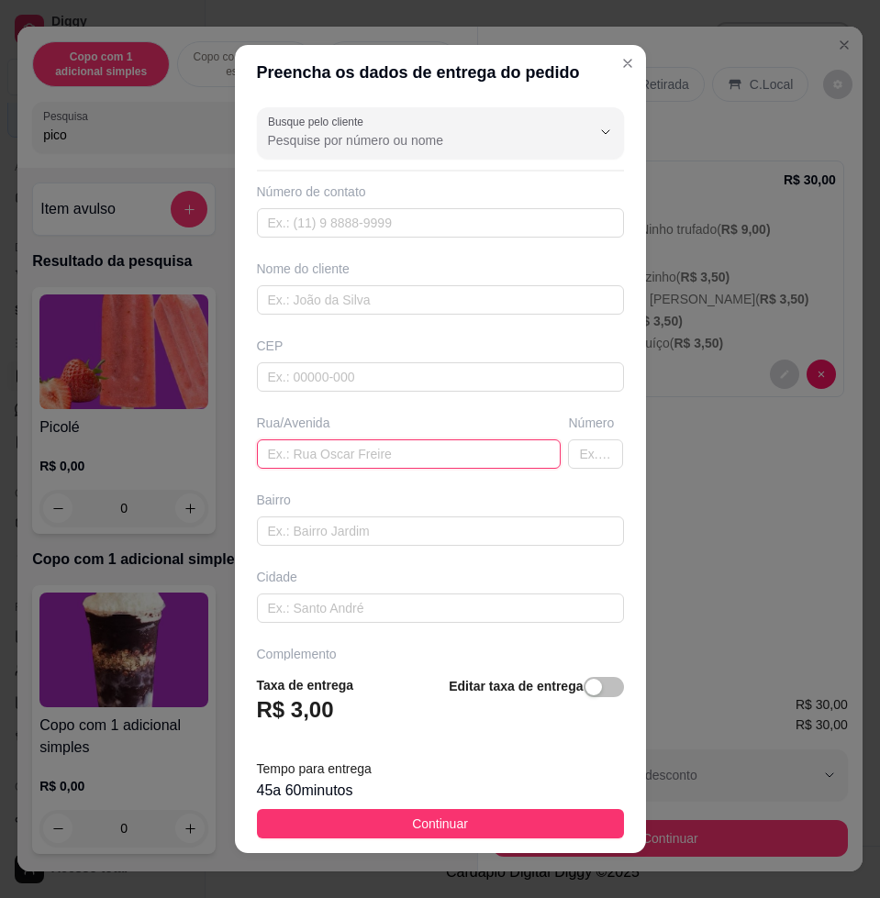
click at [328, 460] on input "text" at bounding box center [409, 454] width 305 height 29
click at [321, 456] on input "moises [PERSON_NAME], n124" at bounding box center [409, 454] width 305 height 29
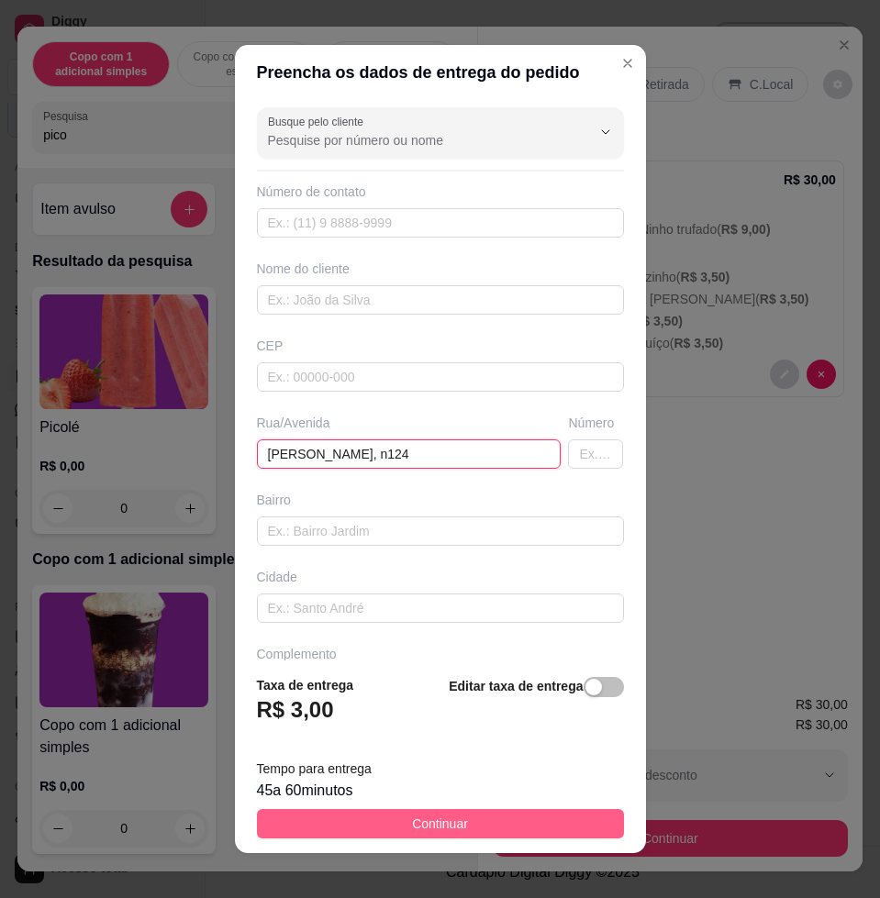
type input "[PERSON_NAME], n124"
click at [454, 818] on button "Continuar" at bounding box center [440, 823] width 367 height 29
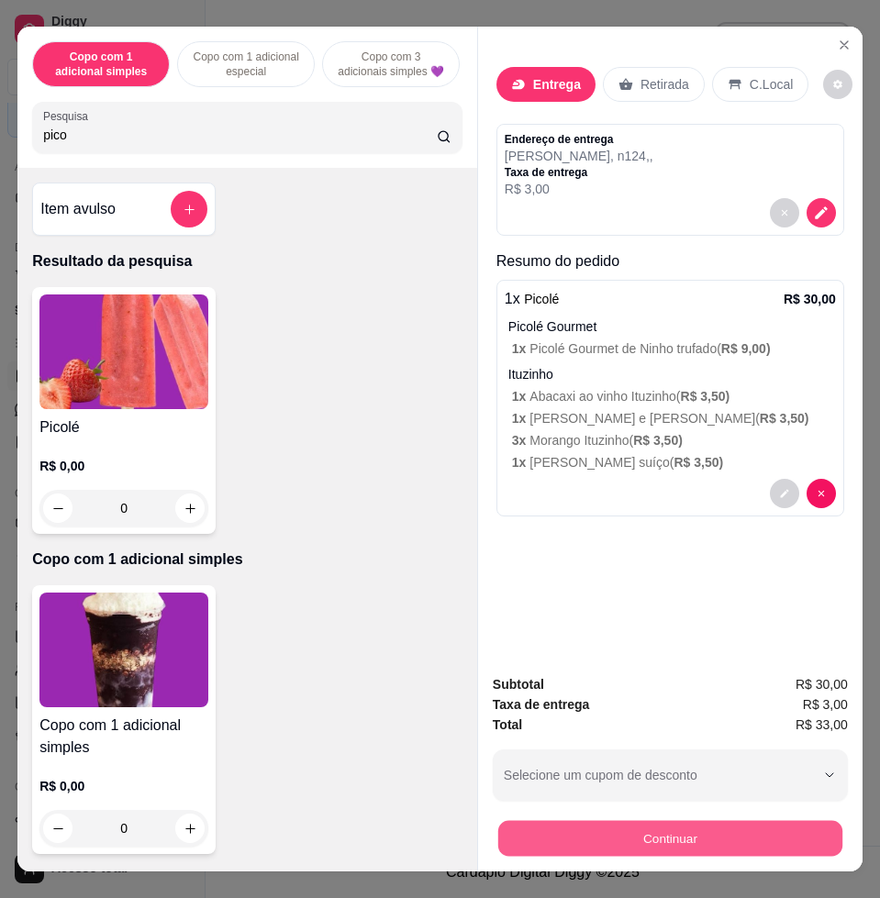
click at [622, 820] on button "Continuar" at bounding box center [670, 838] width 344 height 36
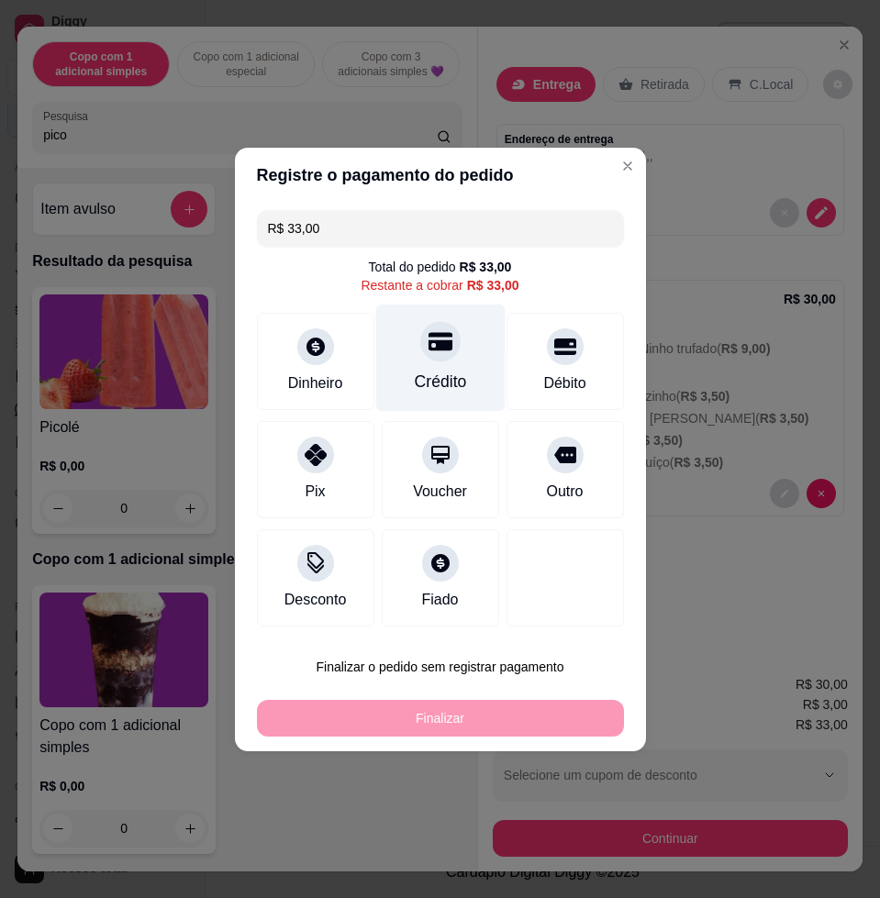
click at [468, 334] on div "Crédito" at bounding box center [439, 357] width 129 height 107
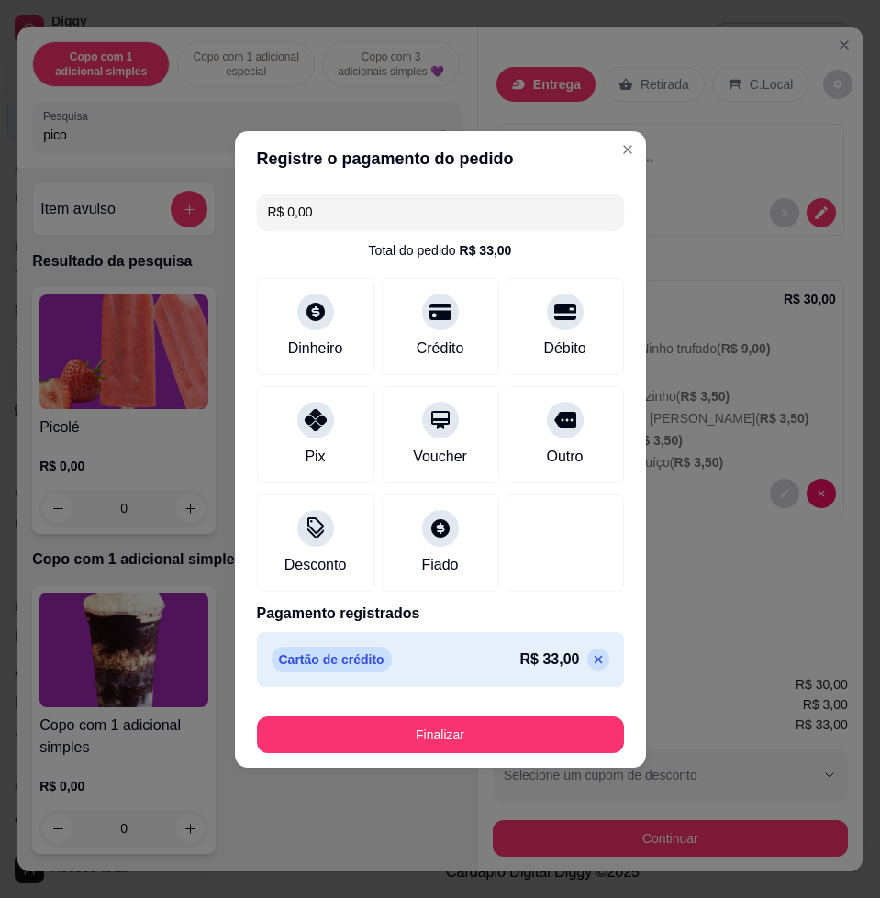
click at [521, 731] on button "Finalizar" at bounding box center [440, 735] width 367 height 37
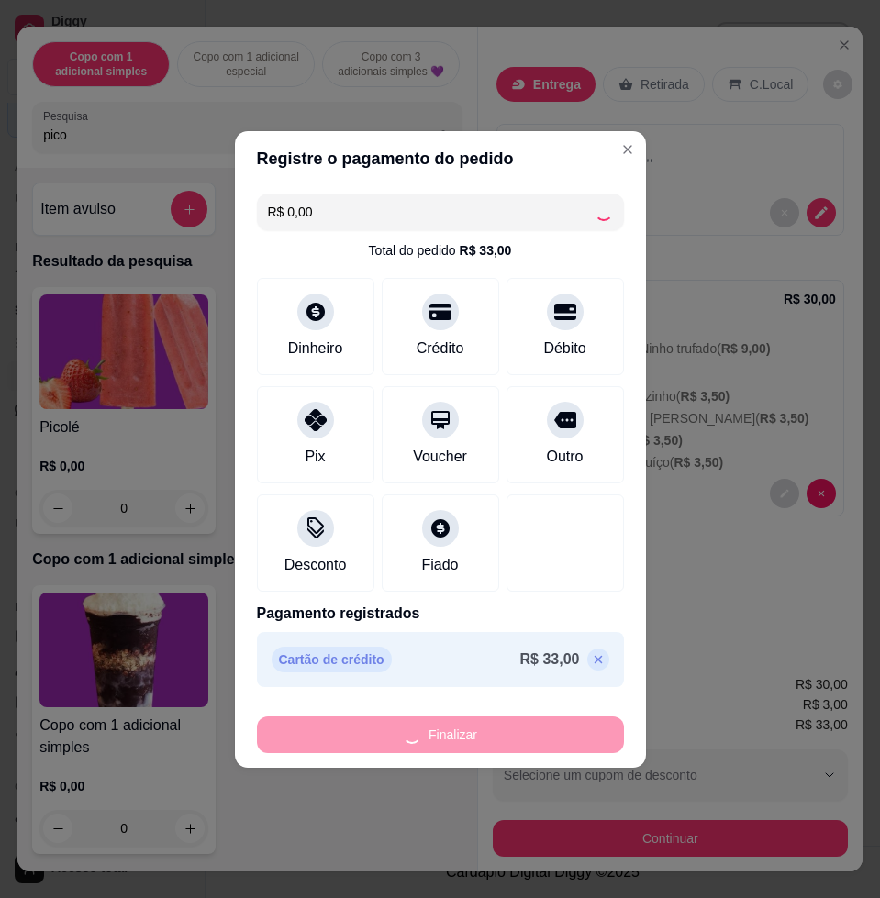
type input "-R$ 33,00"
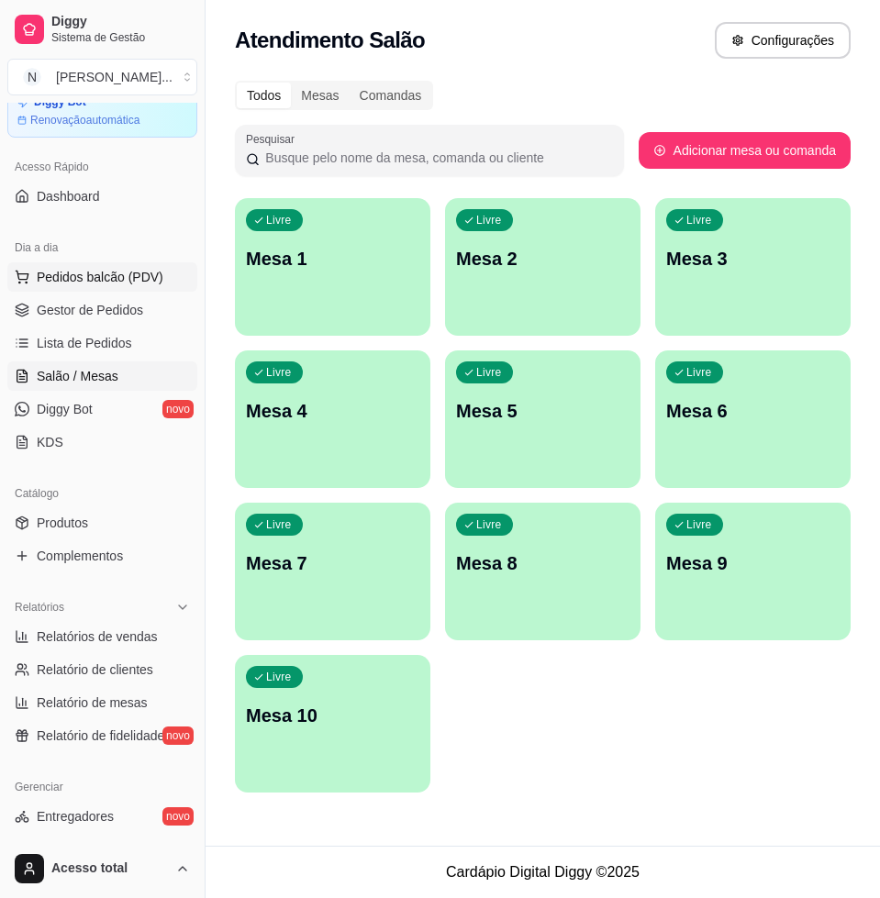
click at [66, 274] on span "Pedidos balcão (PDV)" at bounding box center [100, 277] width 127 height 18
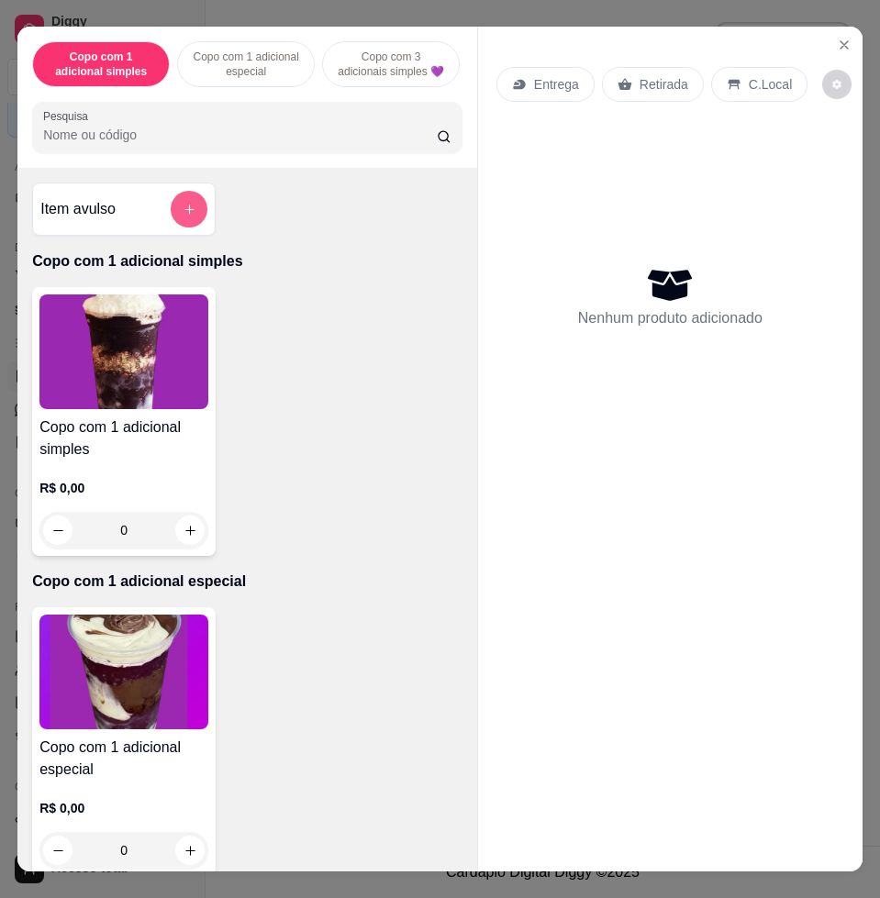
click at [183, 215] on icon "add-separate-item" at bounding box center [190, 210] width 14 height 14
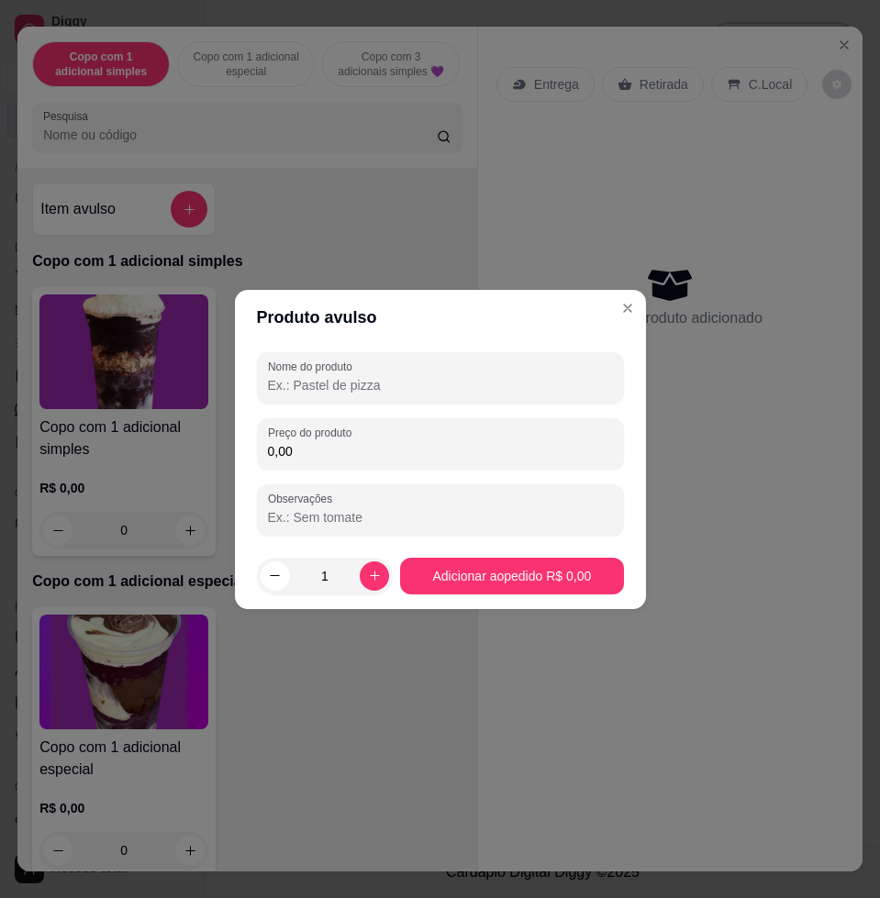
click at [287, 543] on footer "1 Adicionar ao pedido R$ 0,00" at bounding box center [440, 576] width 411 height 66
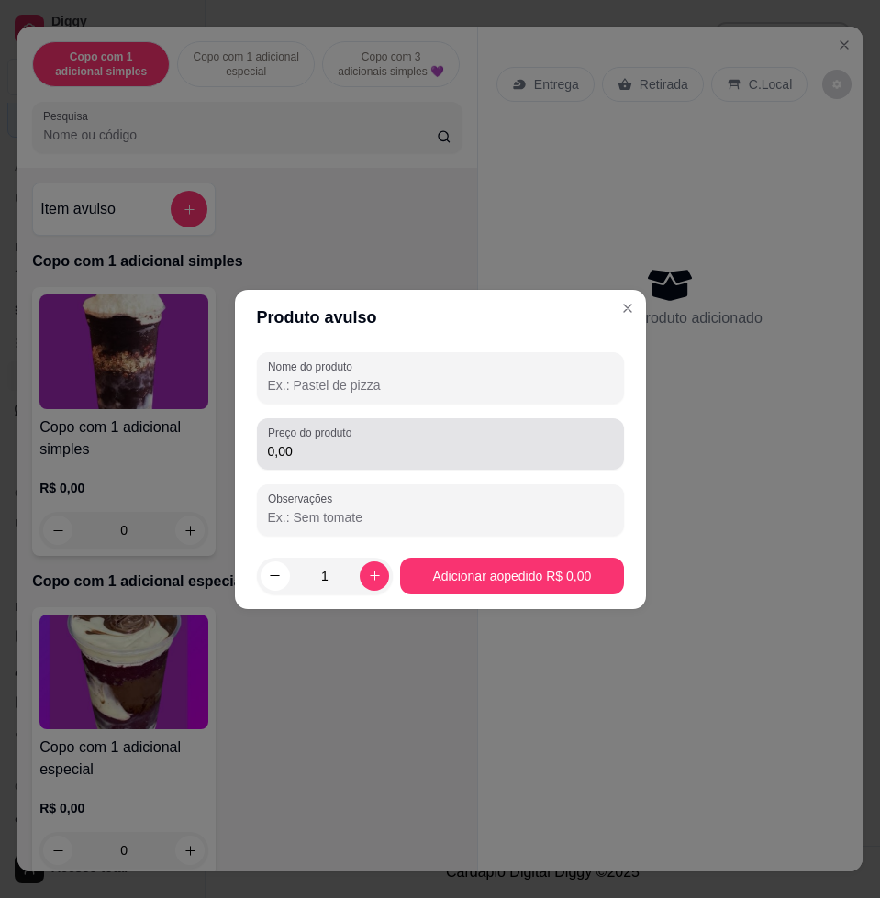
click at [470, 438] on div "0,00" at bounding box center [440, 444] width 345 height 37
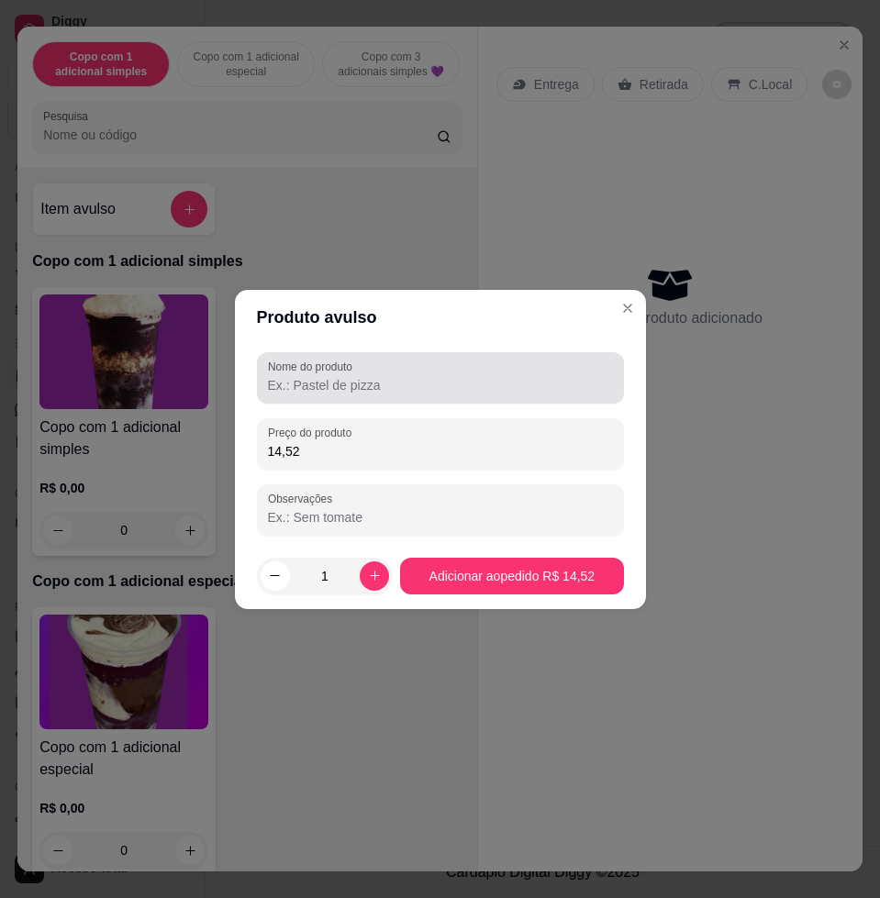
type input "14,52"
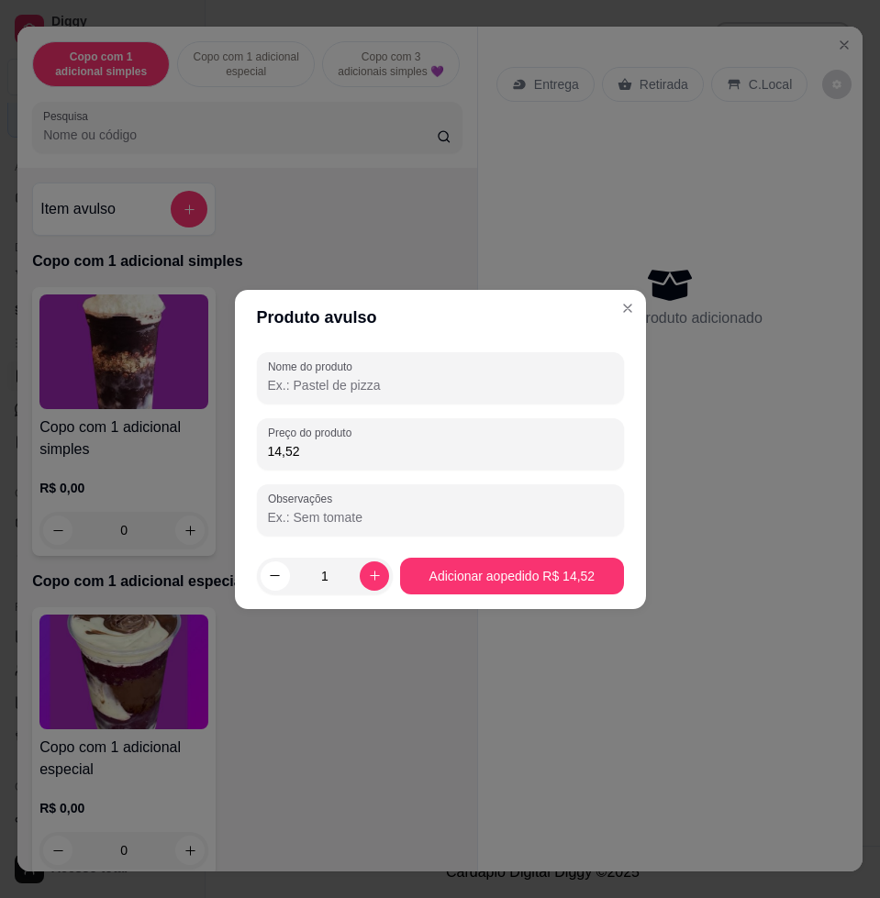
click at [446, 377] on input "Nome do produto" at bounding box center [440, 385] width 345 height 18
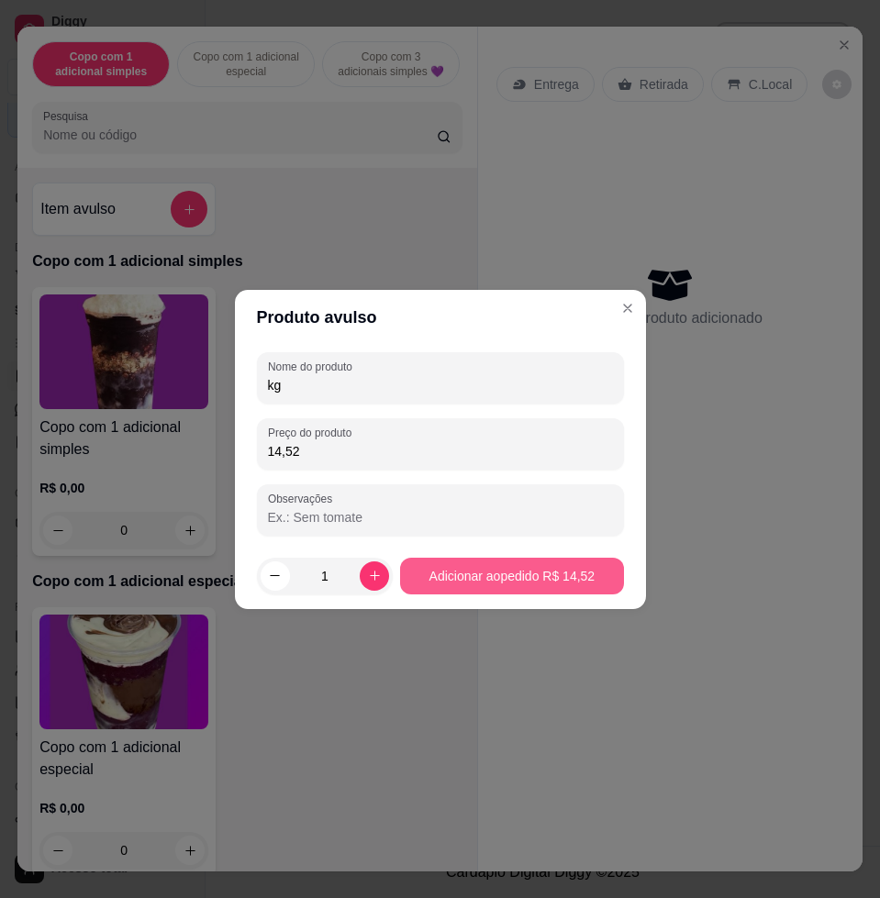
type input "kg"
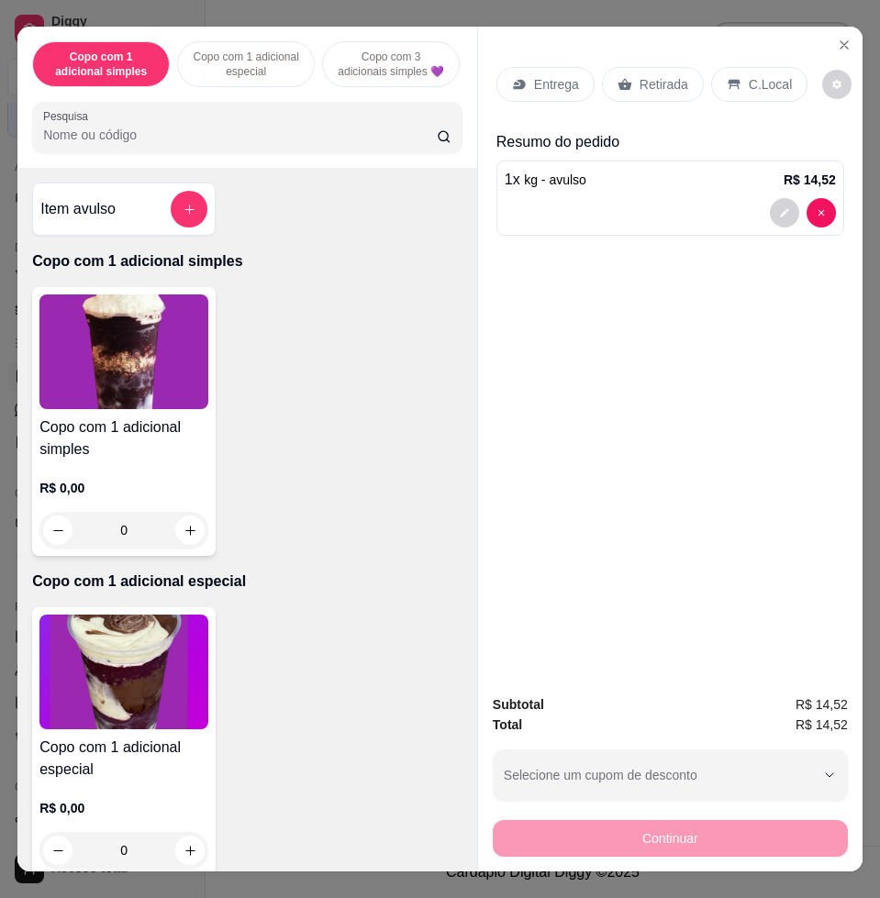
click at [772, 67] on div "C.Local" at bounding box center [759, 84] width 96 height 35
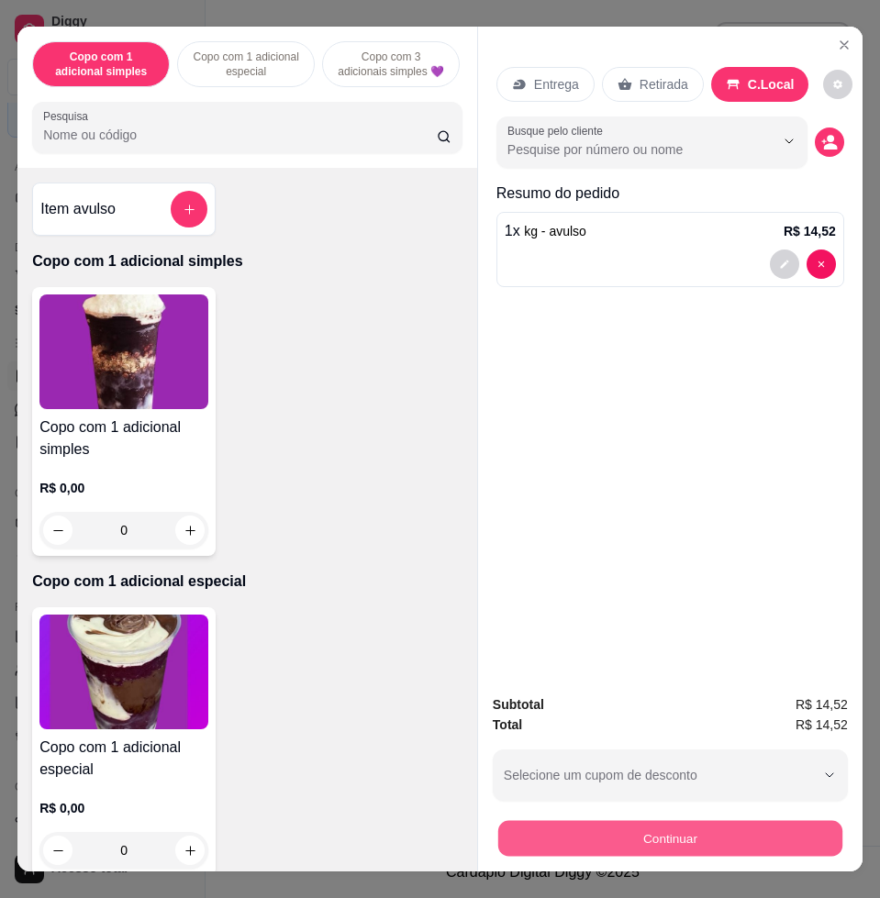
click at [688, 832] on button "Continuar" at bounding box center [670, 838] width 344 height 36
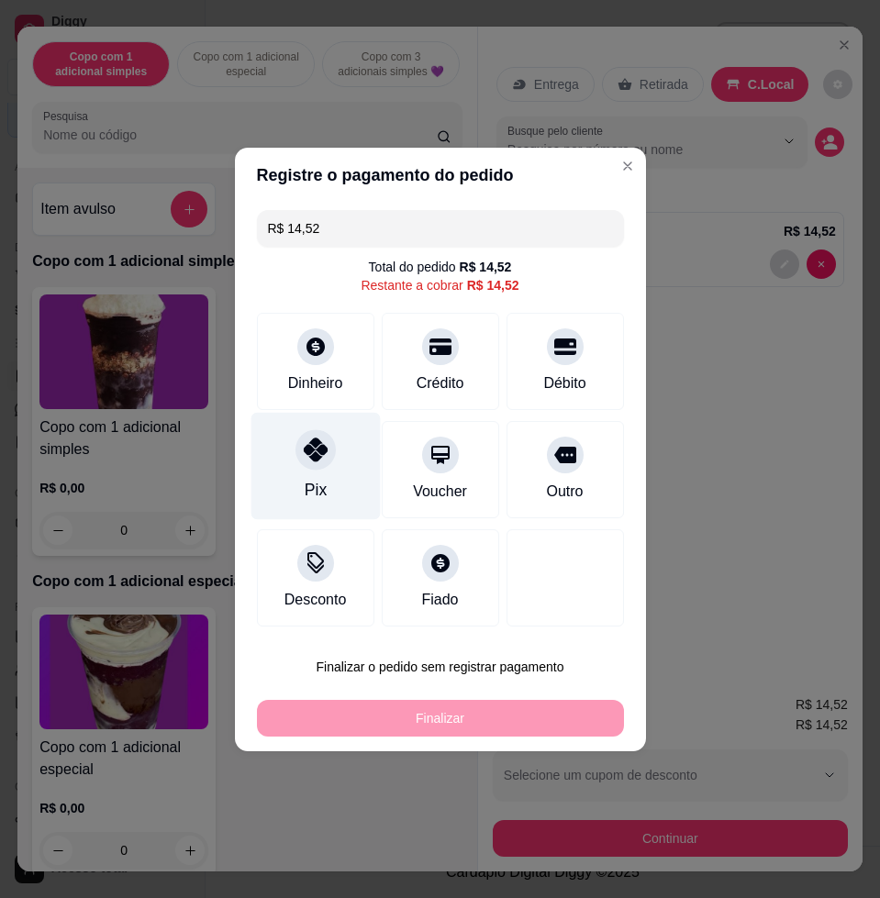
click at [286, 457] on div "Pix" at bounding box center [315, 465] width 129 height 107
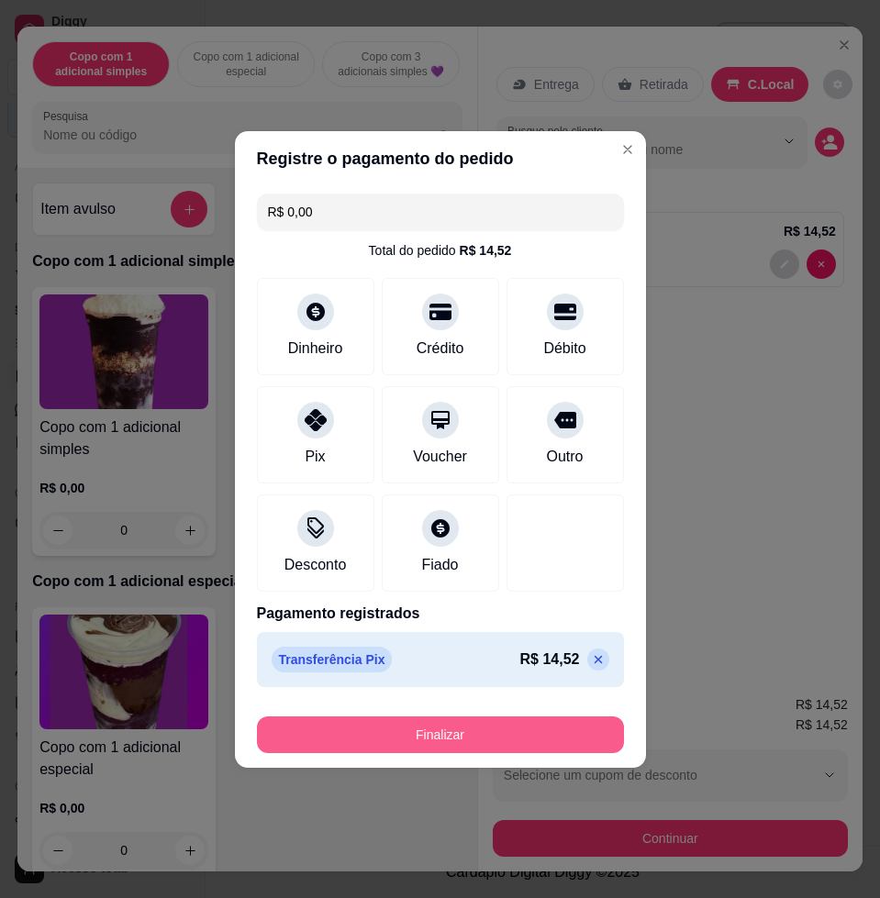
click at [442, 734] on button "Finalizar" at bounding box center [440, 735] width 367 height 37
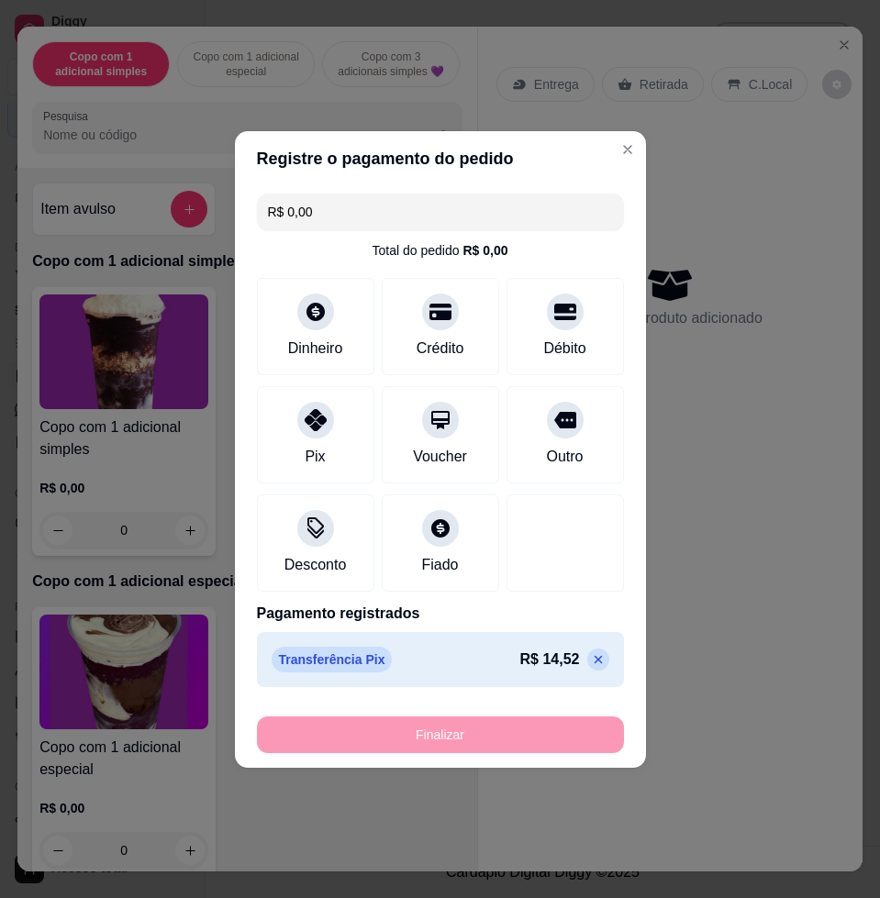
type input "-R$ 14,52"
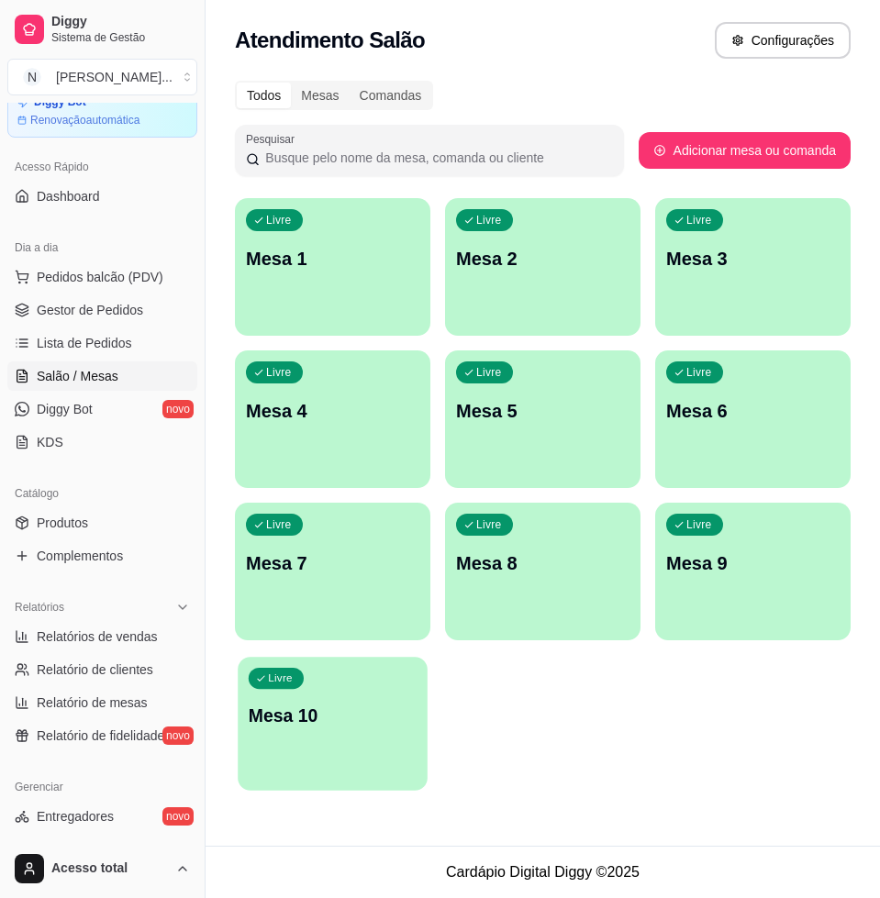
click at [402, 678] on div "Livre Mesa 10" at bounding box center [333, 713] width 190 height 112
click at [53, 269] on span "Pedidos balcão (PDV)" at bounding box center [100, 277] width 127 height 18
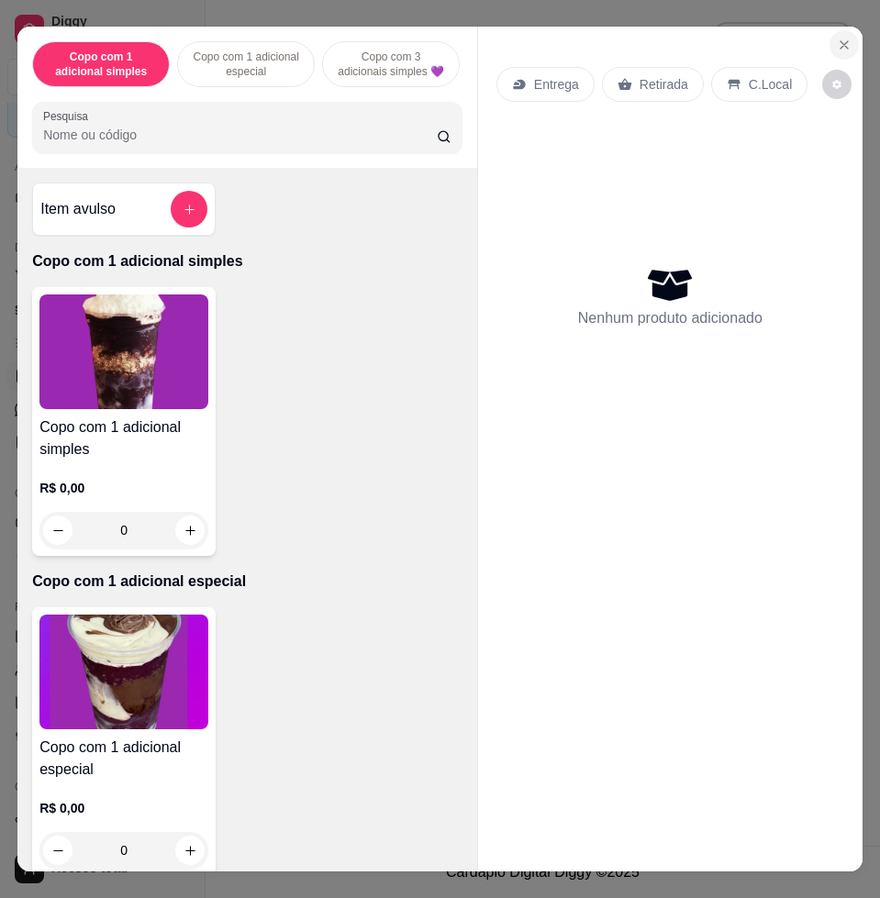
click at [854, 24] on div "Copo com 1 adicional simples Copo com 1 adicional especial Copo com 3 adicionai…" at bounding box center [440, 449] width 880 height 898
click at [837, 38] on icon "Close" at bounding box center [844, 45] width 15 height 15
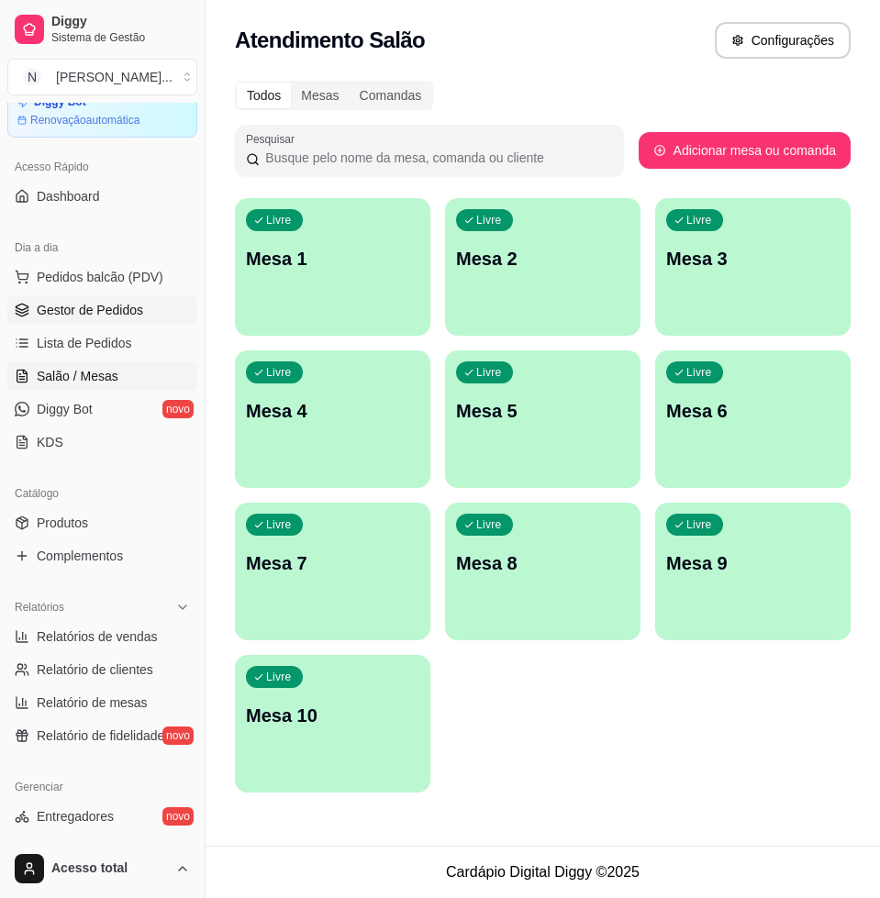
click at [67, 320] on link "Gestor de Pedidos" at bounding box center [102, 310] width 190 height 29
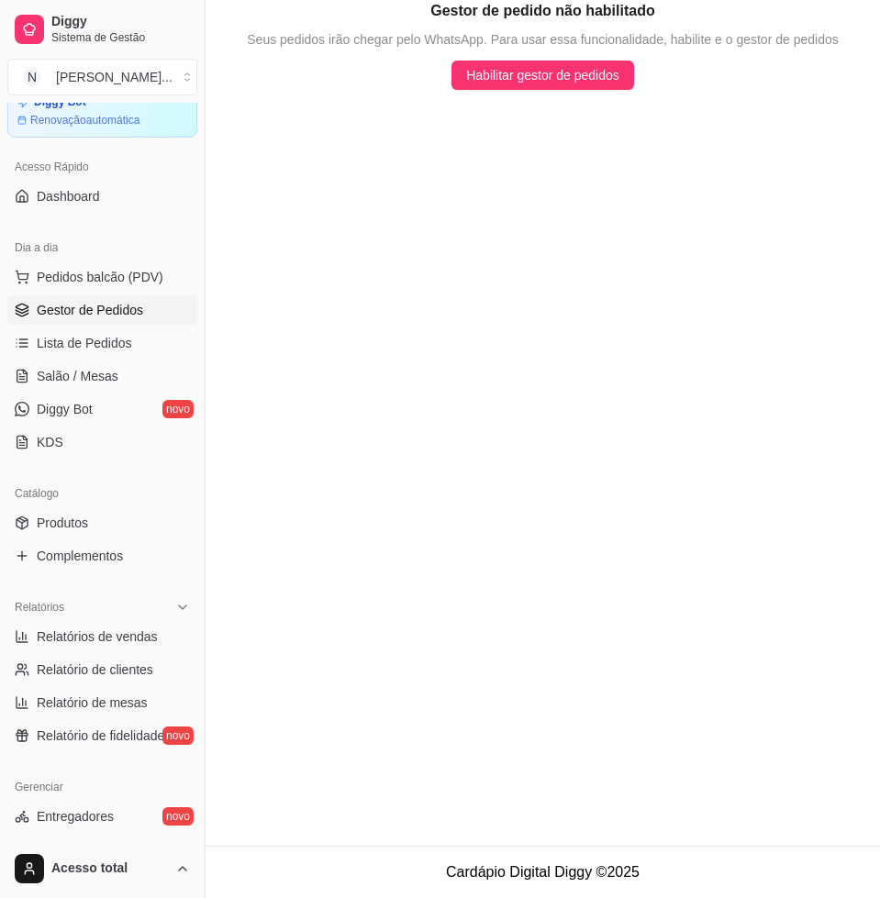
click at [68, 326] on ul "Pedidos balcão (PDV) Gestor de Pedidos Lista de Pedidos Salão / Mesas Diggy Bot…" at bounding box center [102, 359] width 190 height 195
click at [70, 345] on span "Lista de Pedidos" at bounding box center [84, 343] width 95 height 18
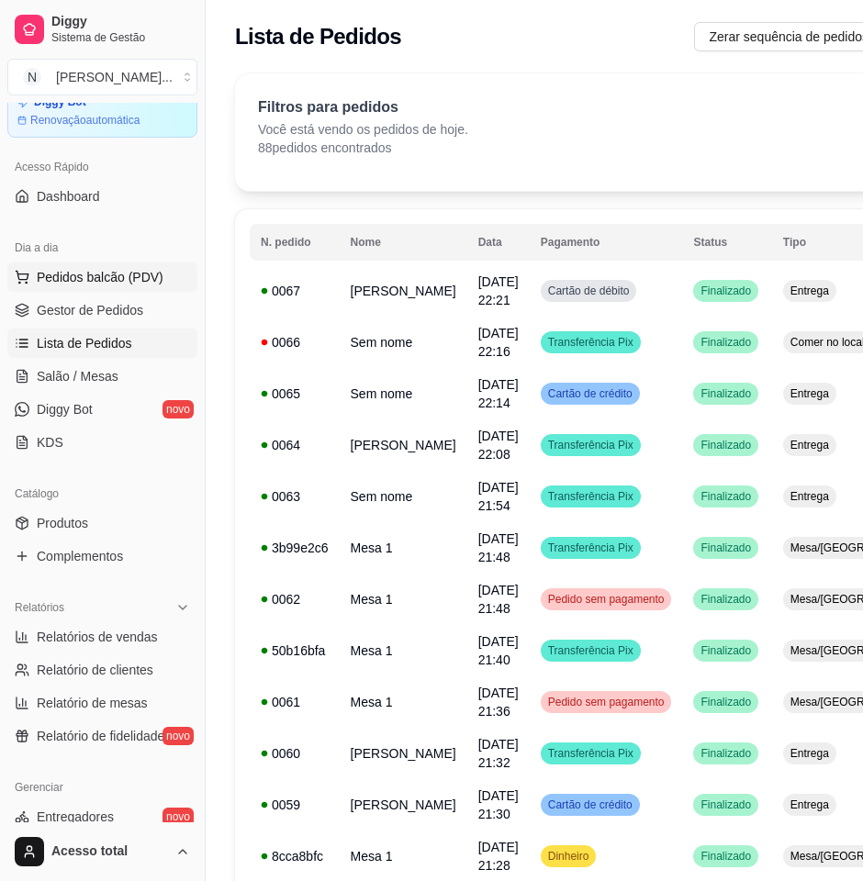
click at [61, 281] on span "Pedidos balcão (PDV)" at bounding box center [100, 277] width 127 height 18
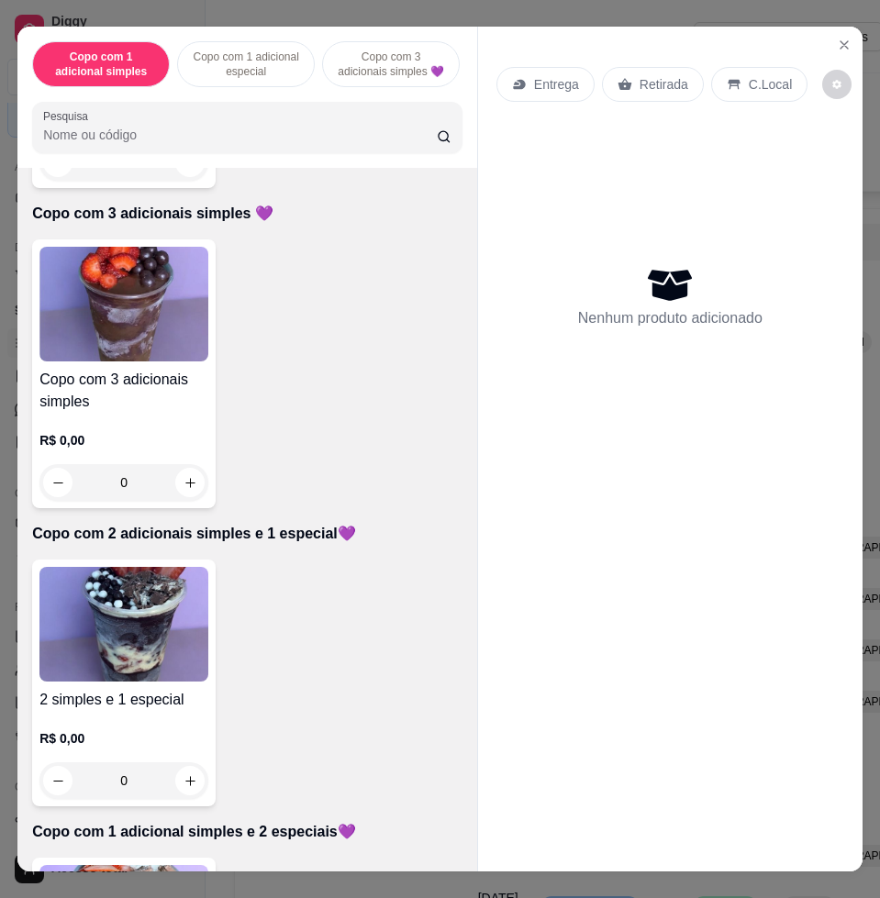
scroll to position [918, 0]
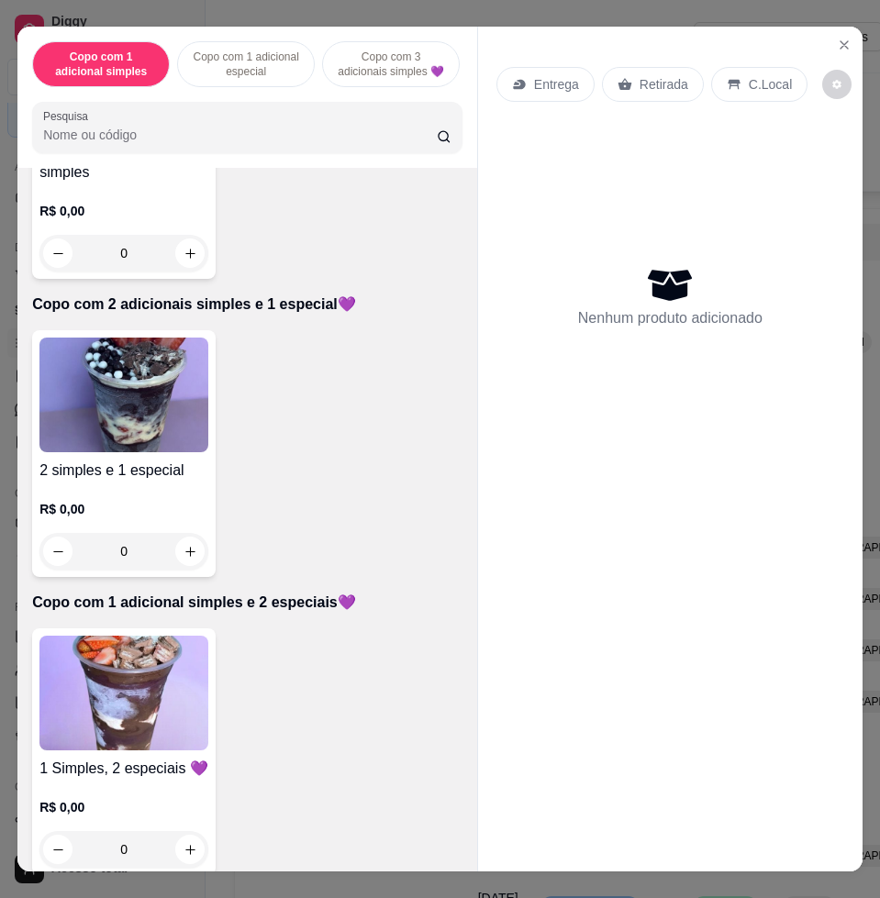
click at [162, 704] on img at bounding box center [123, 693] width 169 height 115
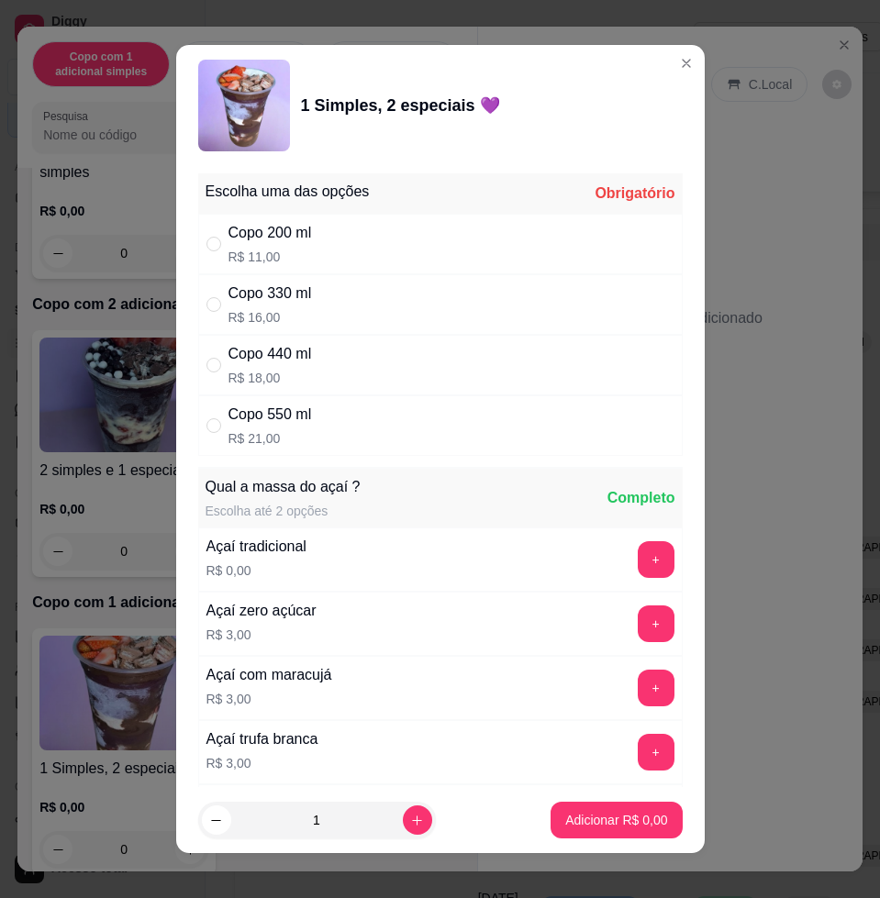
click at [326, 362] on div "Copo 440 ml R$ 18,00" at bounding box center [440, 365] width 485 height 61
radio input "true"
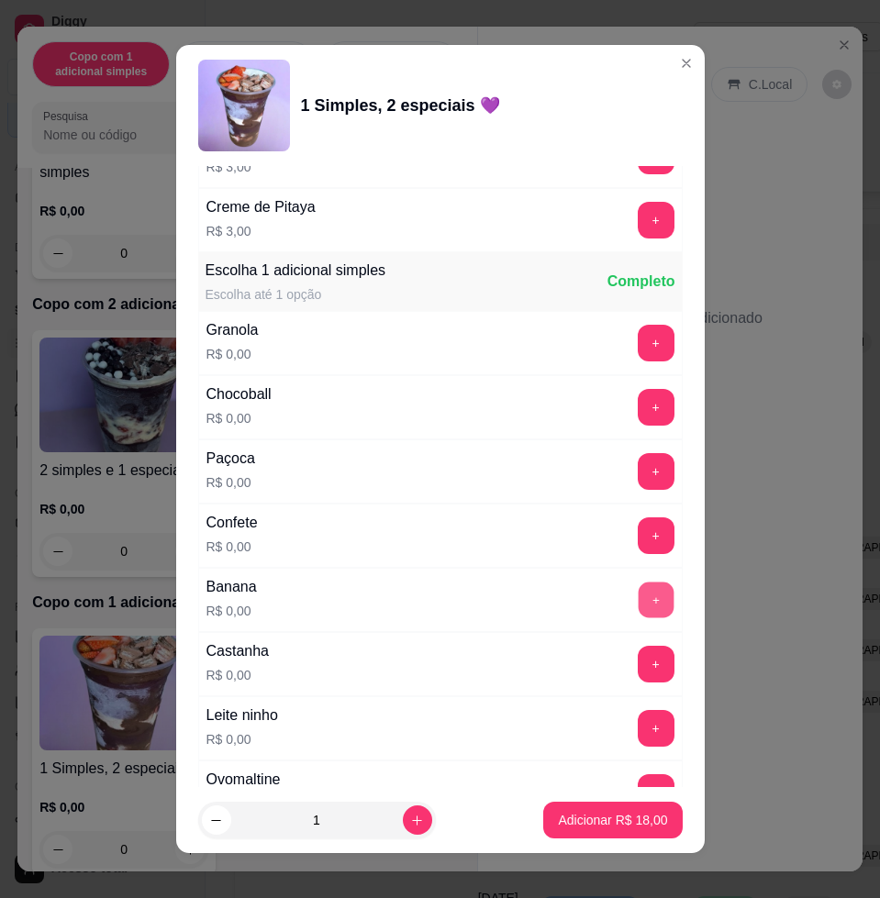
click at [638, 606] on button "+" at bounding box center [656, 601] width 36 height 36
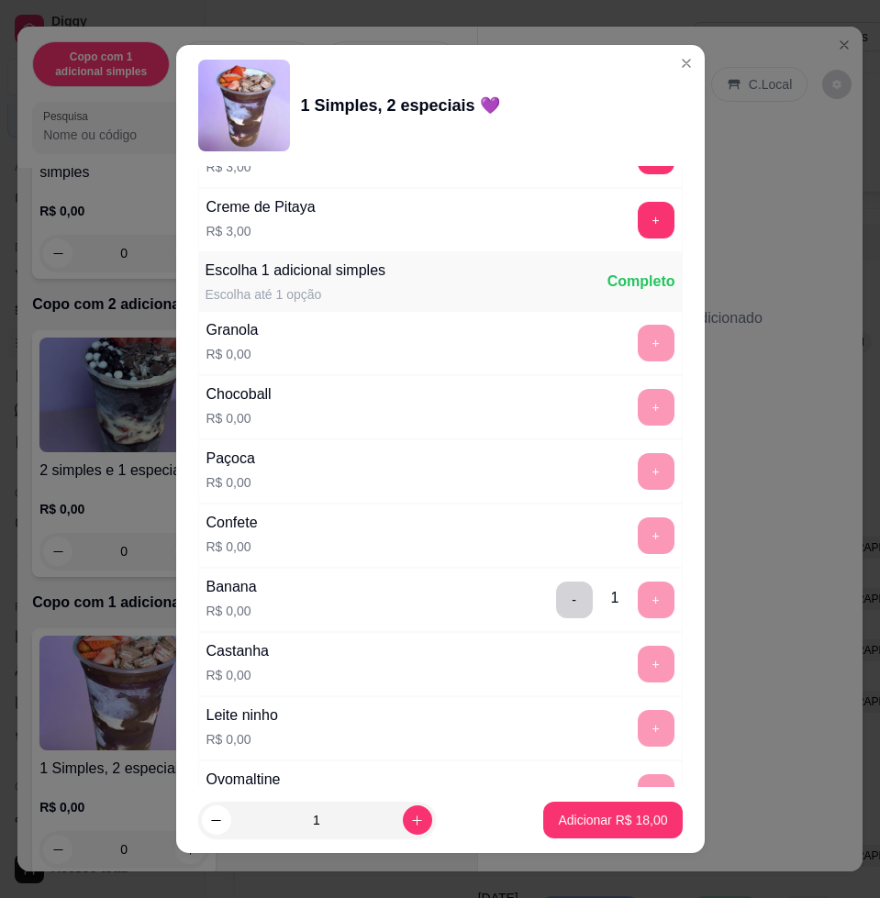
scroll to position [1377, 0]
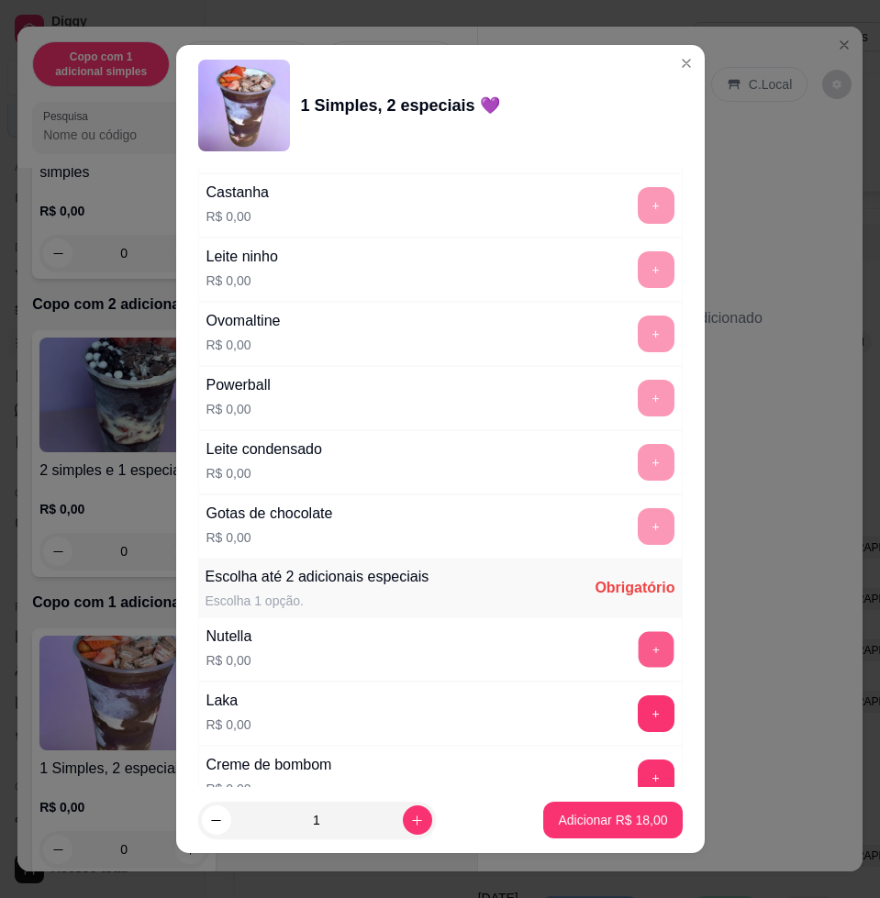
click at [638, 642] on button "+" at bounding box center [656, 650] width 36 height 36
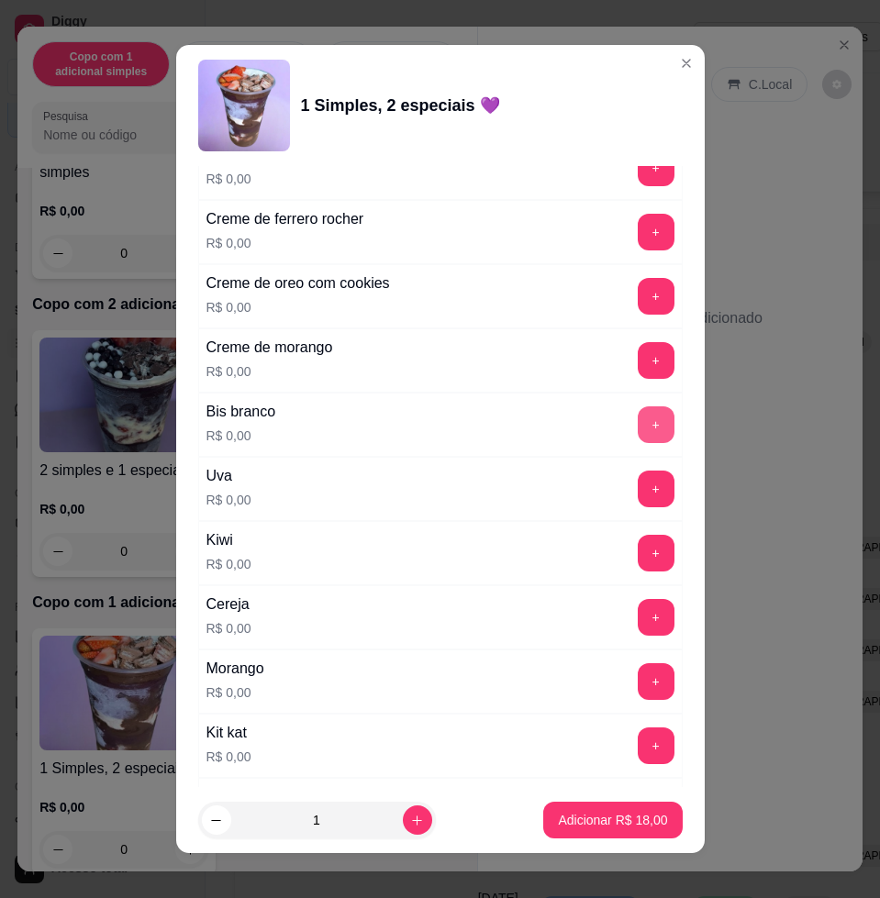
scroll to position [2294, 0]
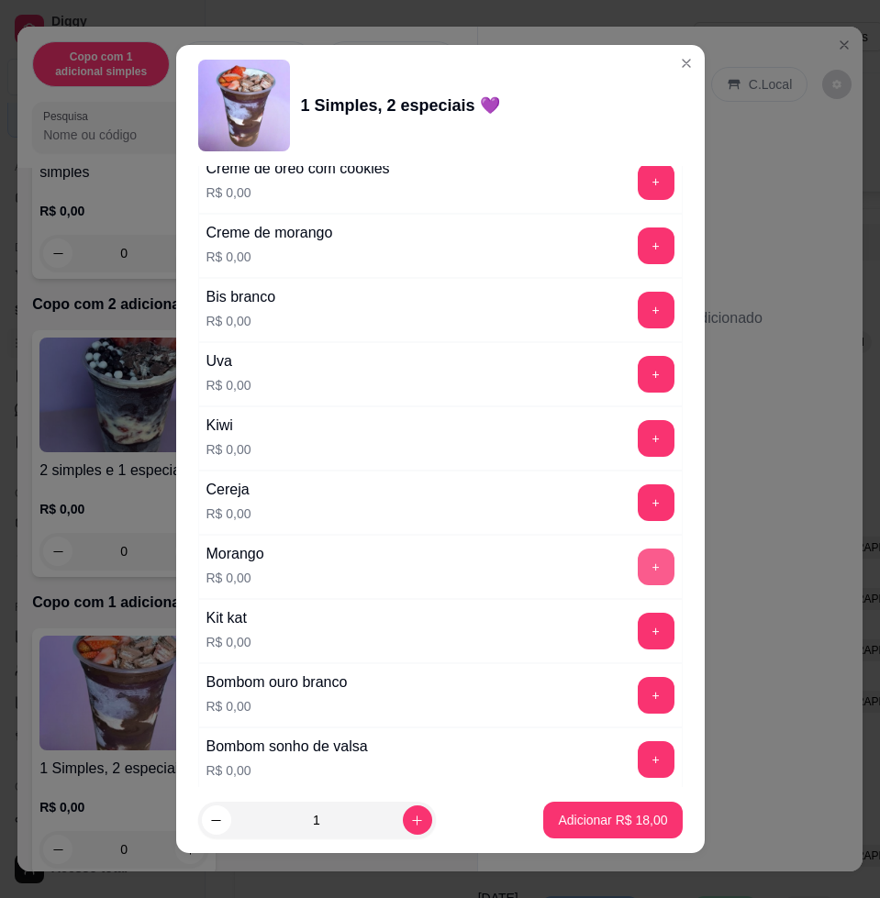
click at [638, 561] on button "+" at bounding box center [656, 567] width 37 height 37
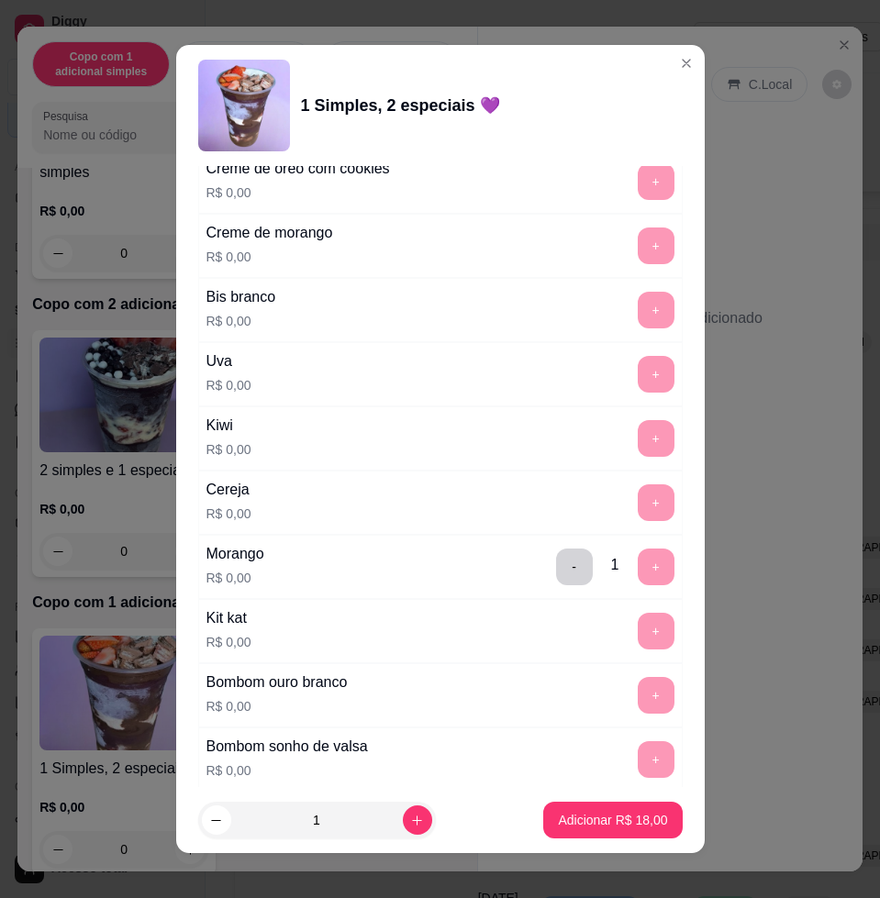
click at [615, 815] on button "Adicionar R$ 18,00" at bounding box center [612, 820] width 139 height 37
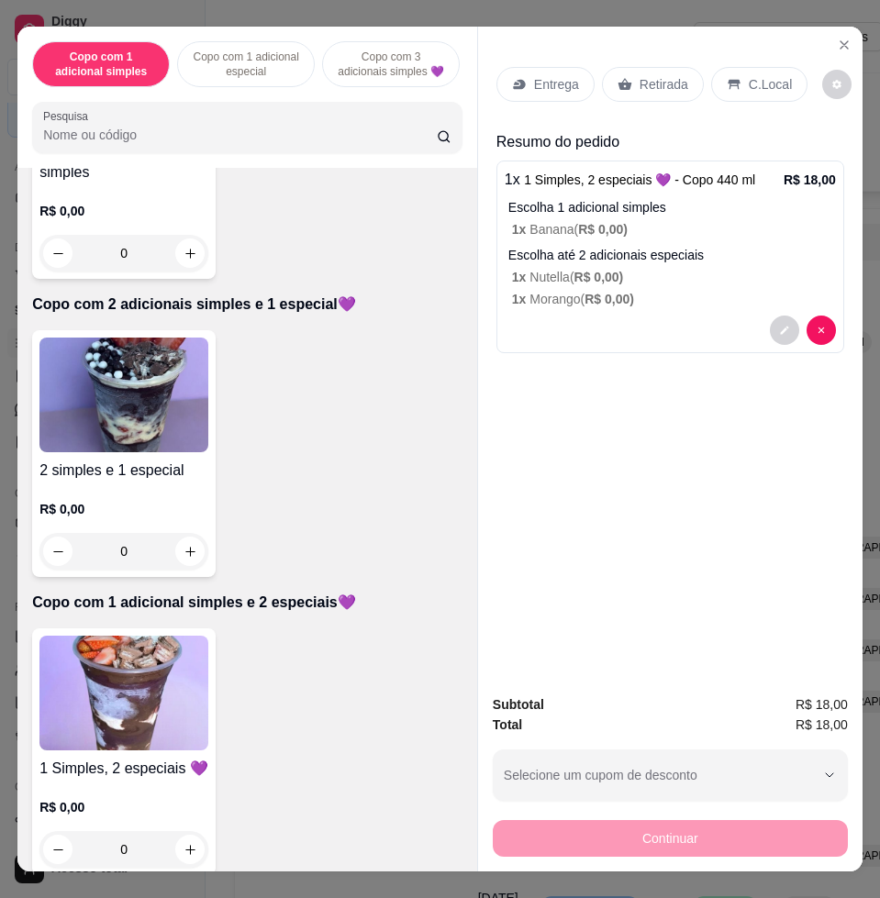
click at [523, 90] on div "Entrega" at bounding box center [545, 84] width 98 height 35
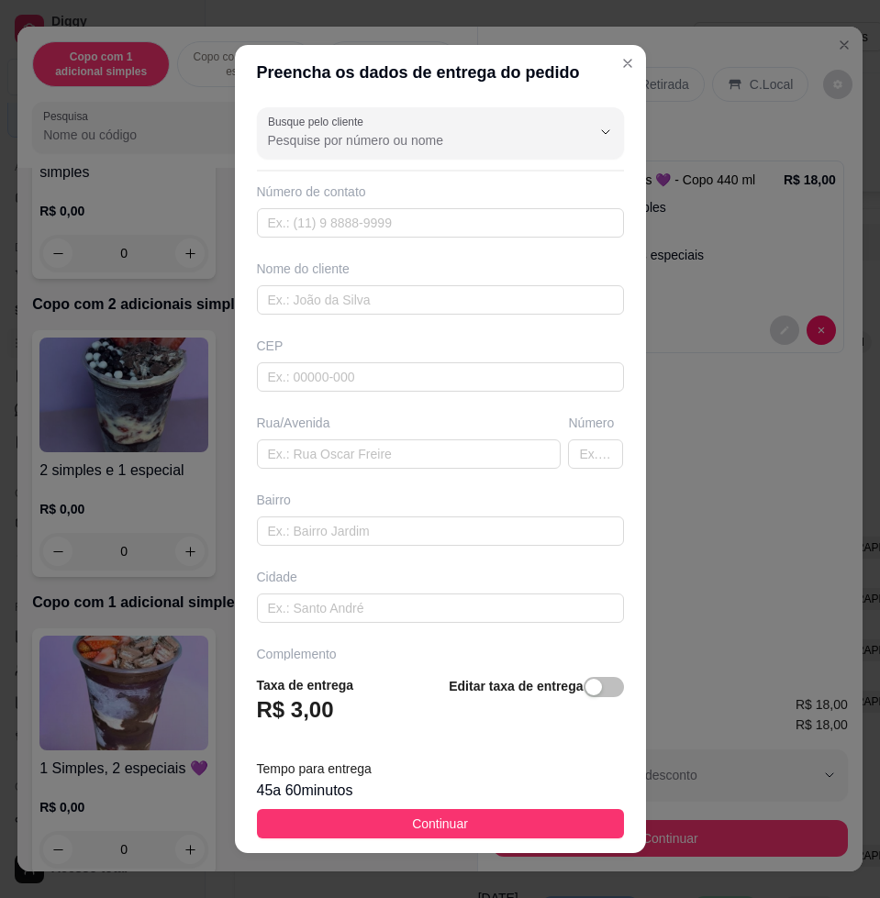
click at [350, 272] on div "Nome do cliente" at bounding box center [440, 269] width 367 height 18
click at [357, 287] on input "text" at bounding box center [440, 299] width 367 height 29
type input "[PERSON_NAME]"
click at [329, 438] on div "Rua/Avenida" at bounding box center [409, 441] width 312 height 55
click at [329, 440] on input "text" at bounding box center [409, 454] width 305 height 29
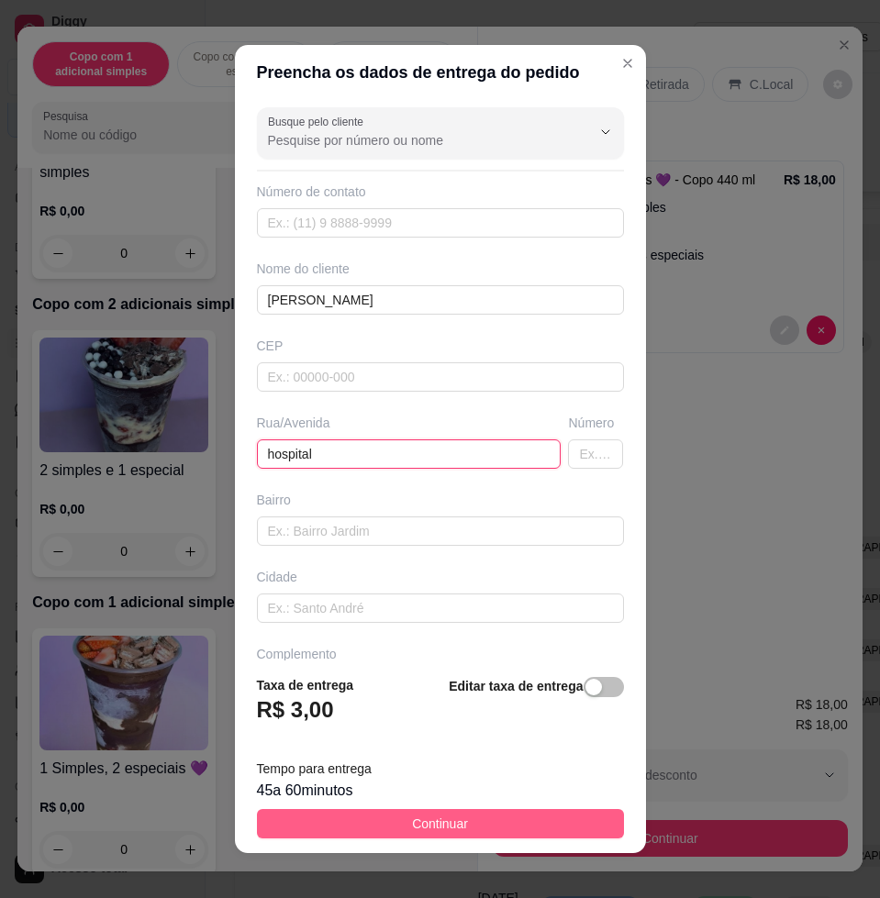
type input "hospital"
click at [506, 831] on button "Continuar" at bounding box center [440, 823] width 367 height 29
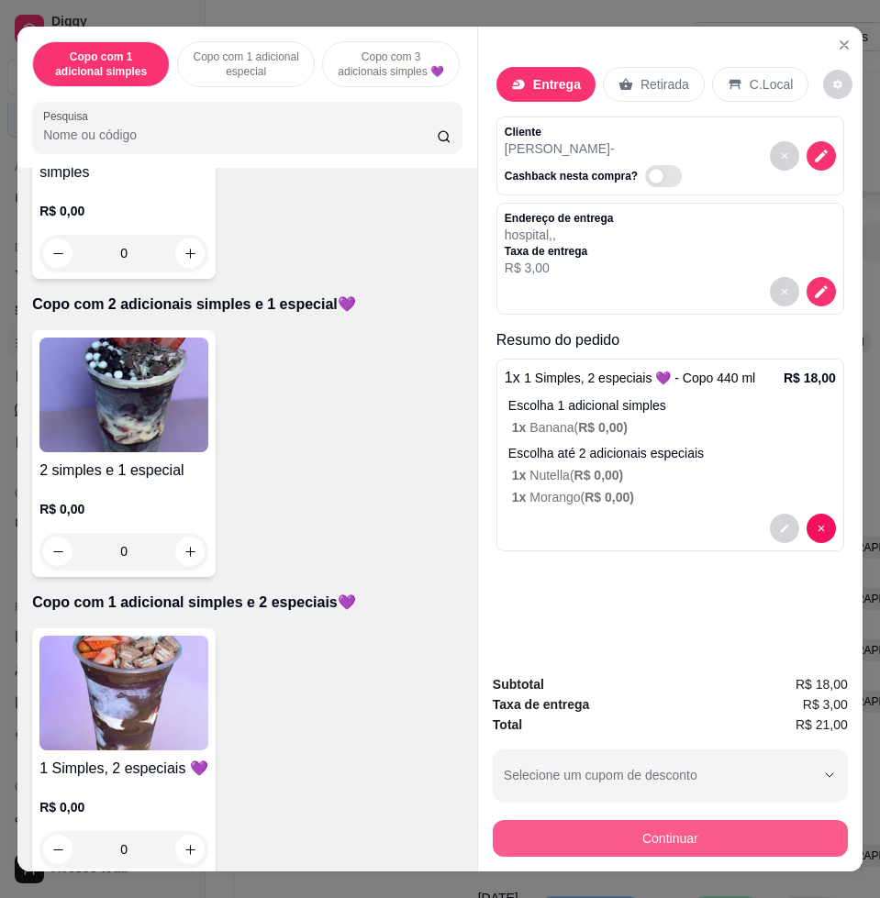
click at [641, 820] on button "Continuar" at bounding box center [670, 838] width 355 height 37
click at [600, 825] on button "Continuar" at bounding box center [670, 838] width 355 height 37
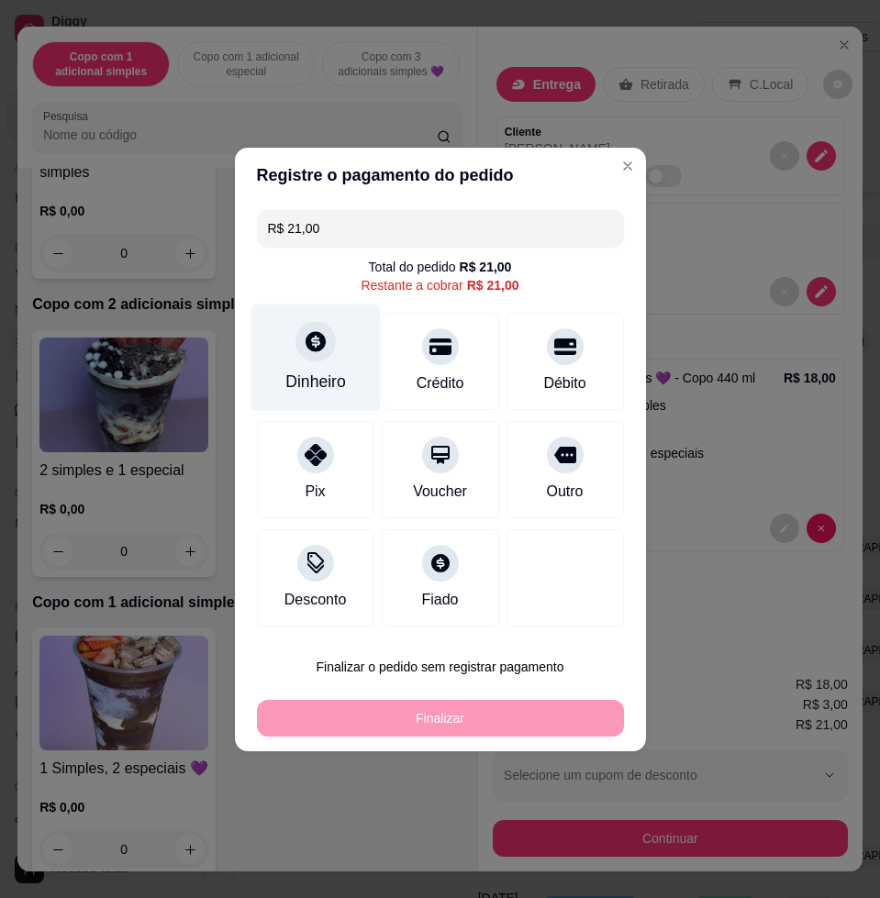
drag, startPoint x: 348, startPoint y: 383, endPoint x: 345, endPoint y: 394, distance: 11.4
click at [345, 394] on div "Dinheiro" at bounding box center [315, 357] width 129 height 107
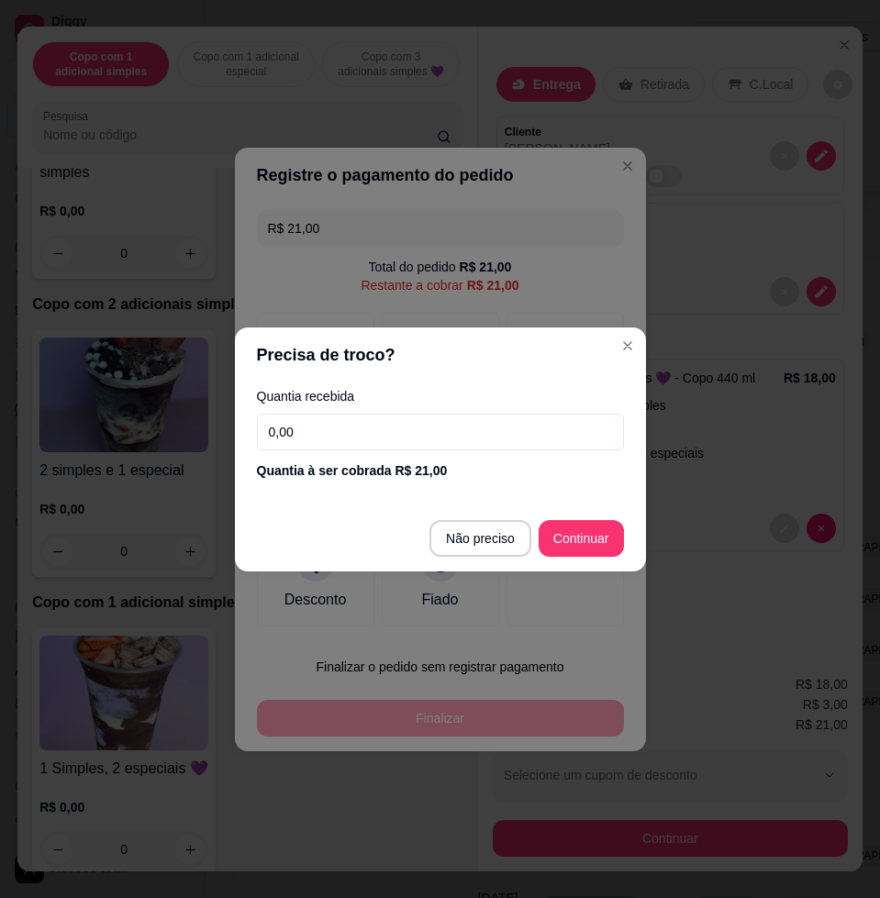
click at [444, 441] on input "0,00" at bounding box center [440, 432] width 367 height 37
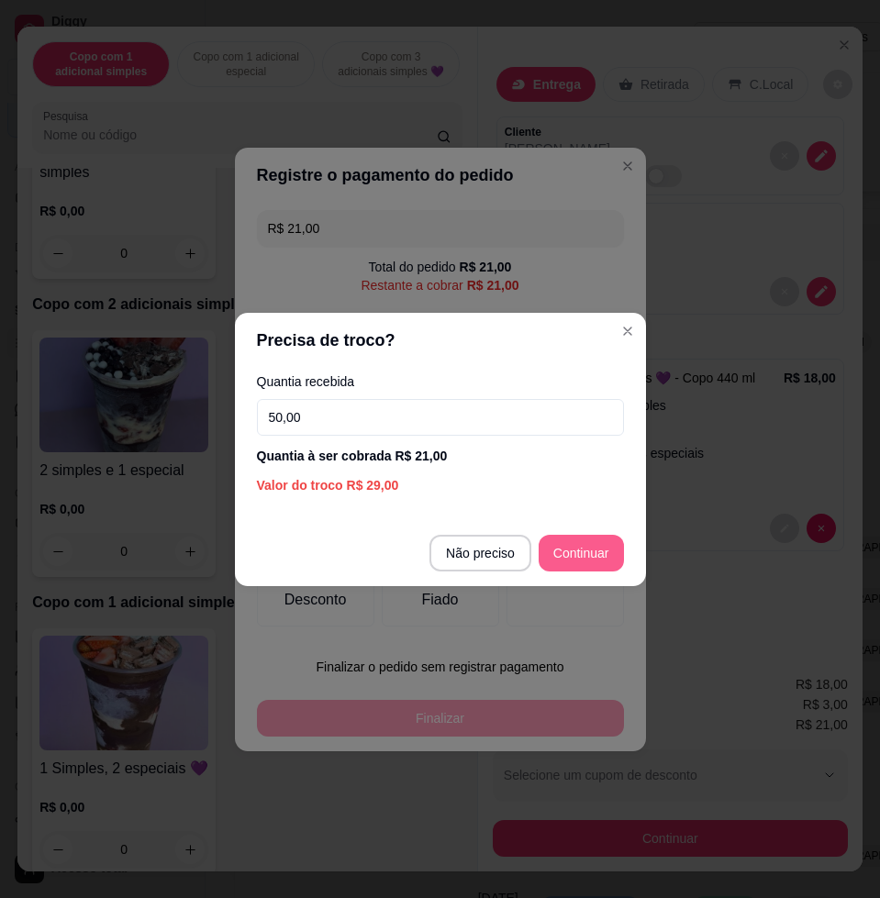
type input "50,00"
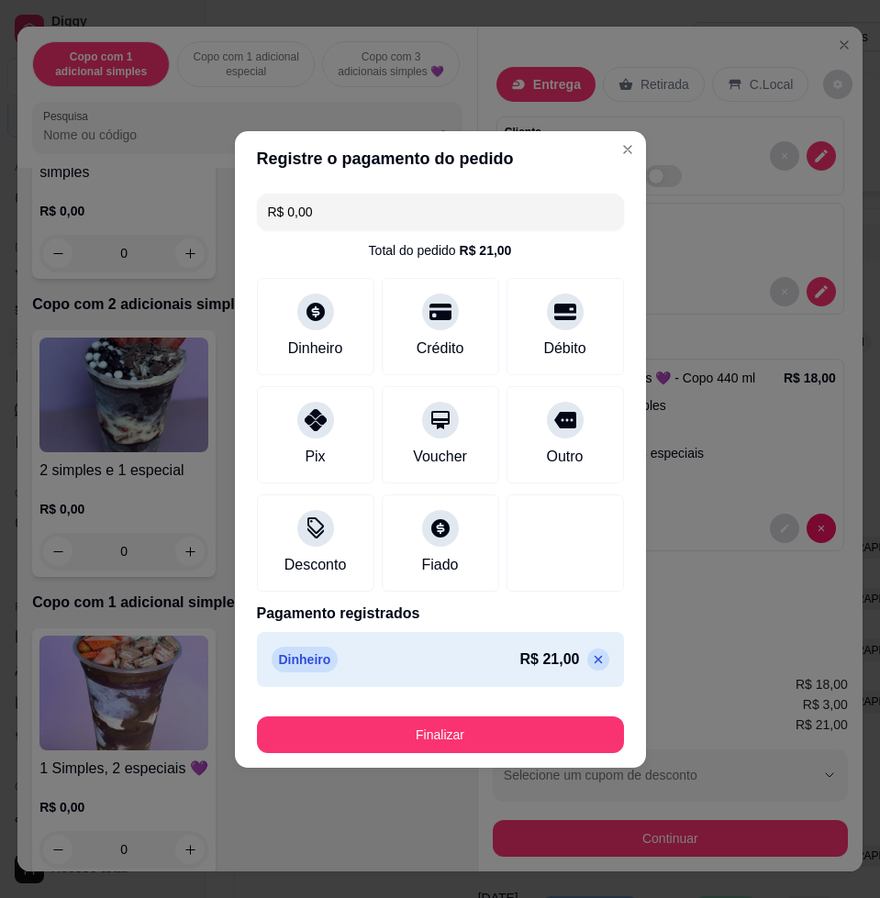
click at [591, 664] on icon at bounding box center [598, 660] width 15 height 15
type input "R$ 21,00"
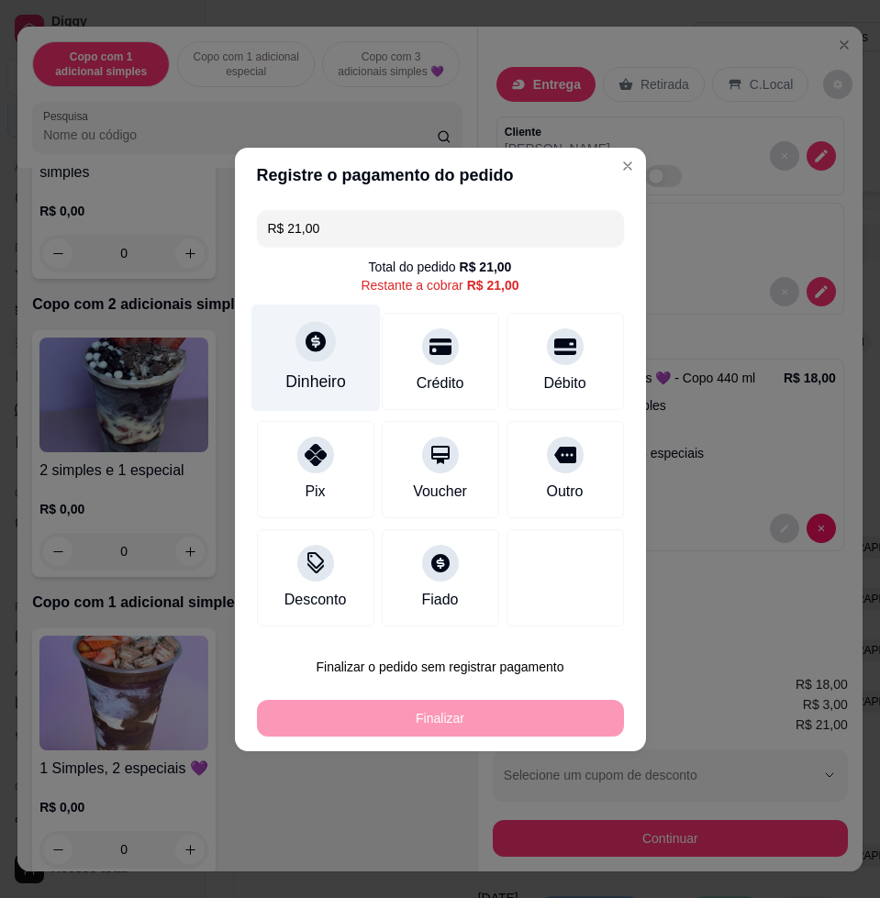
click at [332, 390] on div "Dinheiro" at bounding box center [315, 382] width 61 height 24
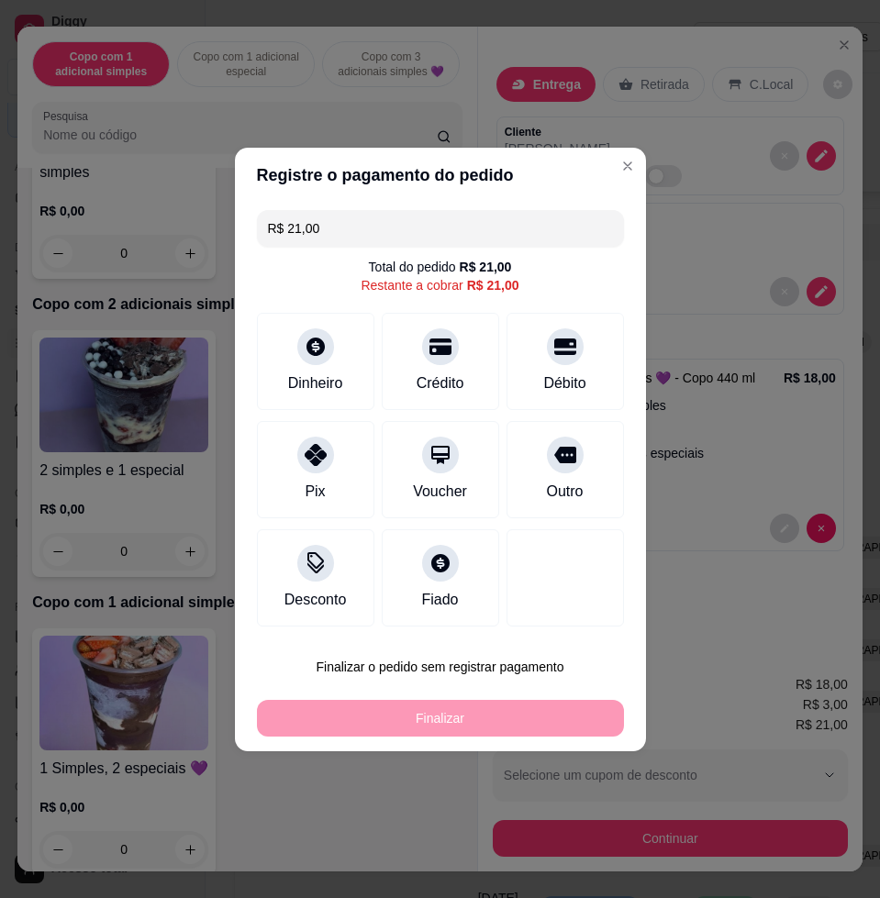
click at [425, 436] on input "0,00" at bounding box center [440, 432] width 367 height 37
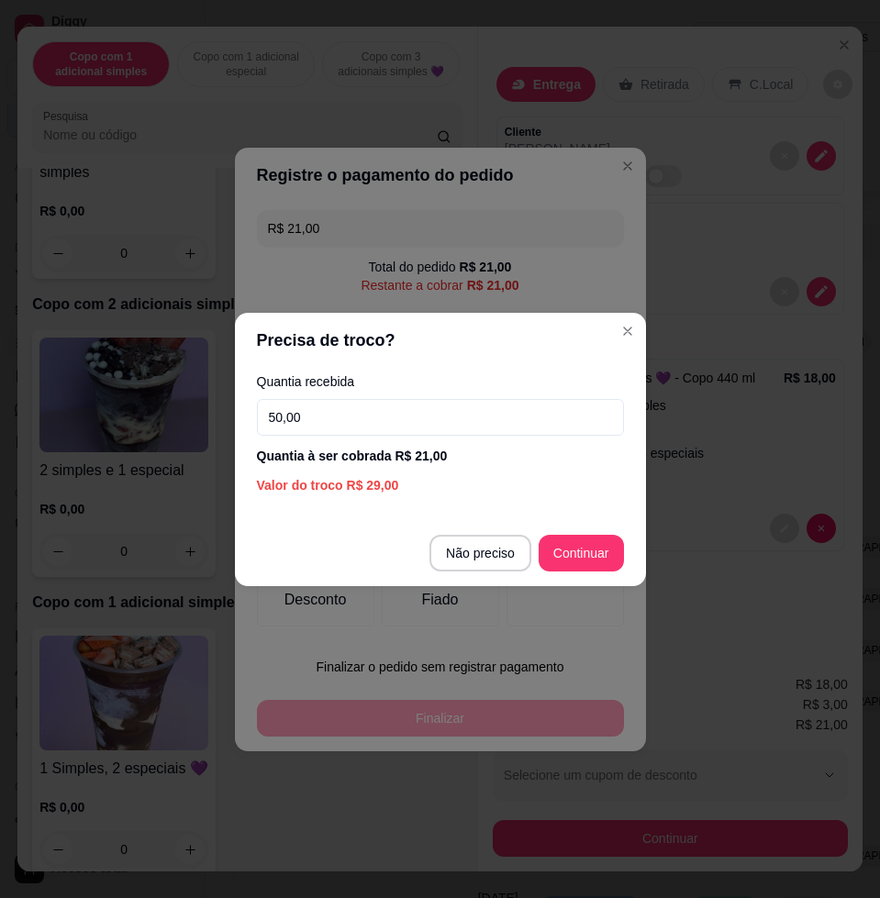
type input "50,00"
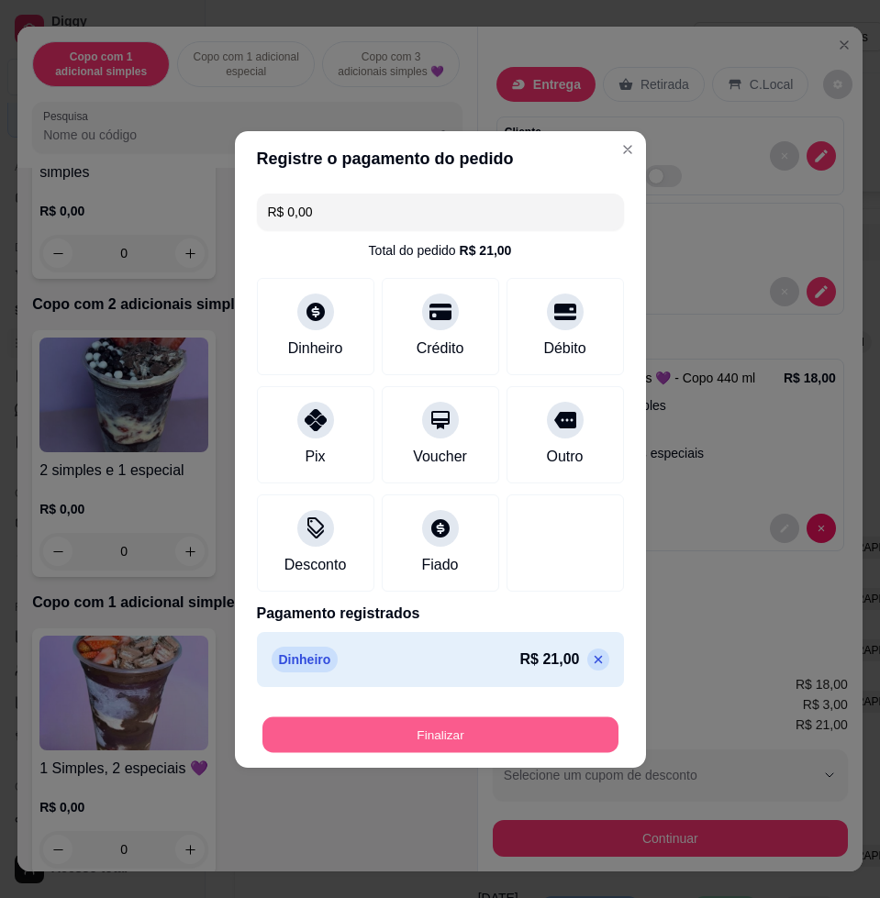
click at [575, 725] on button "Finalizar" at bounding box center [440, 735] width 356 height 36
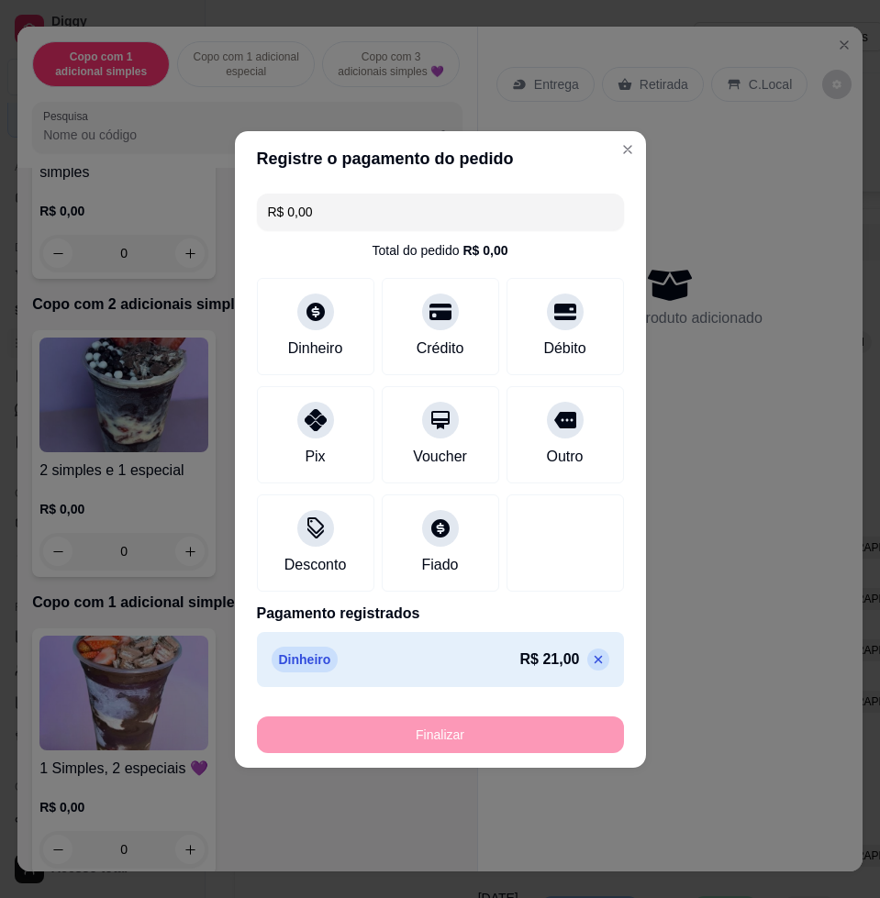
type input "-R$ 21,00"
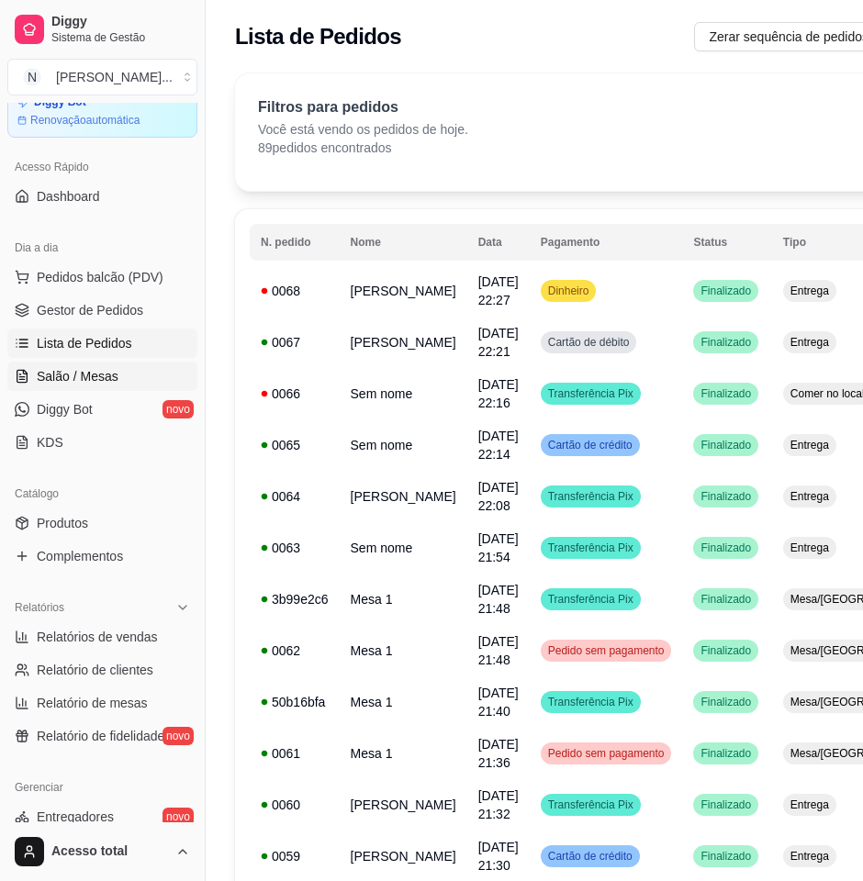
click at [121, 376] on link "Salão / Mesas" at bounding box center [102, 376] width 190 height 29
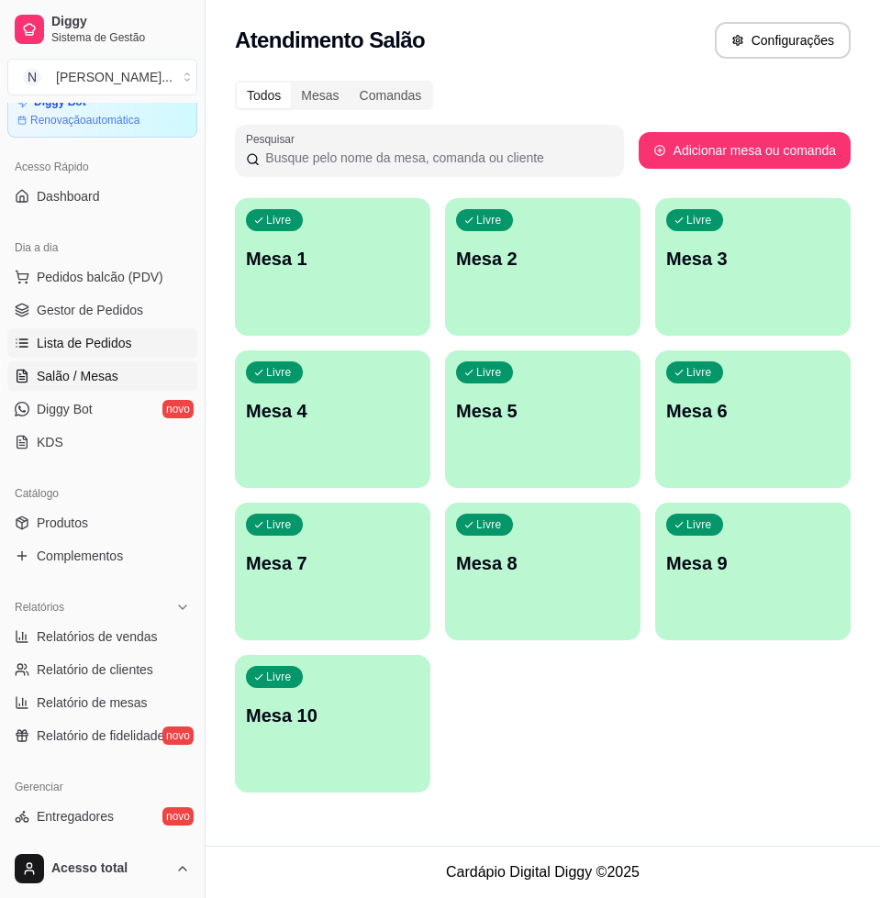
click at [37, 344] on span "Lista de Pedidos" at bounding box center [84, 343] width 95 height 18
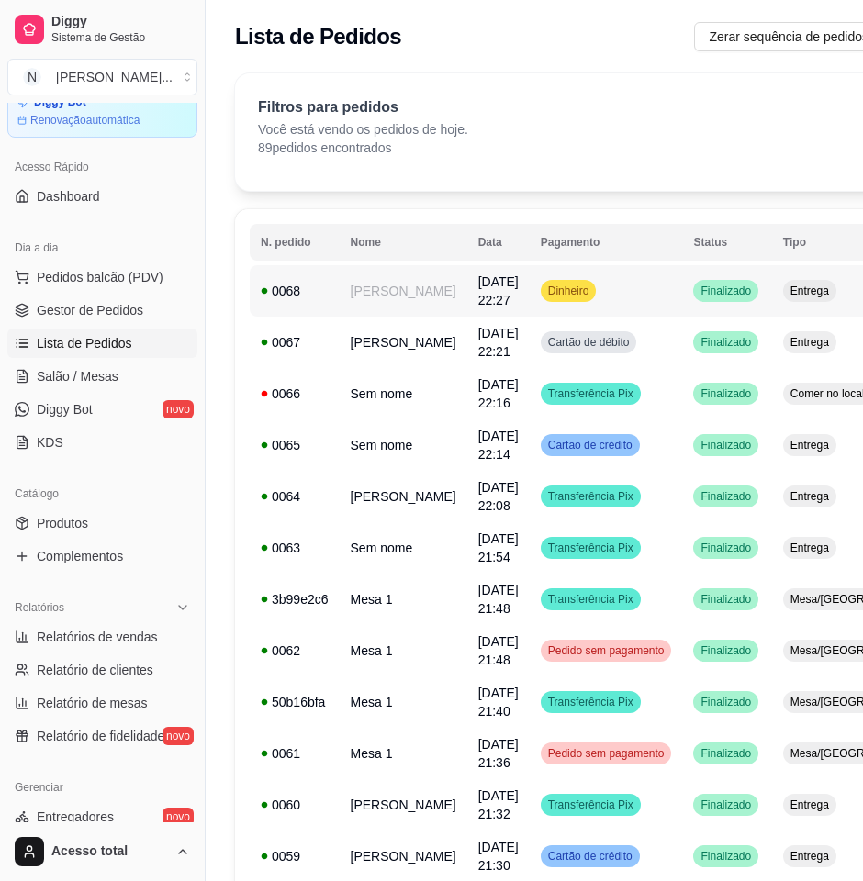
click at [384, 272] on td "[PERSON_NAME]" at bounding box center [404, 290] width 128 height 51
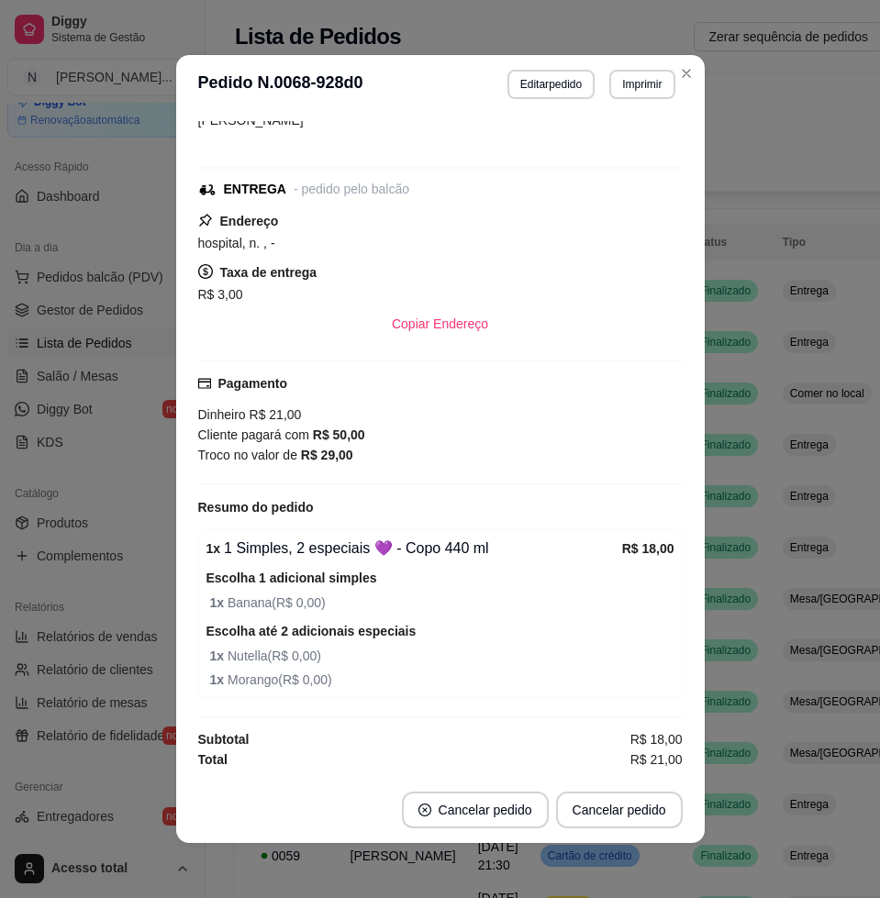
scroll to position [4, 0]
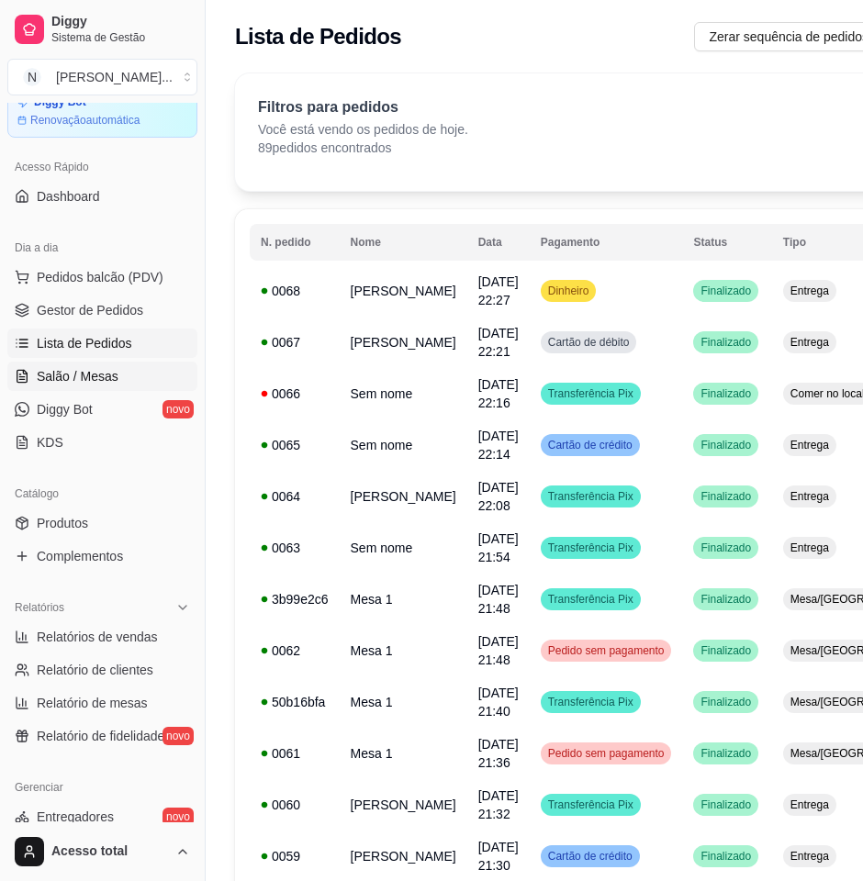
click at [123, 368] on link "Salão / Mesas" at bounding box center [102, 376] width 190 height 29
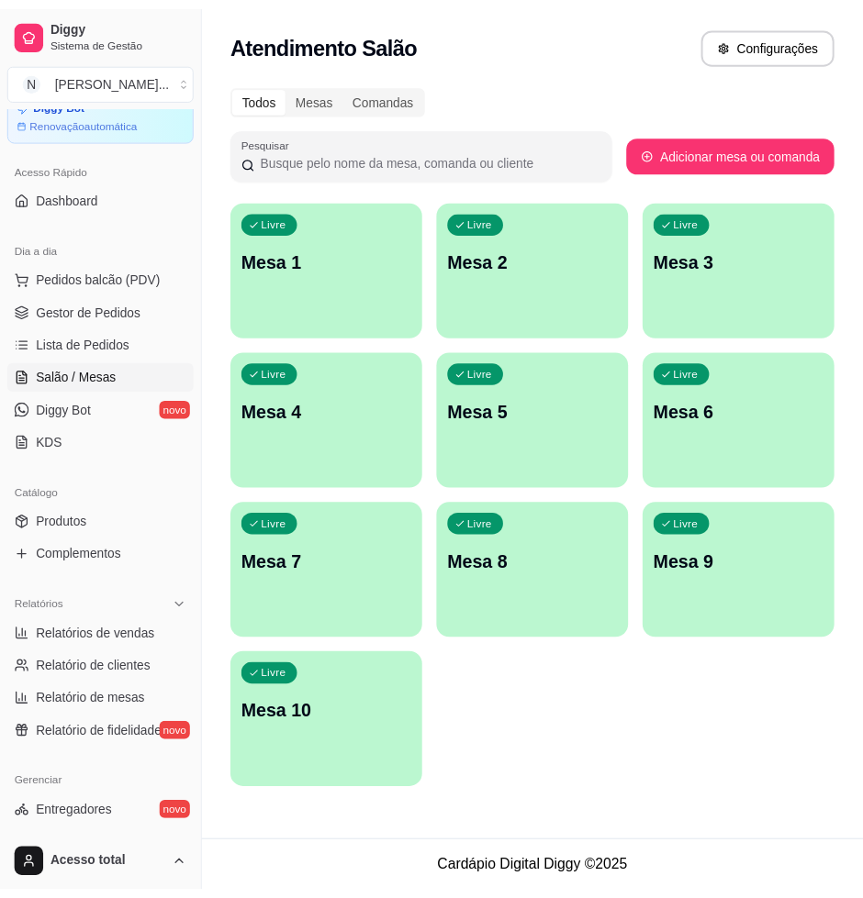
scroll to position [422, 0]
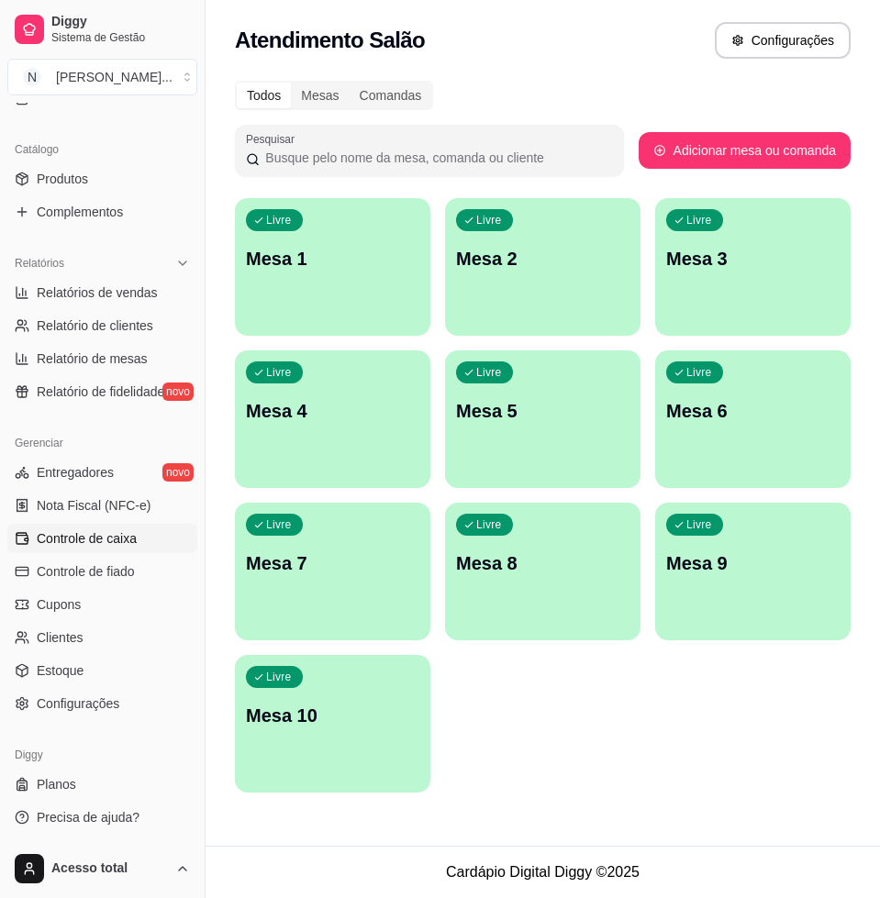
click at [132, 530] on span "Controle de caixa" at bounding box center [87, 539] width 100 height 18
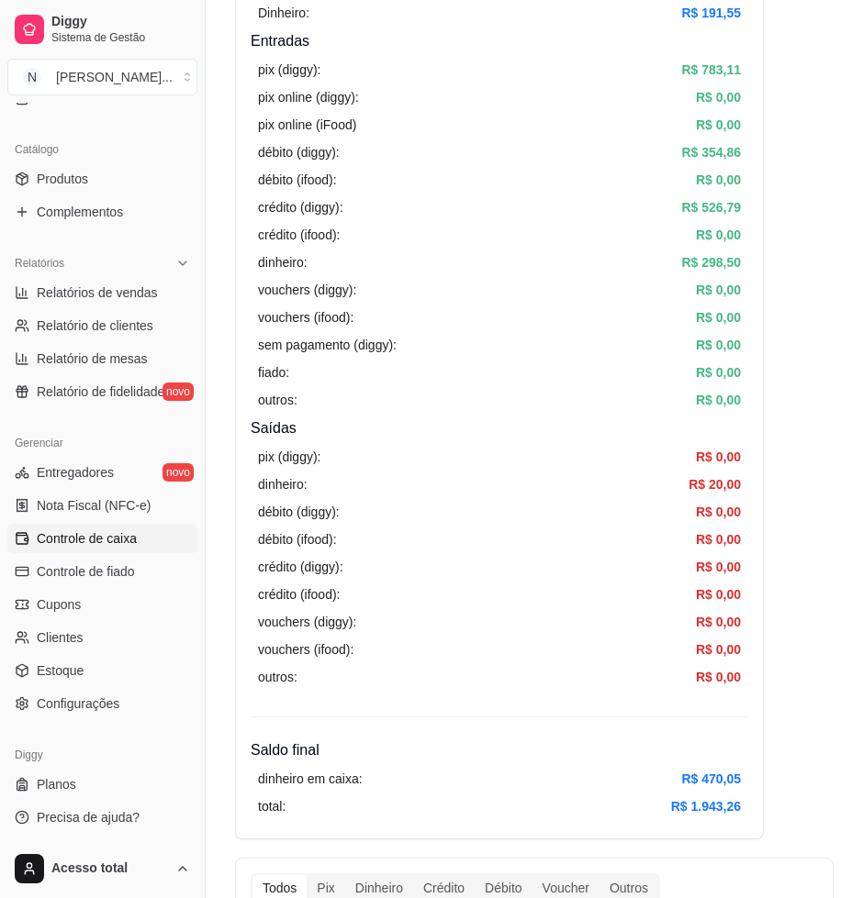
scroll to position [344, 0]
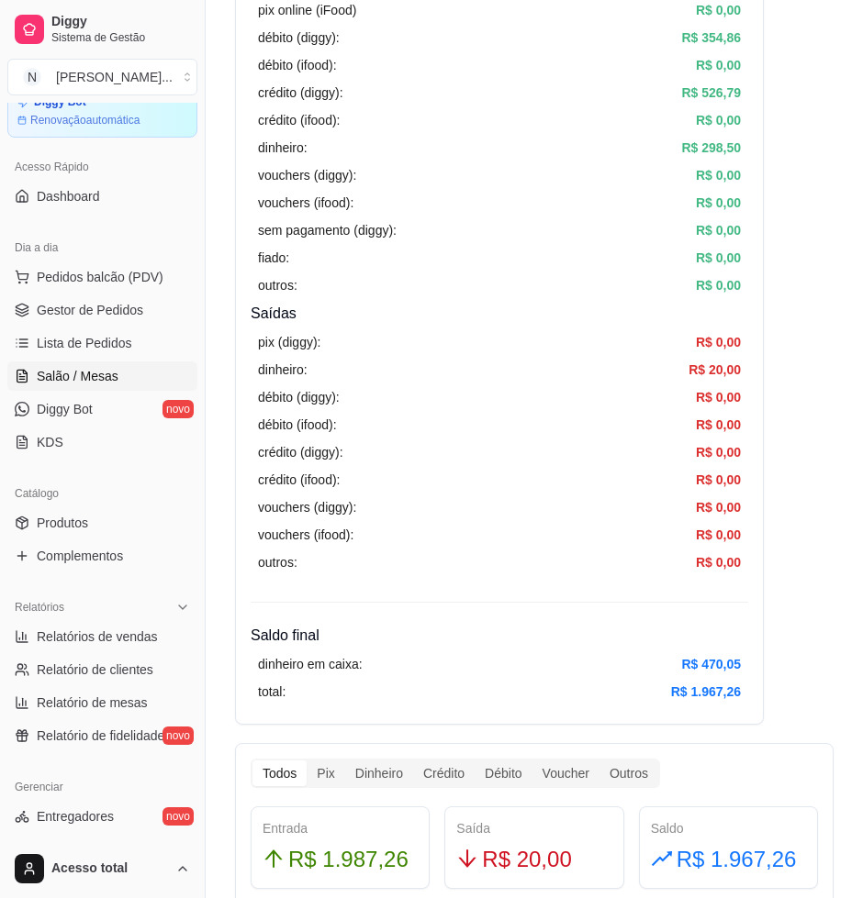
click at [109, 362] on link "Salão / Mesas" at bounding box center [102, 376] width 190 height 29
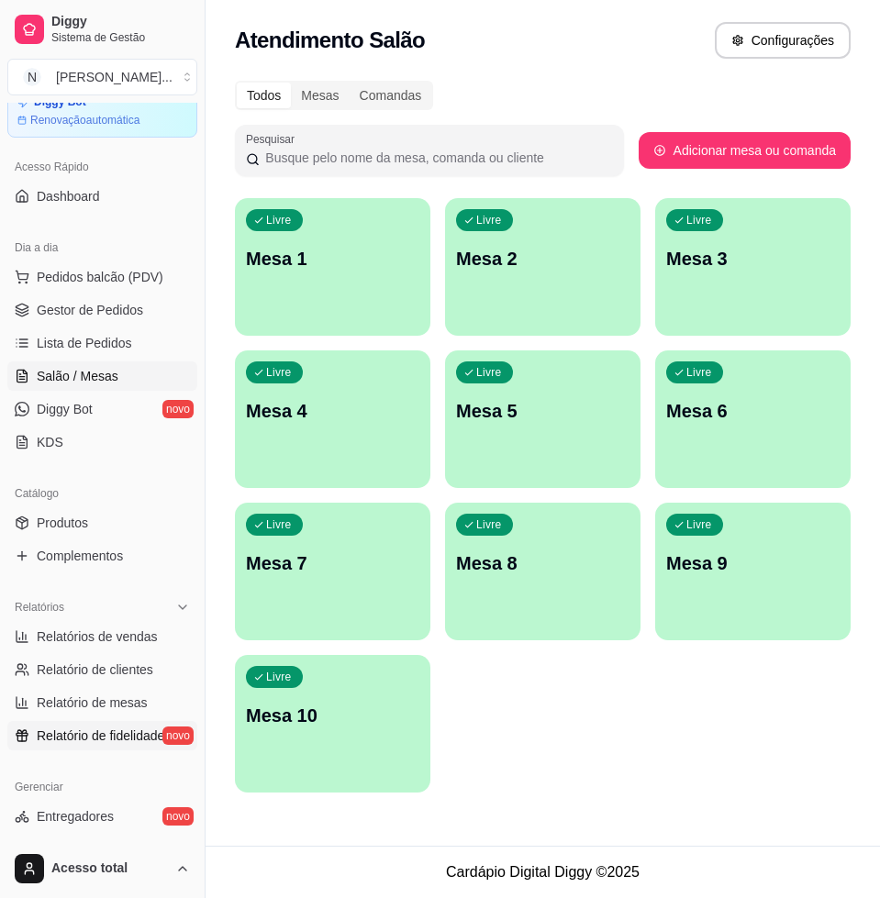
scroll to position [422, 0]
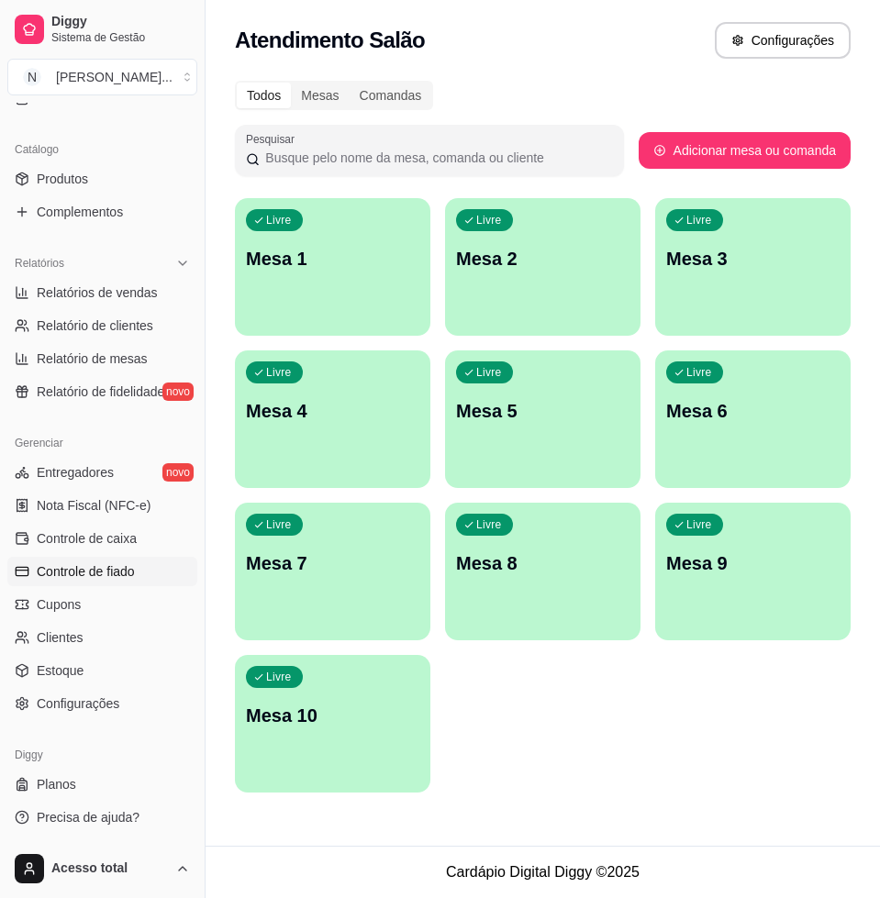
click at [100, 575] on span "Controle de fiado" at bounding box center [86, 572] width 98 height 18
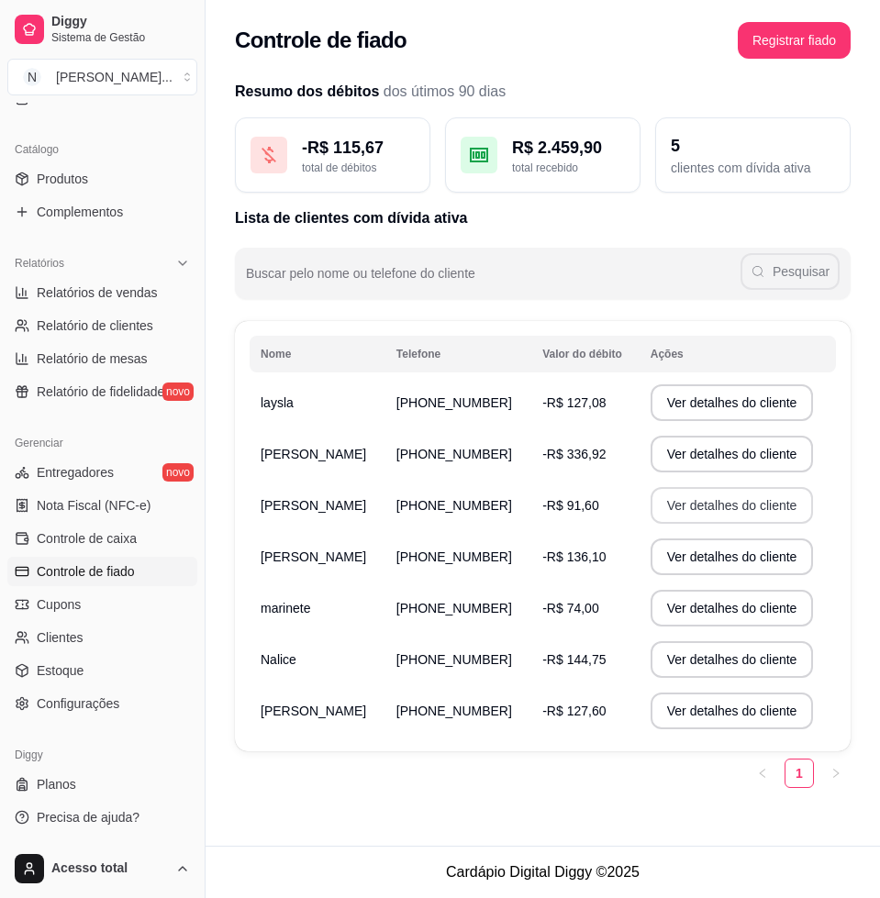
click at [711, 514] on button "Ver detalhes do cliente" at bounding box center [732, 505] width 163 height 37
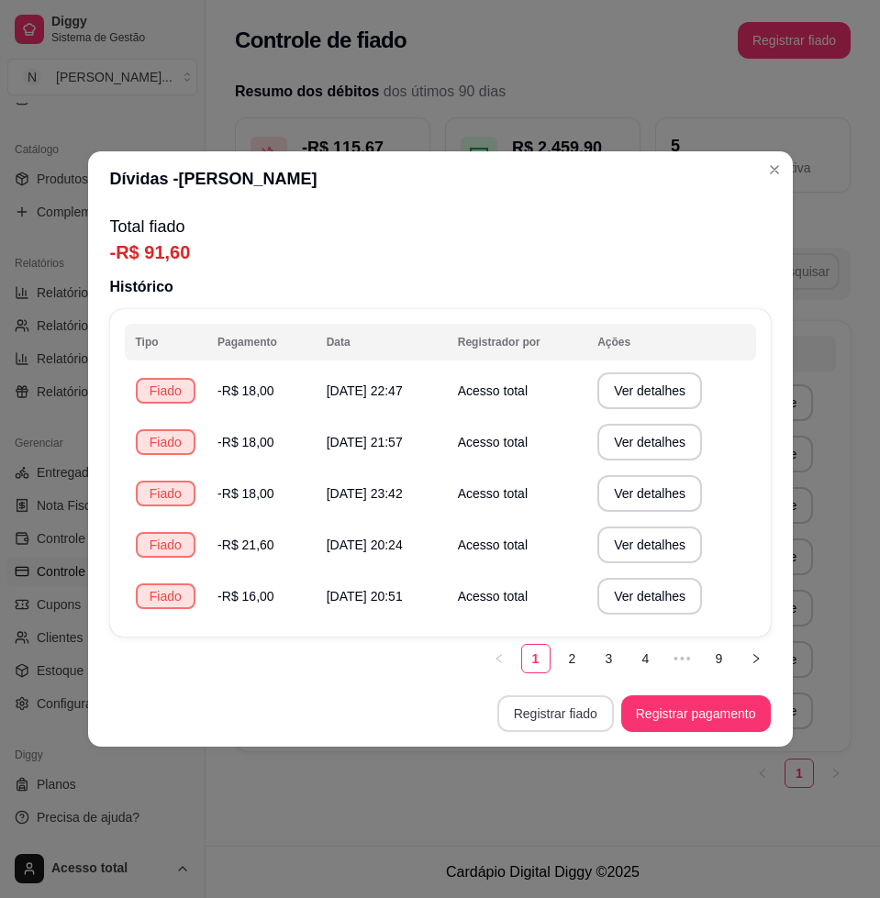
click at [571, 722] on button "Registrar fiado" at bounding box center [555, 714] width 117 height 37
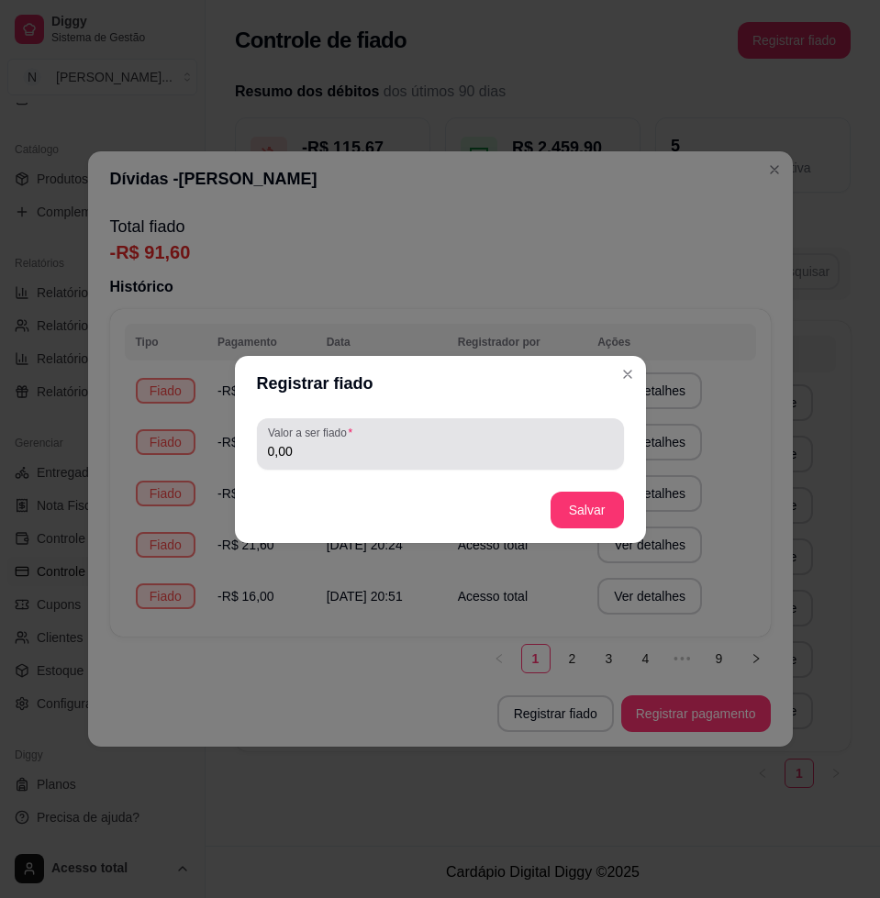
click at [376, 460] on div "0,00" at bounding box center [440, 444] width 345 height 37
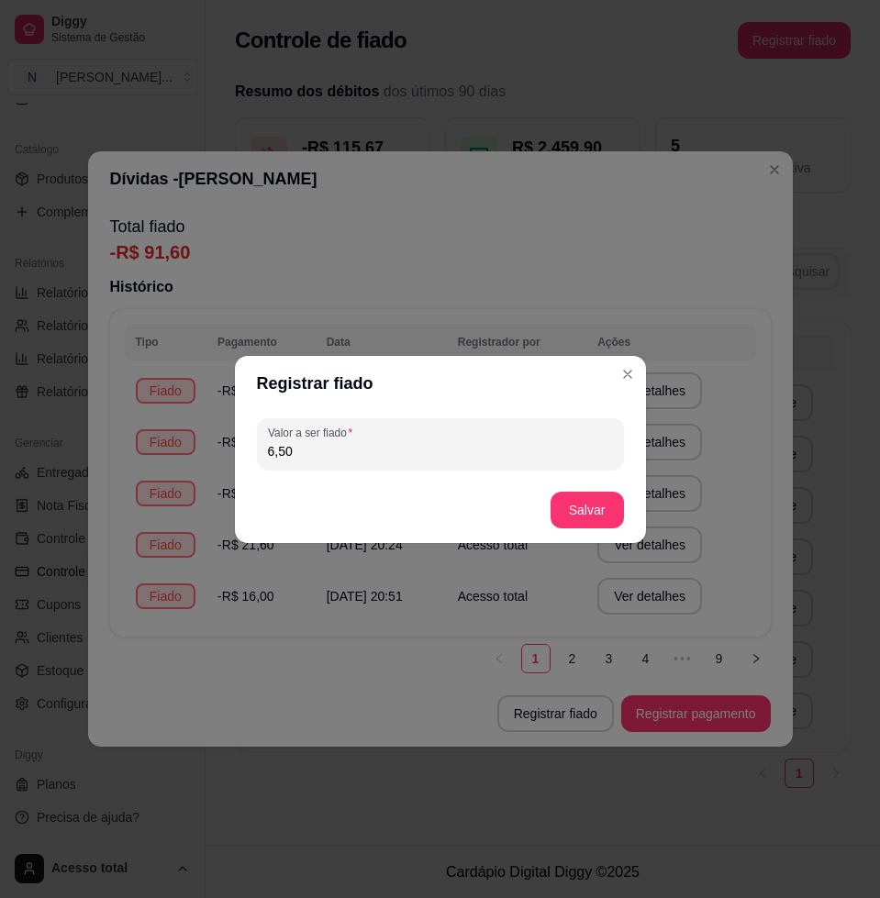
type input "6,50"
click at [582, 528] on footer "Salvar" at bounding box center [440, 510] width 411 height 66
click at [589, 524] on button "Salvar" at bounding box center [588, 510] width 72 height 36
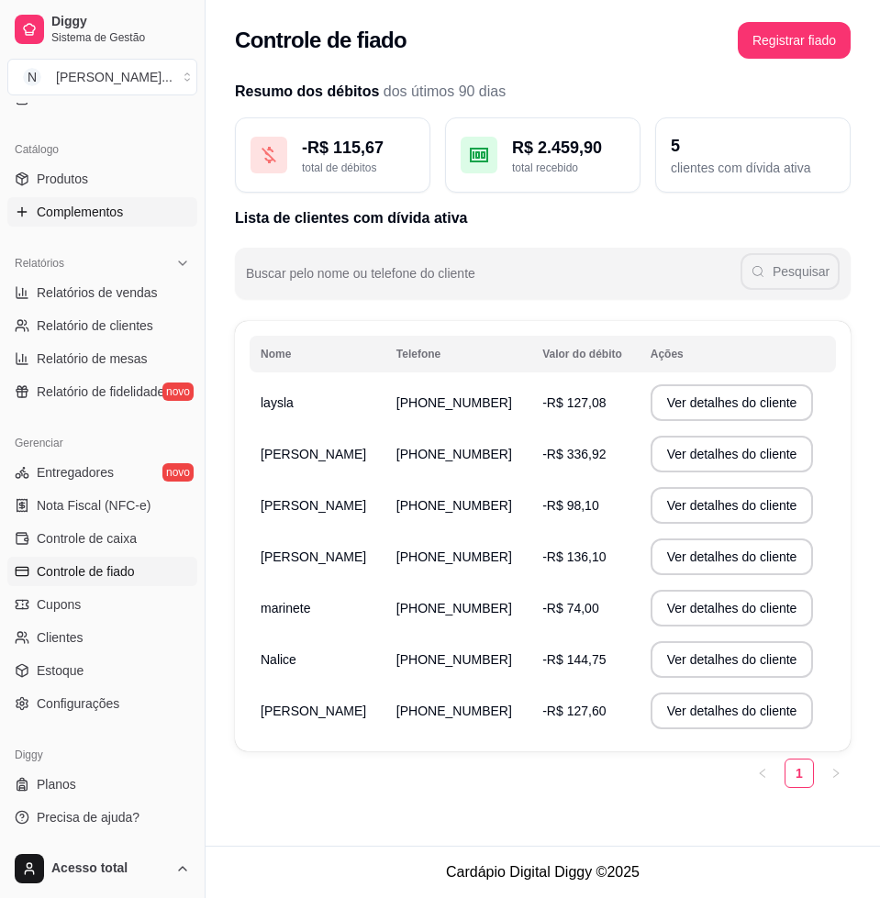
scroll to position [78, 0]
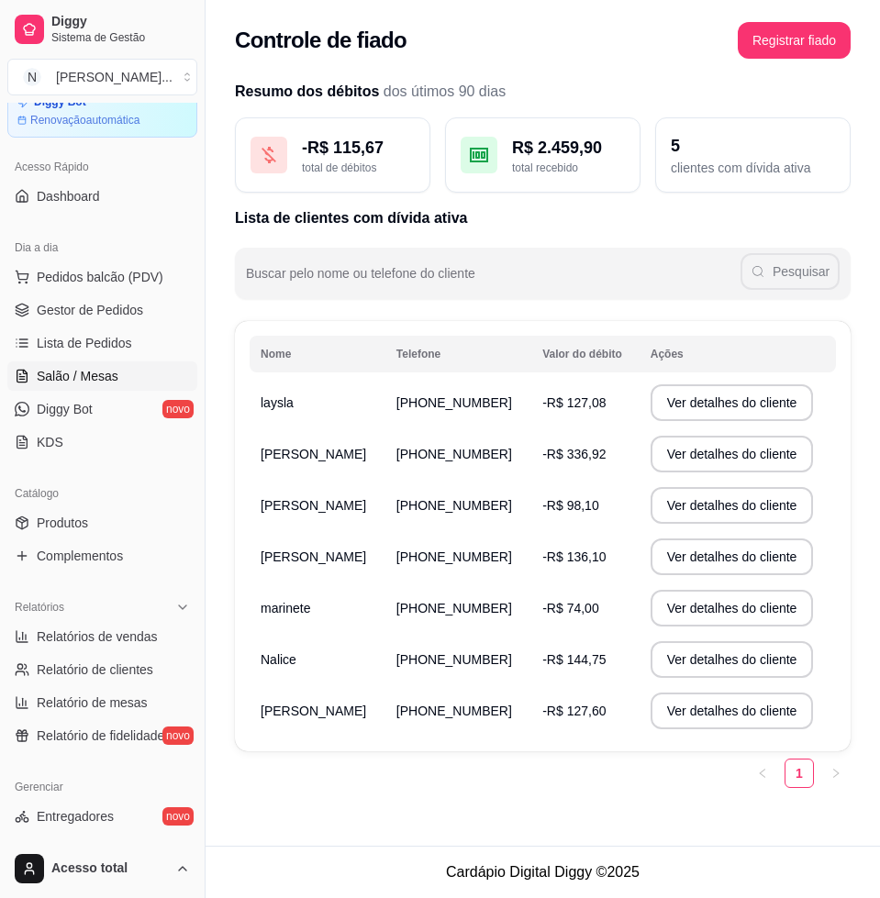
click at [54, 367] on span "Salão / Mesas" at bounding box center [78, 376] width 82 height 18
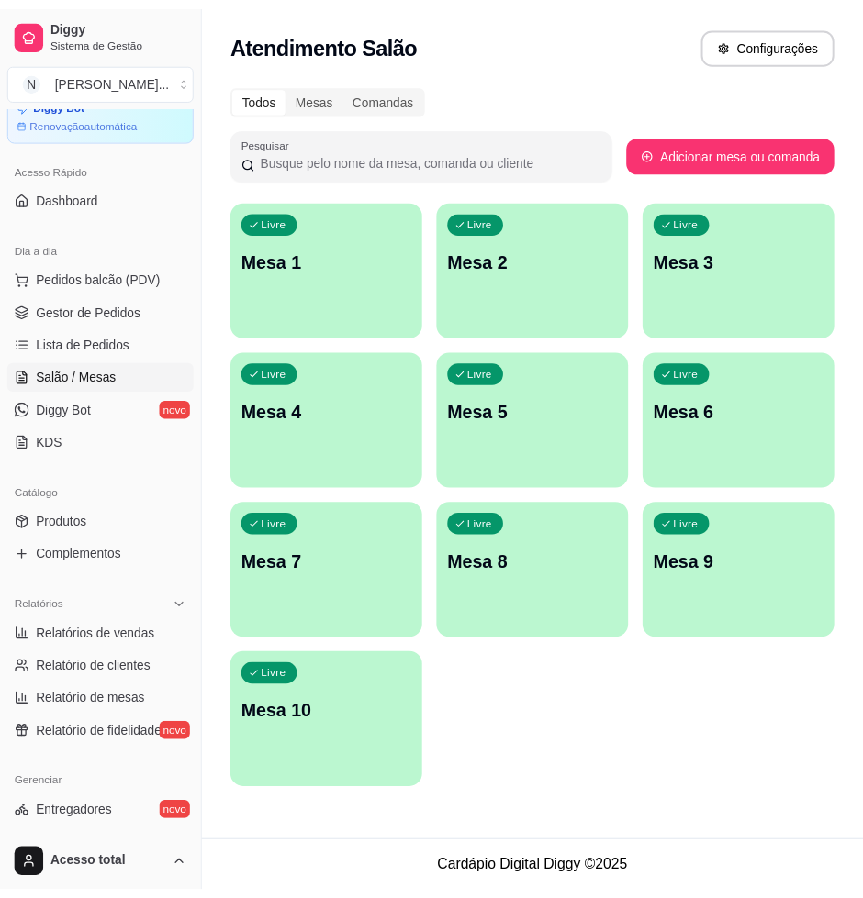
scroll to position [422, 0]
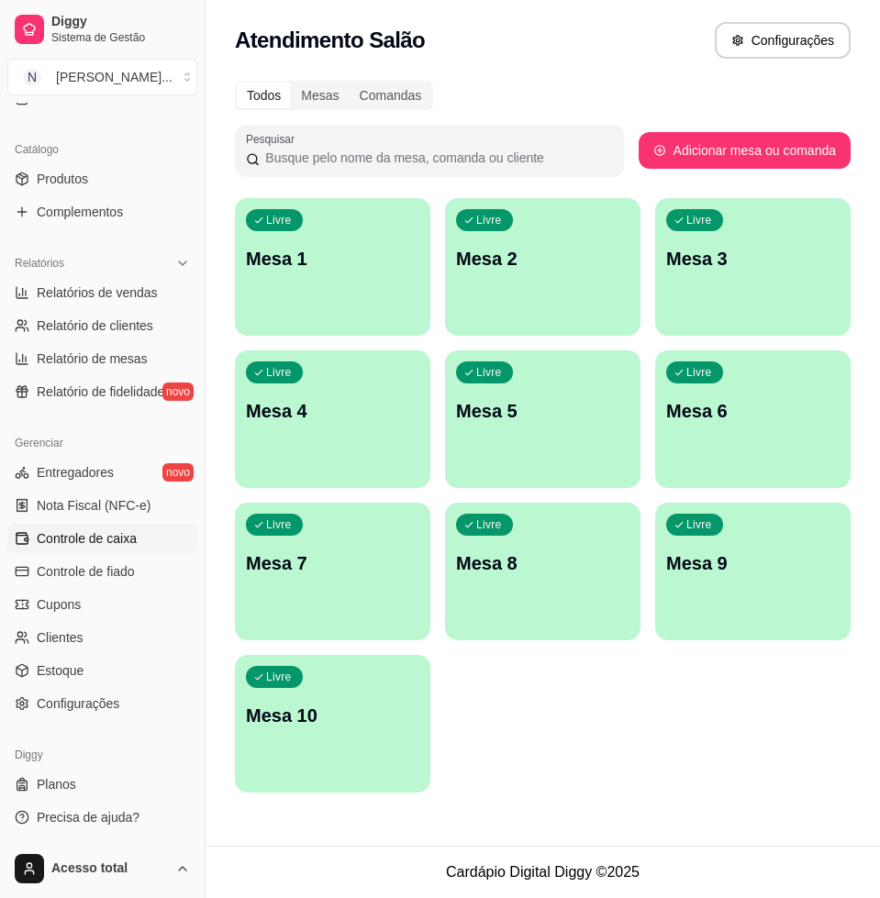
click at [141, 532] on link "Controle de caixa" at bounding box center [102, 538] width 190 height 29
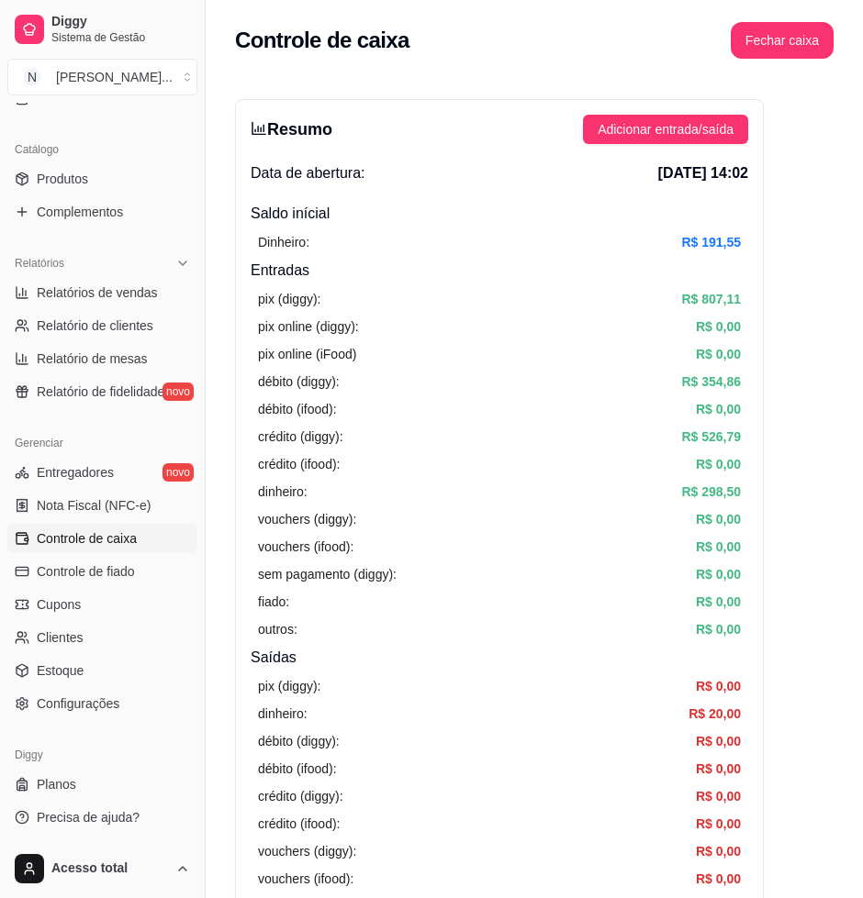
click at [566, 583] on div "sem pagamento (diggy): R$ 0,00" at bounding box center [499, 574] width 483 height 20
click at [711, 121] on span "Adicionar entrada/saída" at bounding box center [665, 129] width 136 height 20
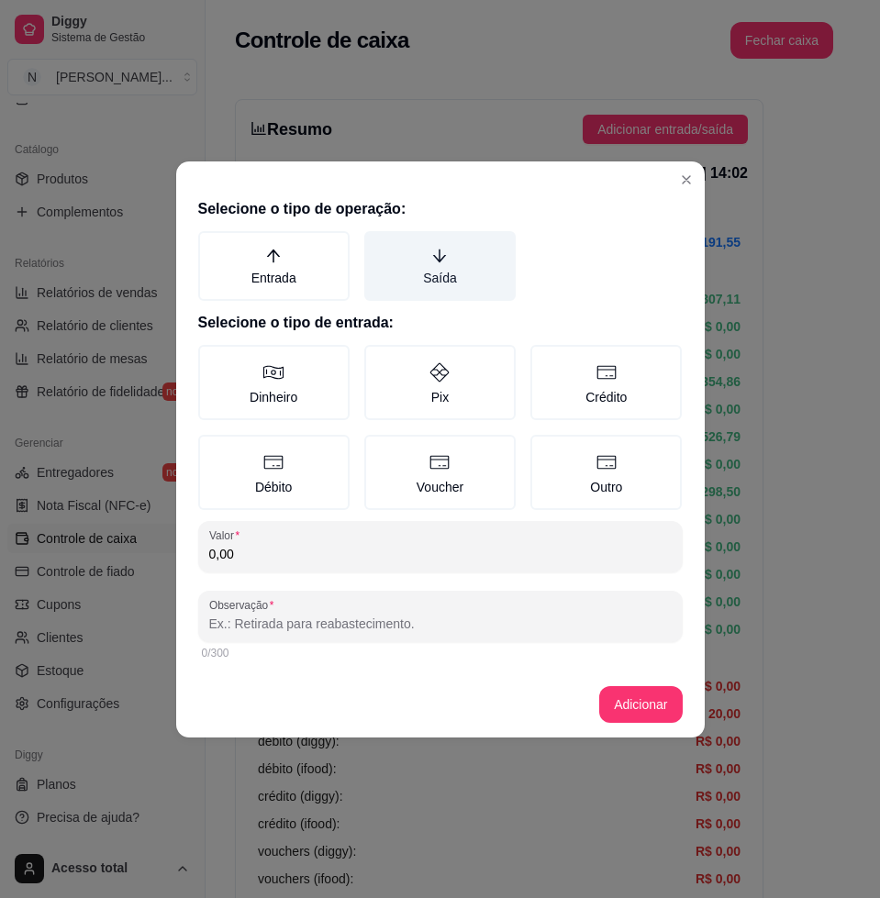
click at [495, 275] on label "Saída" at bounding box center [439, 266] width 151 height 70
click at [378, 245] on button "Saída" at bounding box center [370, 237] width 15 height 15
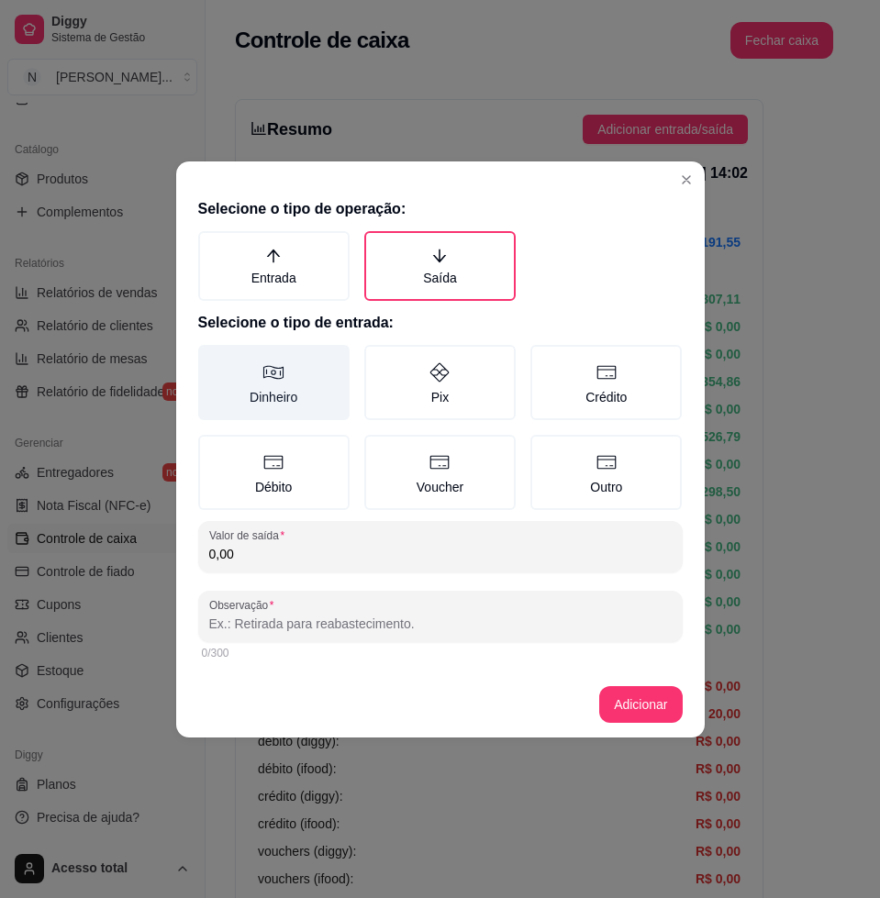
click at [328, 367] on label "Dinheiro" at bounding box center [273, 382] width 151 height 75
click at [212, 359] on button "Dinheiro" at bounding box center [204, 351] width 15 height 15
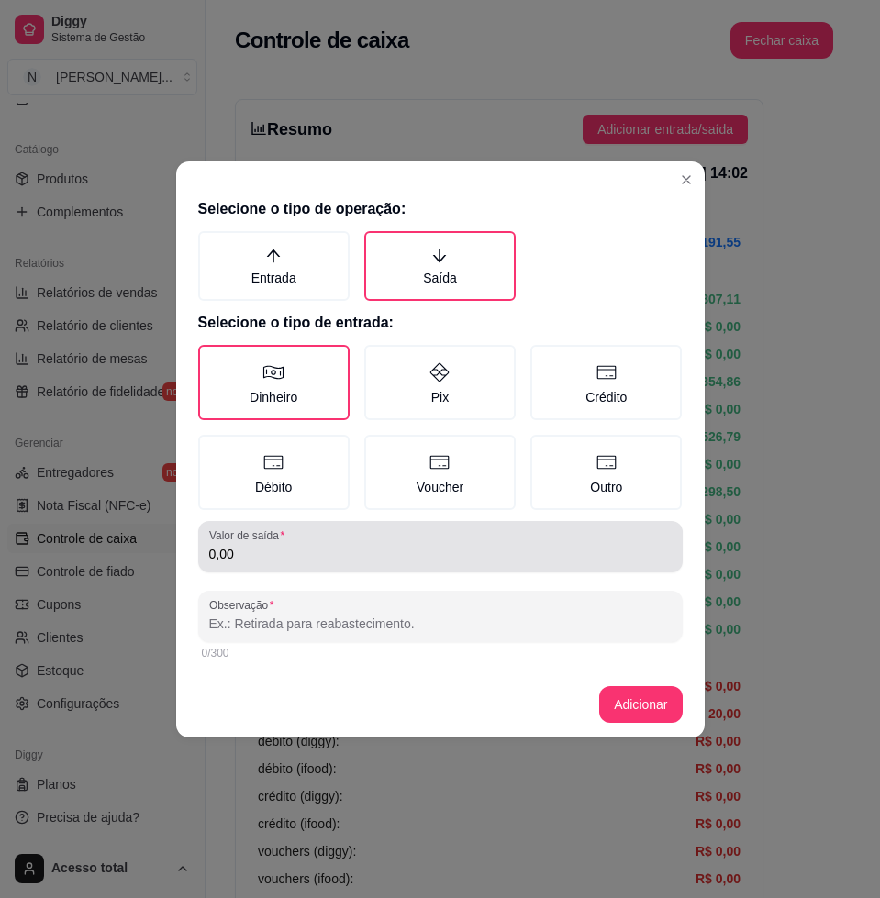
click at [333, 542] on div "0,00" at bounding box center [440, 547] width 463 height 37
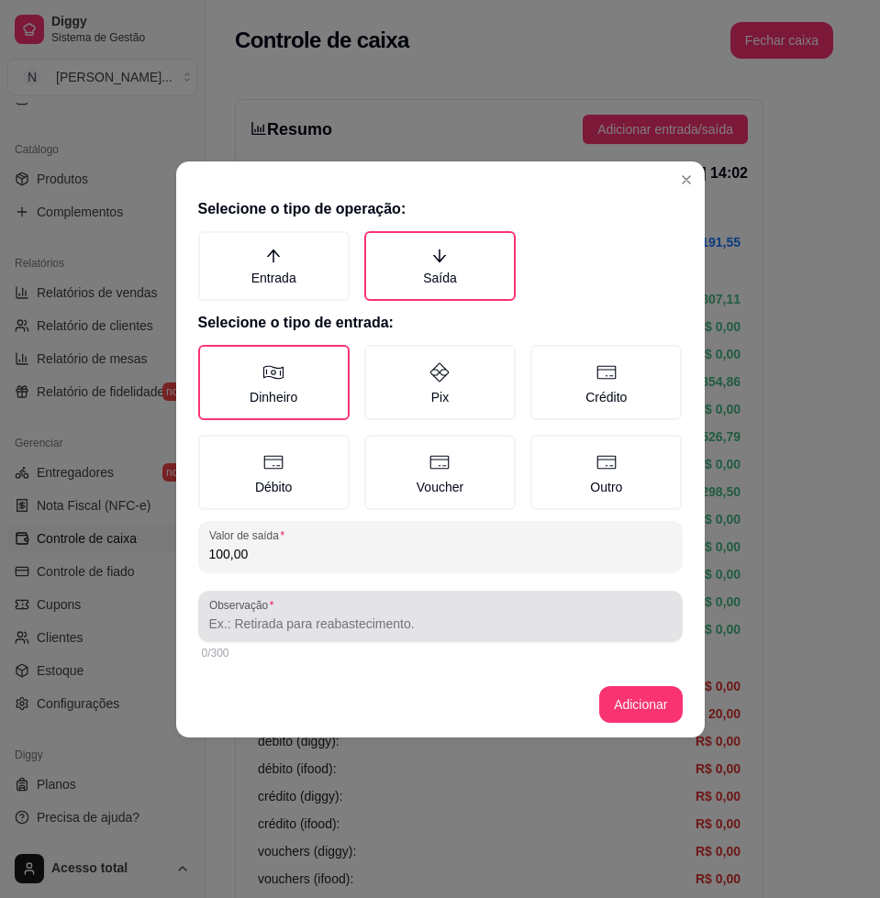
type input "100,00"
click at [294, 624] on input "Observação" at bounding box center [440, 624] width 463 height 18
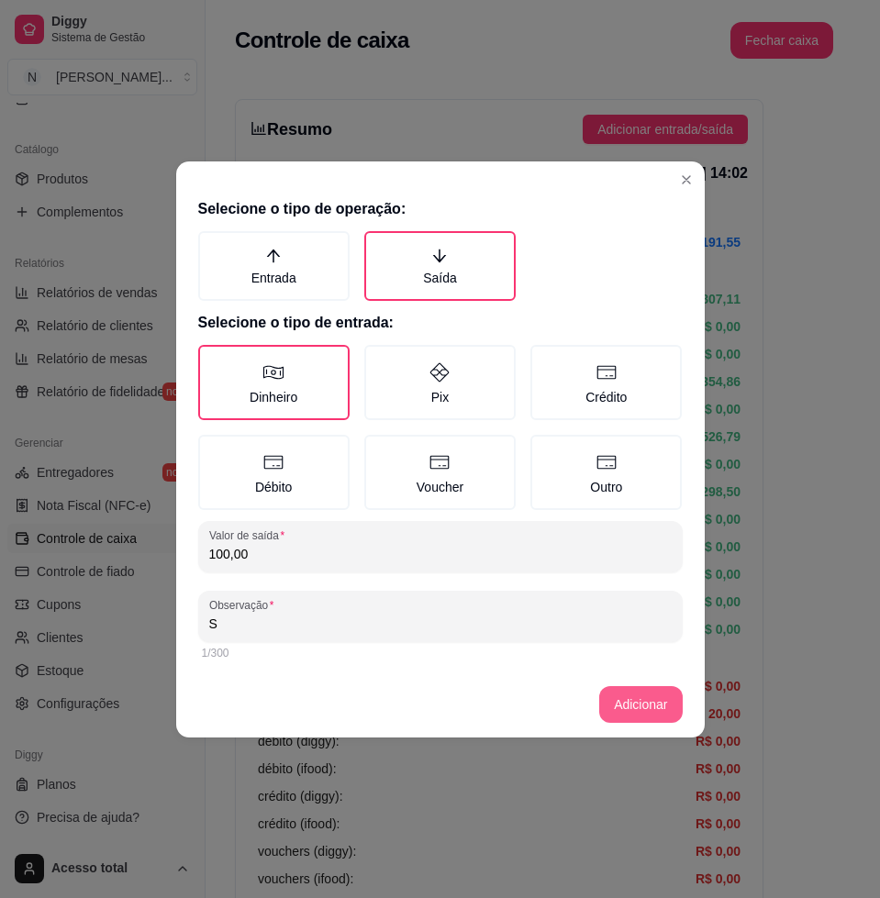
type input "S"
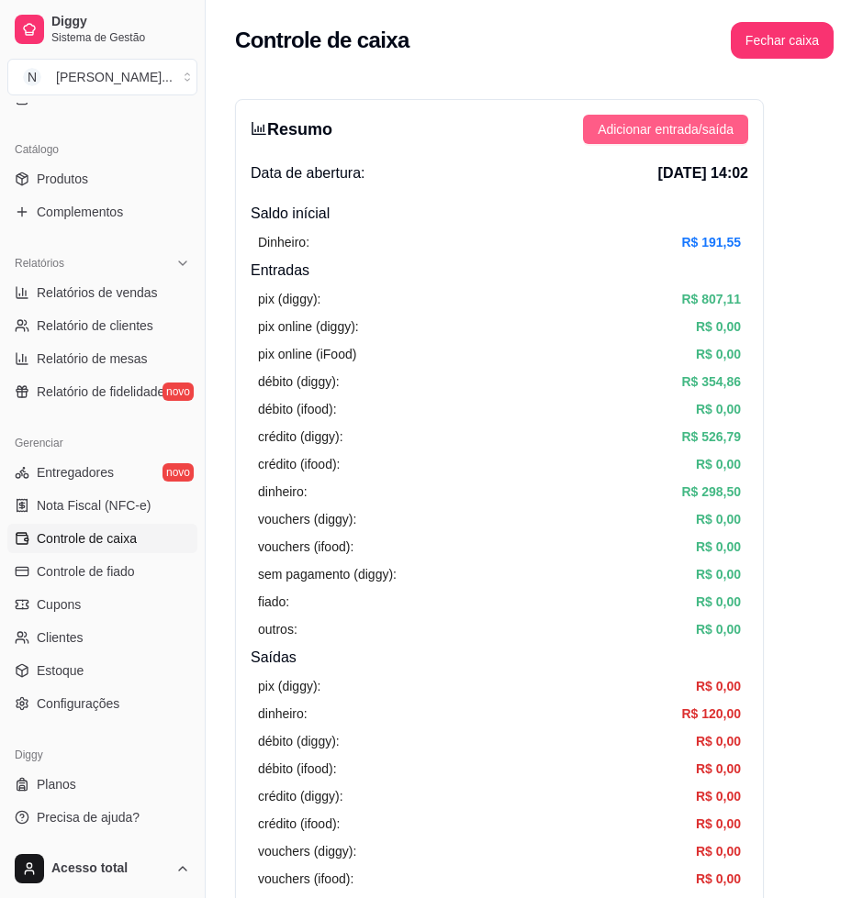
drag, startPoint x: 730, startPoint y: 153, endPoint x: 721, endPoint y: 137, distance: 18.5
click at [730, 152] on div "Resumo Adicionar entrada/saída Data de abertura: [DATE] 14:02 Saldo inícial Din…" at bounding box center [499, 584] width 529 height 970
click at [721, 137] on span "Adicionar entrada/saída" at bounding box center [665, 129] width 136 height 20
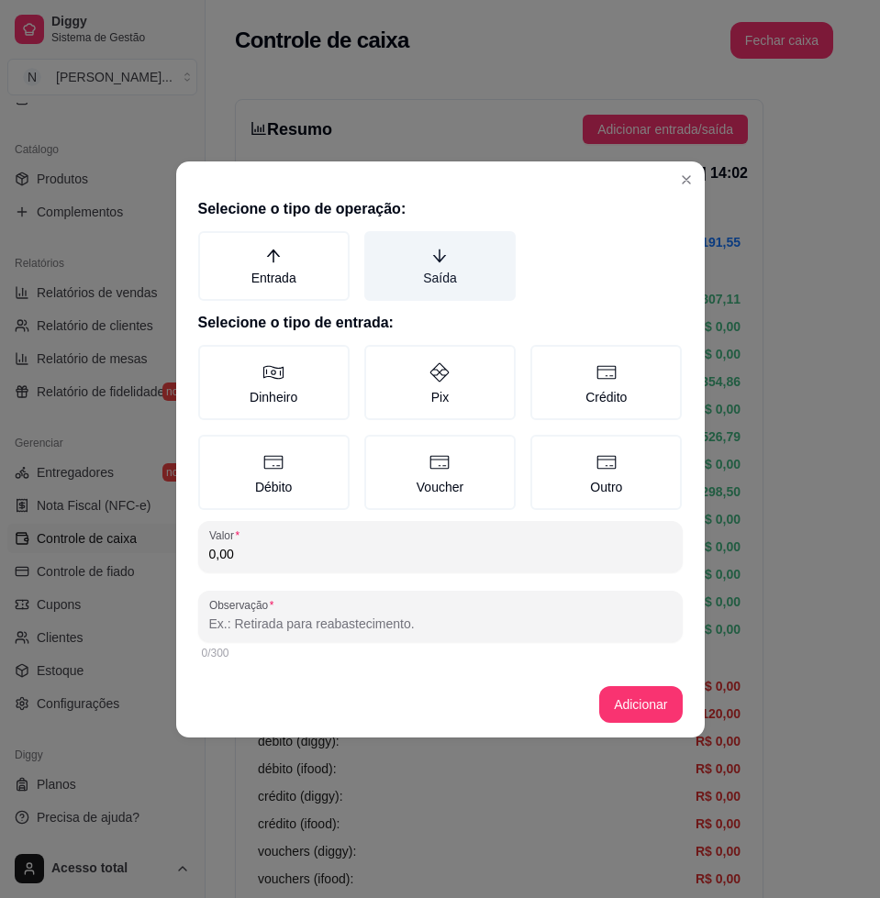
click at [441, 229] on div "Selecione o tipo de operação: Entrada Saída Selecione o tipo de entrada: Dinhei…" at bounding box center [440, 431] width 529 height 481
drag, startPoint x: 441, startPoint y: 234, endPoint x: 454, endPoint y: 292, distance: 59.2
click at [444, 275] on label "Saída" at bounding box center [439, 266] width 151 height 70
click at [378, 245] on button "Saída" at bounding box center [370, 237] width 15 height 15
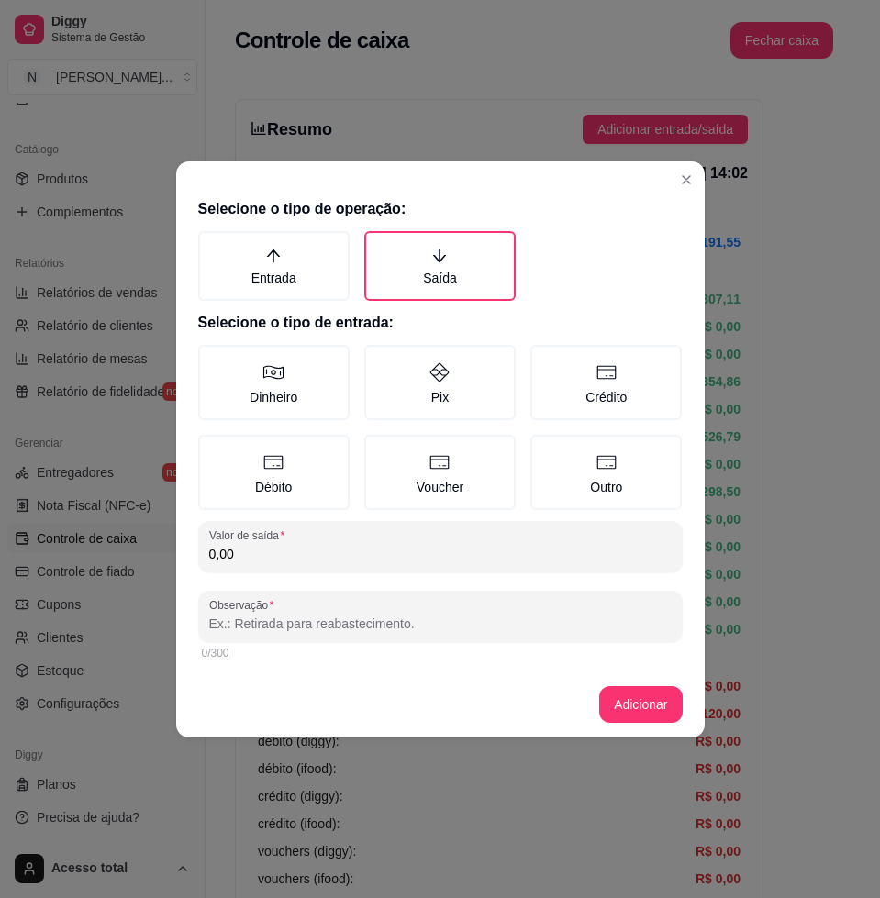
click at [290, 422] on div "Dinheiro Pix Crédito Débito Voucher Outro" at bounding box center [440, 427] width 485 height 165
click at [322, 404] on label "Dinheiro" at bounding box center [273, 382] width 151 height 75
click at [212, 359] on button "Dinheiro" at bounding box center [204, 351] width 15 height 15
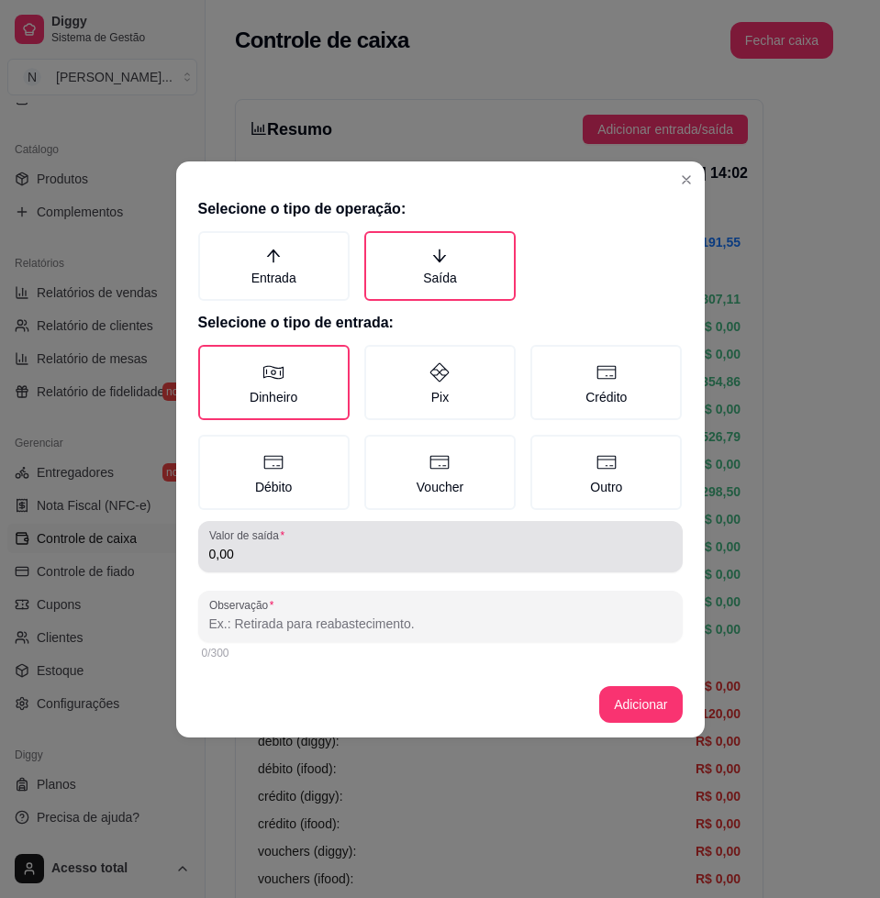
click at [371, 529] on div "0,00" at bounding box center [440, 547] width 463 height 37
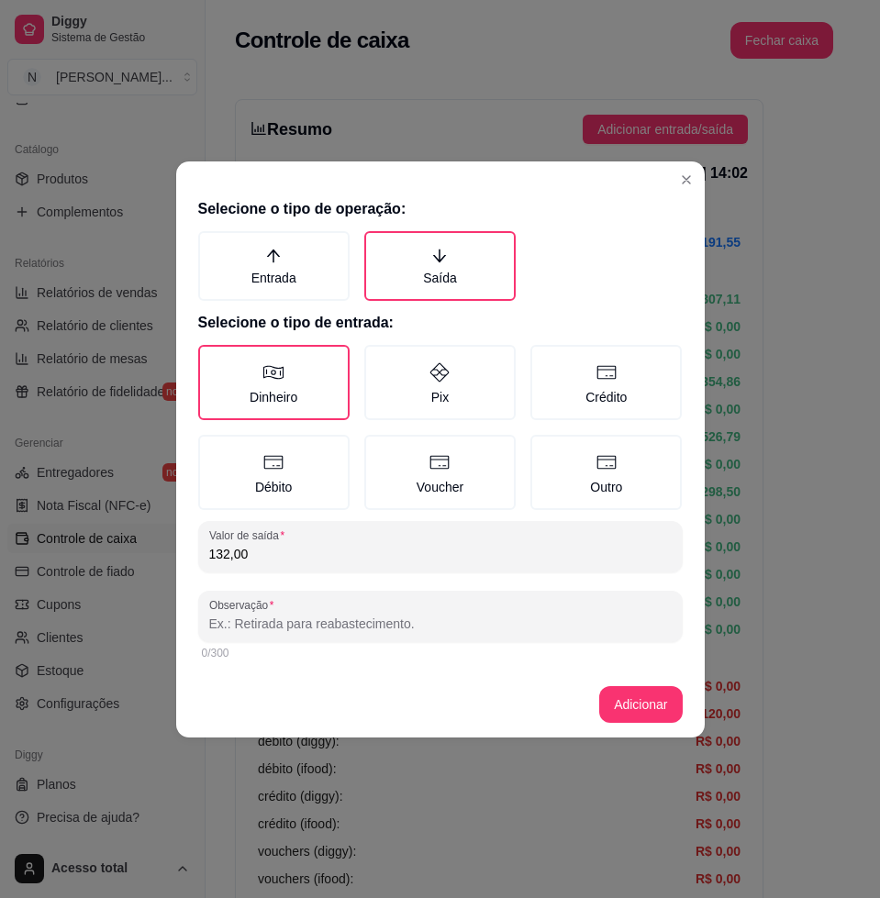
type input "132,00"
click at [424, 619] on input "Observação" at bounding box center [440, 624] width 463 height 18
type input "[PERSON_NAME]"
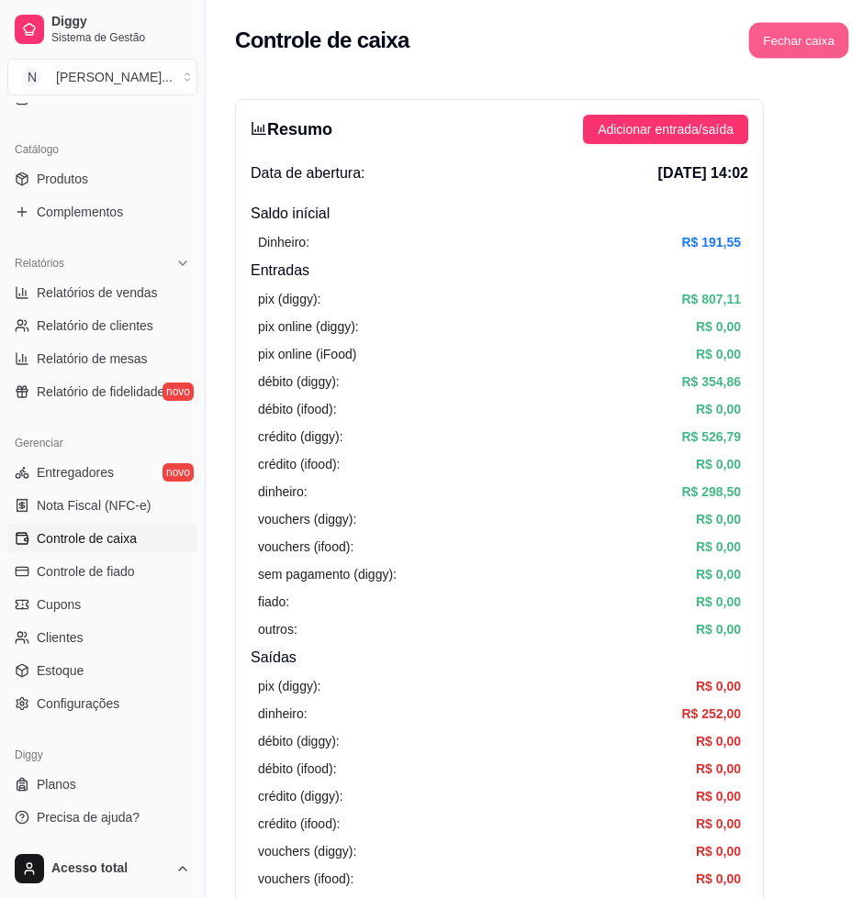
click at [789, 39] on button "Fechar caixa" at bounding box center [799, 41] width 100 height 36
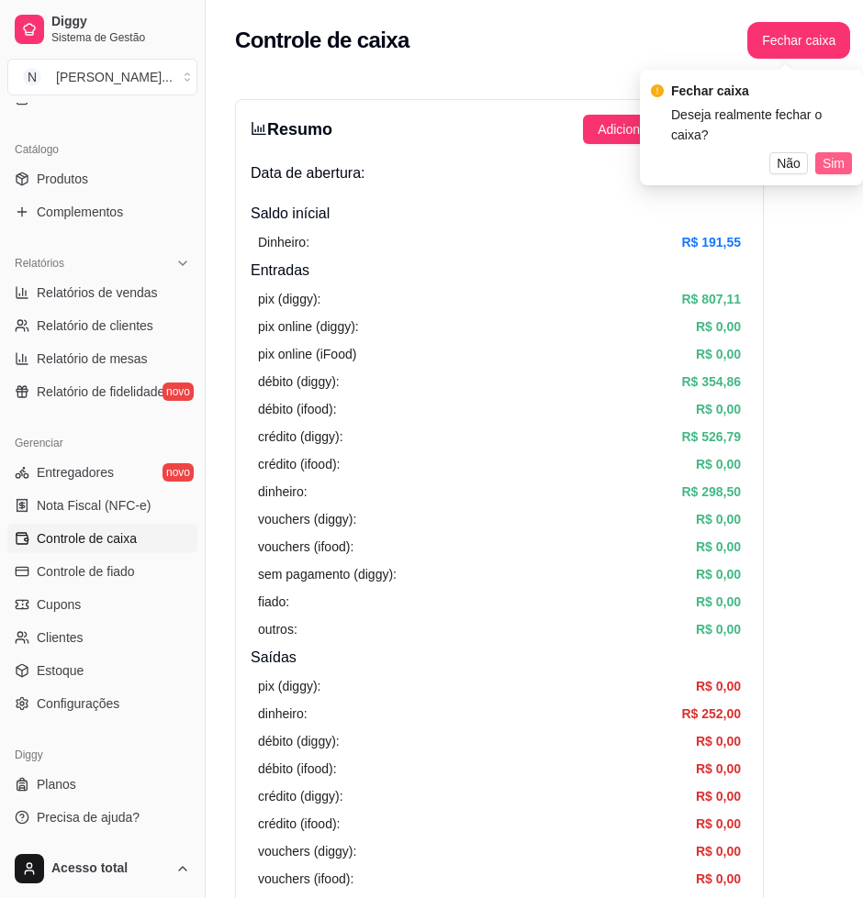
click at [837, 153] on span "Sim" at bounding box center [833, 163] width 22 height 20
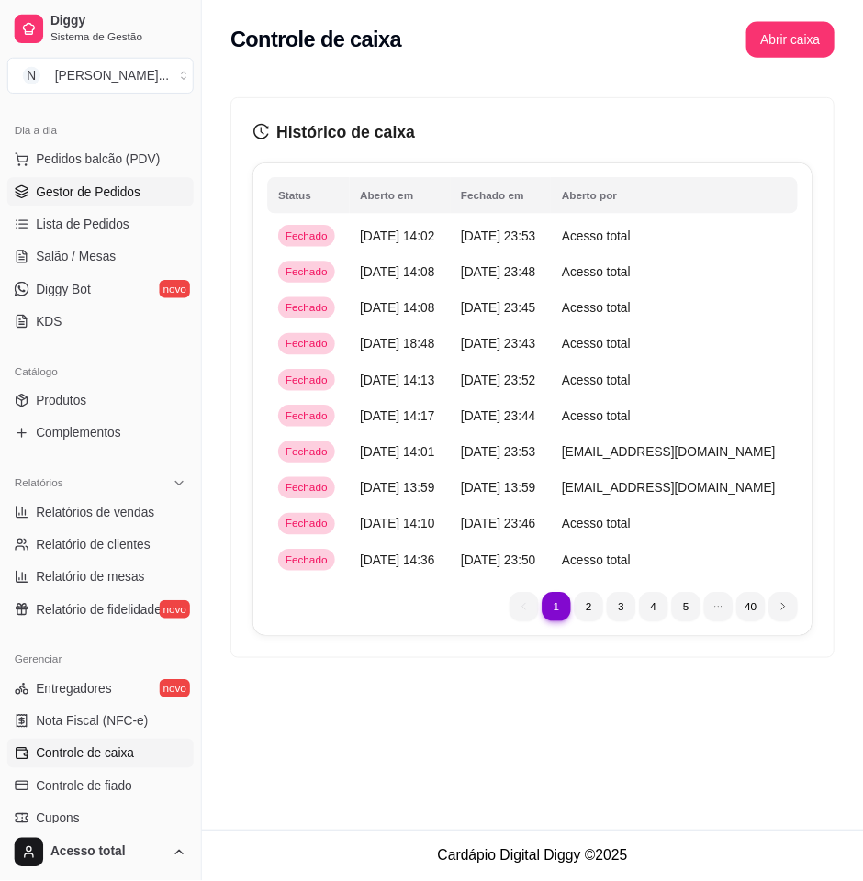
scroll to position [78, 0]
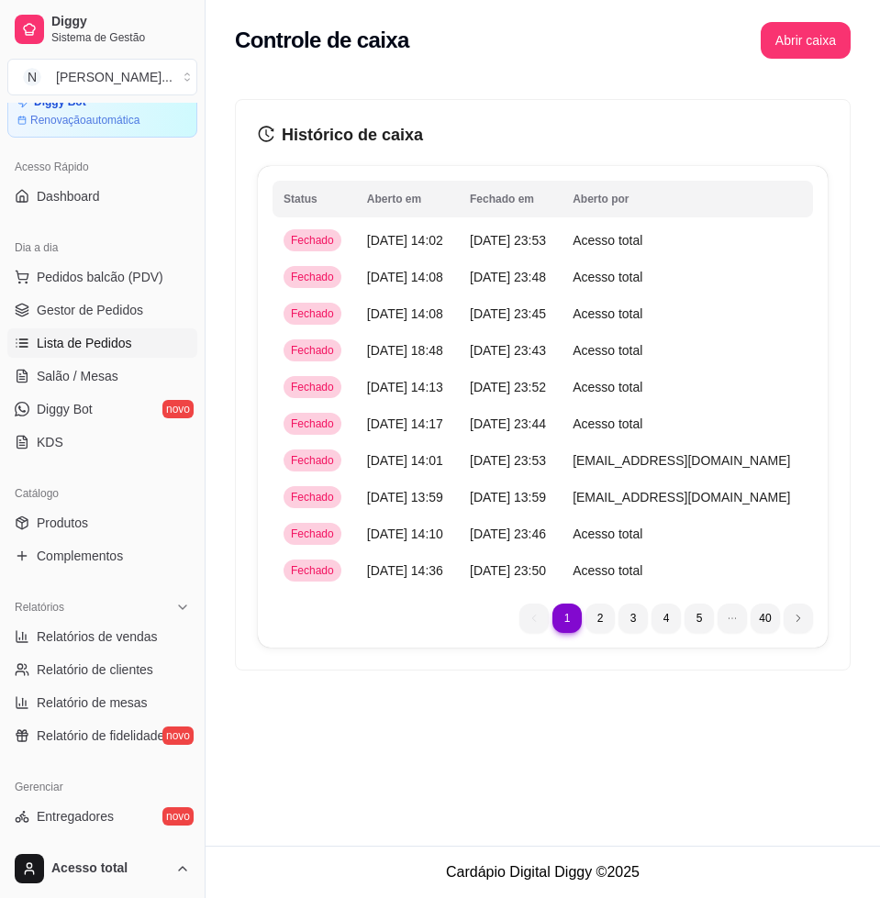
click at [102, 344] on span "Lista de Pedidos" at bounding box center [84, 343] width 95 height 18
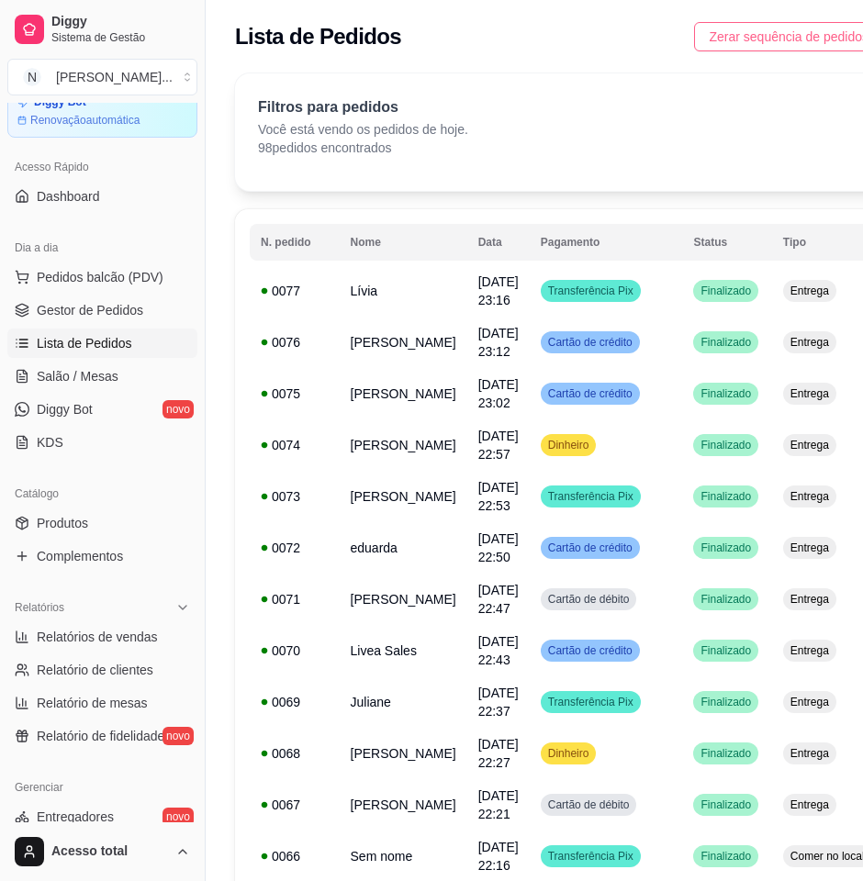
click at [762, 25] on button "Zerar sequência de pedidos" at bounding box center [788, 36] width 189 height 29
